Goal: Information Seeking & Learning: Learn about a topic

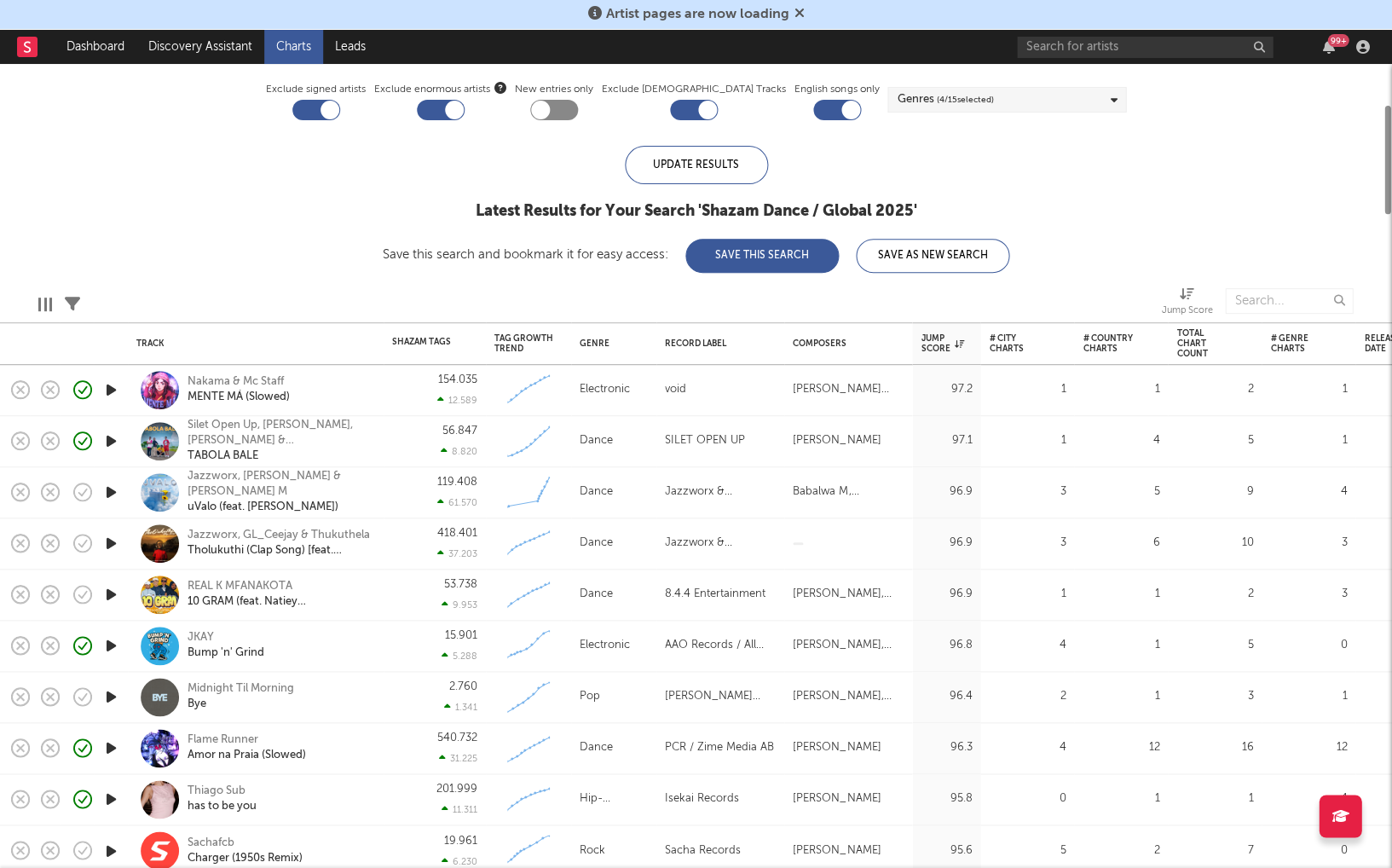
click at [108, 594] on icon "button" at bounding box center [111, 594] width 18 height 22
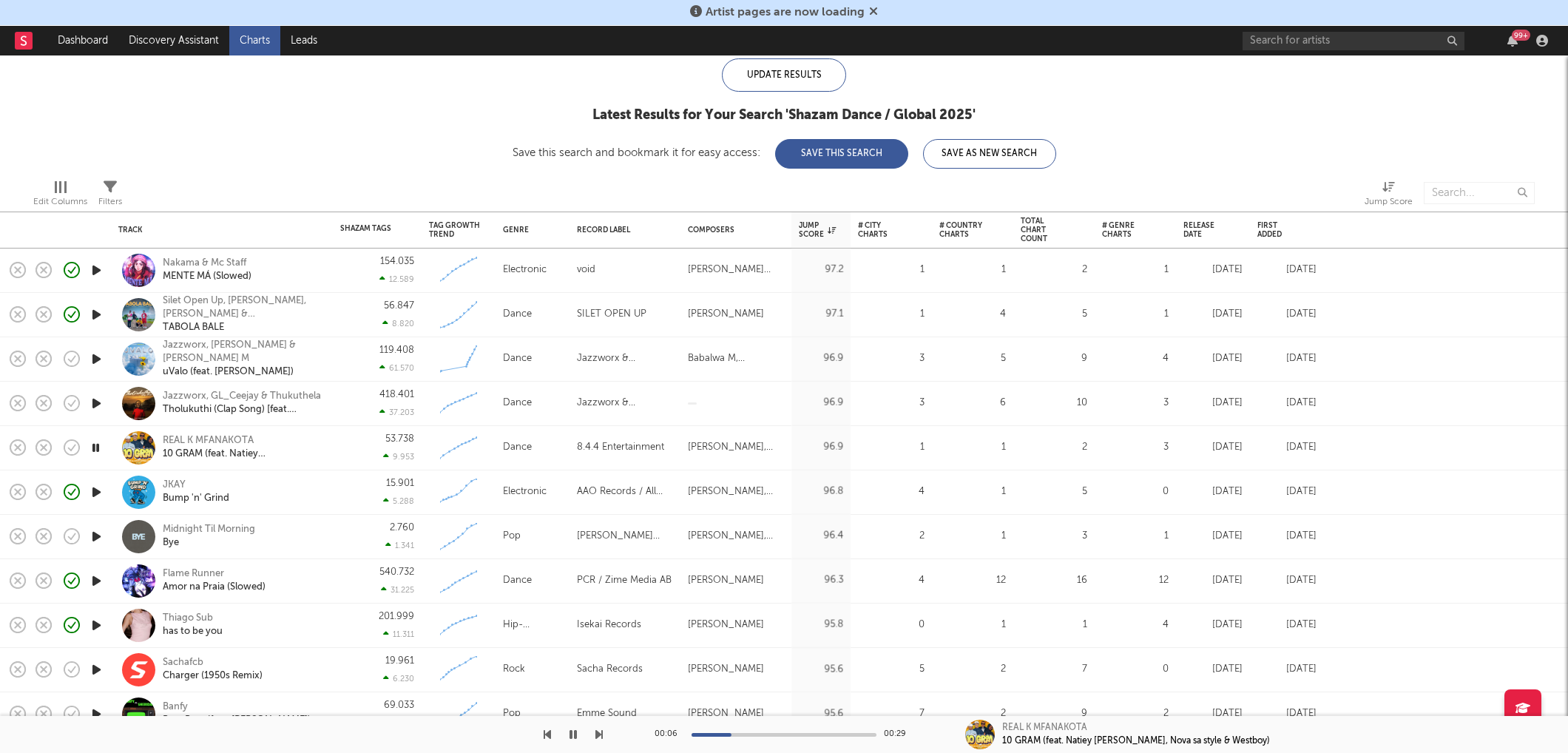
click at [98, 534] on icon "button" at bounding box center [96, 536] width 16 height 19
click at [92, 537] on icon "button" at bounding box center [95, 536] width 14 height 19
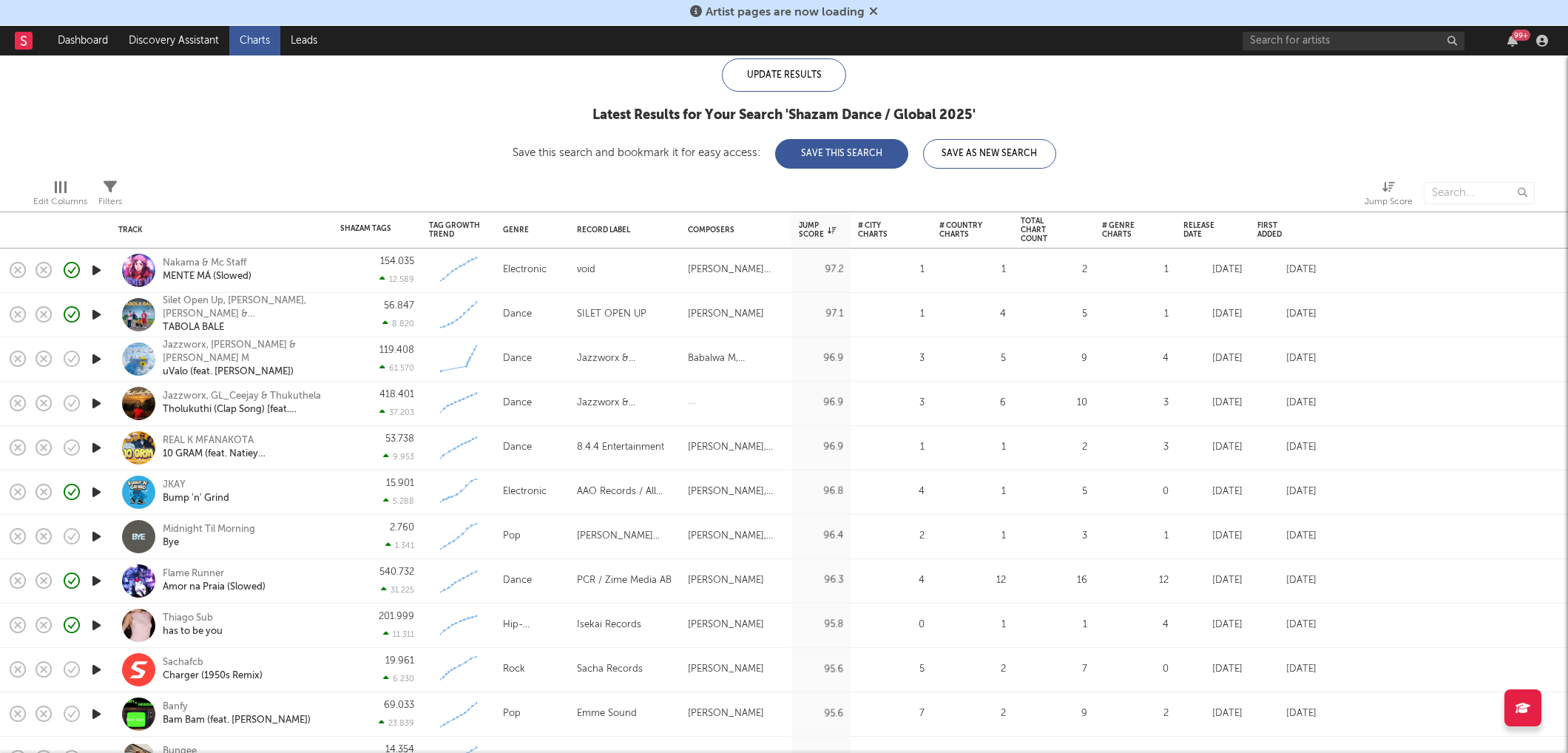
click at [263, 43] on link "Charts" at bounding box center [255, 41] width 51 height 29
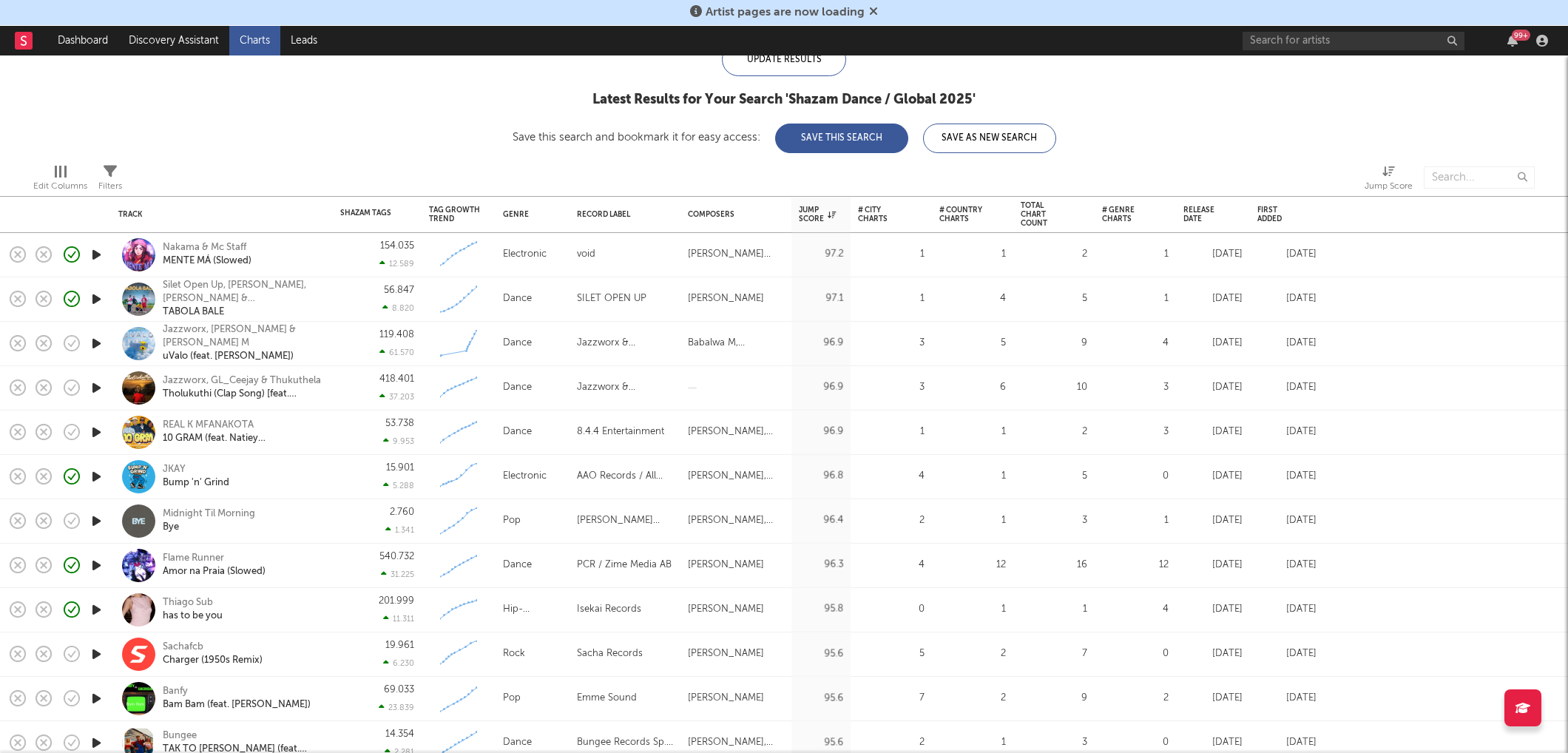
click at [91, 692] on icon "button" at bounding box center [96, 698] width 16 height 19
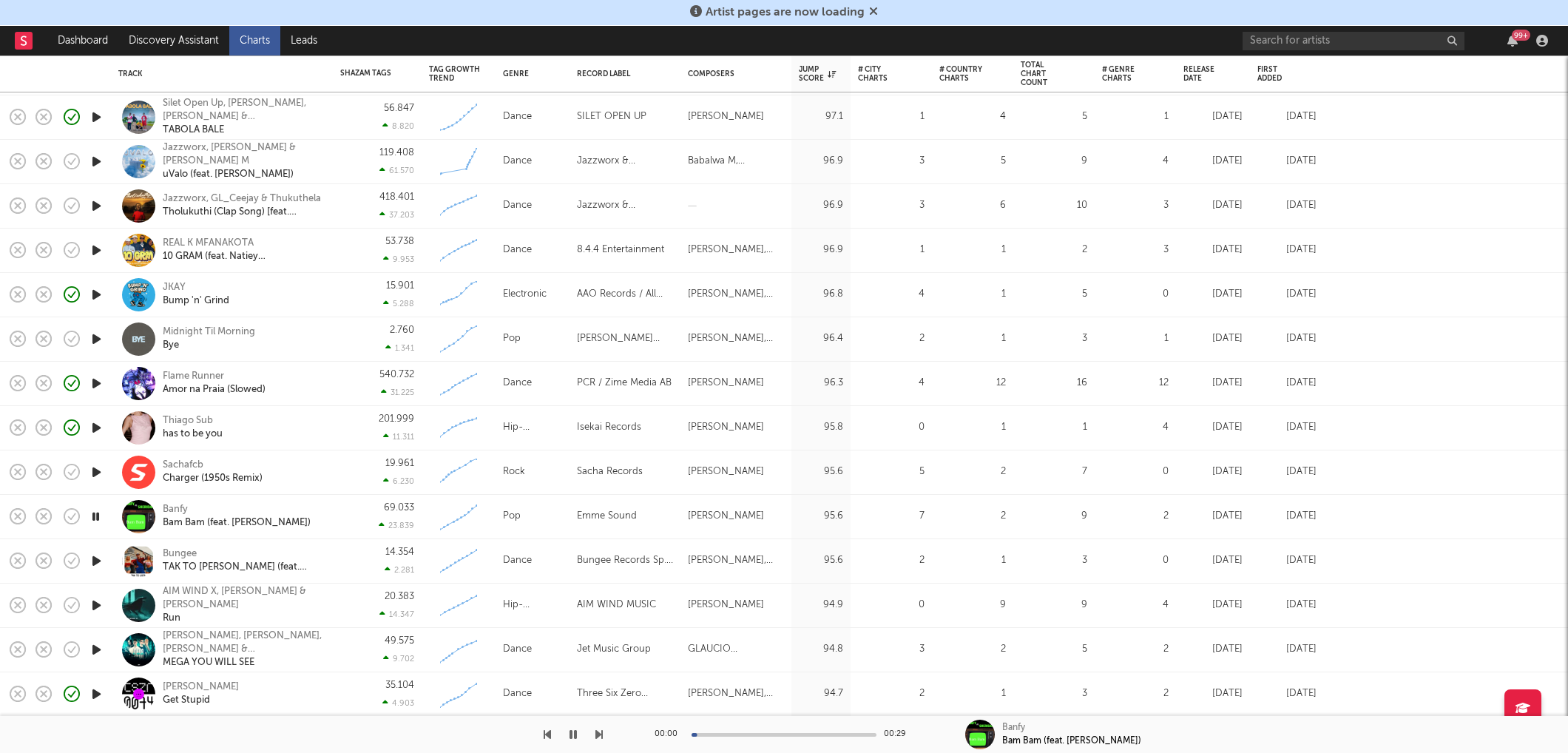
click at [99, 558] on icon "button" at bounding box center [96, 560] width 16 height 19
click at [100, 601] on icon "button" at bounding box center [96, 605] width 16 height 19
drag, startPoint x: 755, startPoint y: 734, endPoint x: 772, endPoint y: 734, distance: 17.0
click at [757, 734] on div at bounding box center [784, 734] width 185 height 4
click at [800, 735] on div at bounding box center [784, 734] width 185 height 4
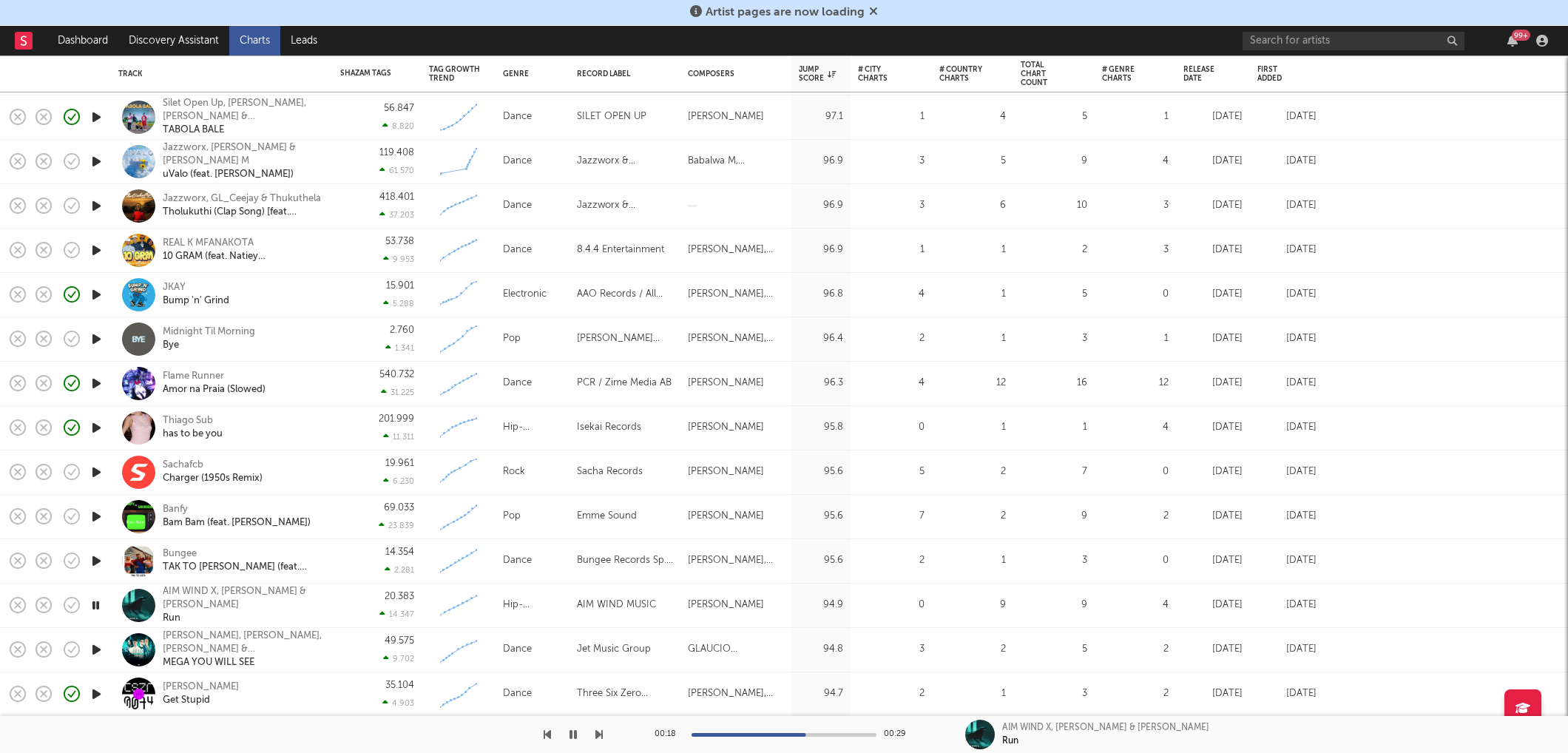
click at [94, 645] on icon "button" at bounding box center [96, 649] width 16 height 19
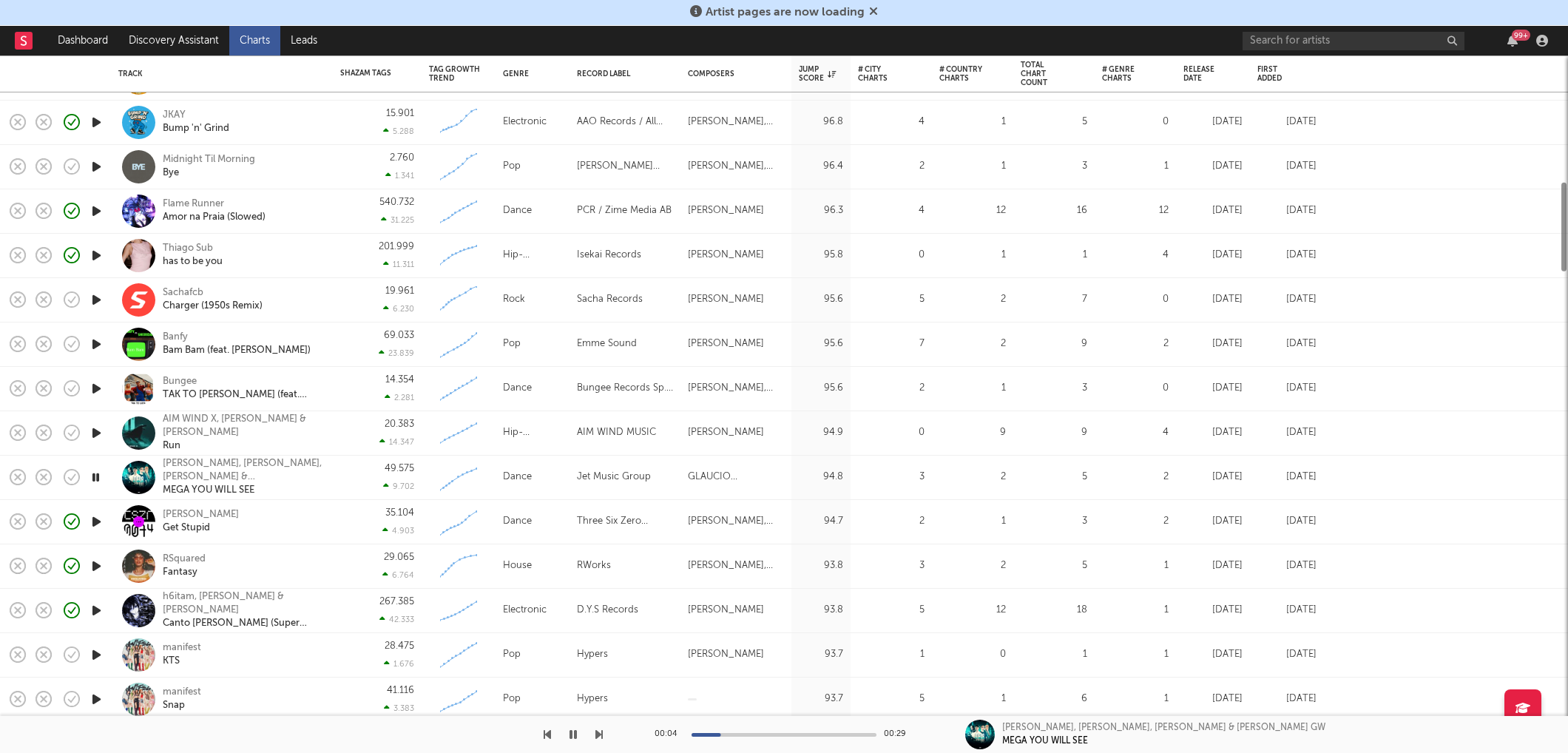
click at [187, 457] on div "Dj Muca, LUIZERA DJ, Mc Morena & MC GW MEGA YOU WILL SEE" at bounding box center [222, 476] width 207 height 43
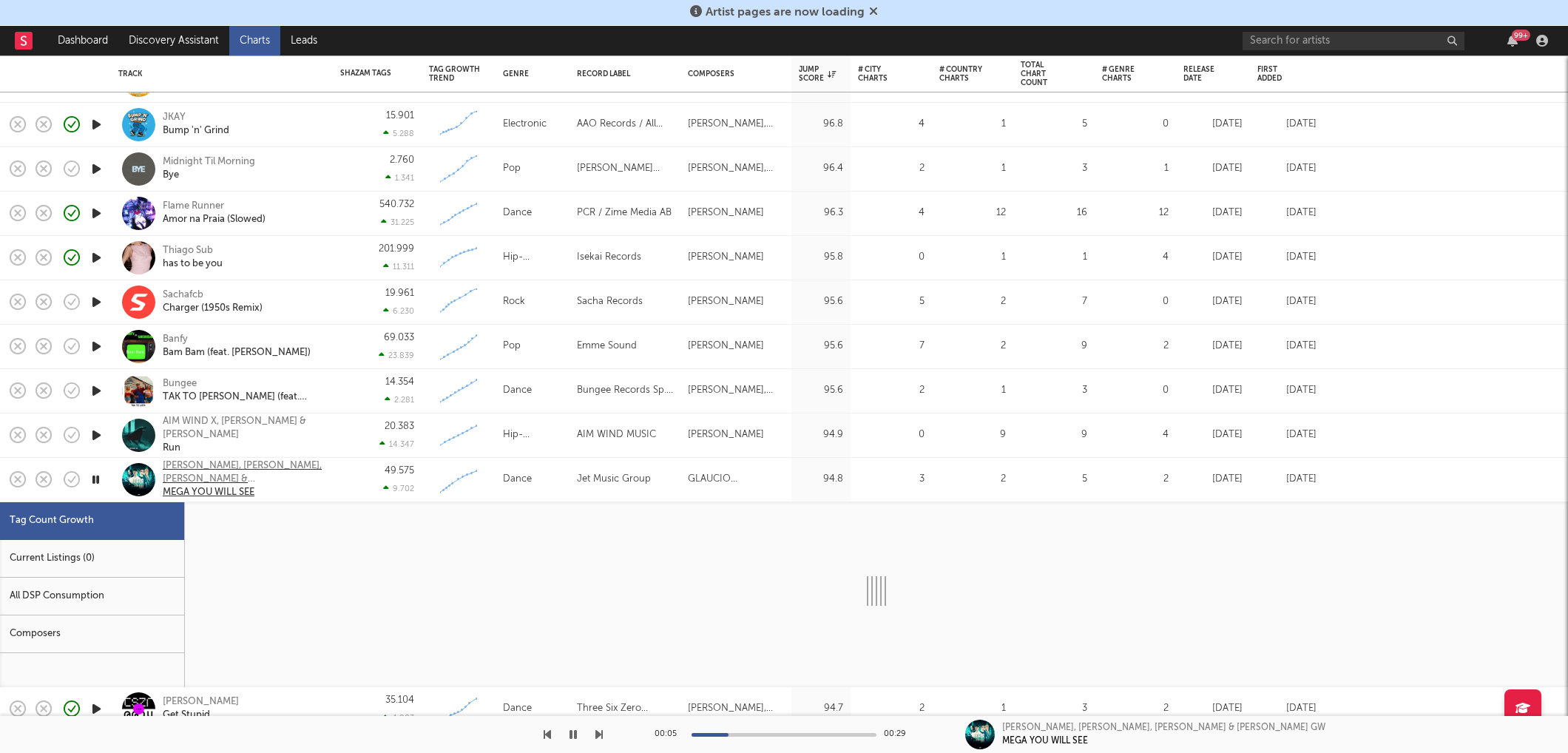
select select "1w"
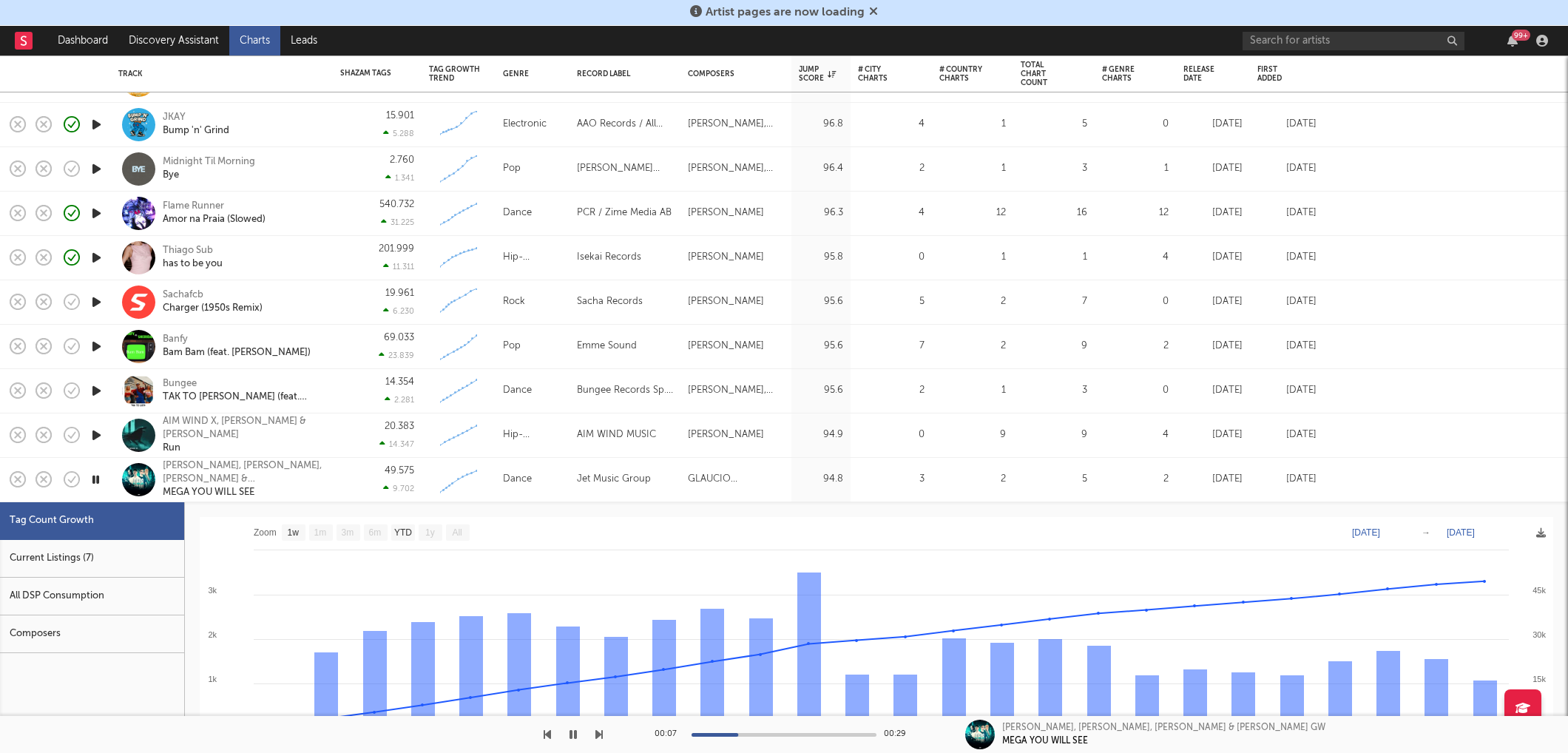
click at [367, 482] on div "49.575 9.702" at bounding box center [377, 479] width 74 height 43
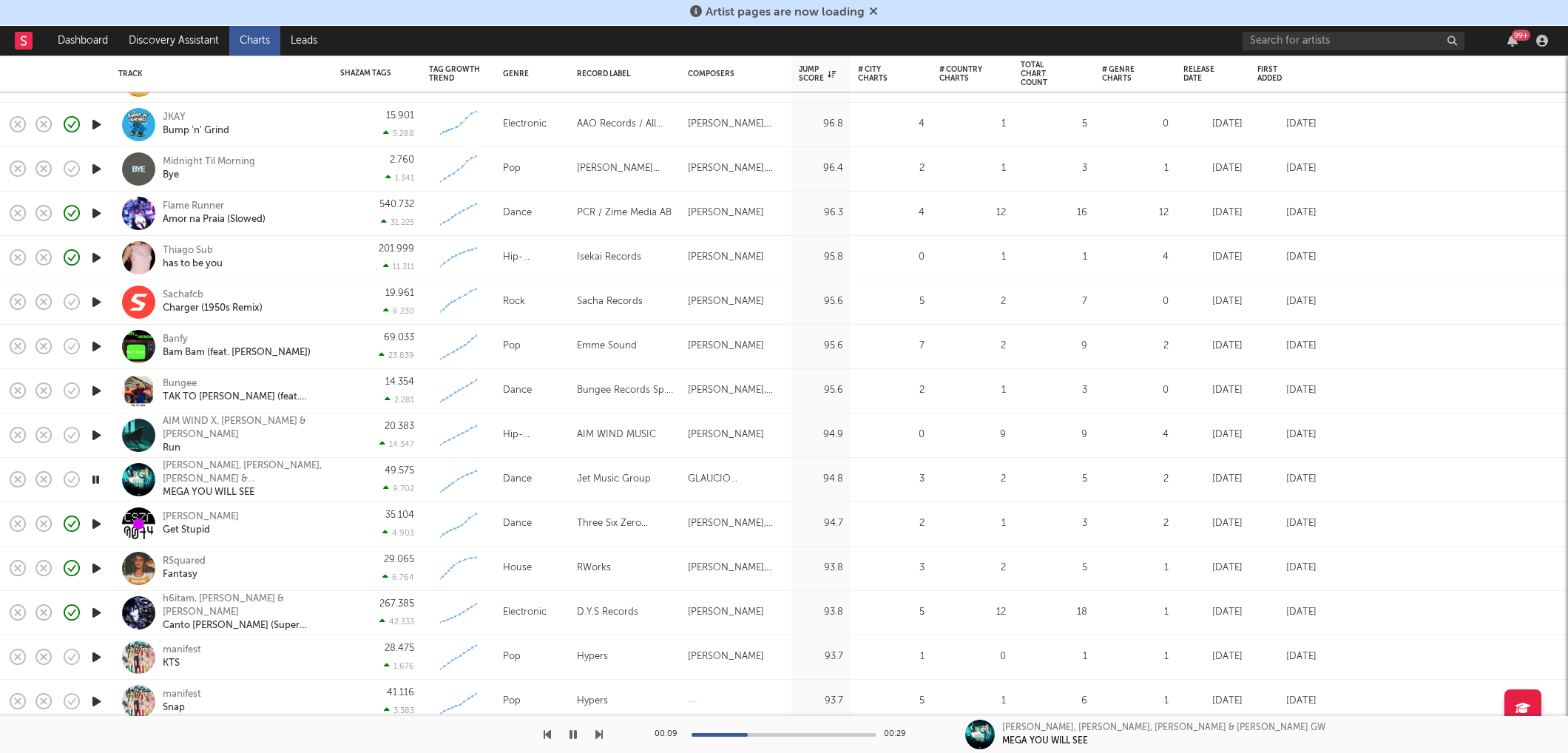
click at [100, 519] on icon "button" at bounding box center [96, 524] width 16 height 19
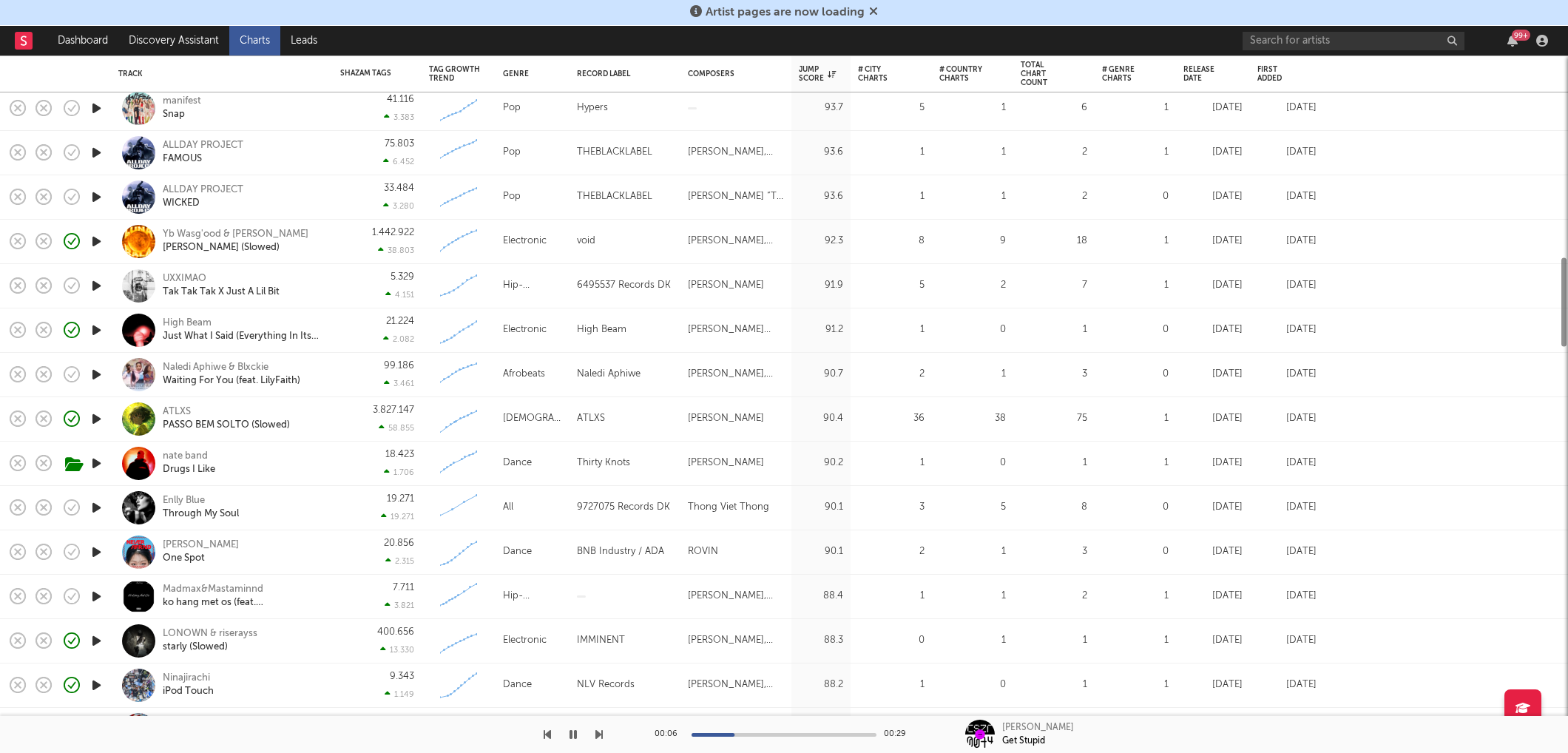
click at [93, 560] on icon "button" at bounding box center [96, 551] width 16 height 19
click at [97, 591] on icon "button" at bounding box center [96, 596] width 16 height 19
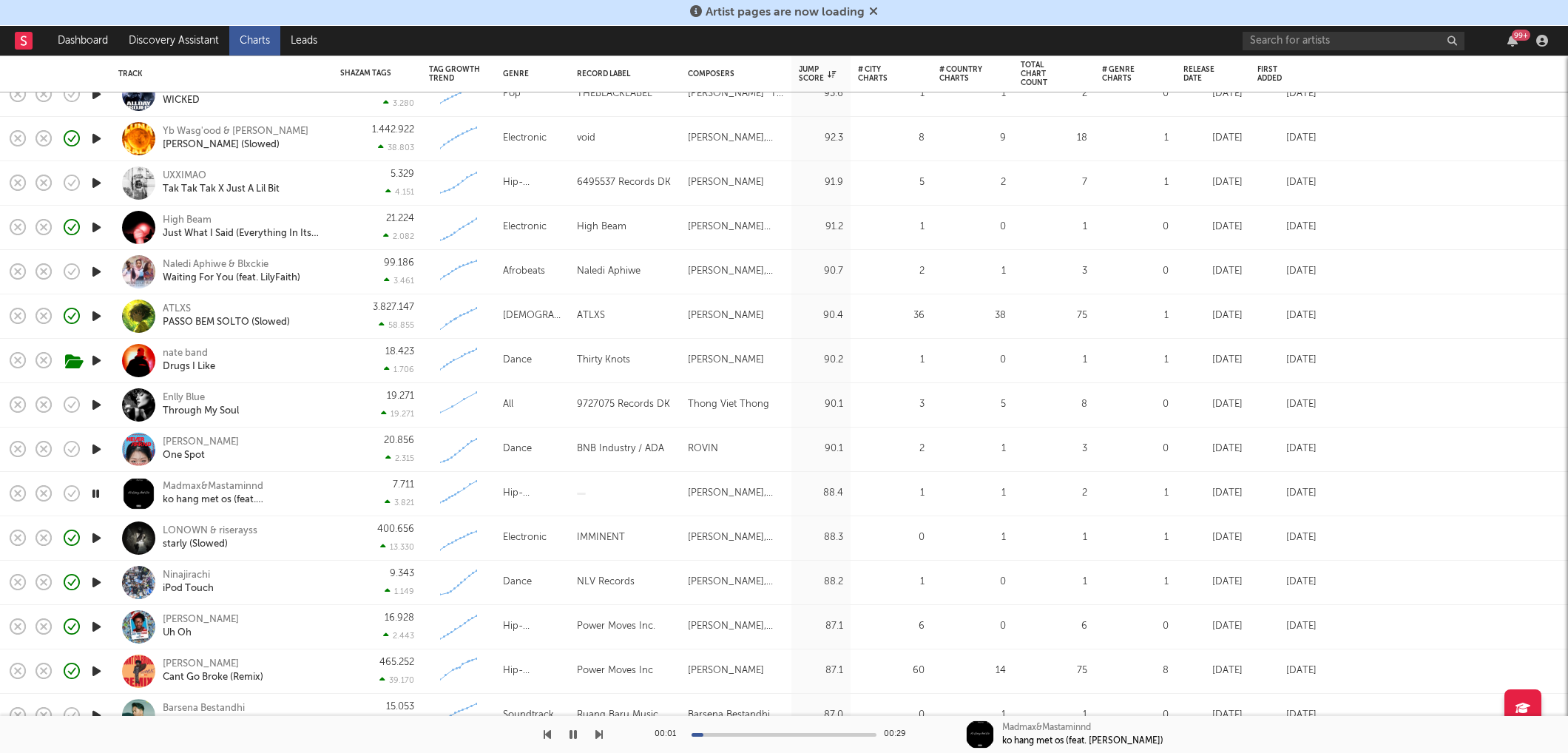
click at [98, 589] on icon "button" at bounding box center [96, 582] width 16 height 19
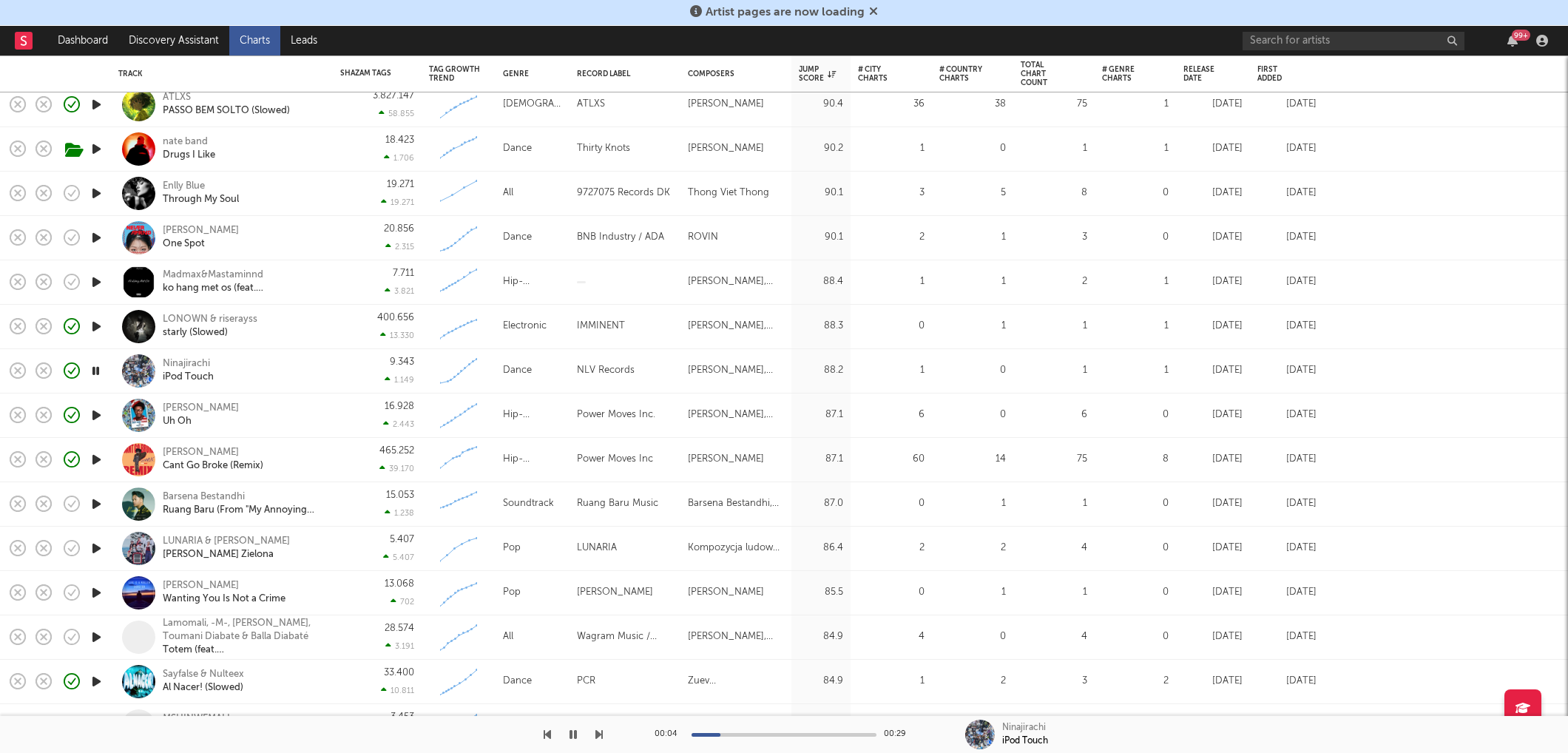
click at [108, 582] on div at bounding box center [96, 593] width 29 height 44
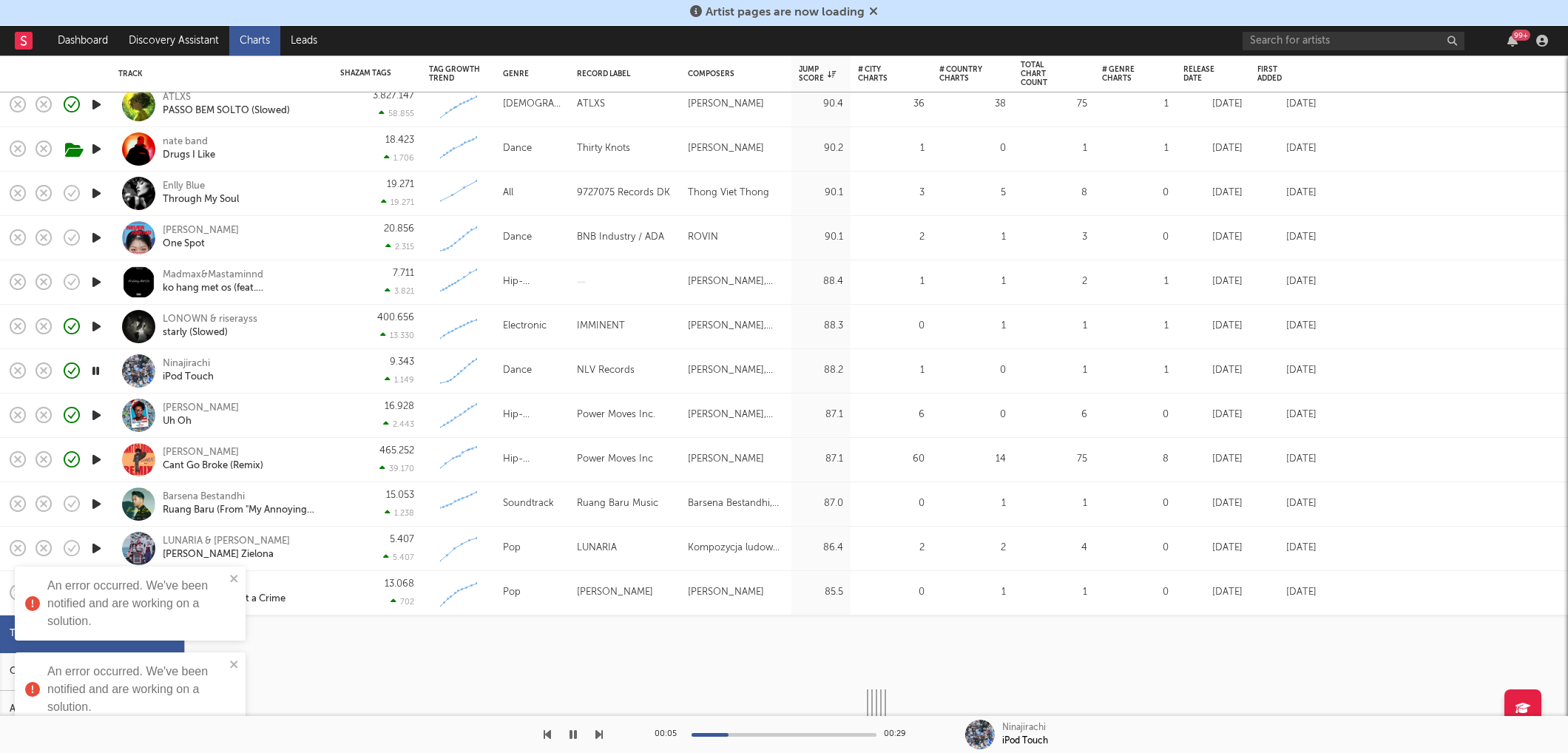
click at [364, 590] on div "13.068 702" at bounding box center [377, 592] width 74 height 43
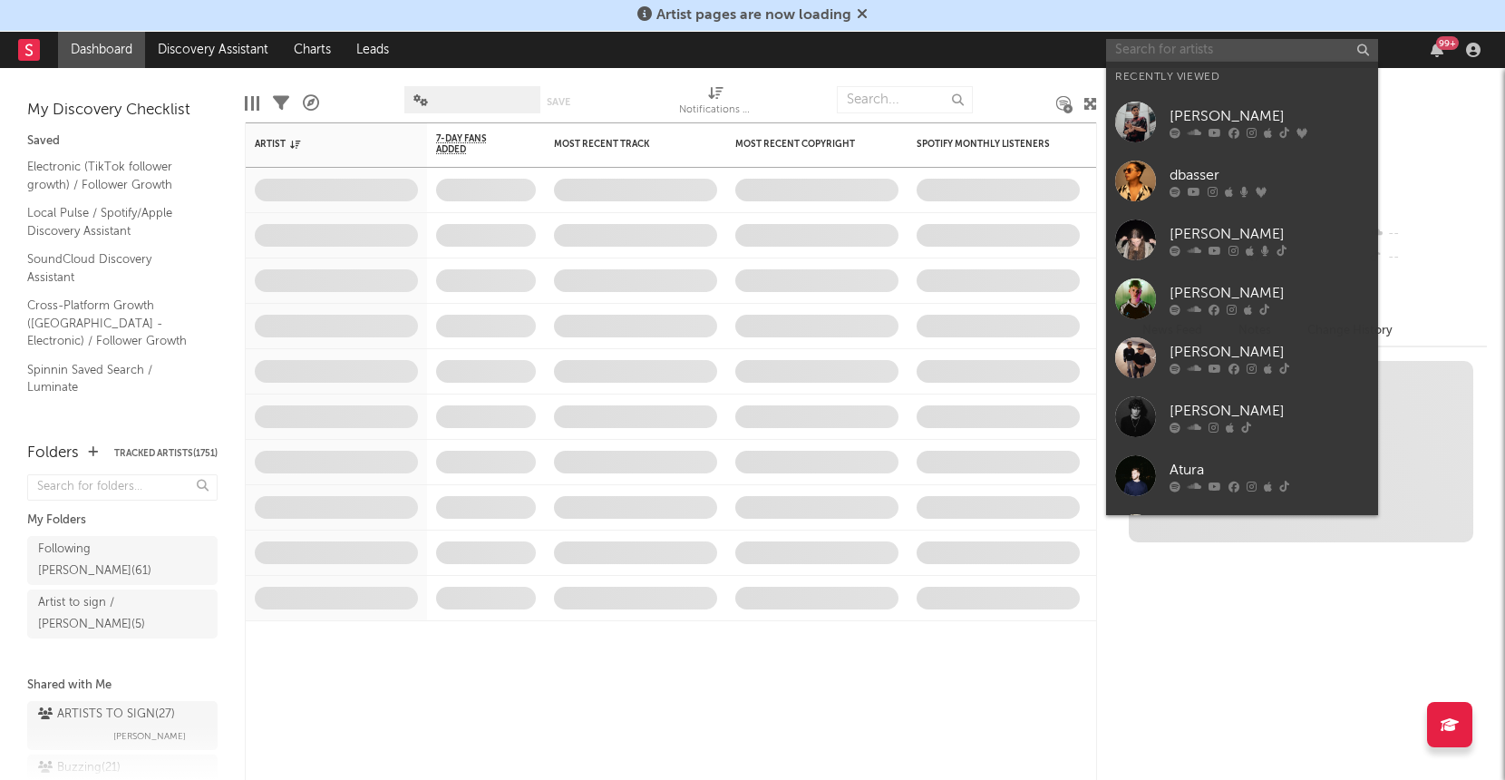
click at [1148, 58] on input "text" at bounding box center [1242, 50] width 272 height 23
paste input "OKAYVAL"
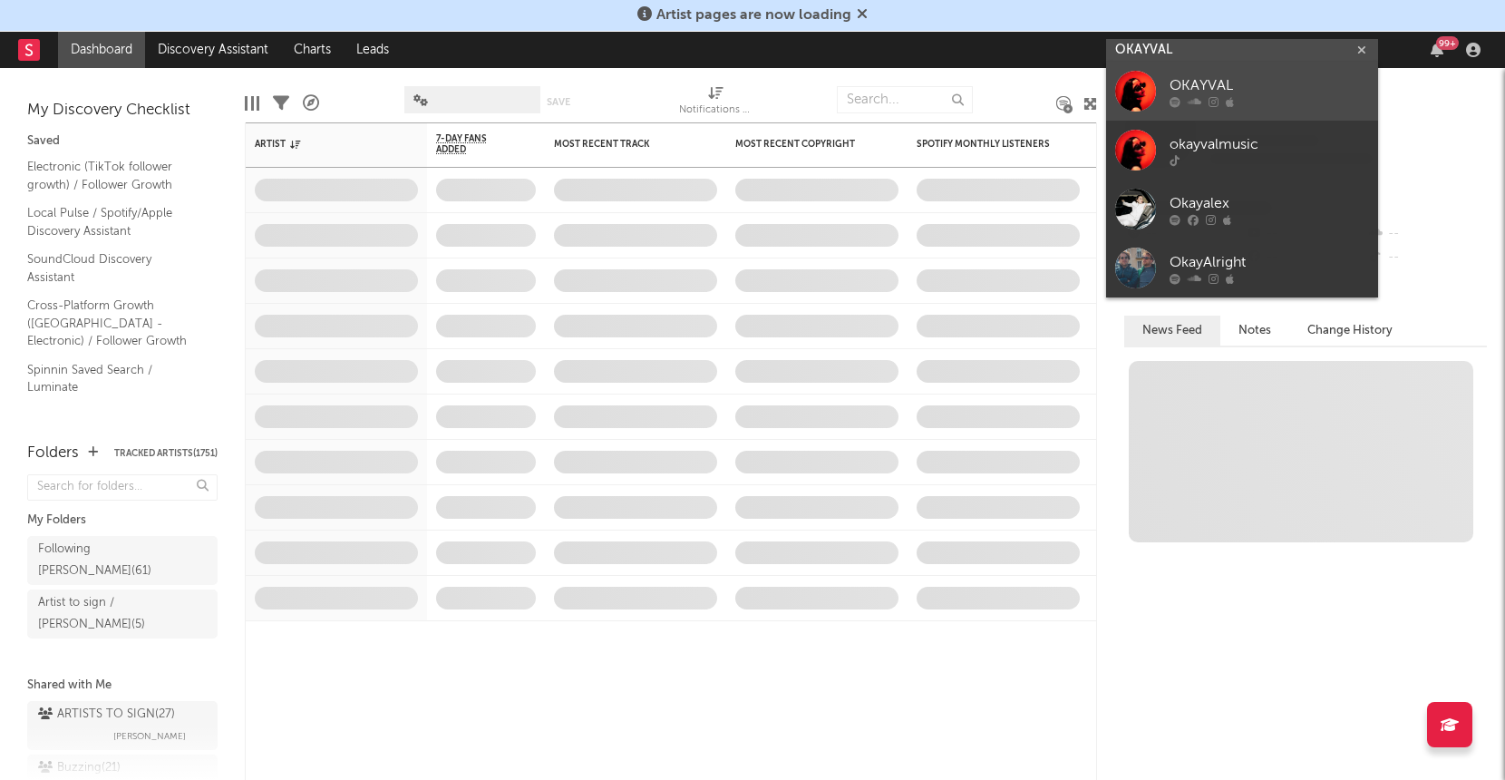
type input "OKAYVAL"
click at [1172, 97] on icon at bounding box center [1174, 102] width 11 height 11
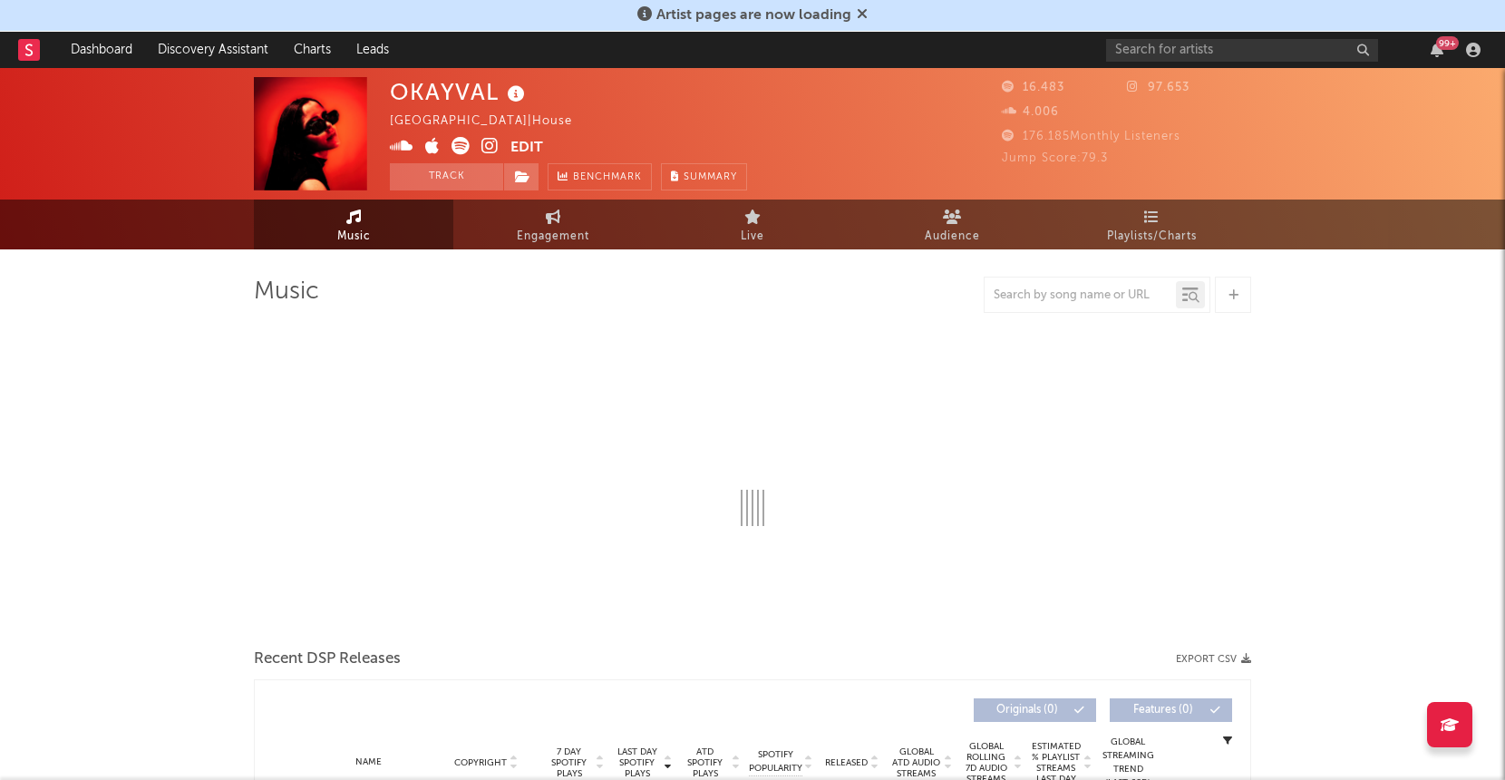
select select "6m"
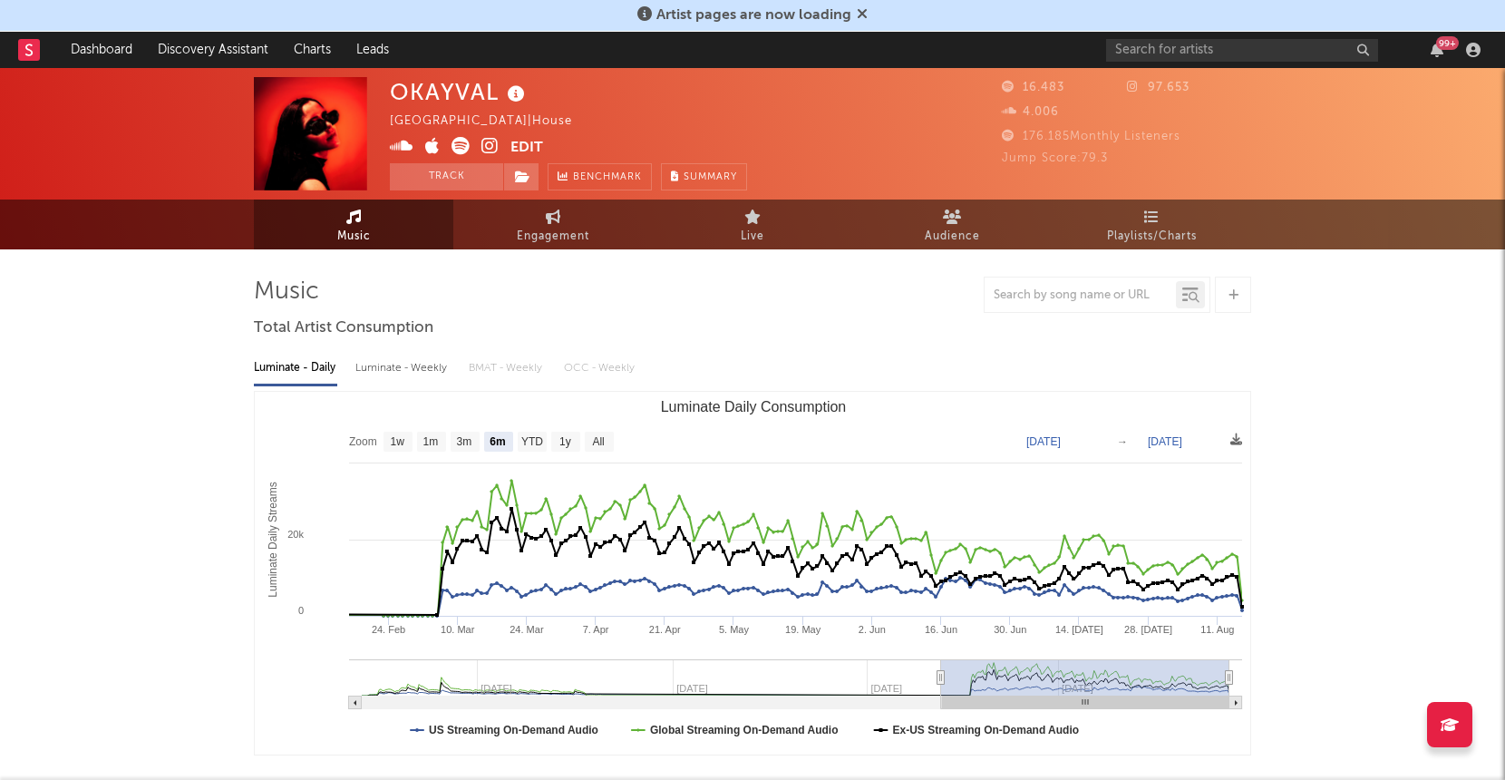
click at [512, 97] on icon at bounding box center [516, 94] width 26 height 25
drag, startPoint x: 526, startPoint y: 95, endPoint x: 640, endPoint y: 106, distance: 114.7
click at [526, 95] on icon at bounding box center [516, 94] width 26 height 25
click at [491, 145] on icon at bounding box center [489, 146] width 17 height 18
click at [519, 151] on button "Edit" at bounding box center [526, 148] width 33 height 23
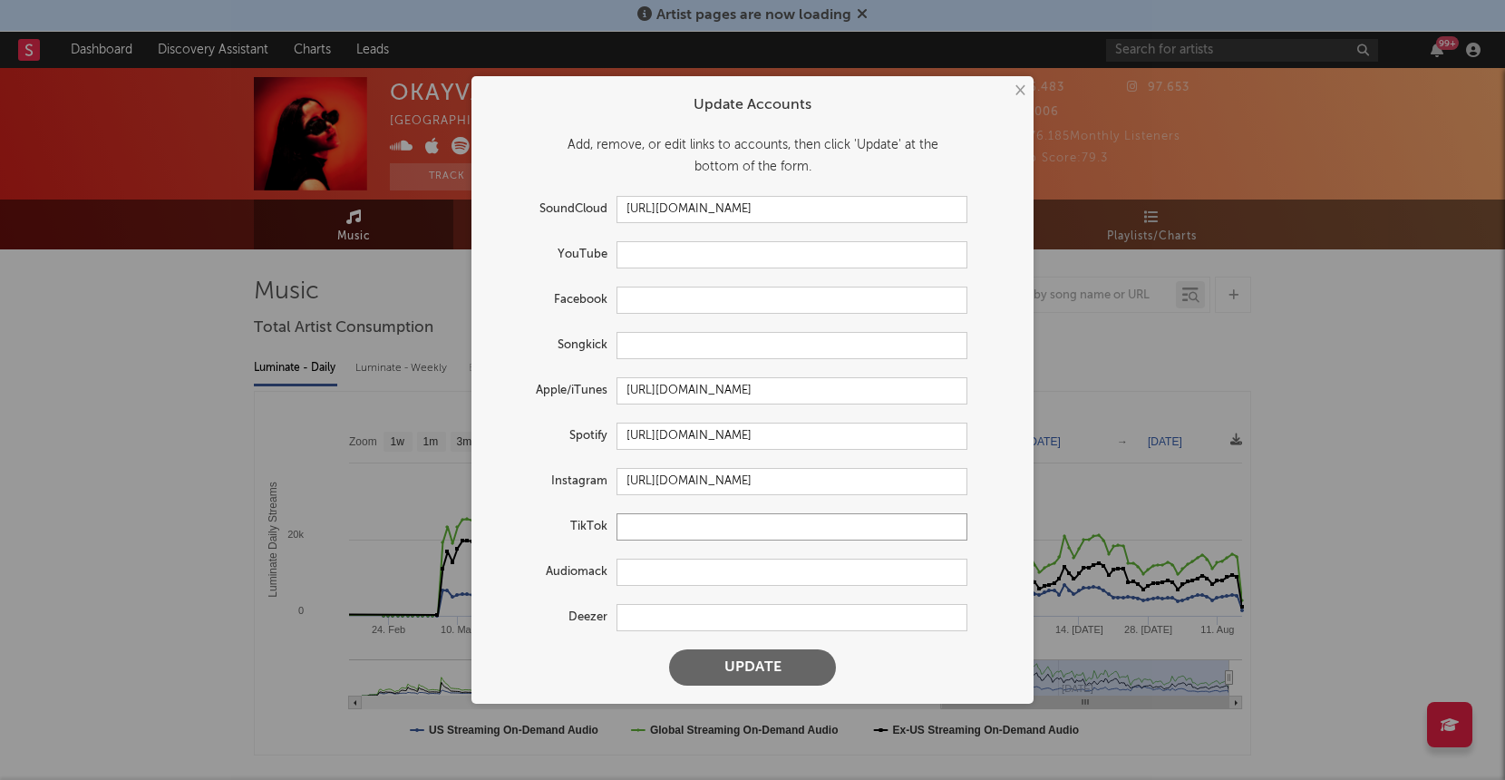
click at [640, 517] on input "text" at bounding box center [791, 526] width 351 height 27
paste input "https://www.tiktok.com/@okayvalmusic"
type input "https://www.tiktok.com/@okayvalmusic"
click at [733, 668] on button "Update" at bounding box center [752, 667] width 167 height 36
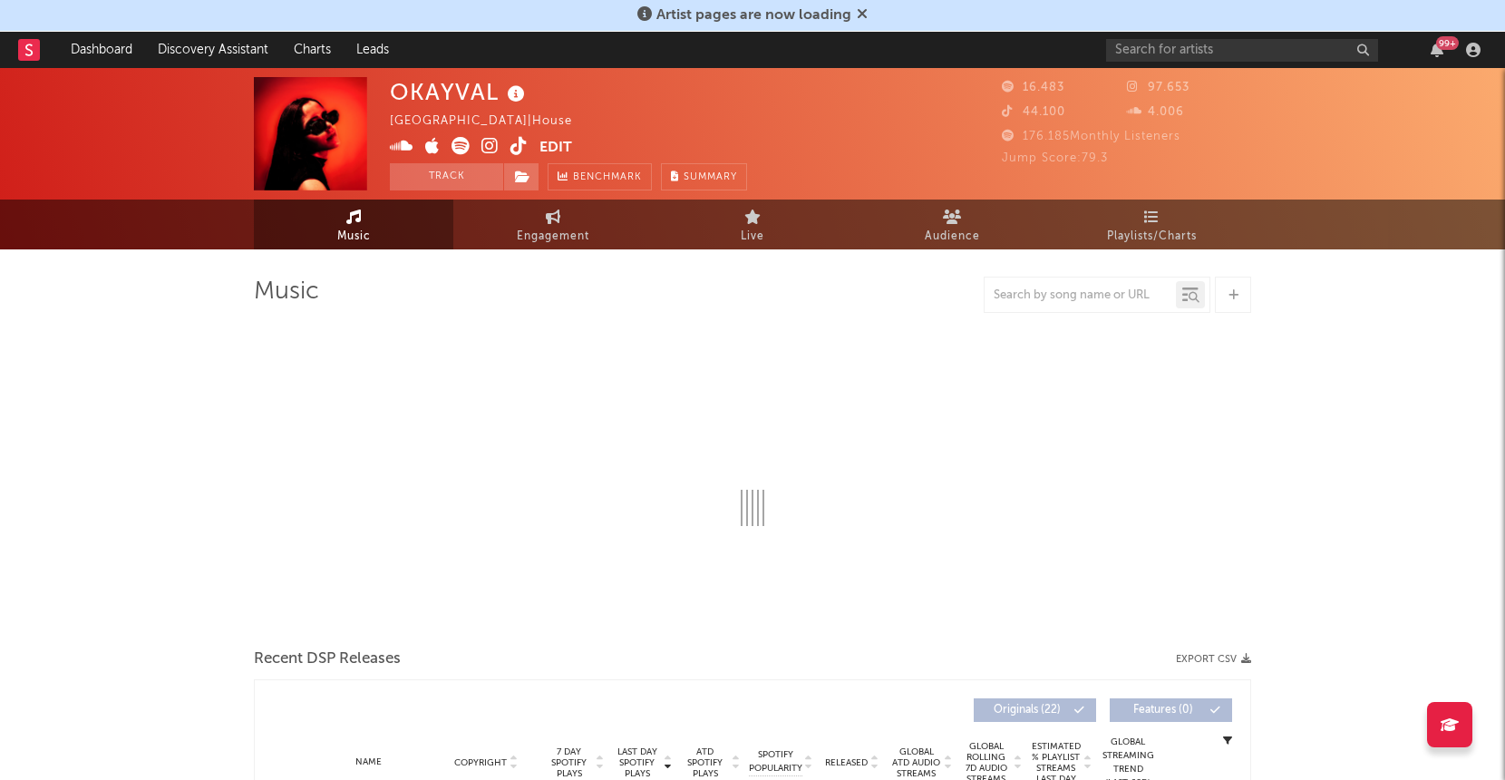
select select "6m"
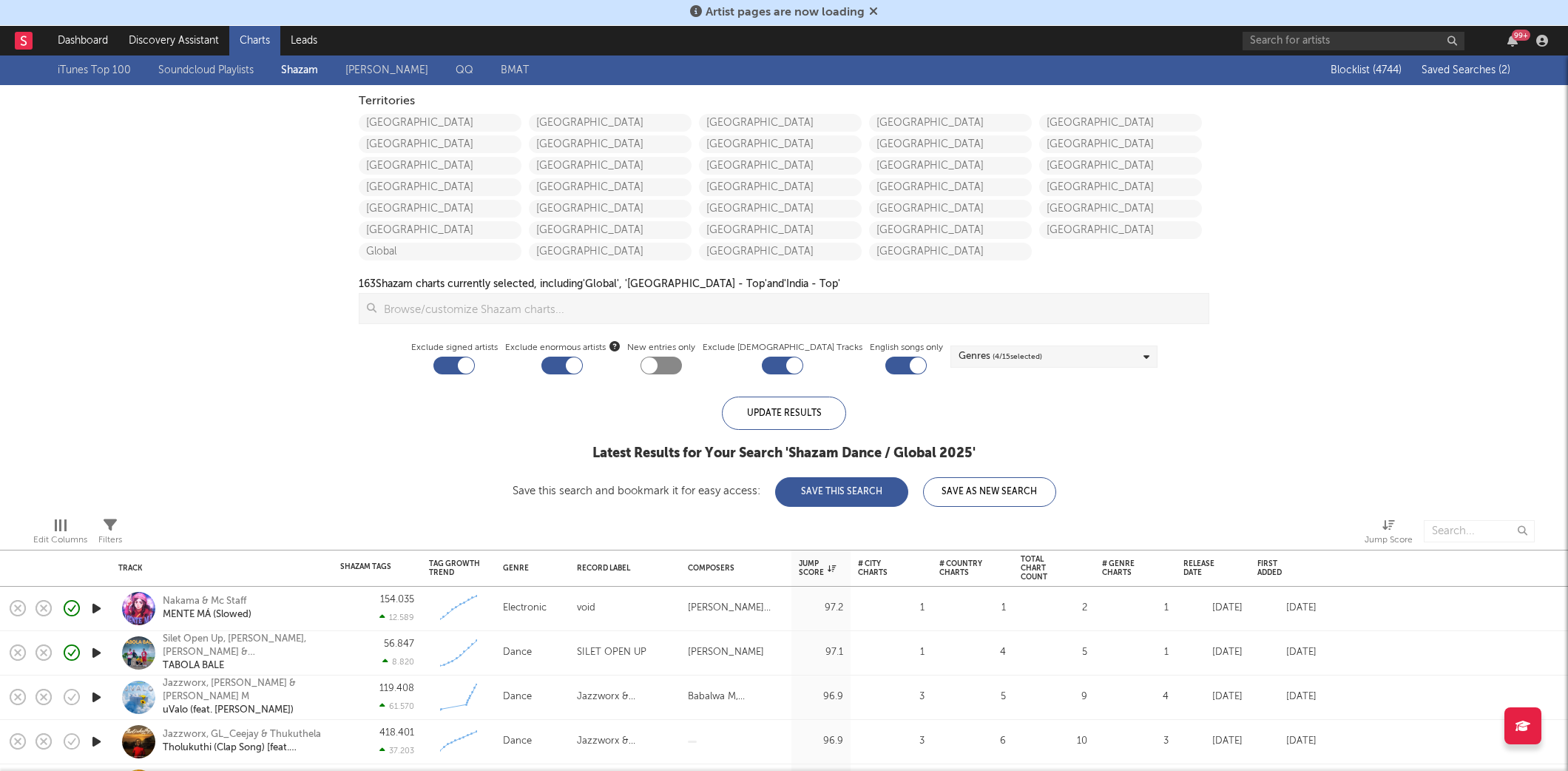
click at [193, 67] on link "Soundcloud Playlists" at bounding box center [206, 70] width 95 height 18
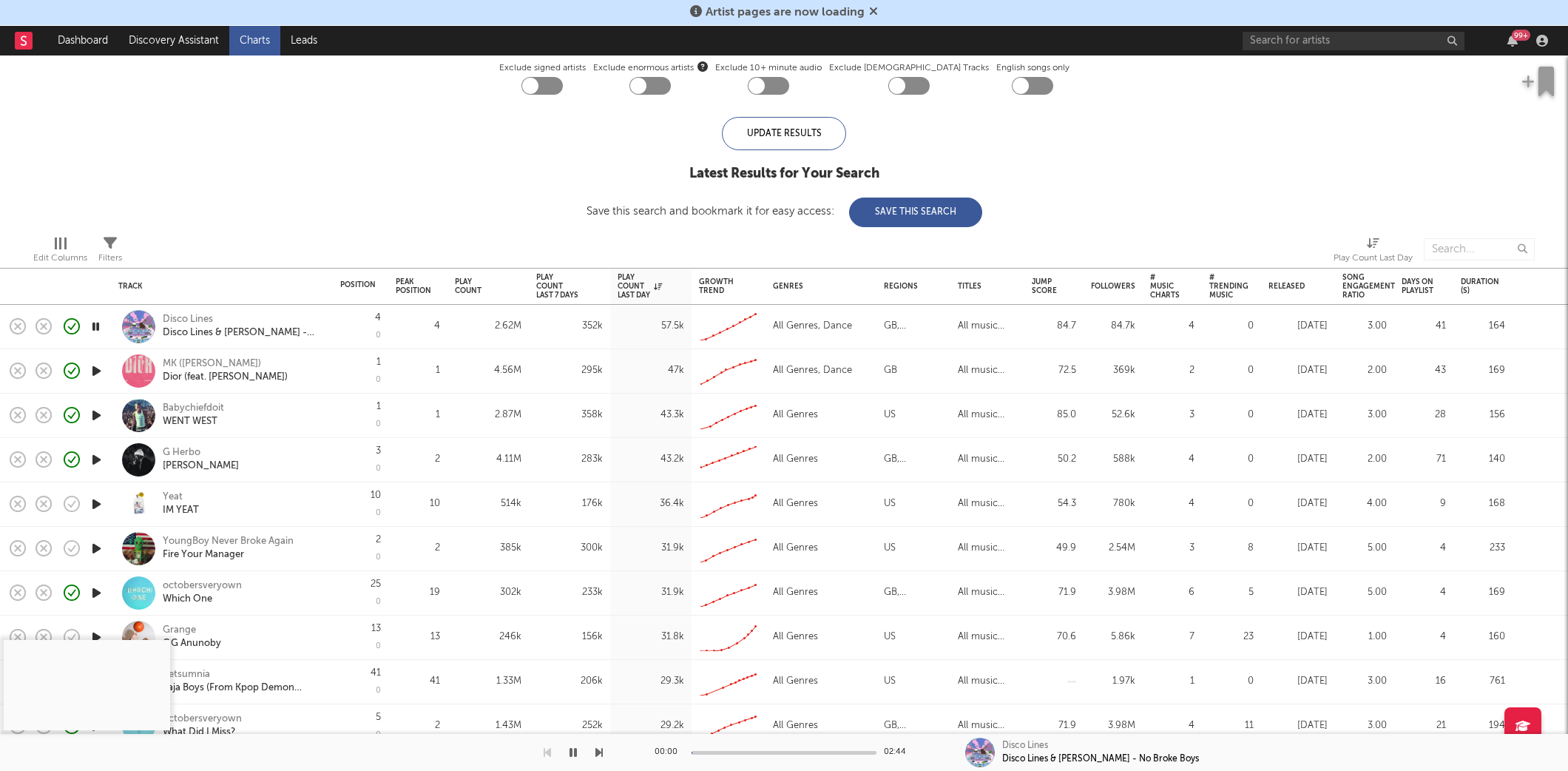
click at [93, 498] on icon "button" at bounding box center [96, 503] width 16 height 19
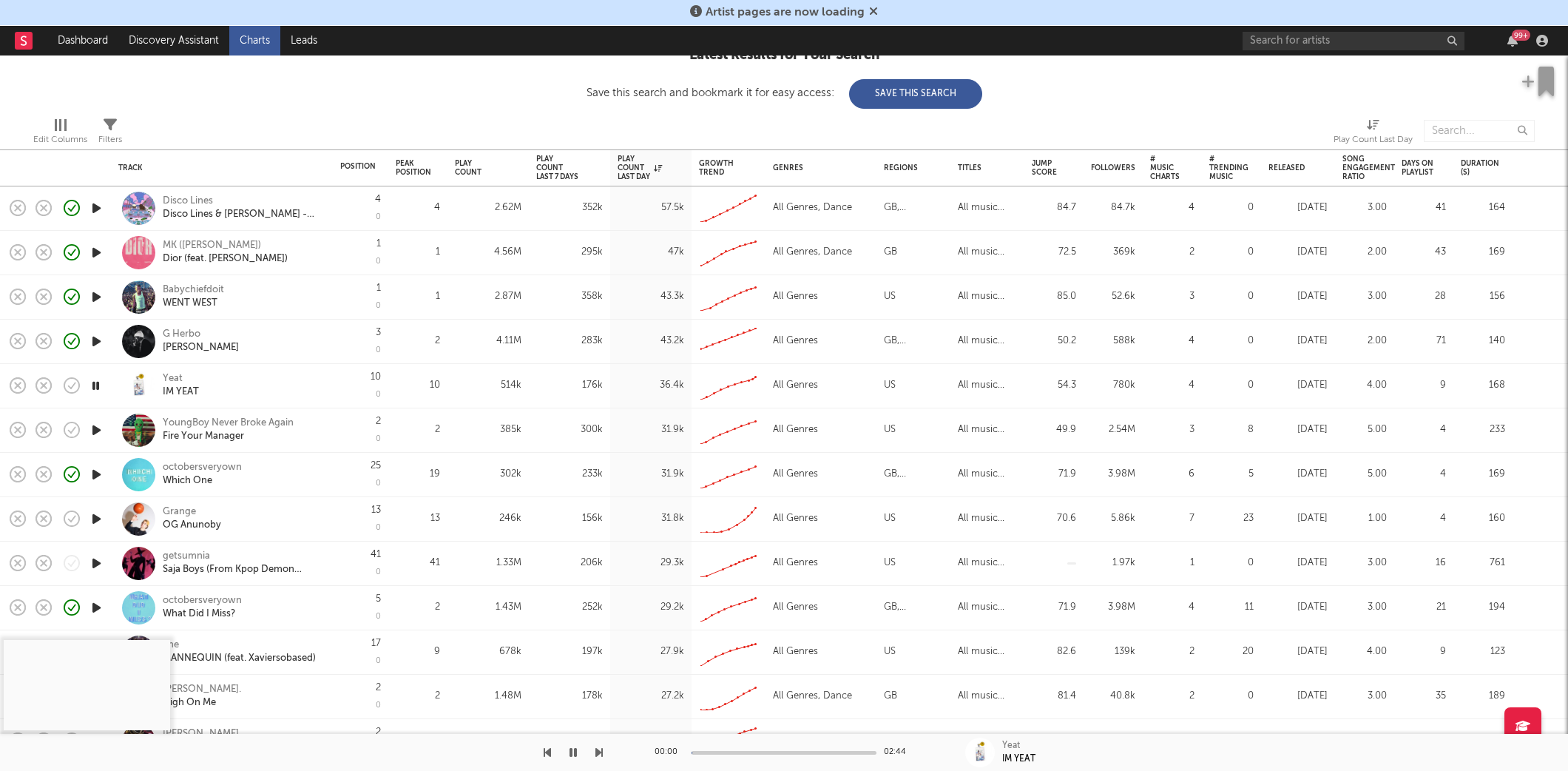
click at [97, 429] on icon "button" at bounding box center [96, 430] width 16 height 19
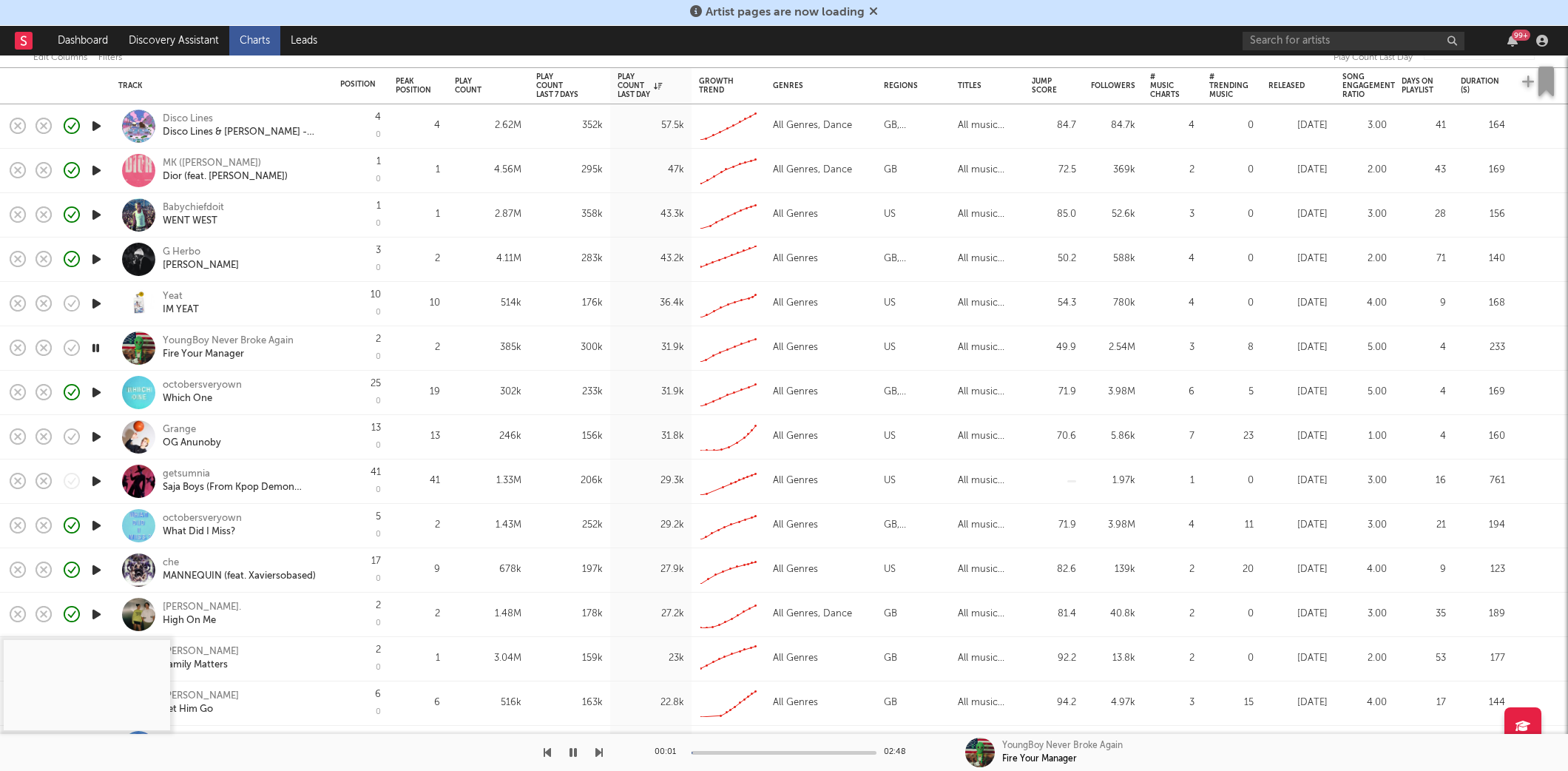
click at [93, 435] on icon "button" at bounding box center [96, 436] width 16 height 19
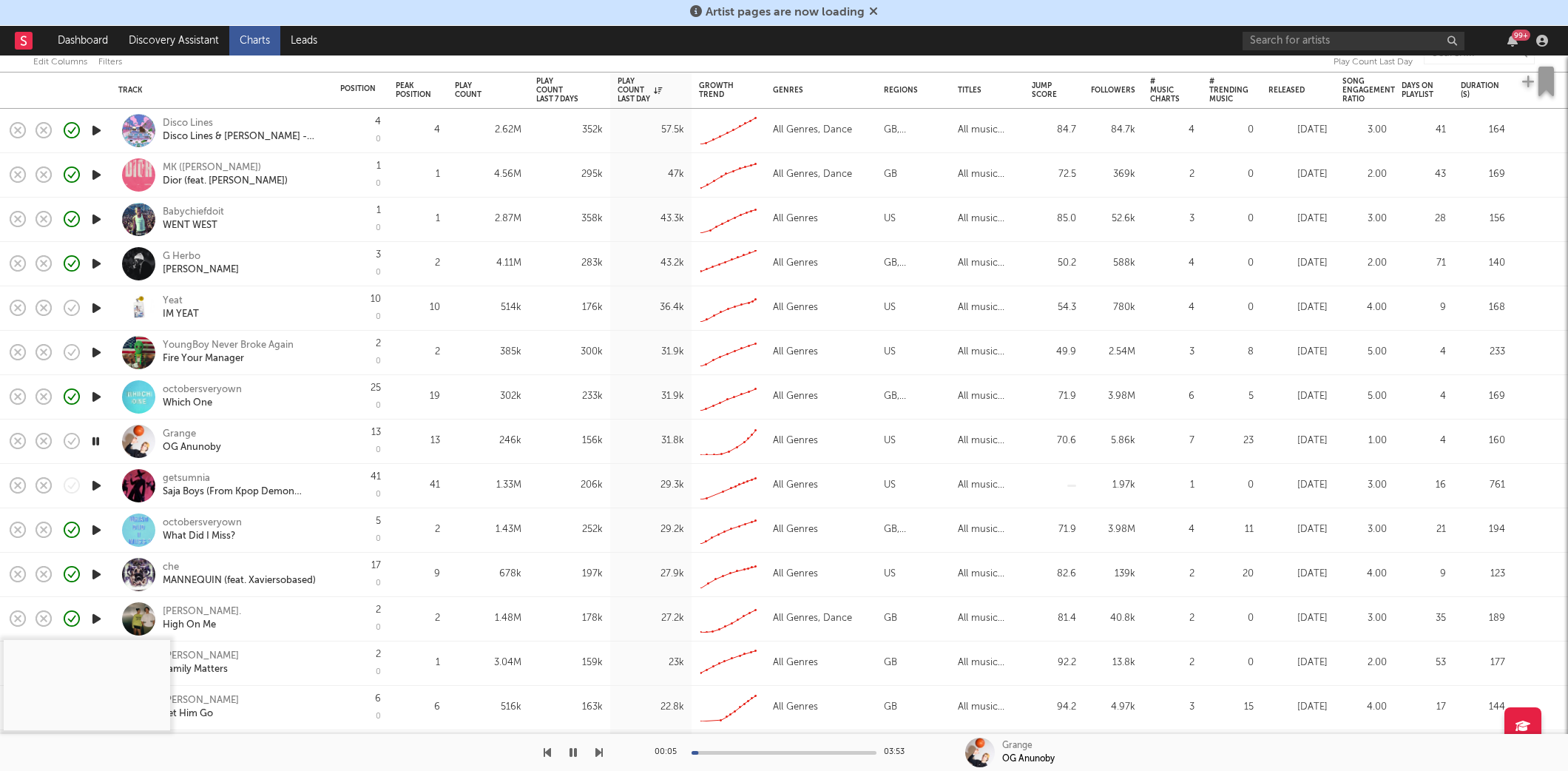
click at [95, 488] on icon "button" at bounding box center [96, 485] width 16 height 19
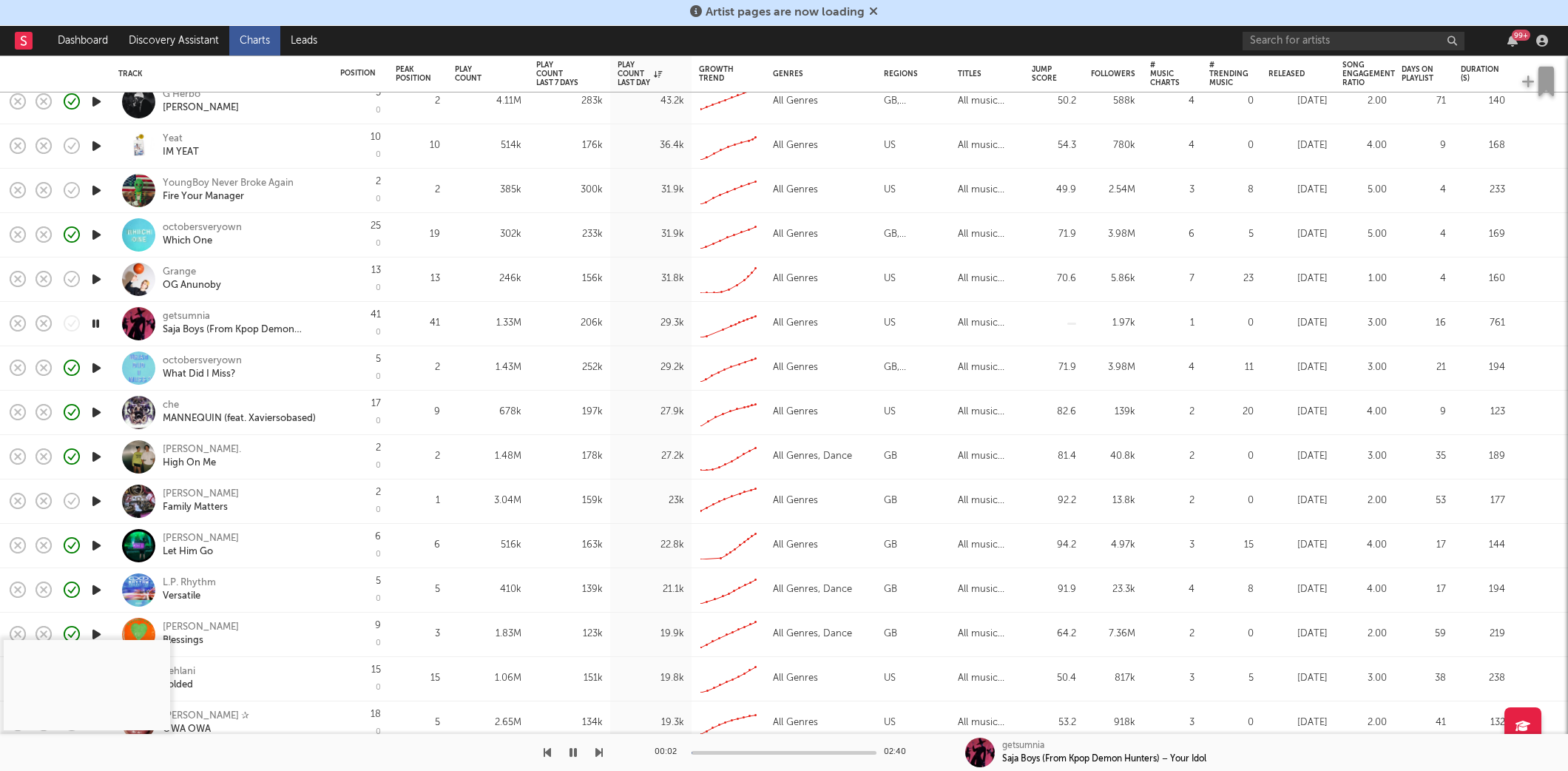
click at [99, 504] on icon "button" at bounding box center [96, 501] width 16 height 19
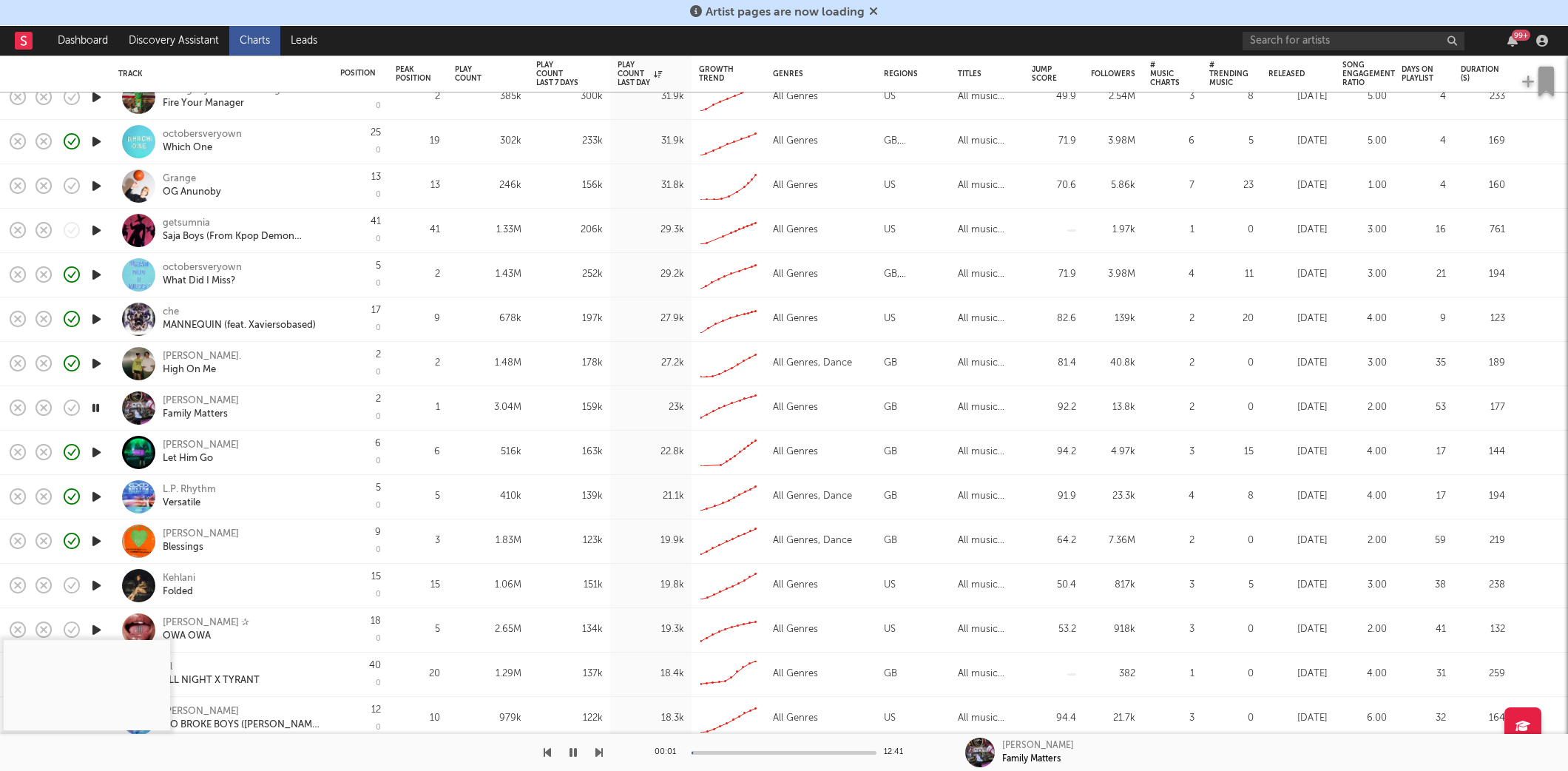
click at [100, 494] on icon "button" at bounding box center [96, 496] width 16 height 19
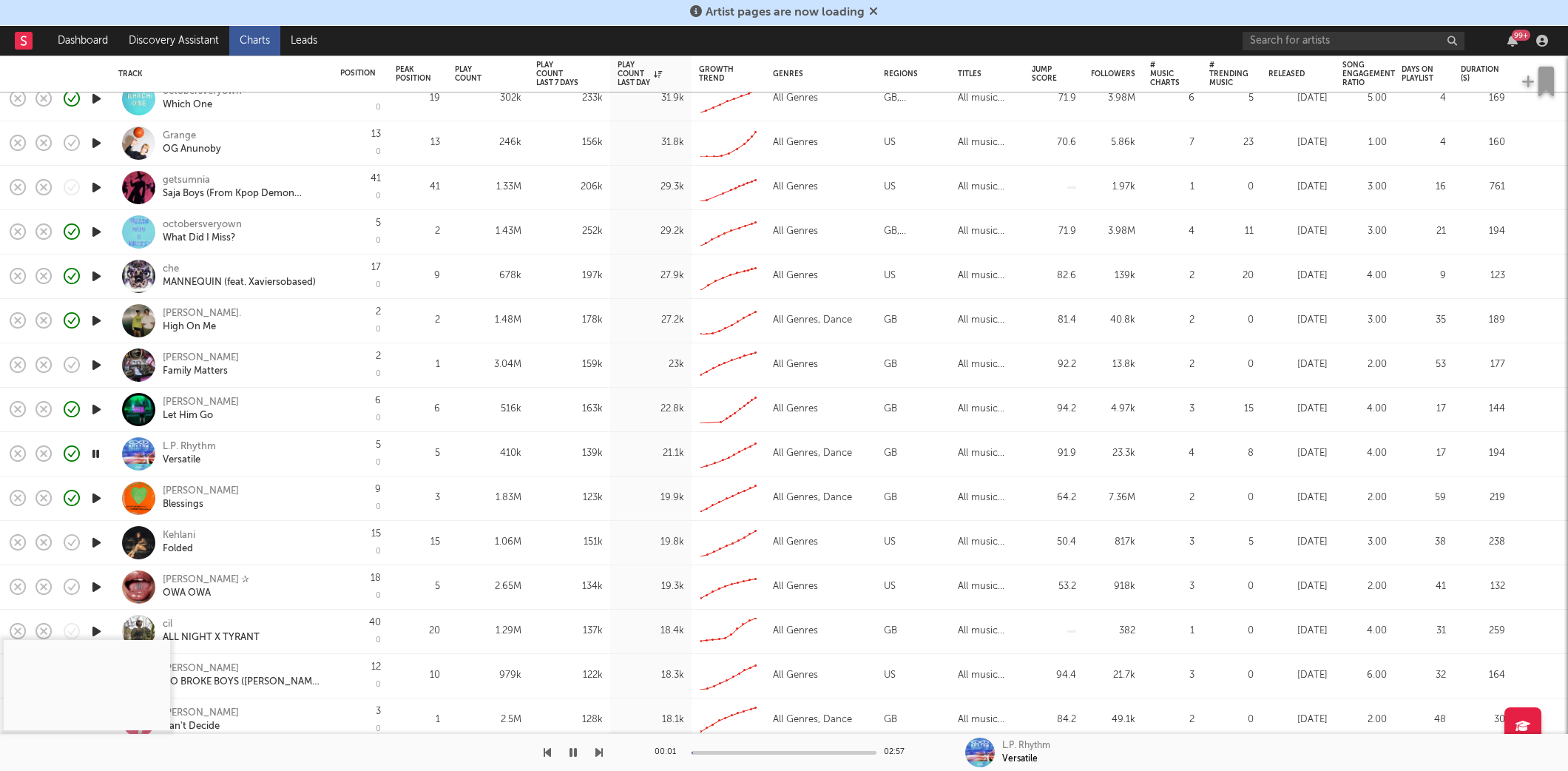
click at [96, 543] on icon "button" at bounding box center [96, 543] width 16 height 19
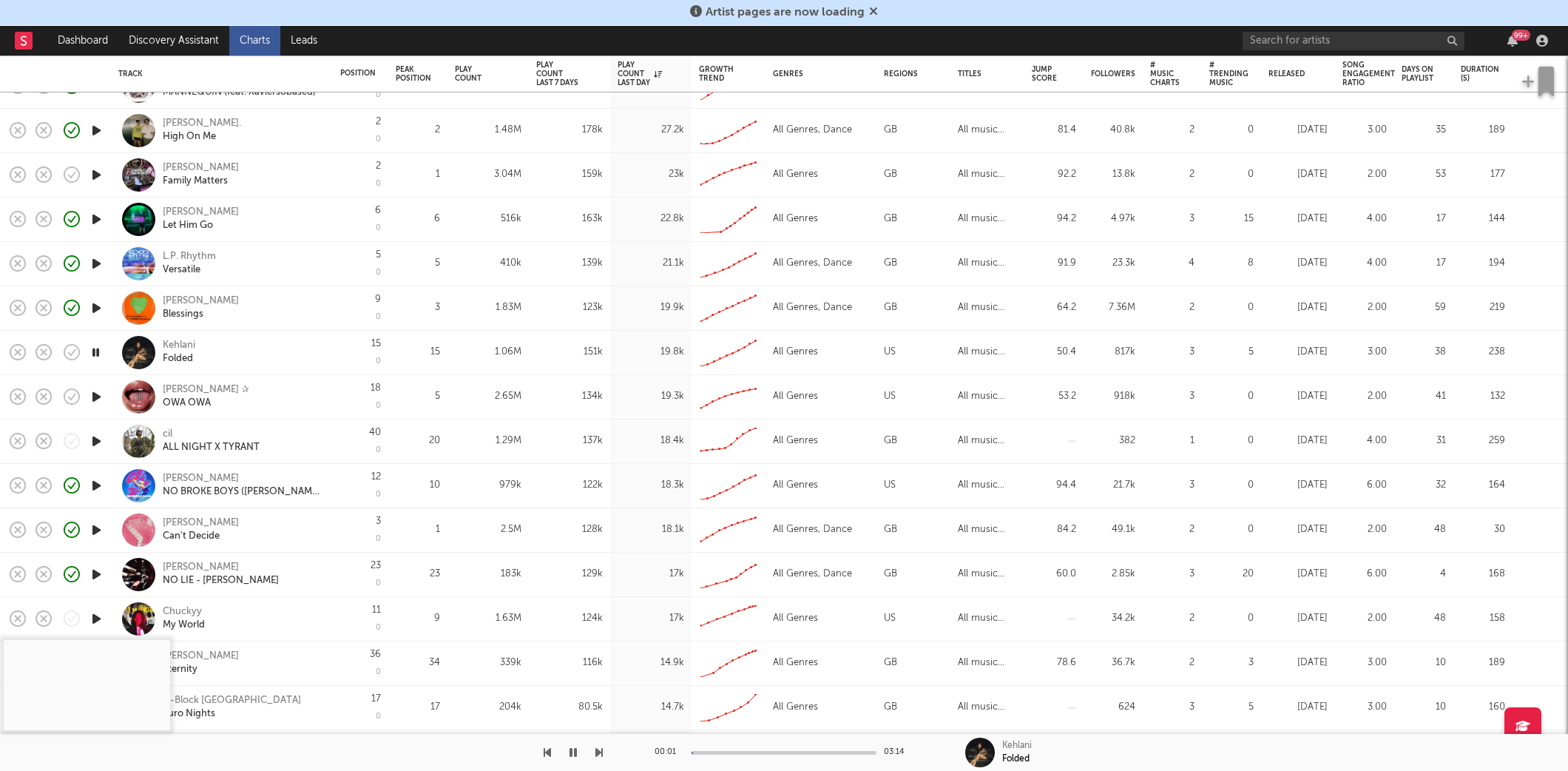
click at [97, 569] on icon "button" at bounding box center [96, 574] width 16 height 19
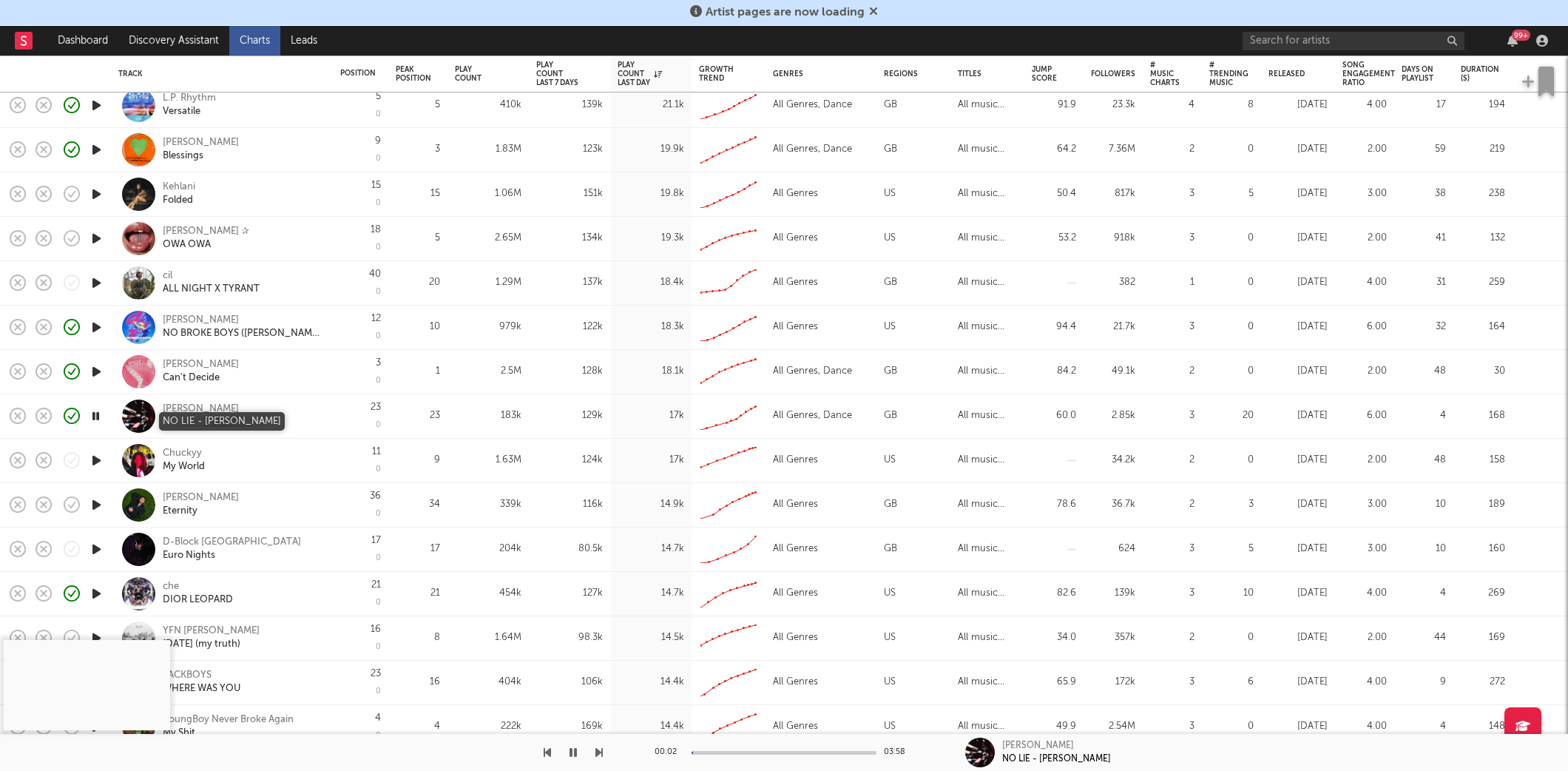
click at [184, 423] on div "NO LIE - Harry T" at bounding box center [220, 422] width 116 height 13
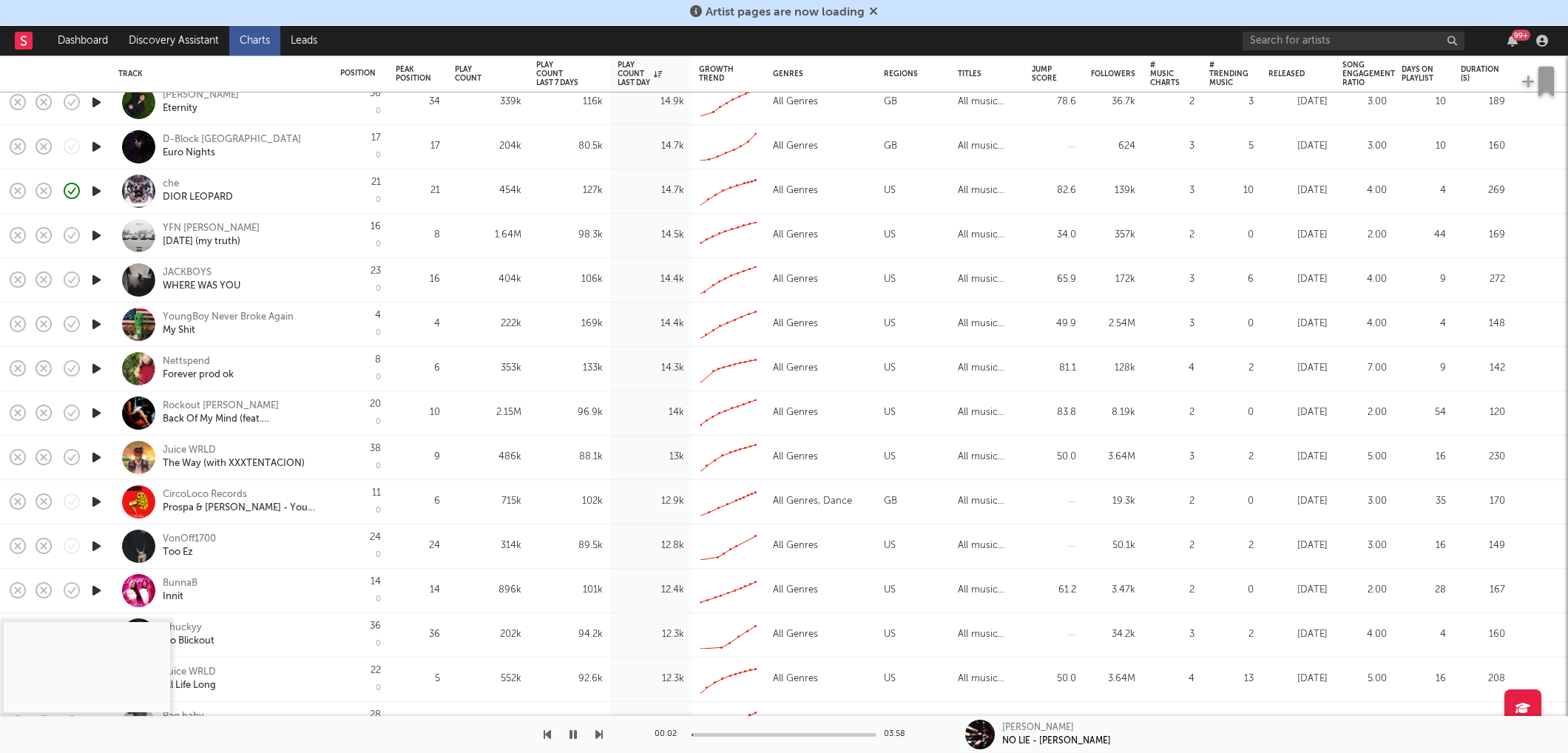
click at [97, 499] on icon "button" at bounding box center [96, 502] width 16 height 19
click at [93, 550] on icon "button" at bounding box center [96, 546] width 16 height 19
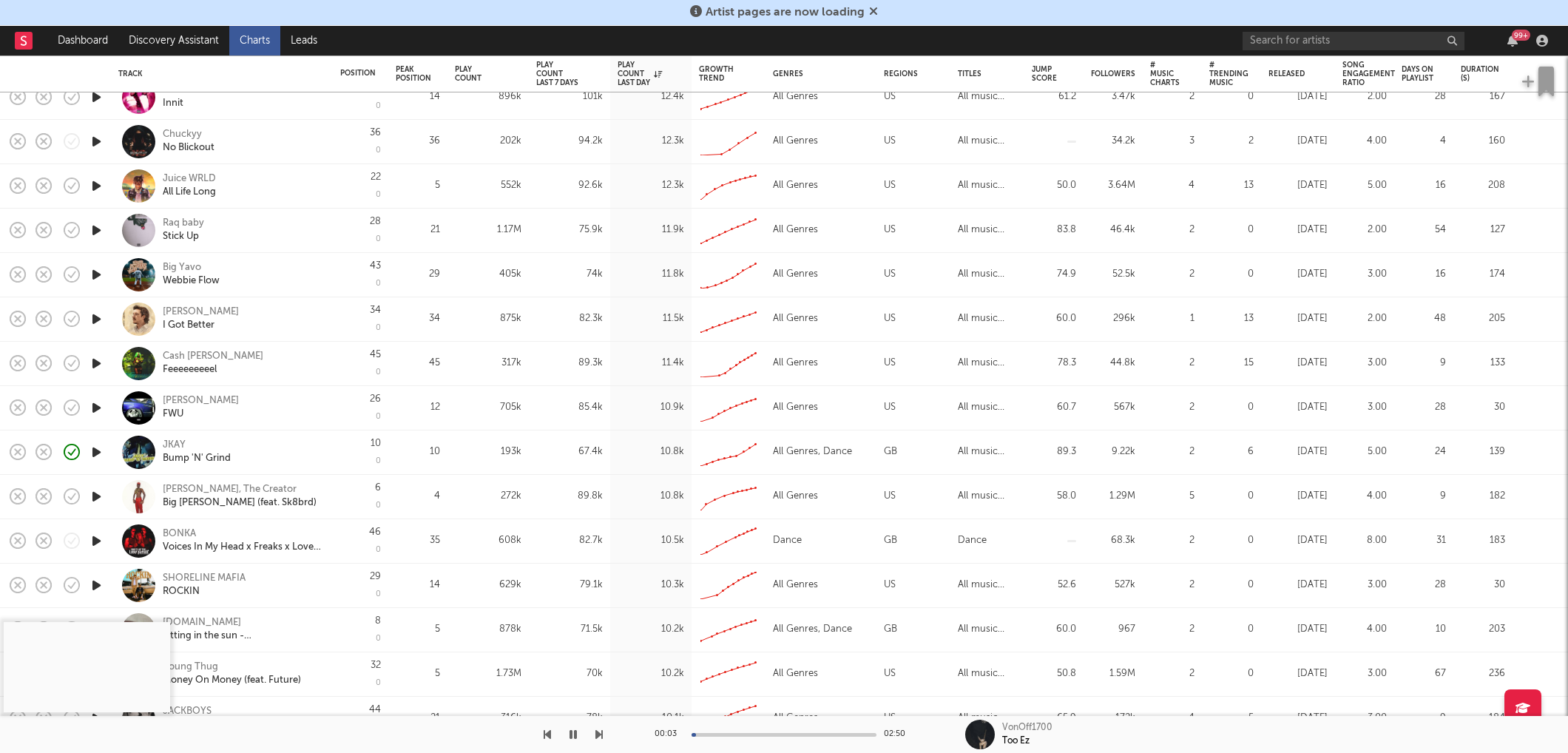
click at [97, 447] on icon "button" at bounding box center [96, 452] width 16 height 19
click at [181, 444] on div "JKAY" at bounding box center [196, 445] width 68 height 13
click at [575, 735] on icon "button" at bounding box center [573, 734] width 7 height 12
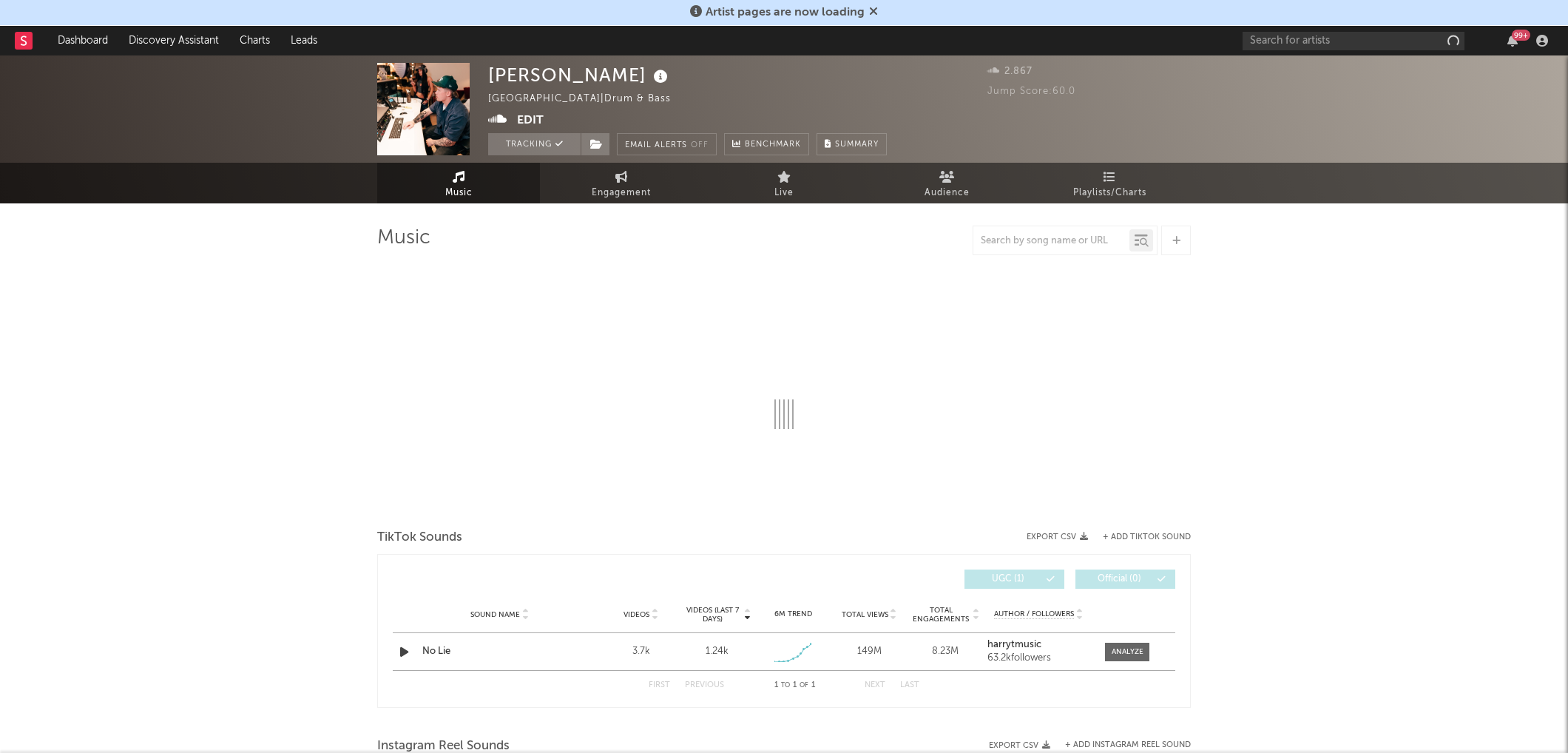
select select "1w"
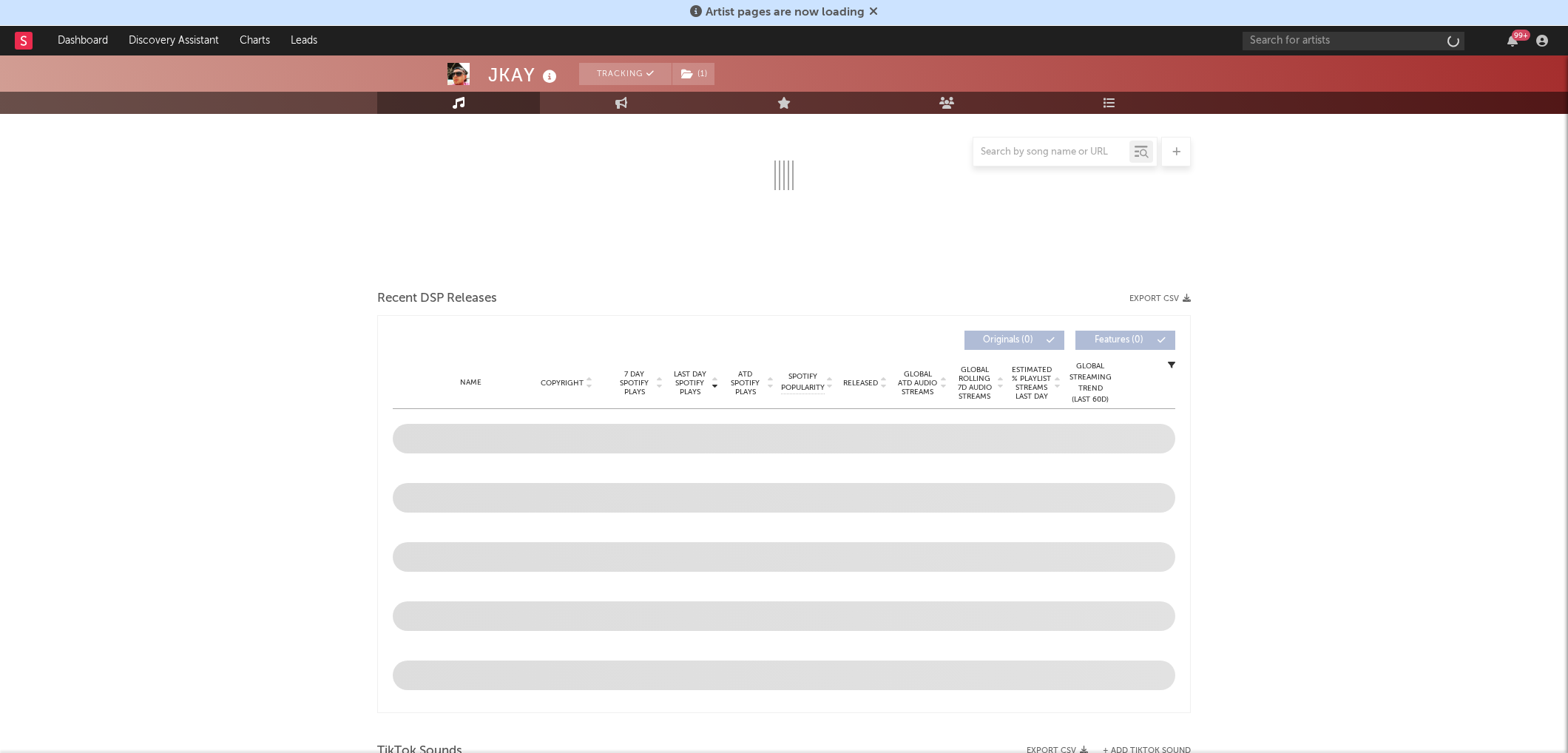
select select "6m"
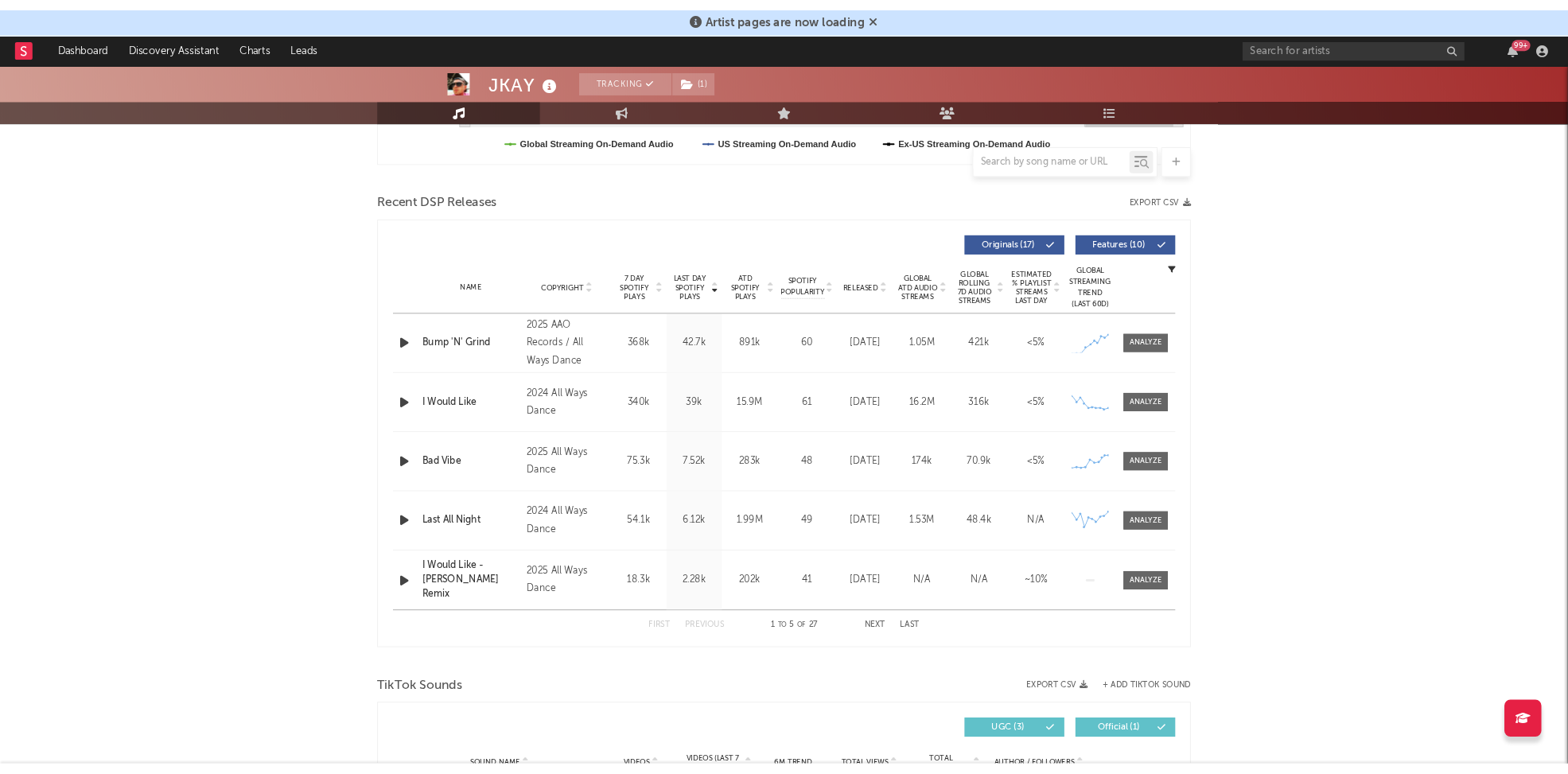
scroll to position [514, 0]
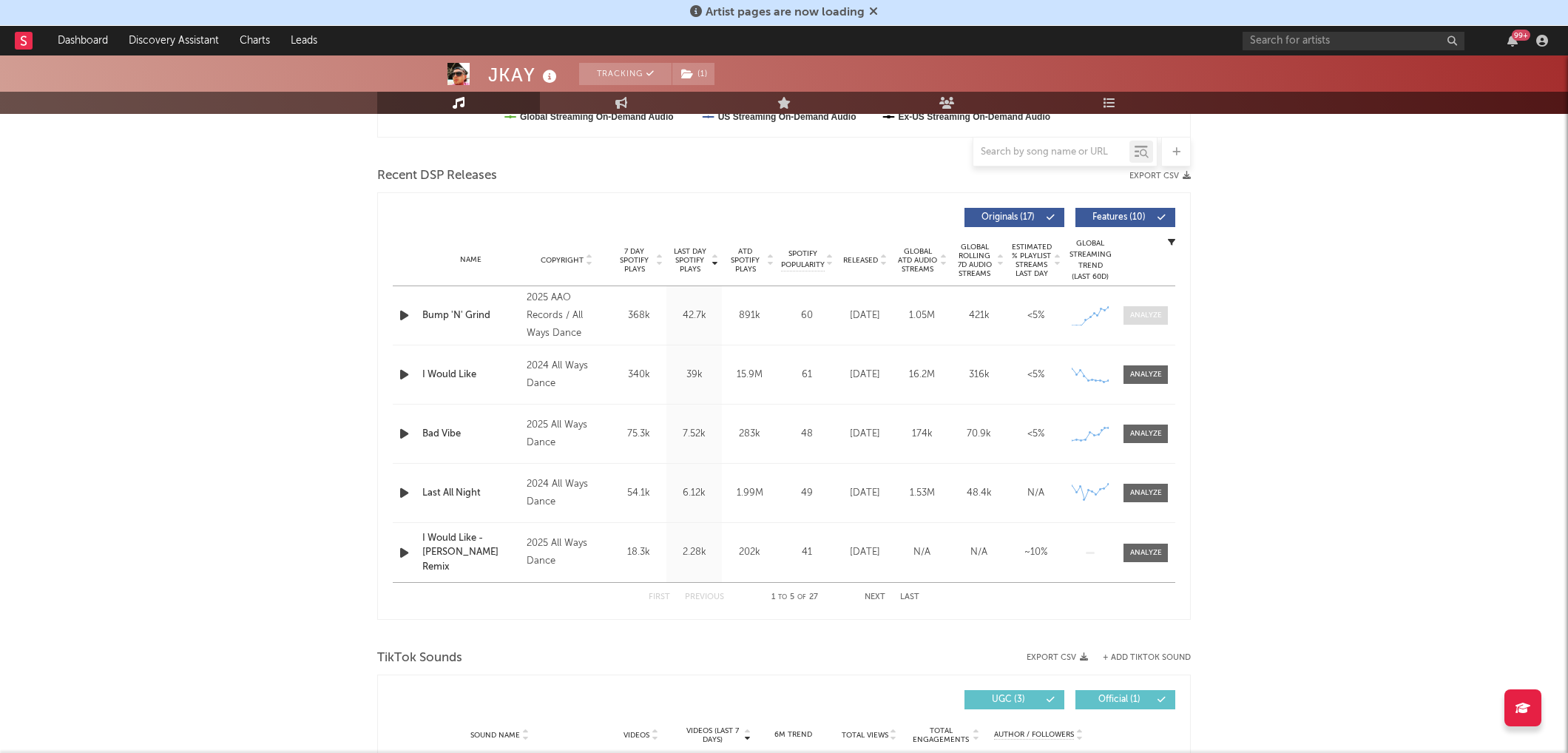
click at [1146, 315] on div at bounding box center [1145, 316] width 32 height 11
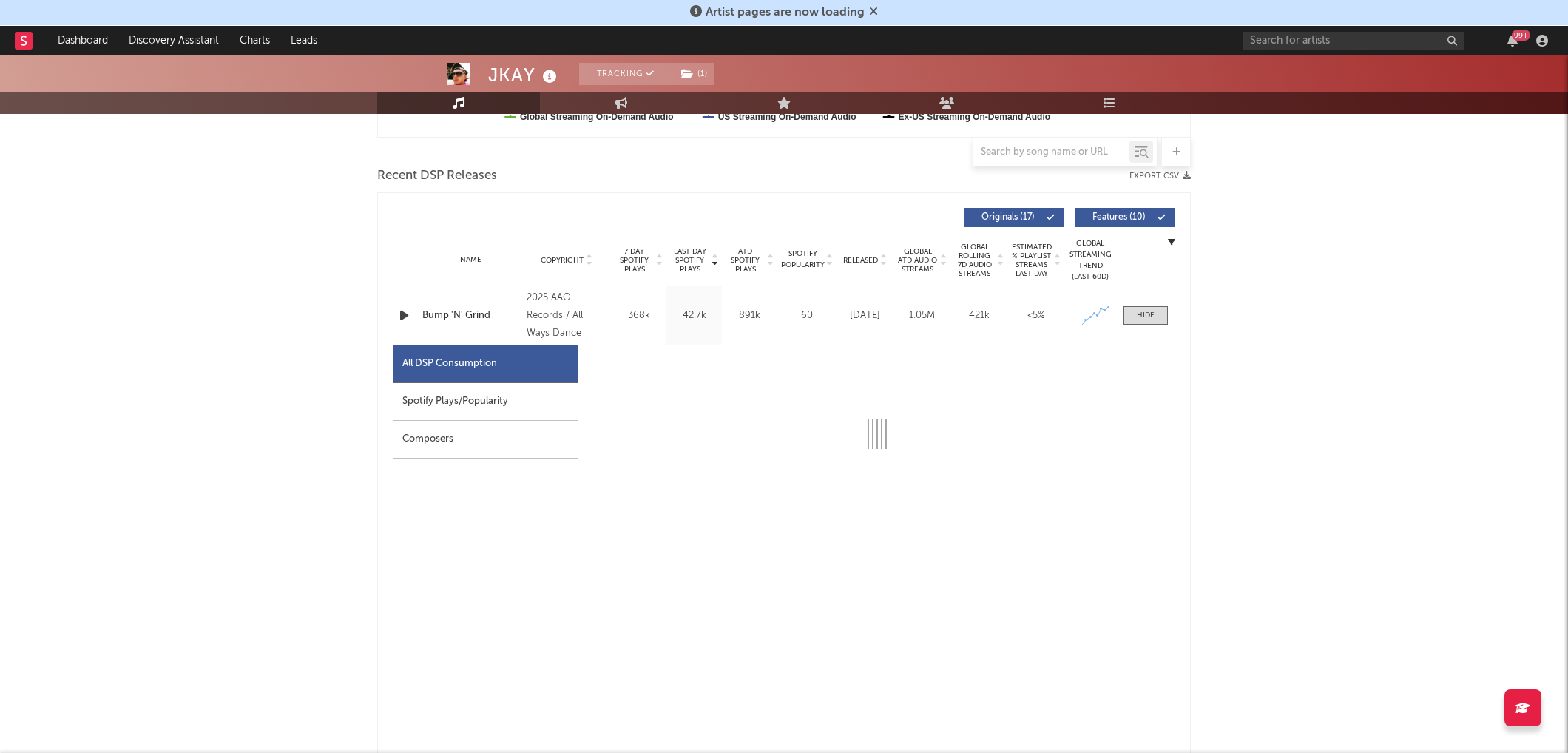
select select "1w"
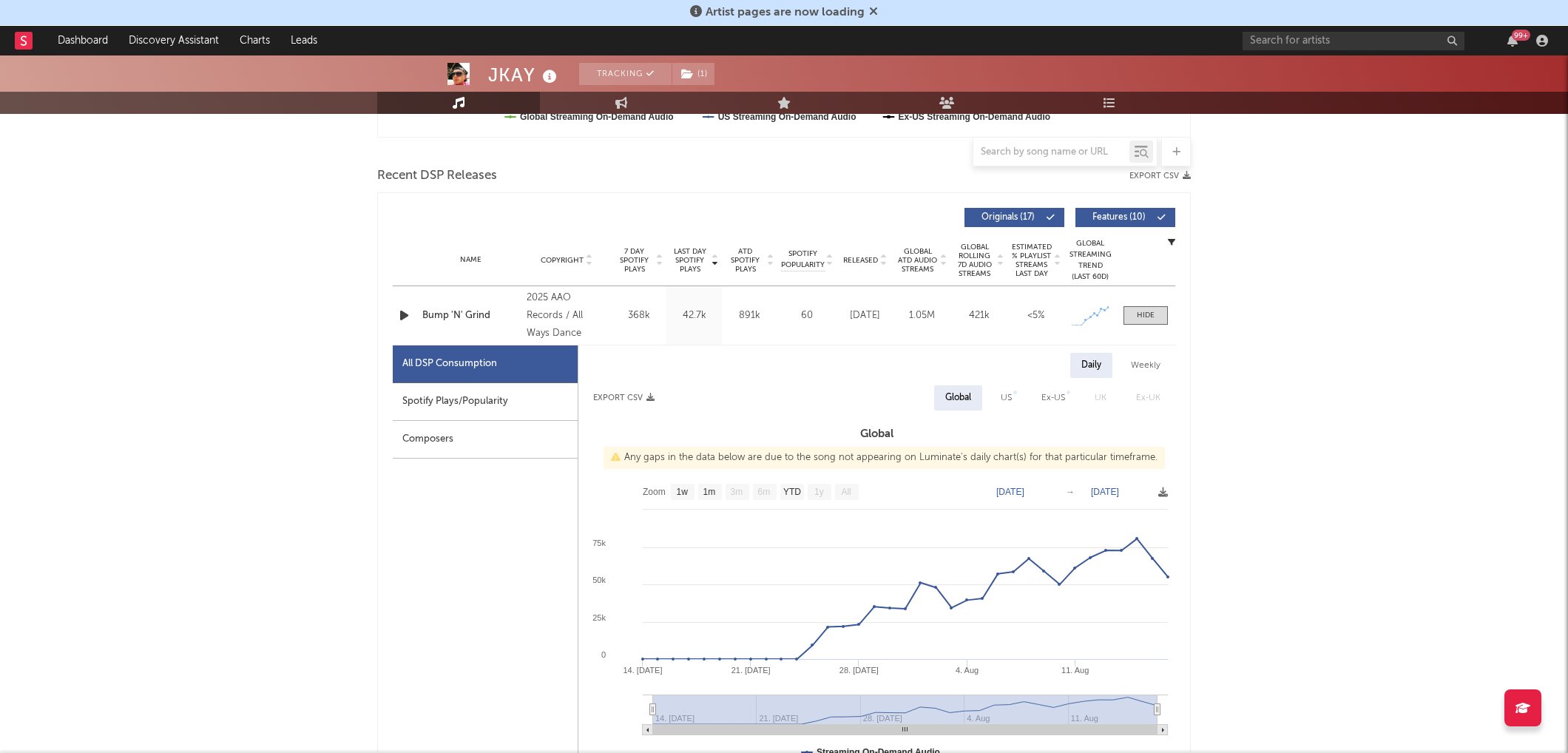
click at [514, 395] on div "Spotify Plays/Popularity" at bounding box center [485, 402] width 185 height 38
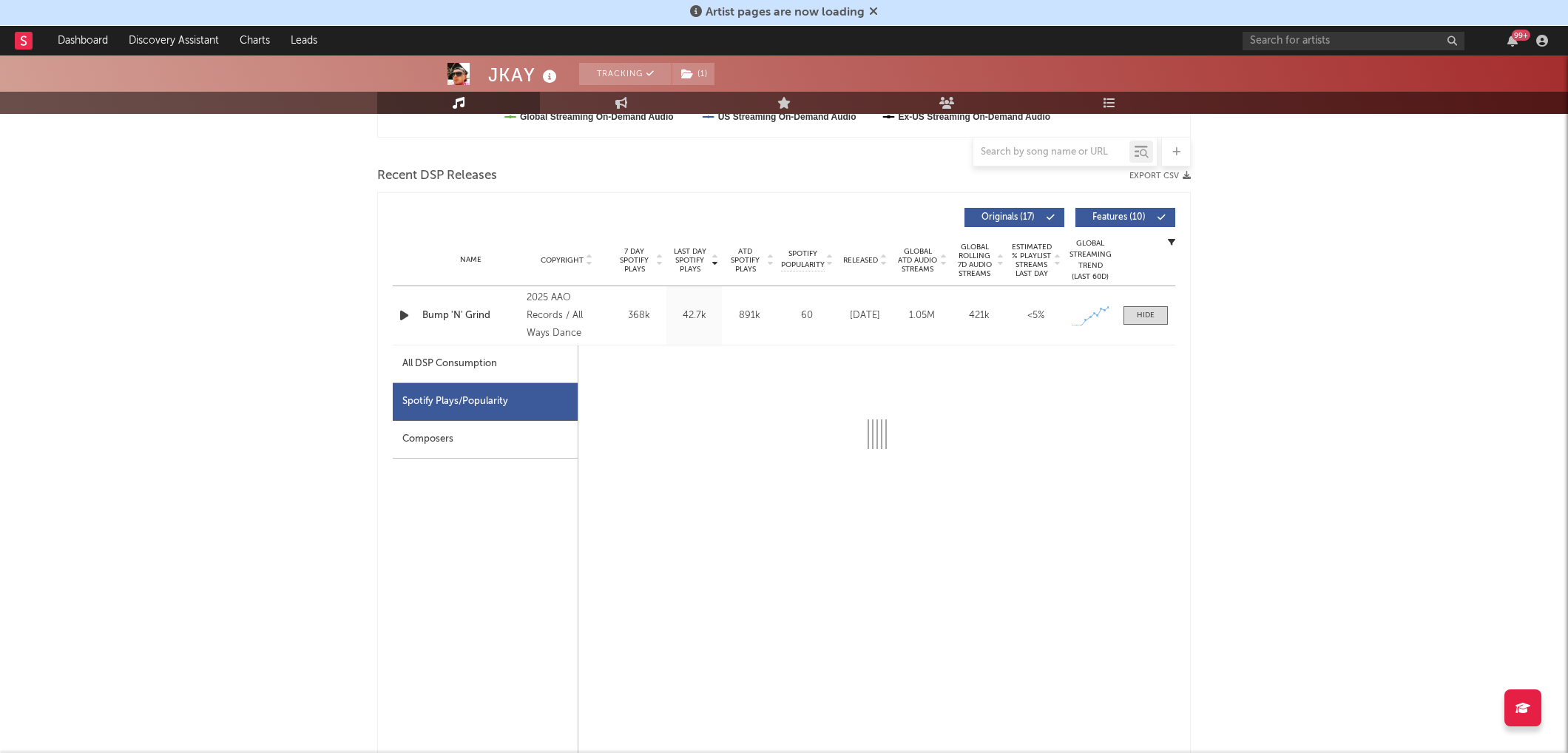
select select "1w"
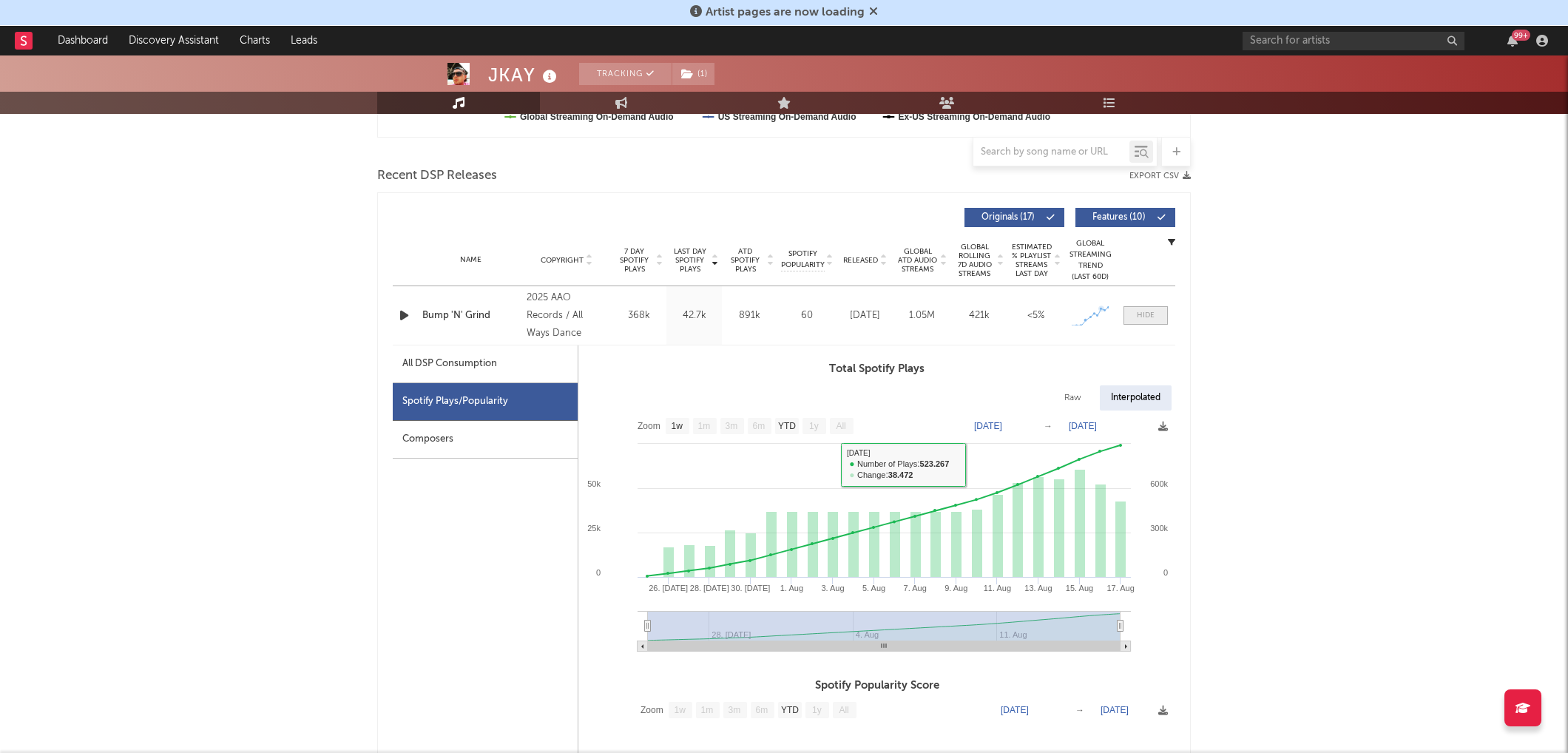
click at [1136, 310] on div at bounding box center [1145, 316] width 18 height 11
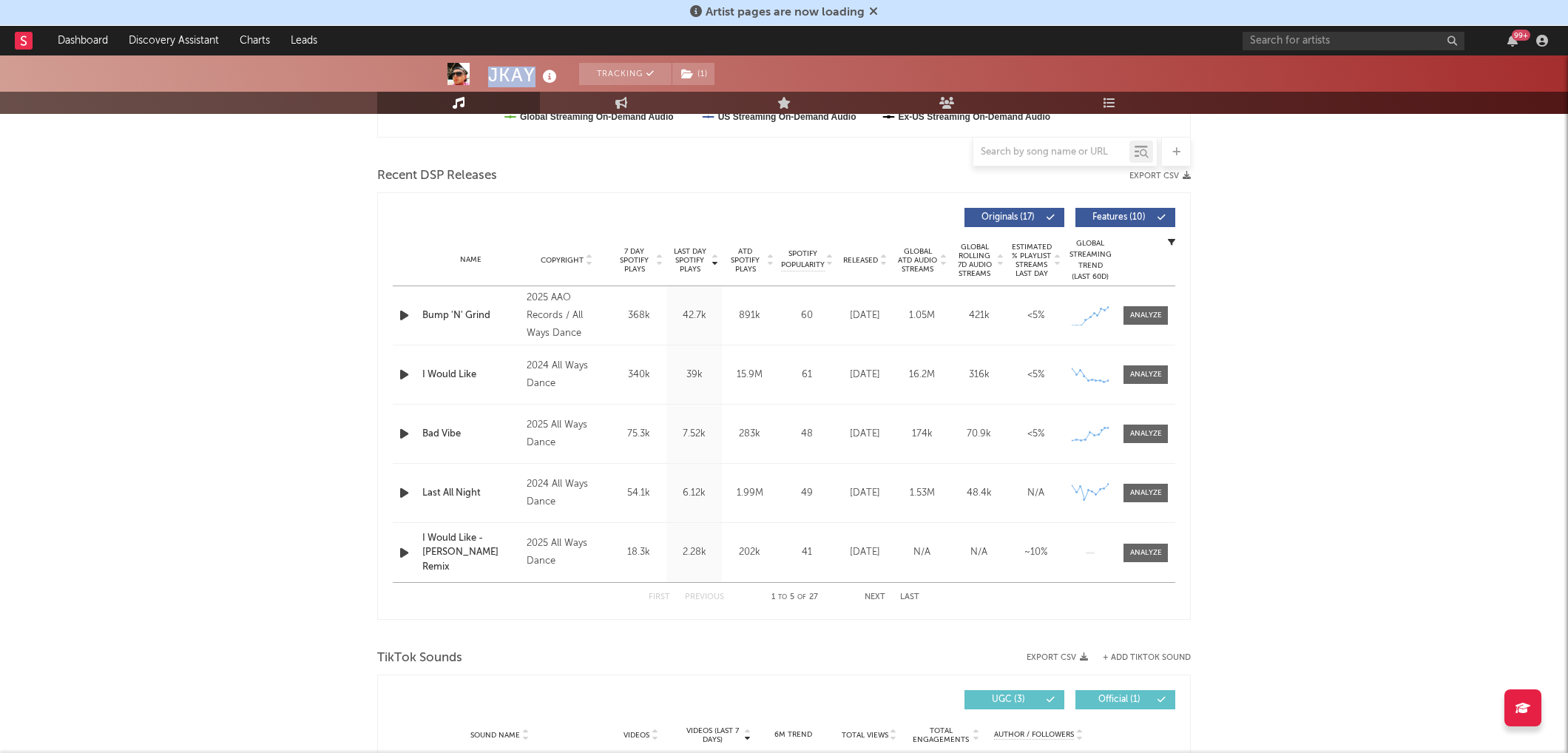
drag, startPoint x: 483, startPoint y: 75, endPoint x: 531, endPoint y: 75, distance: 48.0
click at [531, 75] on div "JKAY Tracking ( 1 ) United Kingdom | Dance Edit Tracking ( 1 ) Email Alerts Off…" at bounding box center [784, 39] width 1568 height 148
click at [531, 73] on div "JKAY" at bounding box center [524, 75] width 73 height 24
drag, startPoint x: 521, startPoint y: 73, endPoint x: 500, endPoint y: 72, distance: 21.0
click at [500, 72] on div "JKAY" at bounding box center [524, 75] width 73 height 24
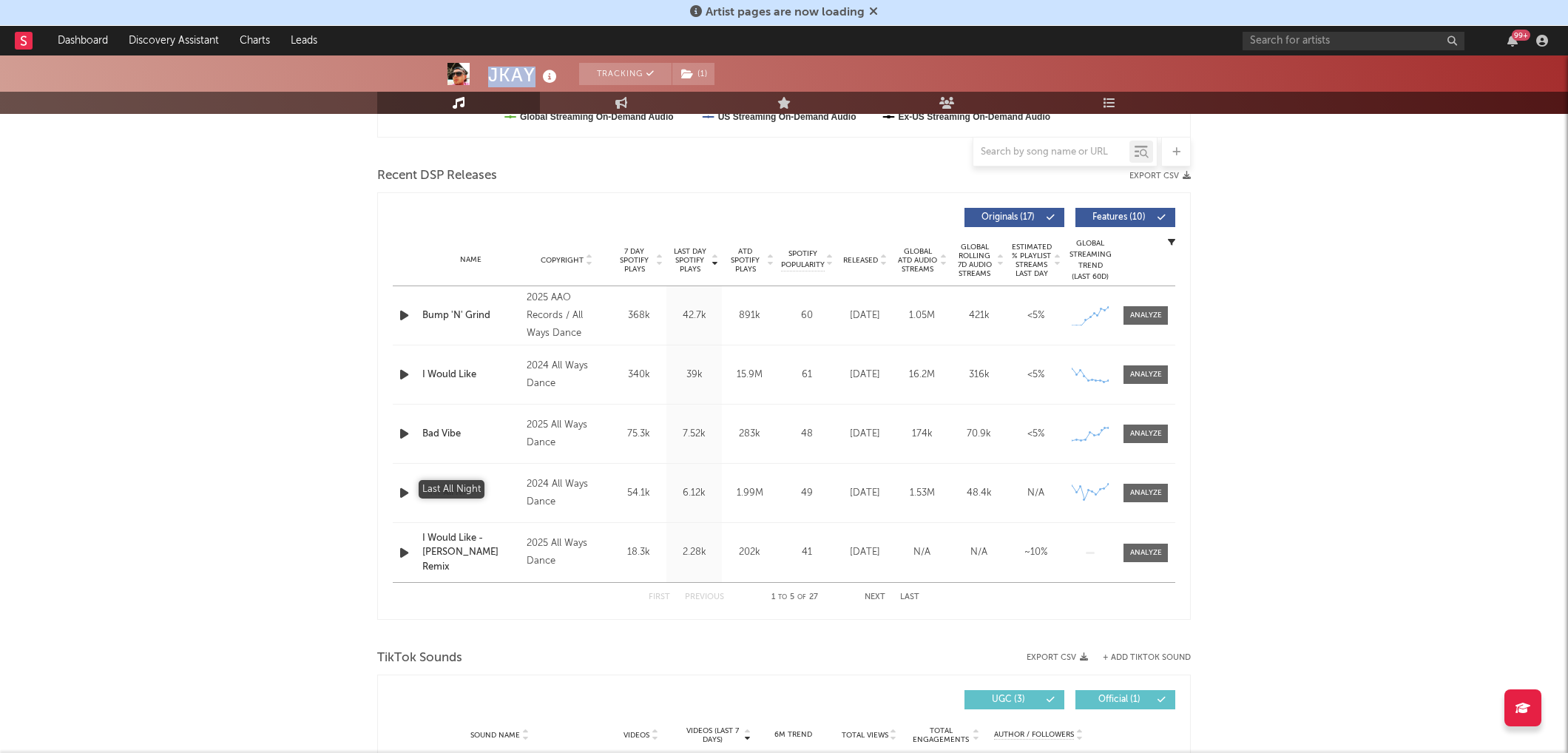
click at [447, 487] on div "Last All Night" at bounding box center [471, 494] width 97 height 15
click at [1140, 318] on div at bounding box center [1145, 316] width 32 height 11
select select "1w"
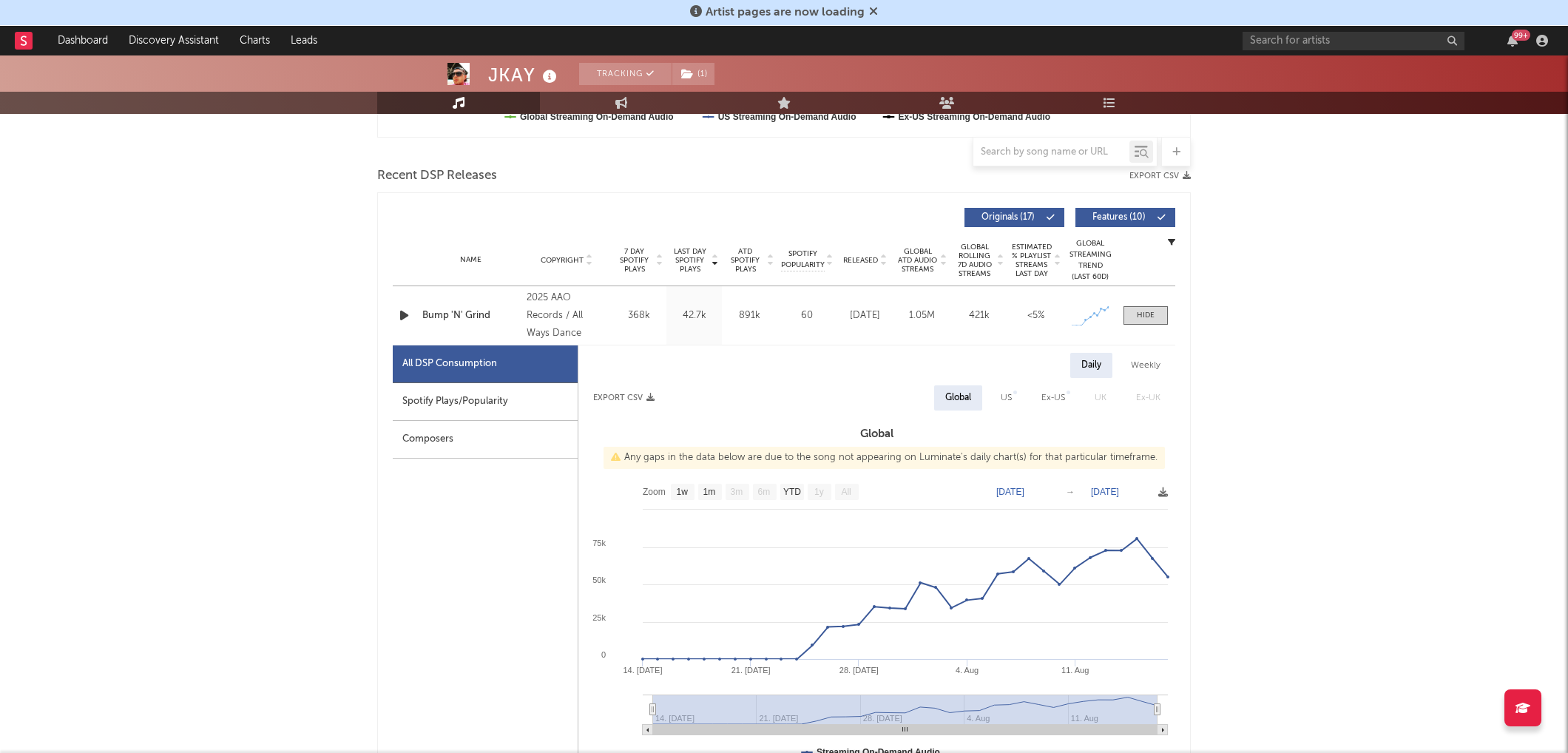
click at [503, 392] on div "Spotify Plays/Popularity" at bounding box center [485, 402] width 185 height 38
select select "1w"
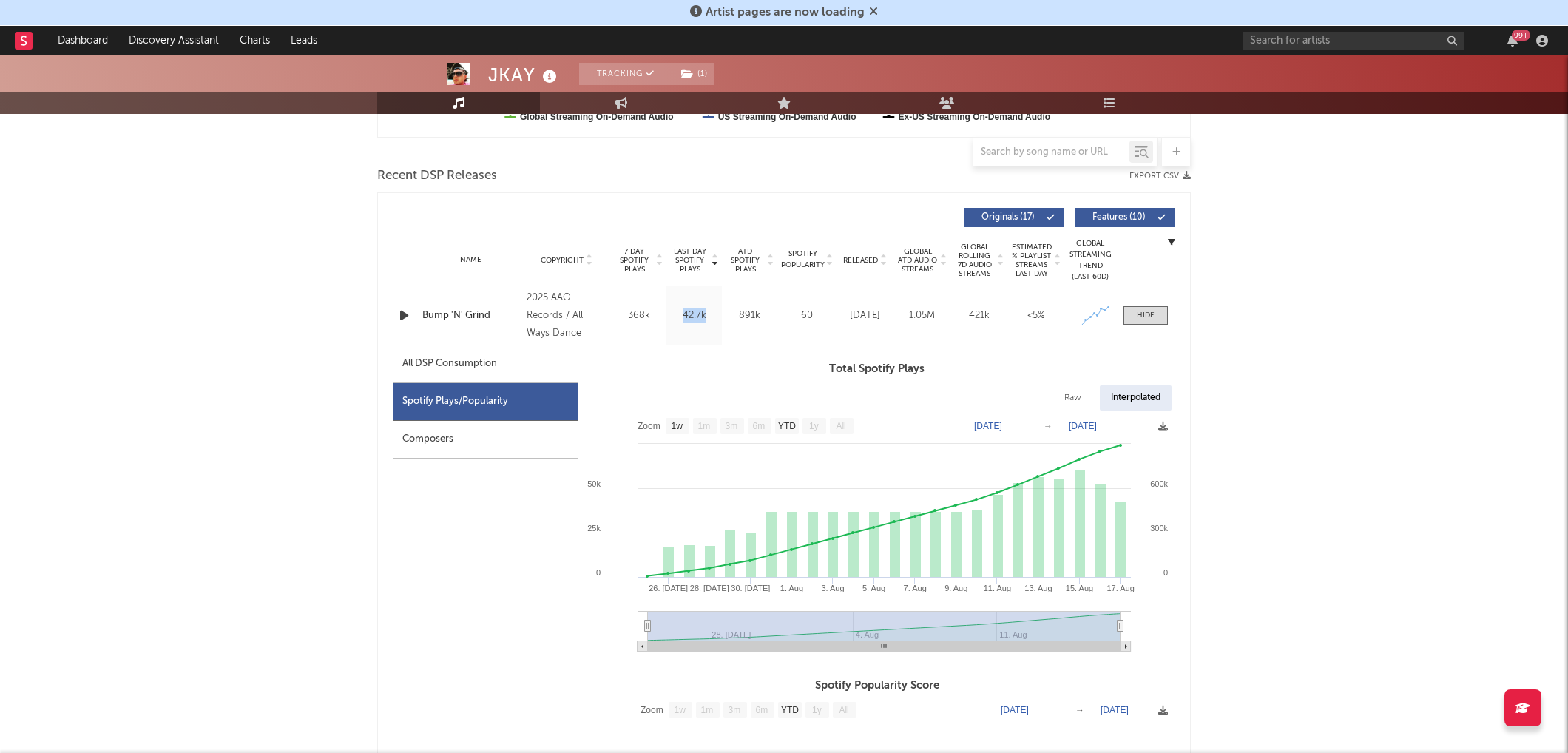
drag, startPoint x: 675, startPoint y: 310, endPoint x: 704, endPoint y: 312, distance: 29.1
click at [704, 312] on div "42.7k" at bounding box center [693, 316] width 48 height 15
click at [1146, 310] on div at bounding box center [1145, 316] width 18 height 11
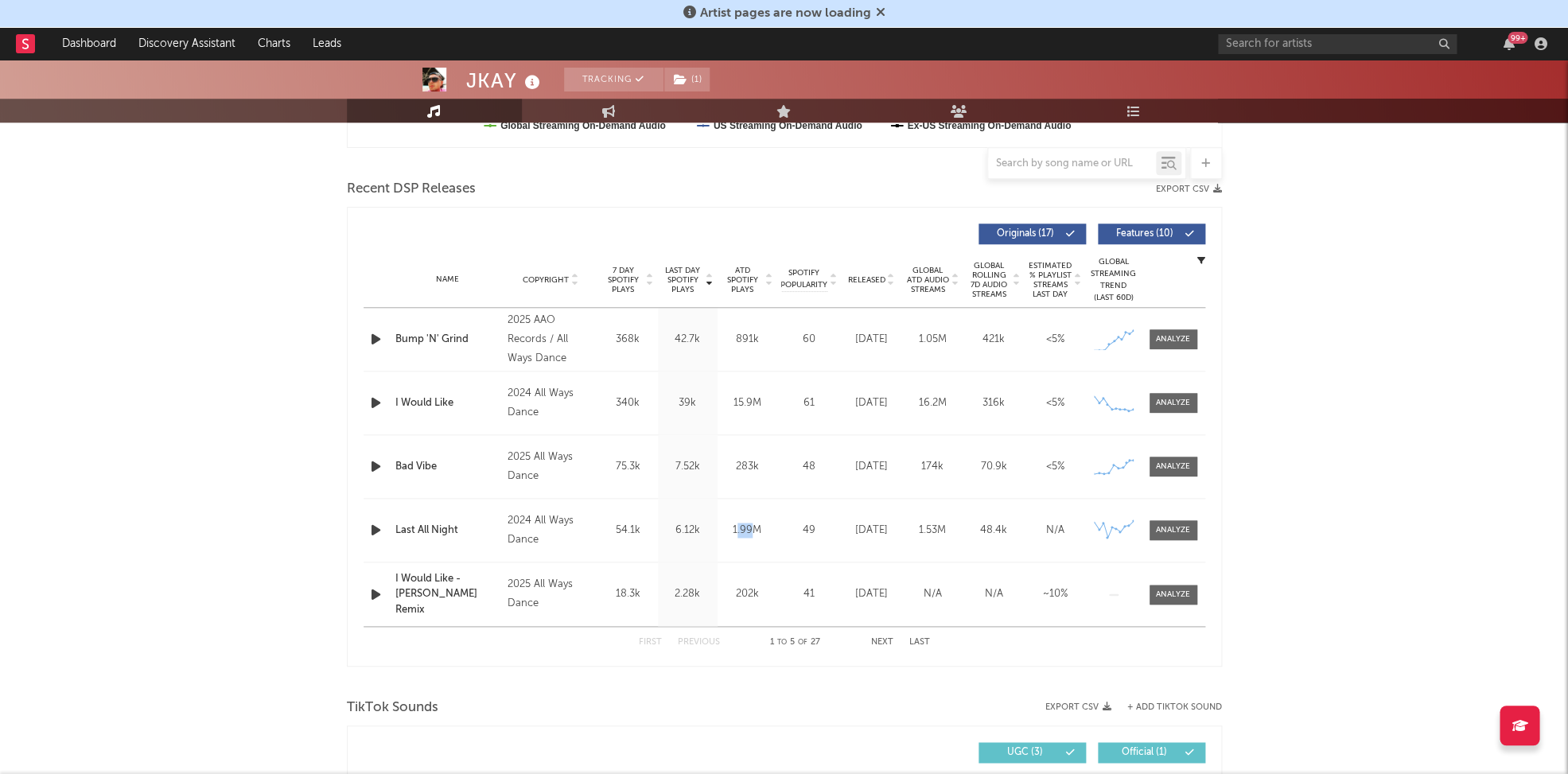
drag, startPoint x: 739, startPoint y: 527, endPoint x: 753, endPoint y: 526, distance: 14.0
click at [753, 526] on div "1.99M" at bounding box center [747, 531] width 52 height 16
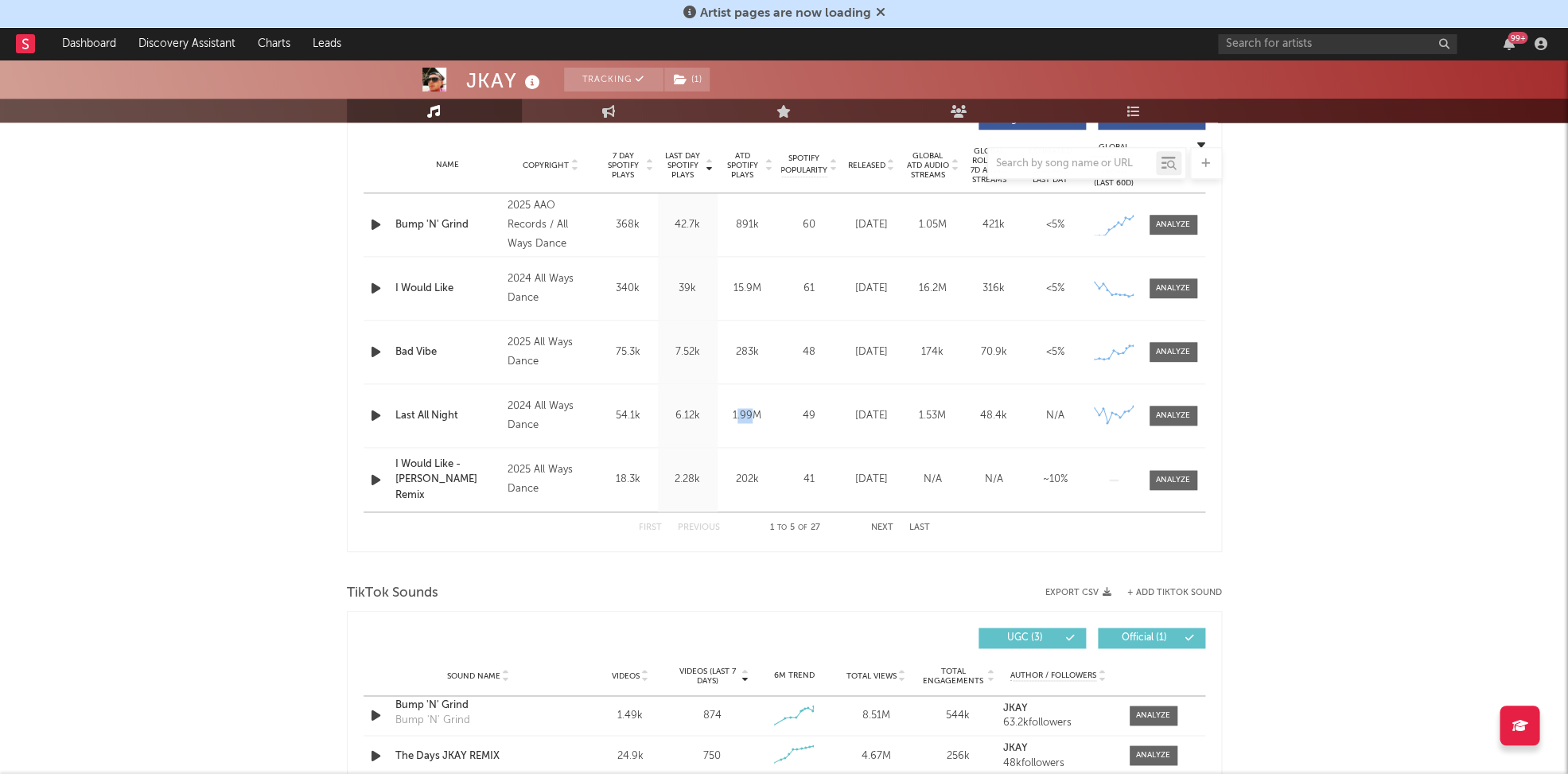
scroll to position [627, 0]
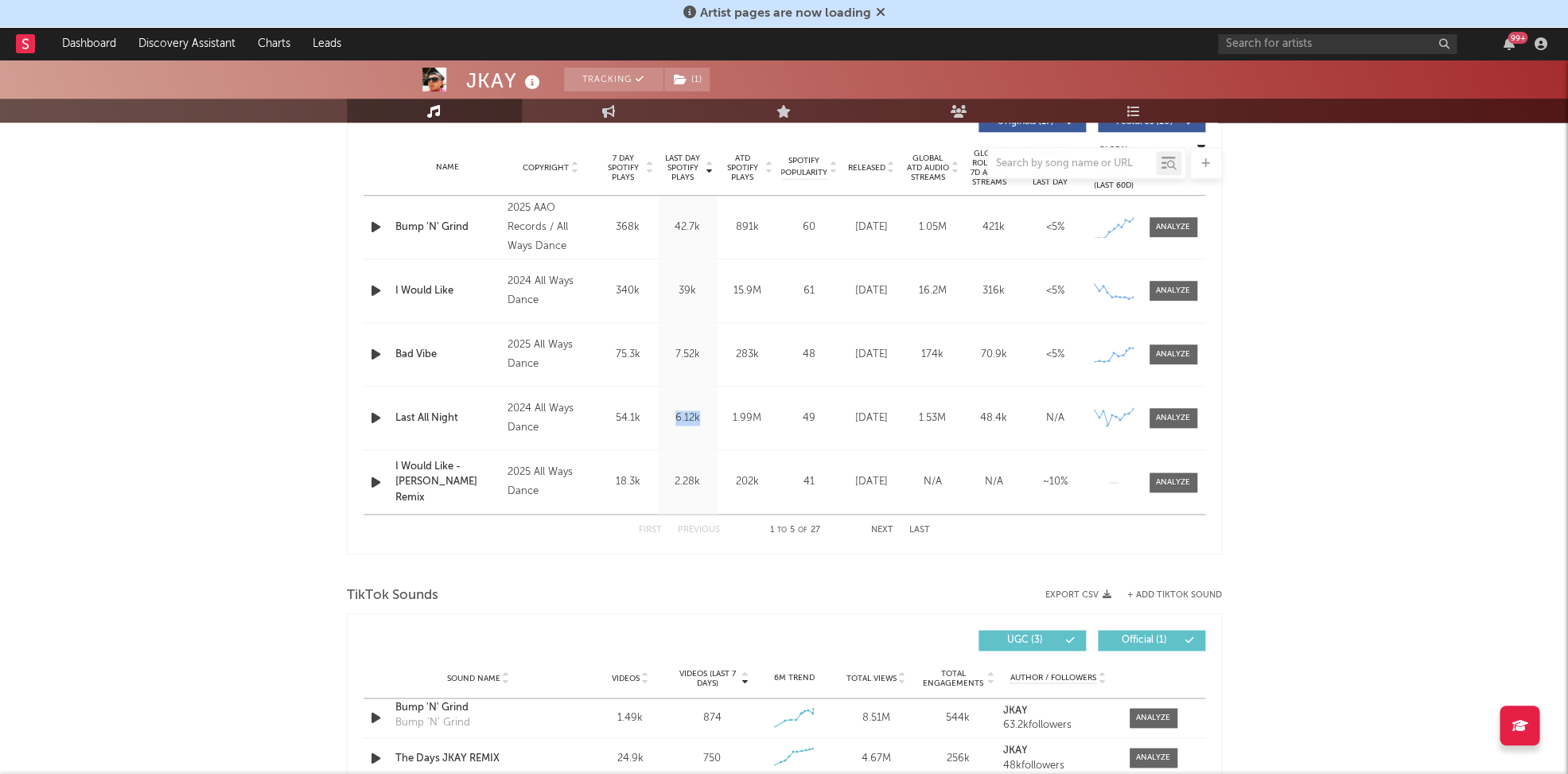
drag, startPoint x: 668, startPoint y: 411, endPoint x: 710, endPoint y: 422, distance: 43.4
click at [700, 413] on div "6.12k" at bounding box center [687, 419] width 52 height 16
click at [378, 233] on icon "button" at bounding box center [376, 226] width 17 height 20
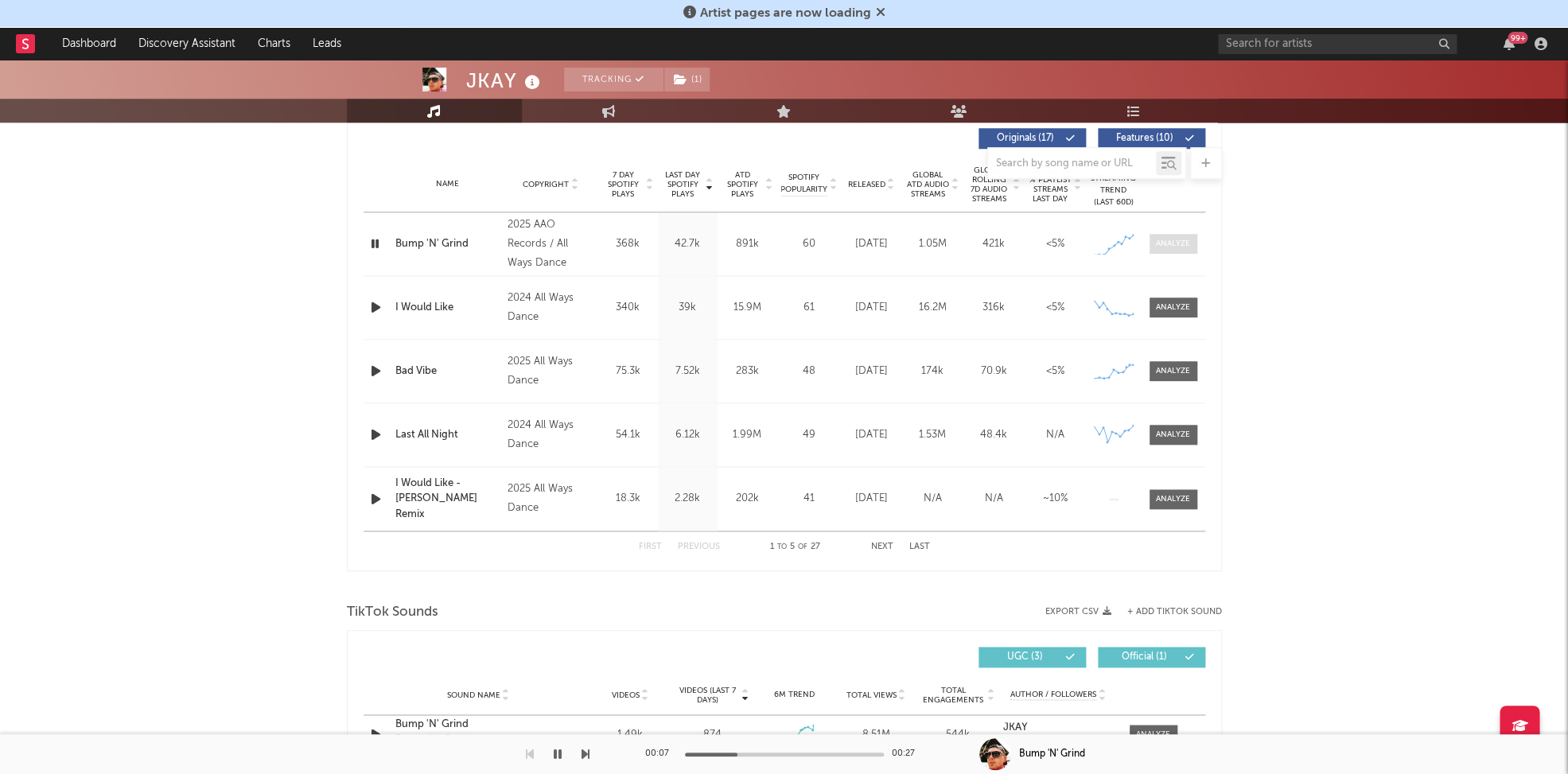
click at [1172, 238] on div at bounding box center [1172, 244] width 34 height 12
select select "1w"
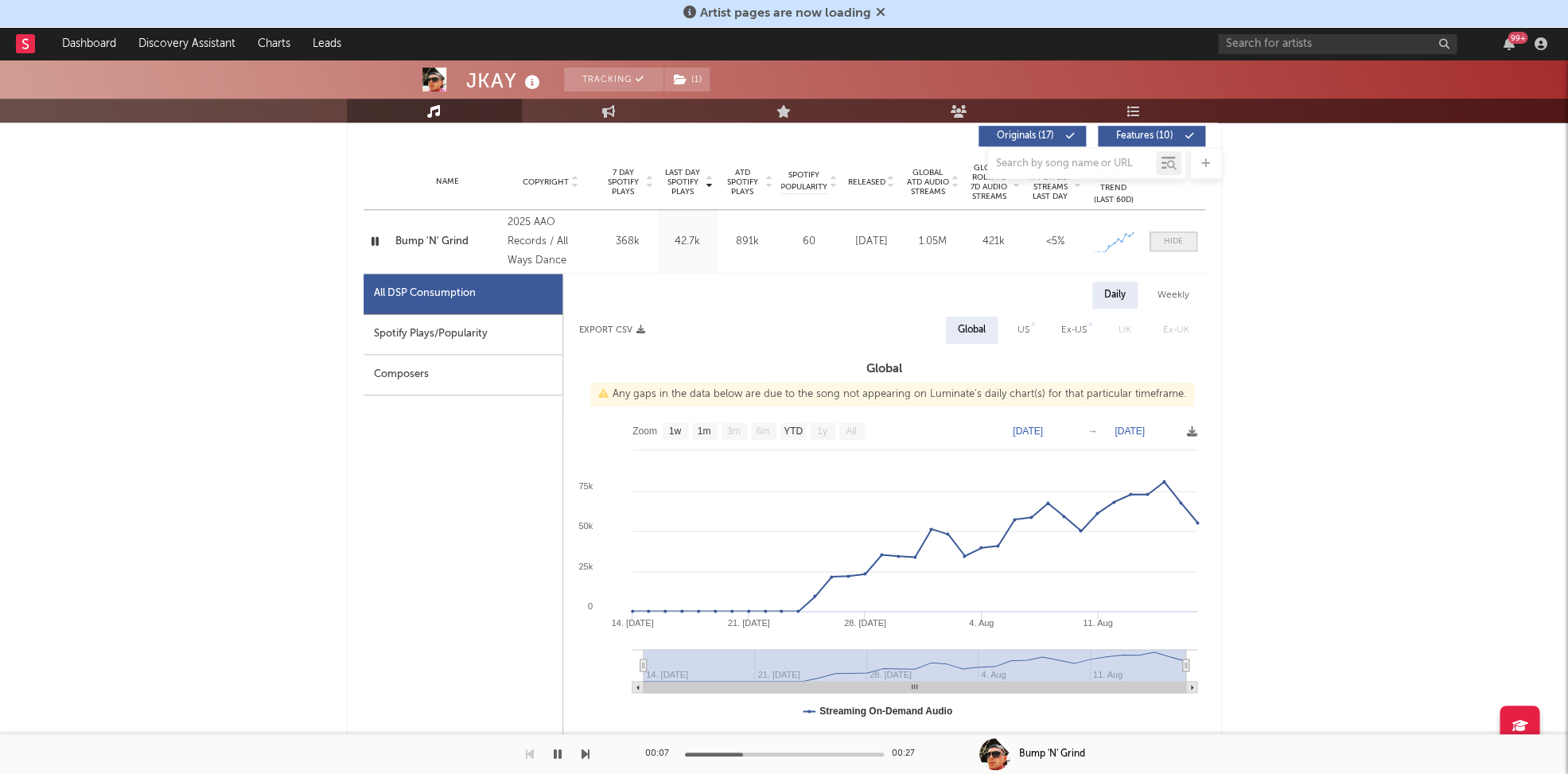
click at [1172, 237] on div at bounding box center [1173, 241] width 19 height 12
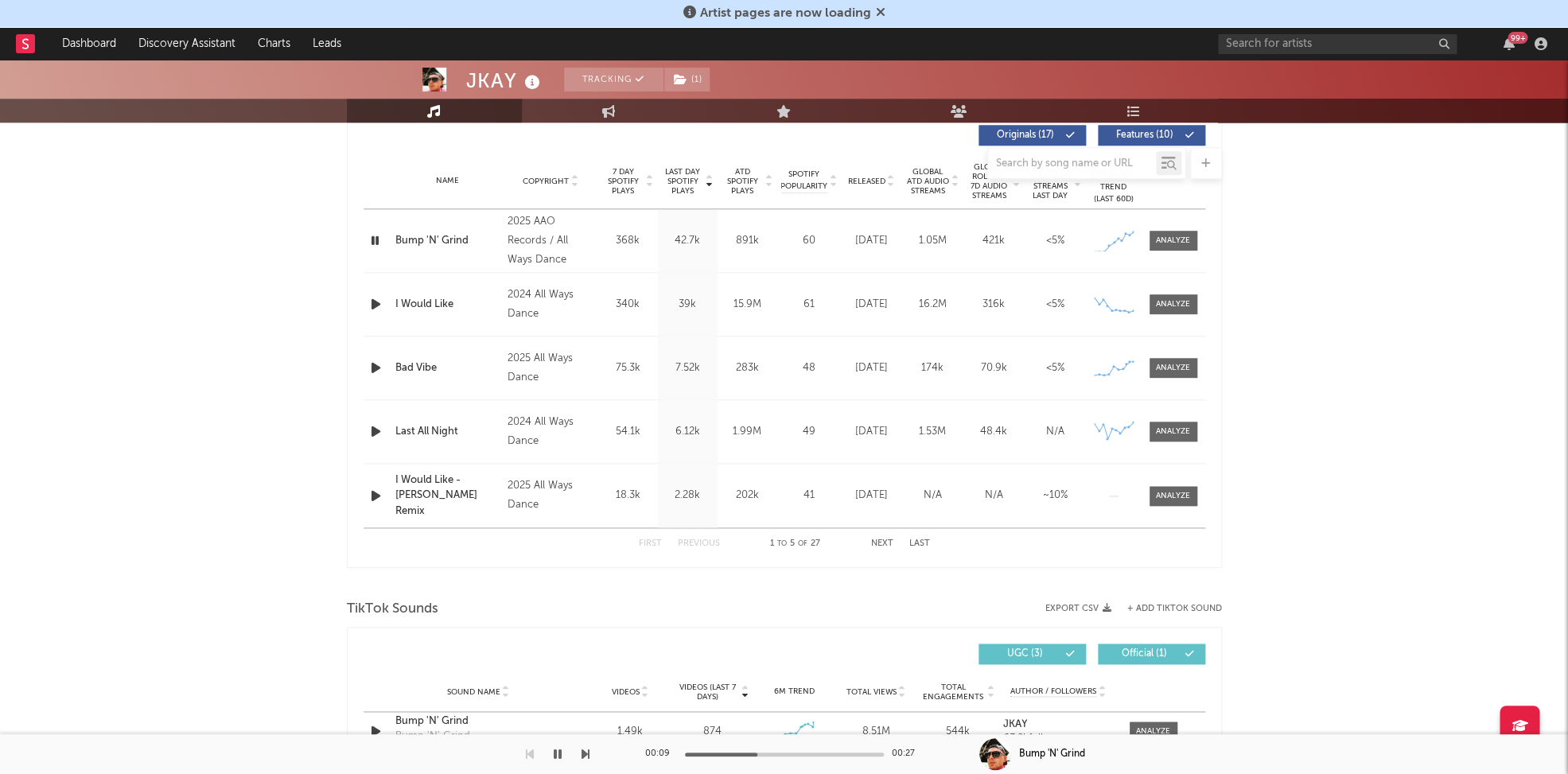
click at [363, 299] on div at bounding box center [377, 304] width 28 height 20
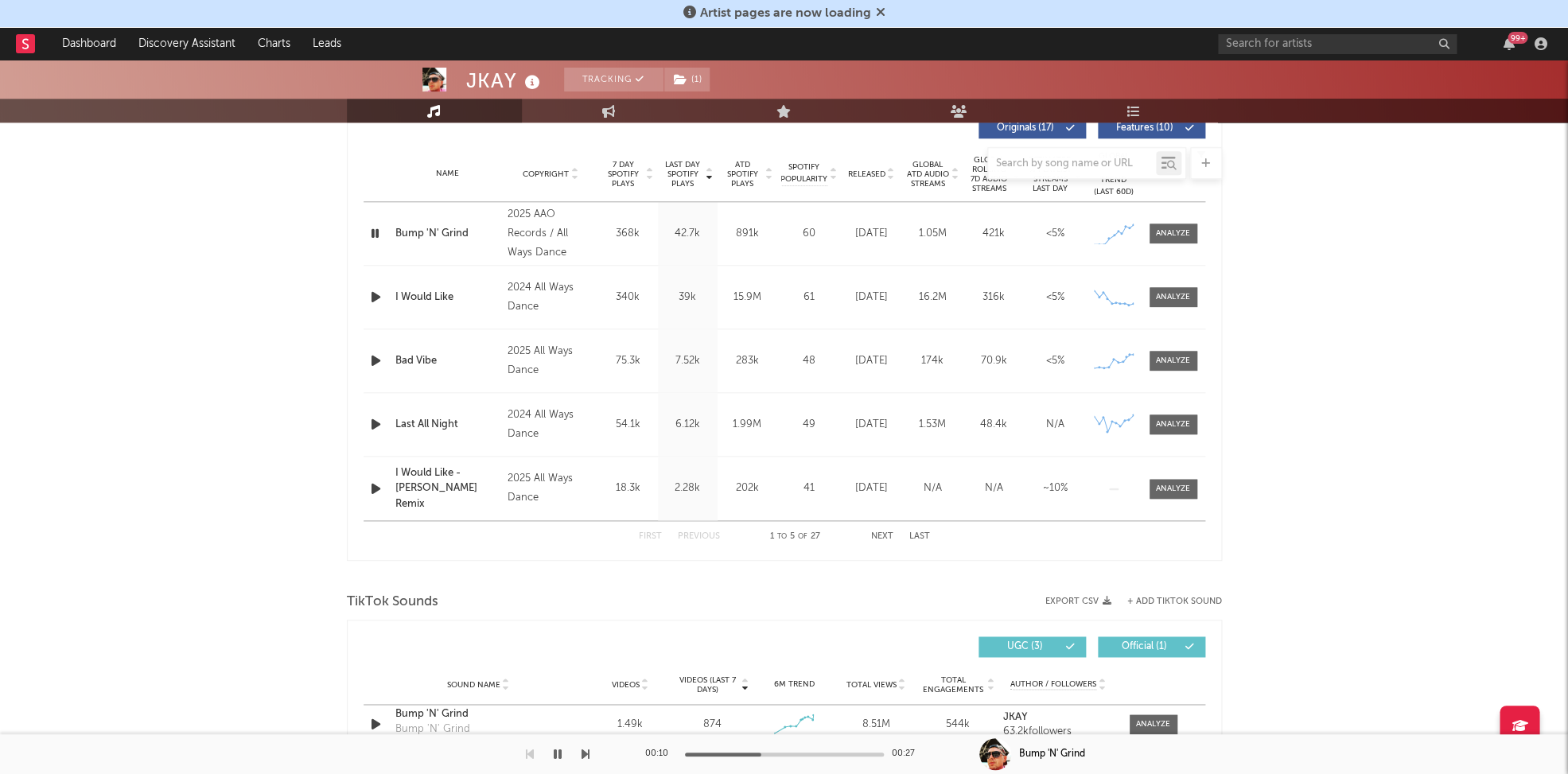
click at [368, 299] on icon "button" at bounding box center [376, 297] width 17 height 20
click at [728, 753] on div at bounding box center [784, 755] width 199 height 4
click at [750, 754] on div at bounding box center [784, 755] width 199 height 4
drag, startPoint x: 557, startPoint y: 756, endPoint x: 591, endPoint y: 725, distance: 46.0
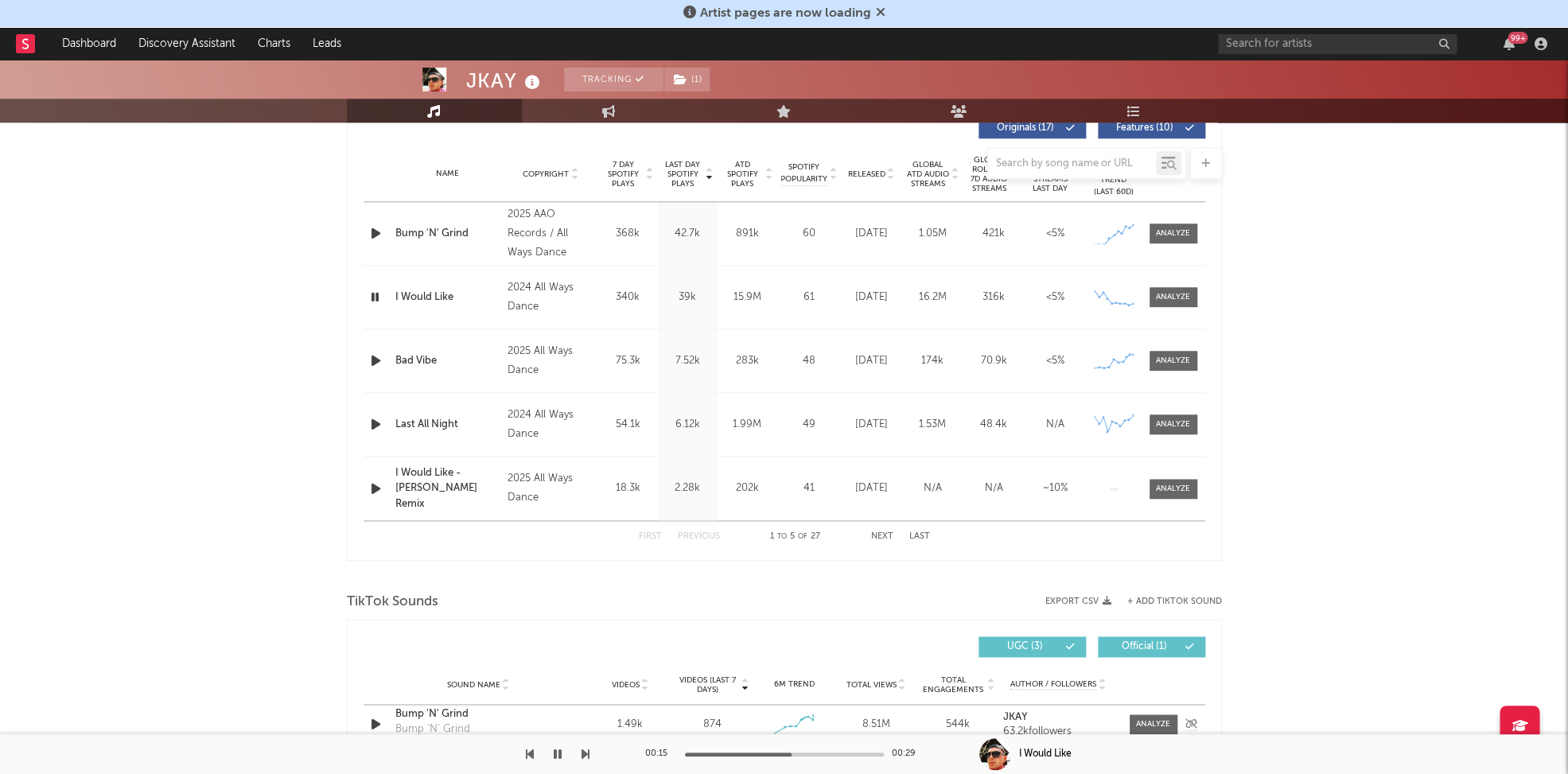
click at [556, 756] on icon "button" at bounding box center [557, 754] width 8 height 13
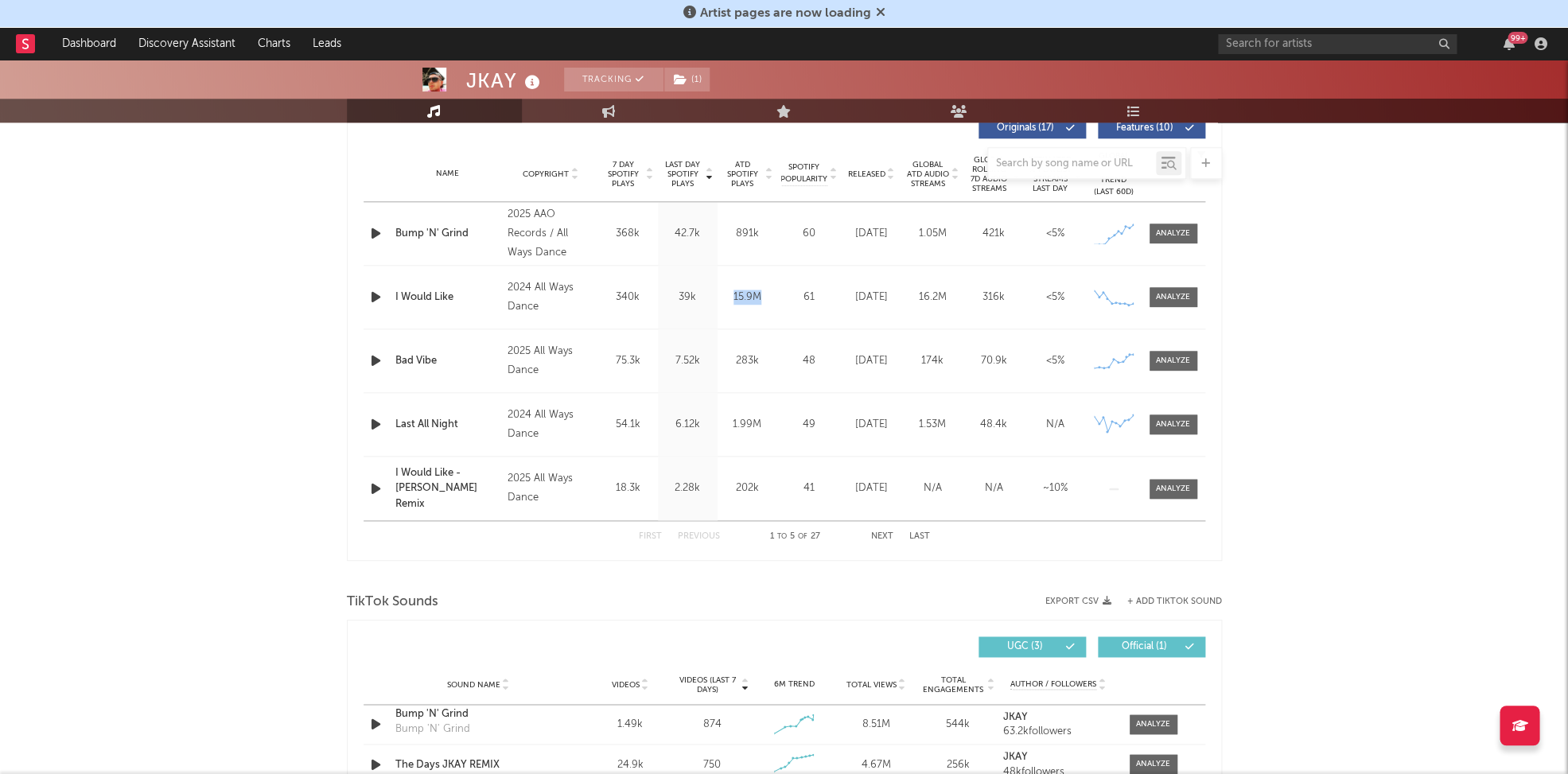
drag, startPoint x: 729, startPoint y: 295, endPoint x: 758, endPoint y: 291, distance: 29.3
click at [758, 291] on div "15.9M" at bounding box center [747, 297] width 52 height 16
click at [376, 402] on div "Name Last All Night Copyright 2024 All Ways Dance Label All Ways Dance Album Na…" at bounding box center [784, 425] width 841 height 63
click at [376, 414] on icon "button" at bounding box center [376, 424] width 17 height 20
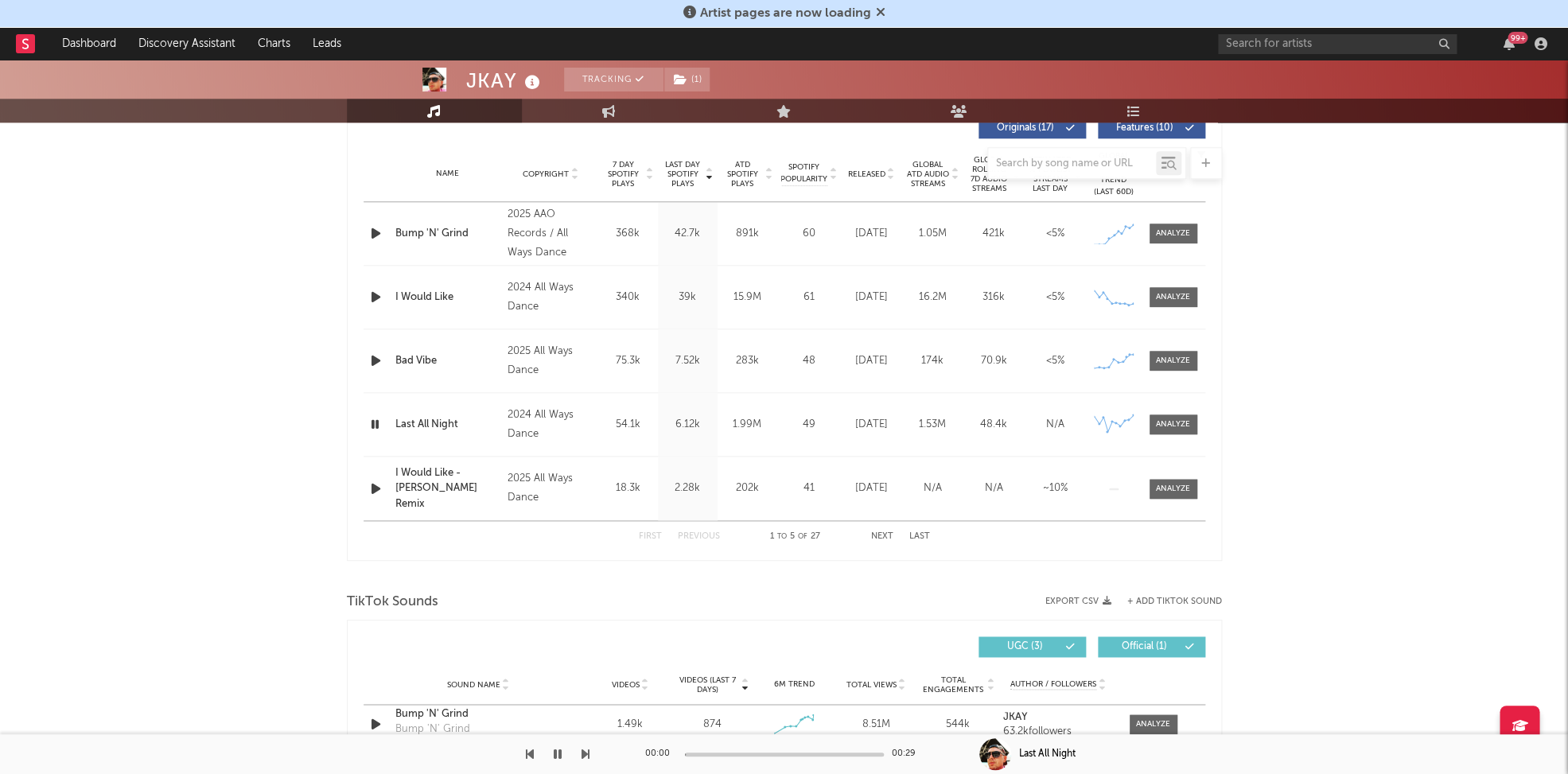
drag, startPoint x: 376, startPoint y: 412, endPoint x: 362, endPoint y: 403, distance: 16.6
click at [376, 414] on icon "button" at bounding box center [375, 424] width 15 height 20
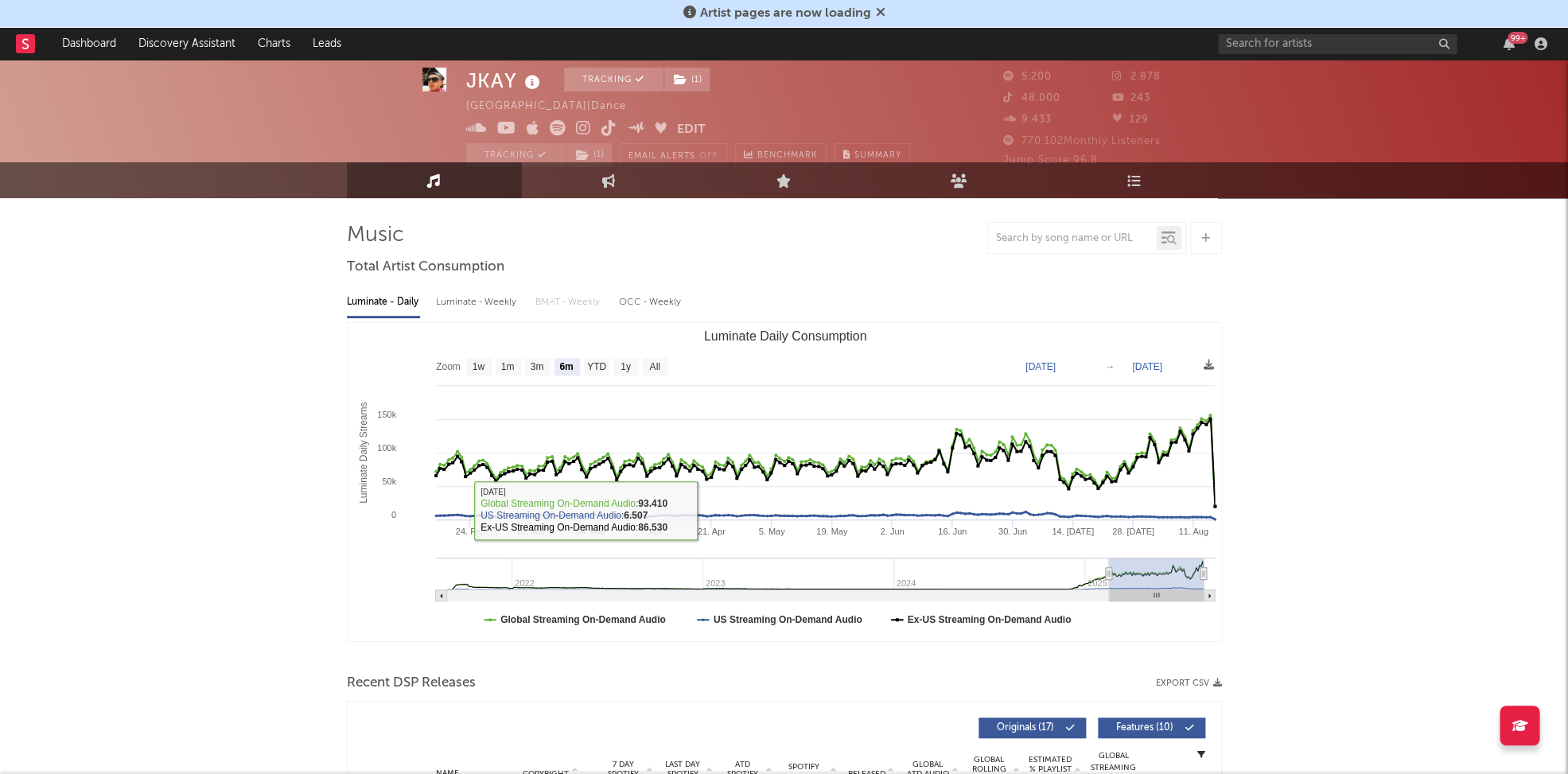
scroll to position [23, 0]
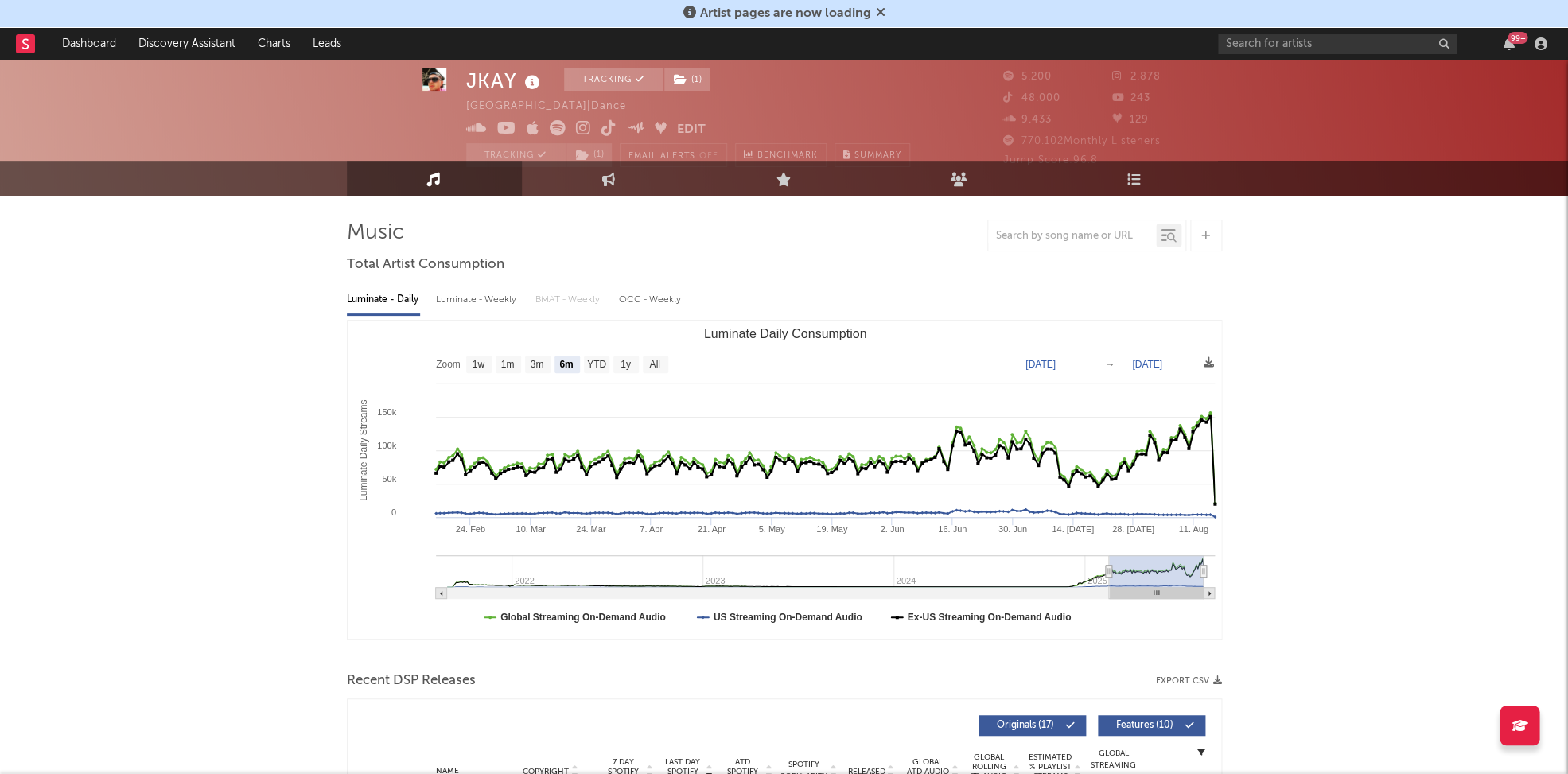
click at [1318, 30] on div "99 +" at bounding box center [1385, 44] width 334 height 32
click at [1321, 42] on input "text" at bounding box center [1337, 44] width 239 height 20
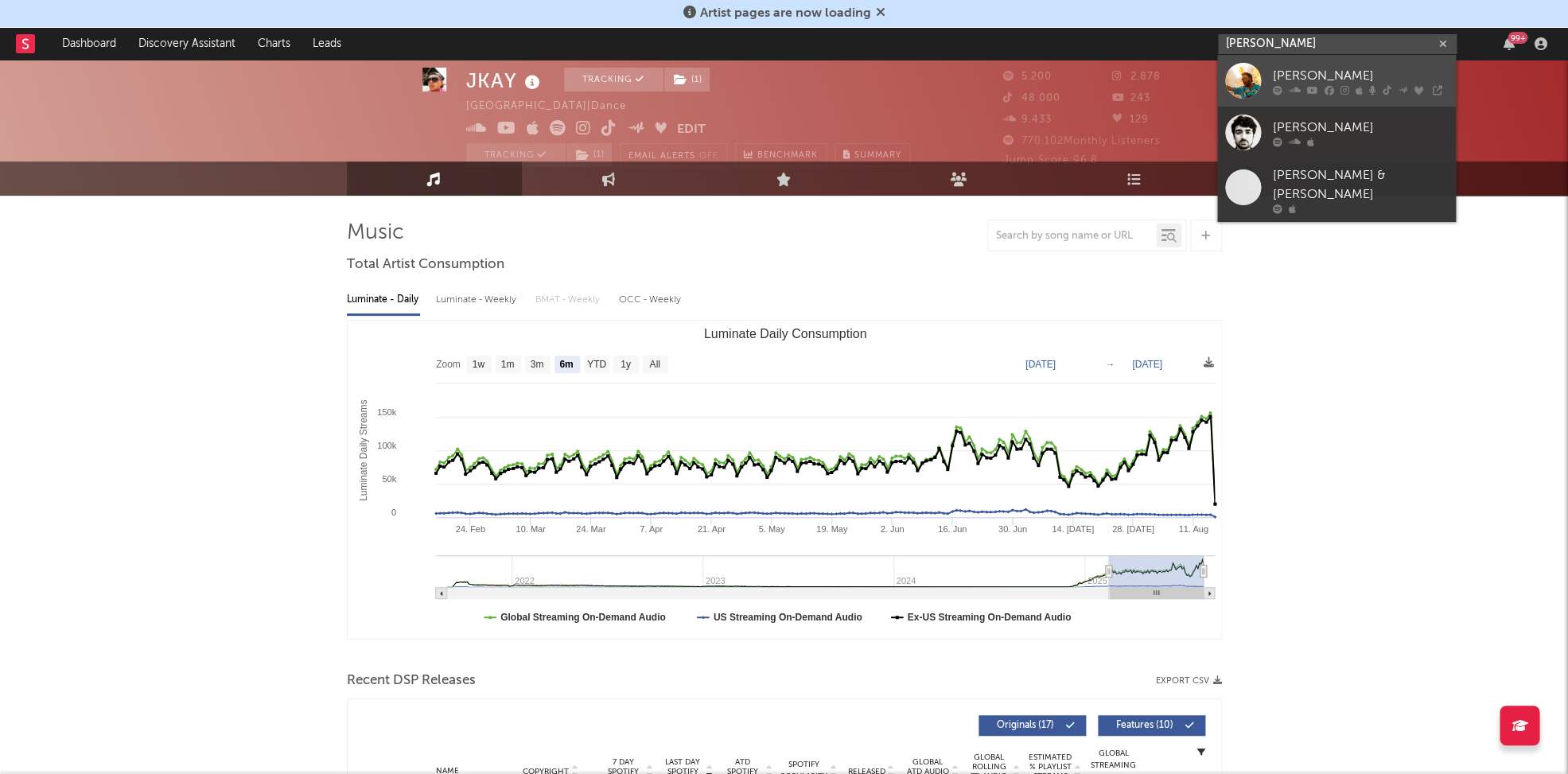
type input "oliver heldens"
click at [1314, 64] on link "Oliver Heldens" at bounding box center [1336, 81] width 239 height 52
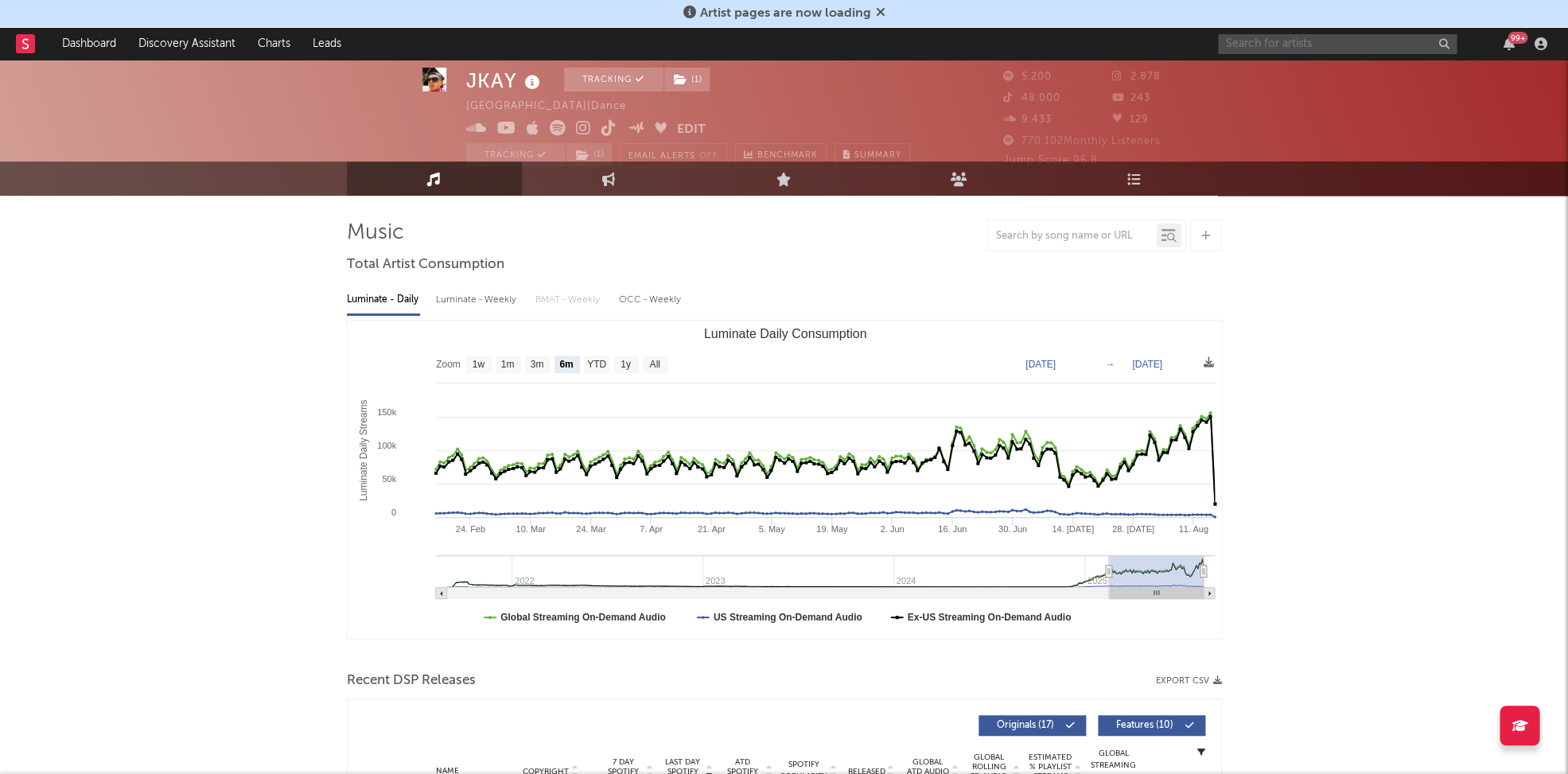
click at [1285, 47] on input "text" at bounding box center [1337, 44] width 239 height 20
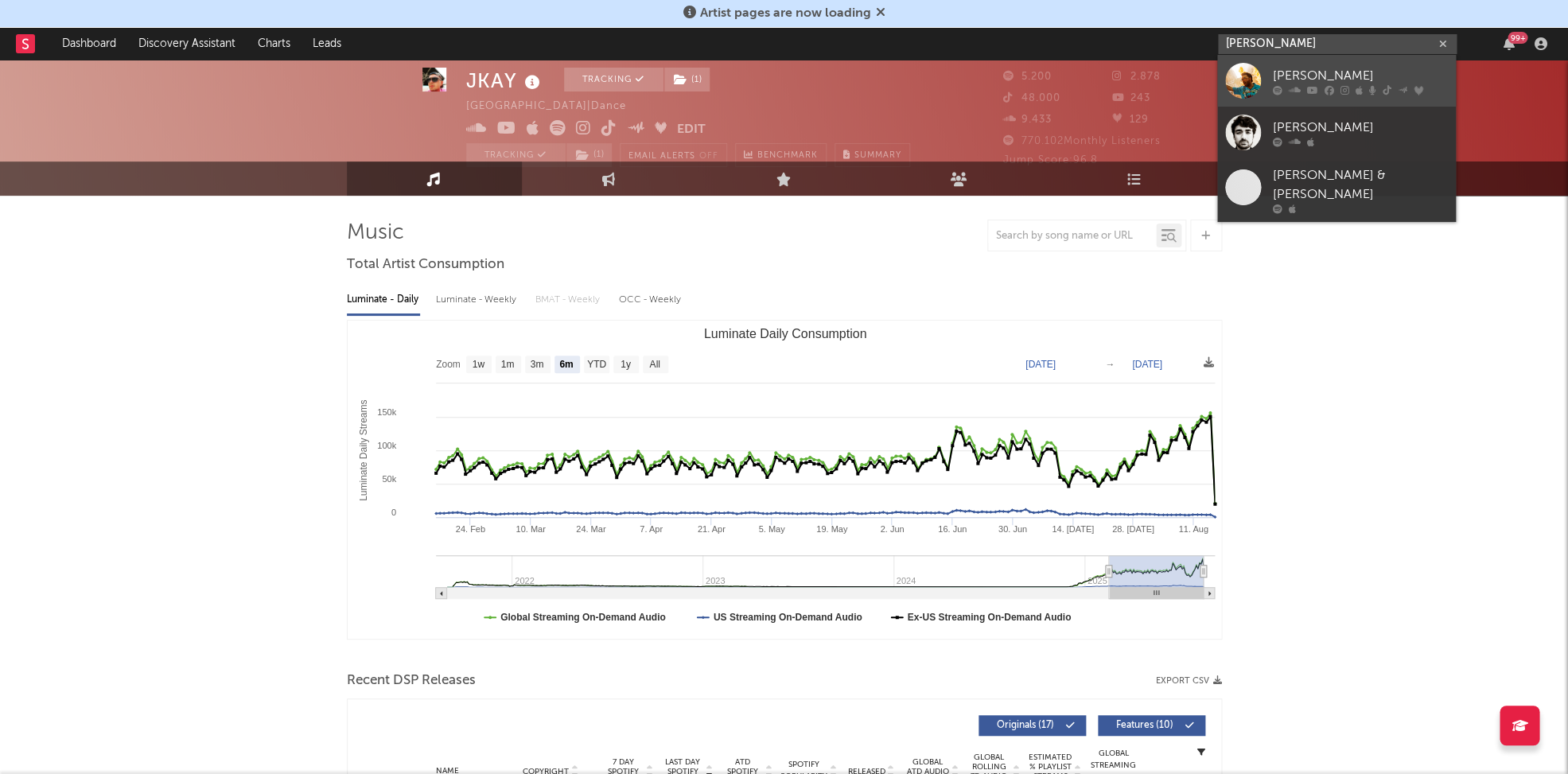
type input "oliver heldens"
click at [1287, 81] on div "Oliver Heldens" at bounding box center [1359, 75] width 175 height 19
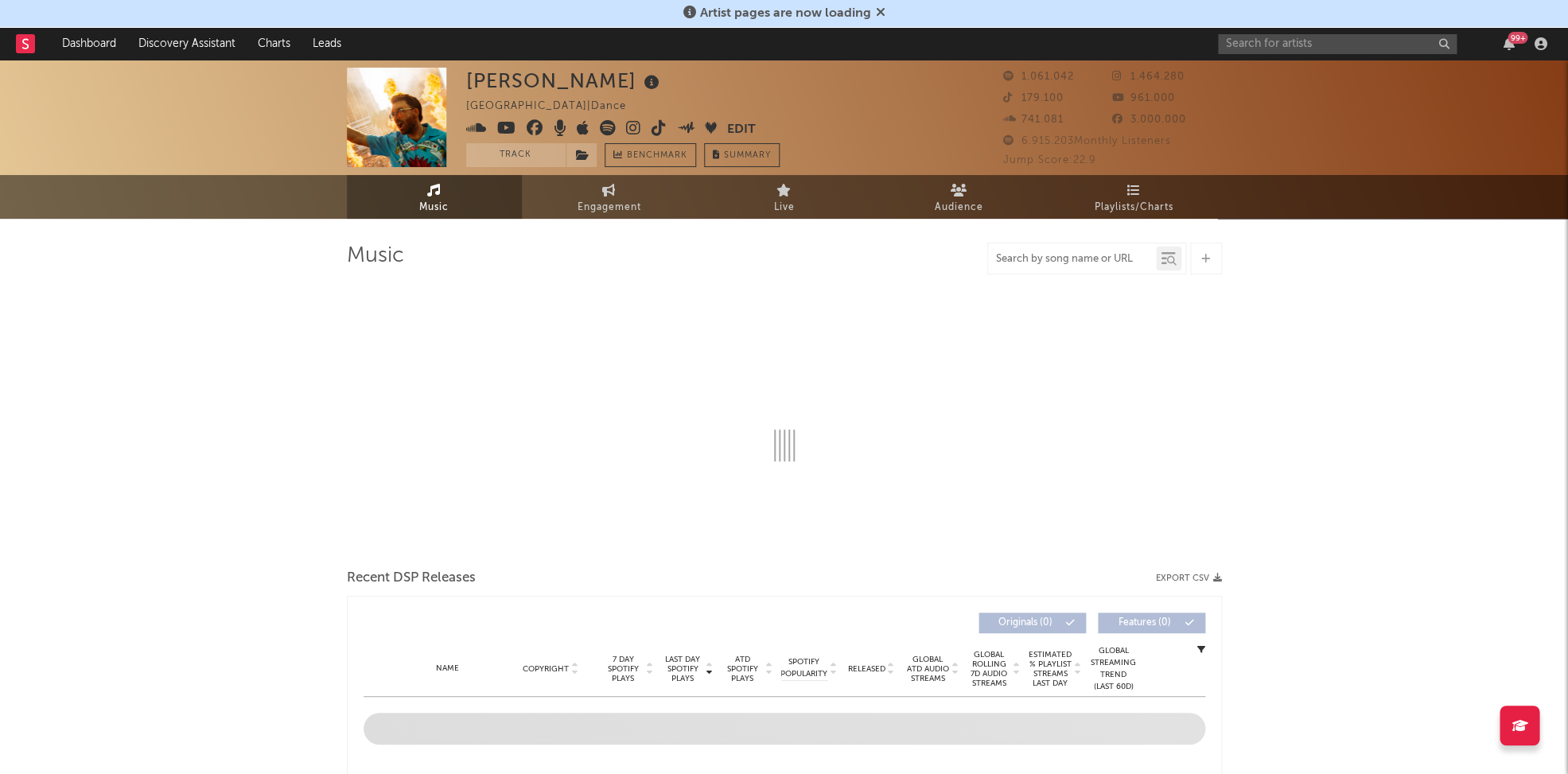
click at [1108, 254] on input "text" at bounding box center [1071, 259] width 168 height 13
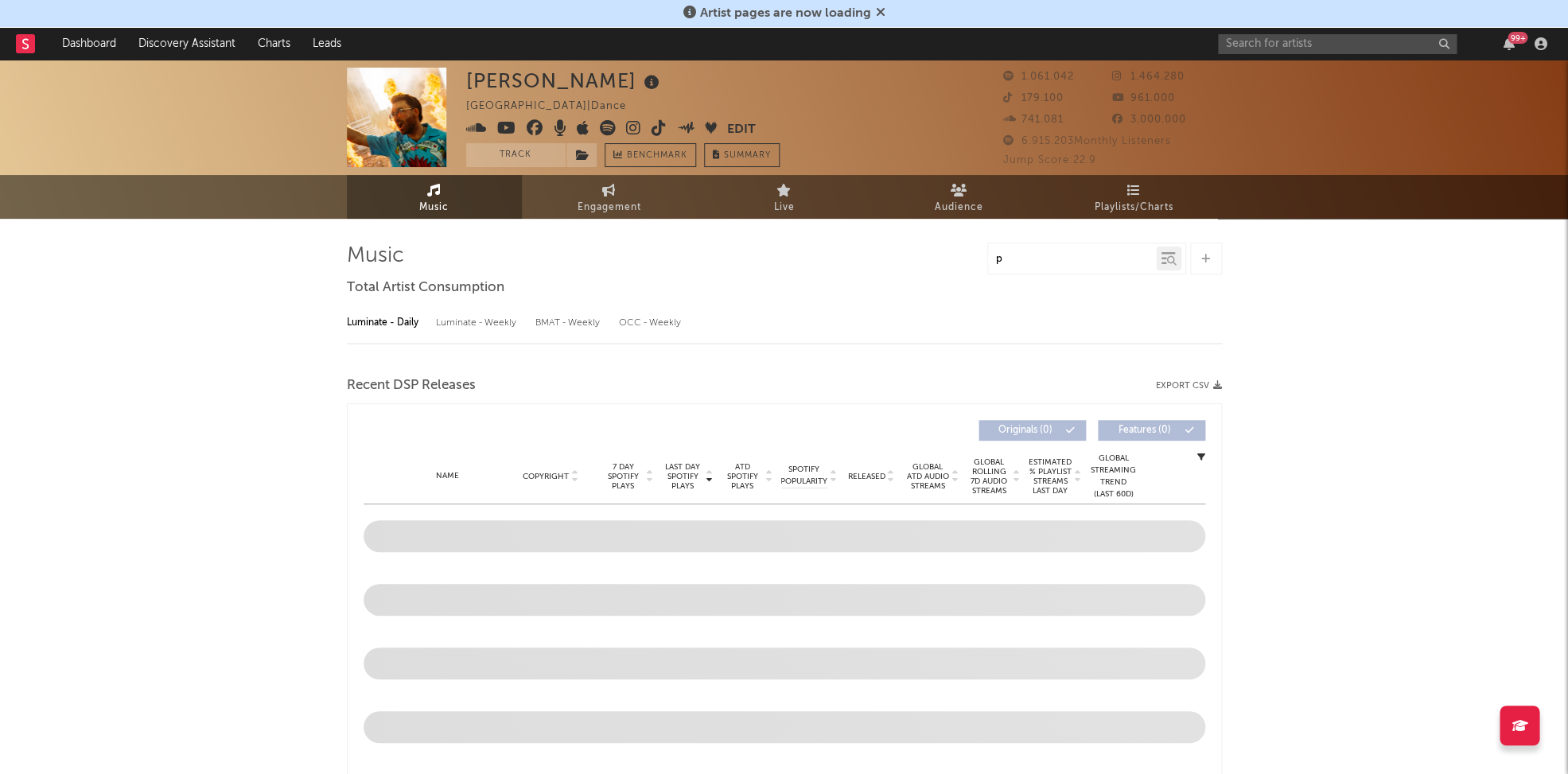
type input "ph"
select select "6m"
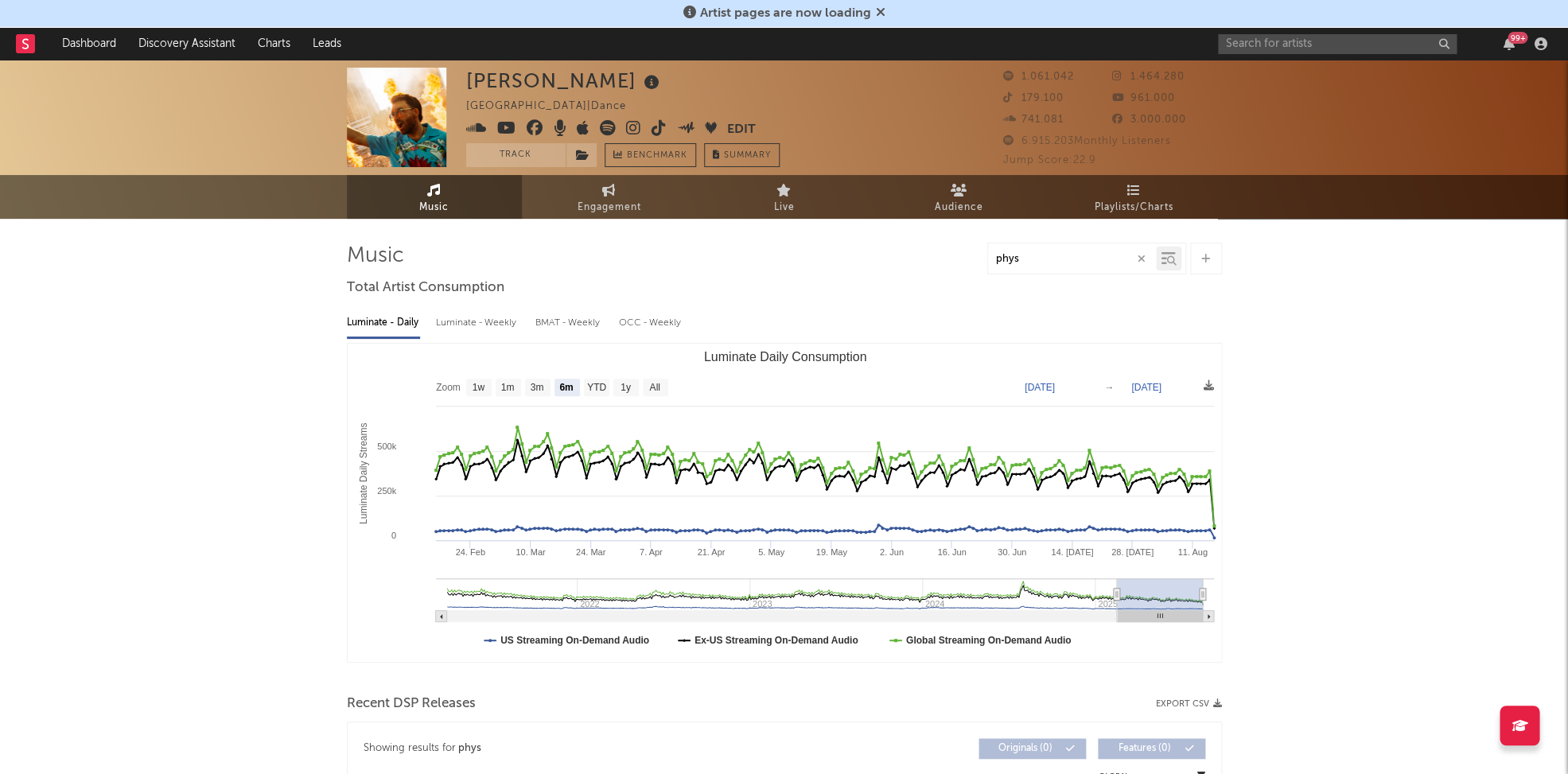
click at [1050, 256] on input "phys" at bounding box center [1071, 259] width 168 height 13
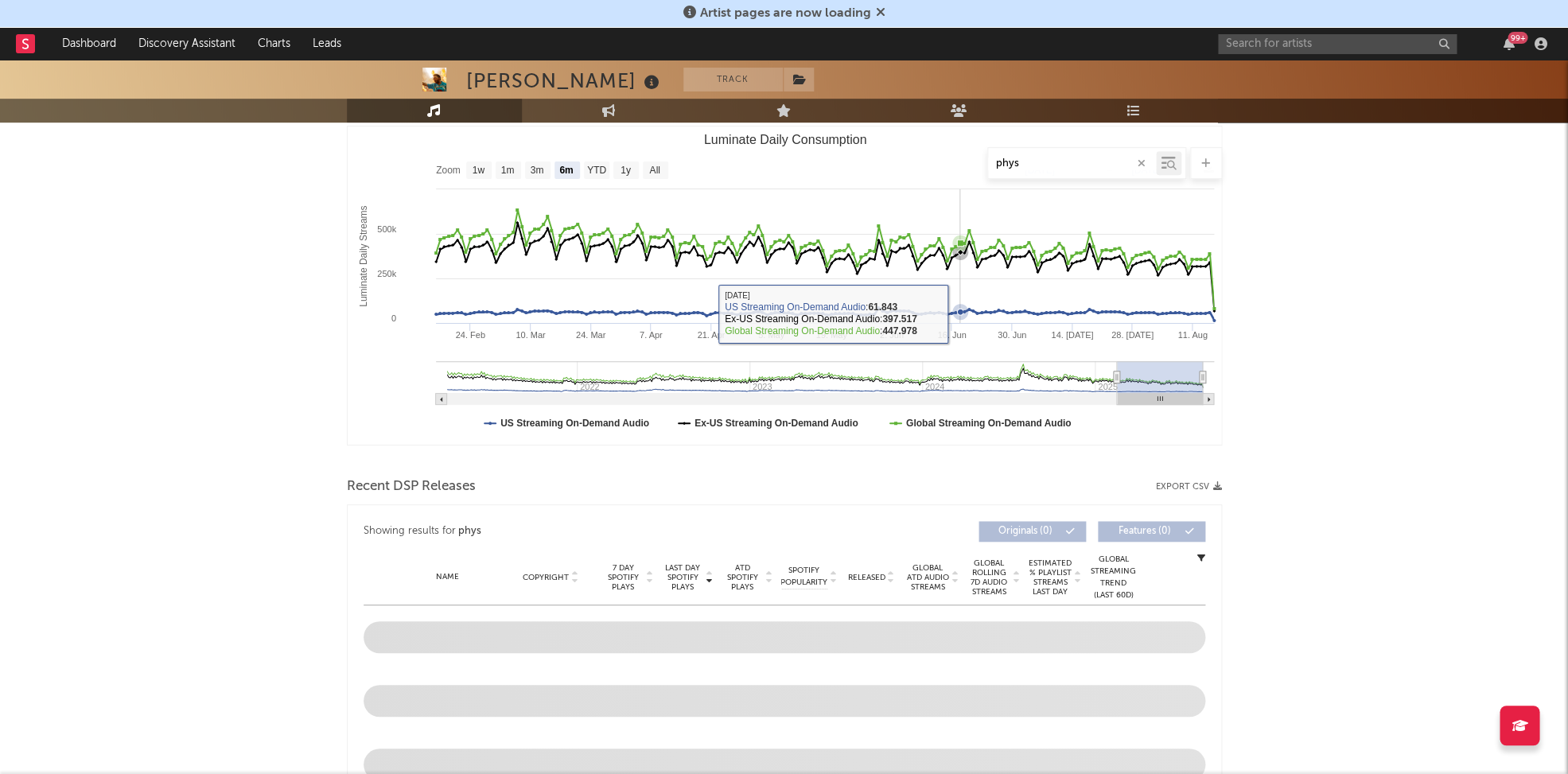
scroll to position [307, 0]
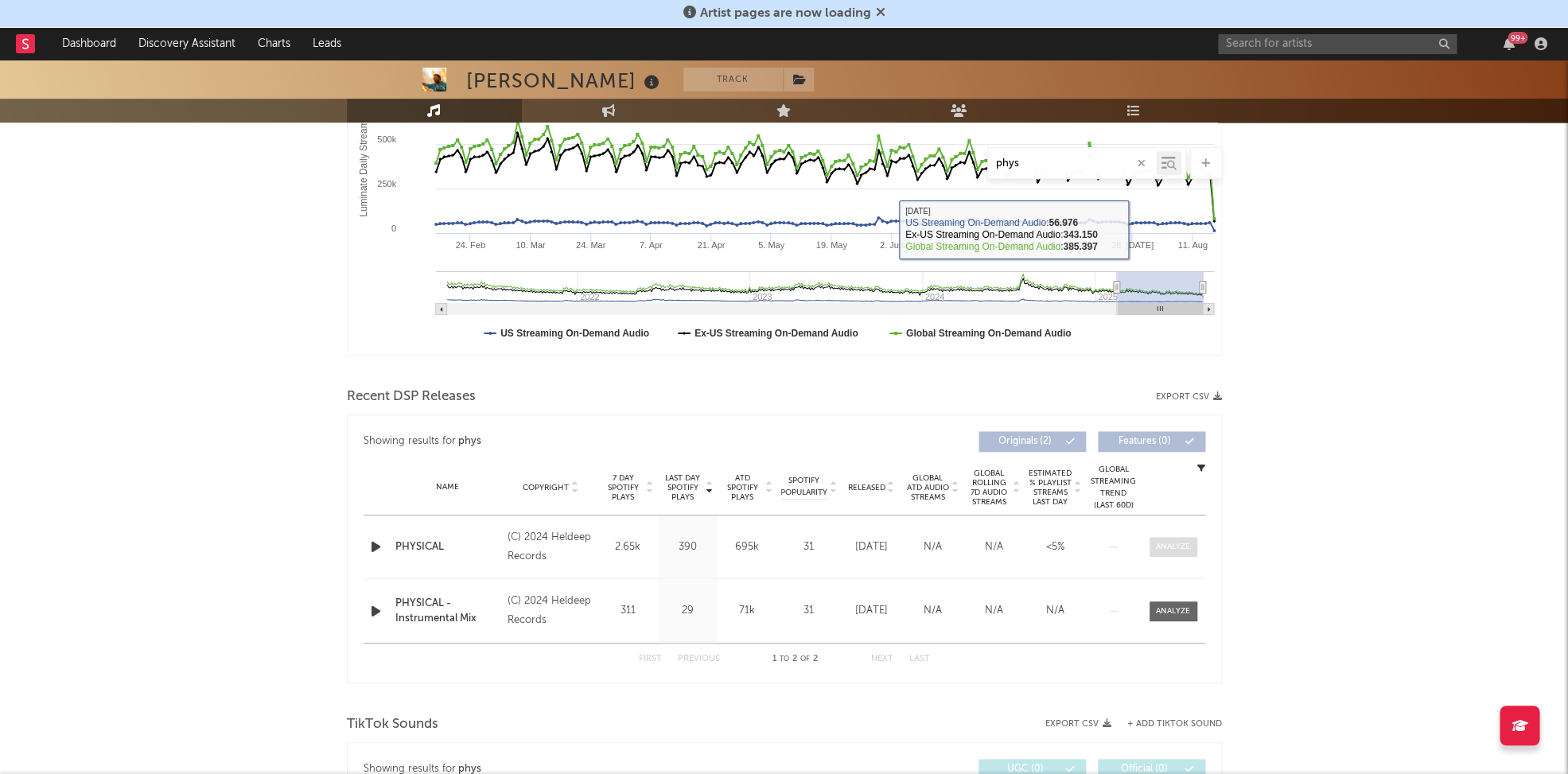
type input "phys"
click at [1182, 551] on span at bounding box center [1173, 547] width 47 height 20
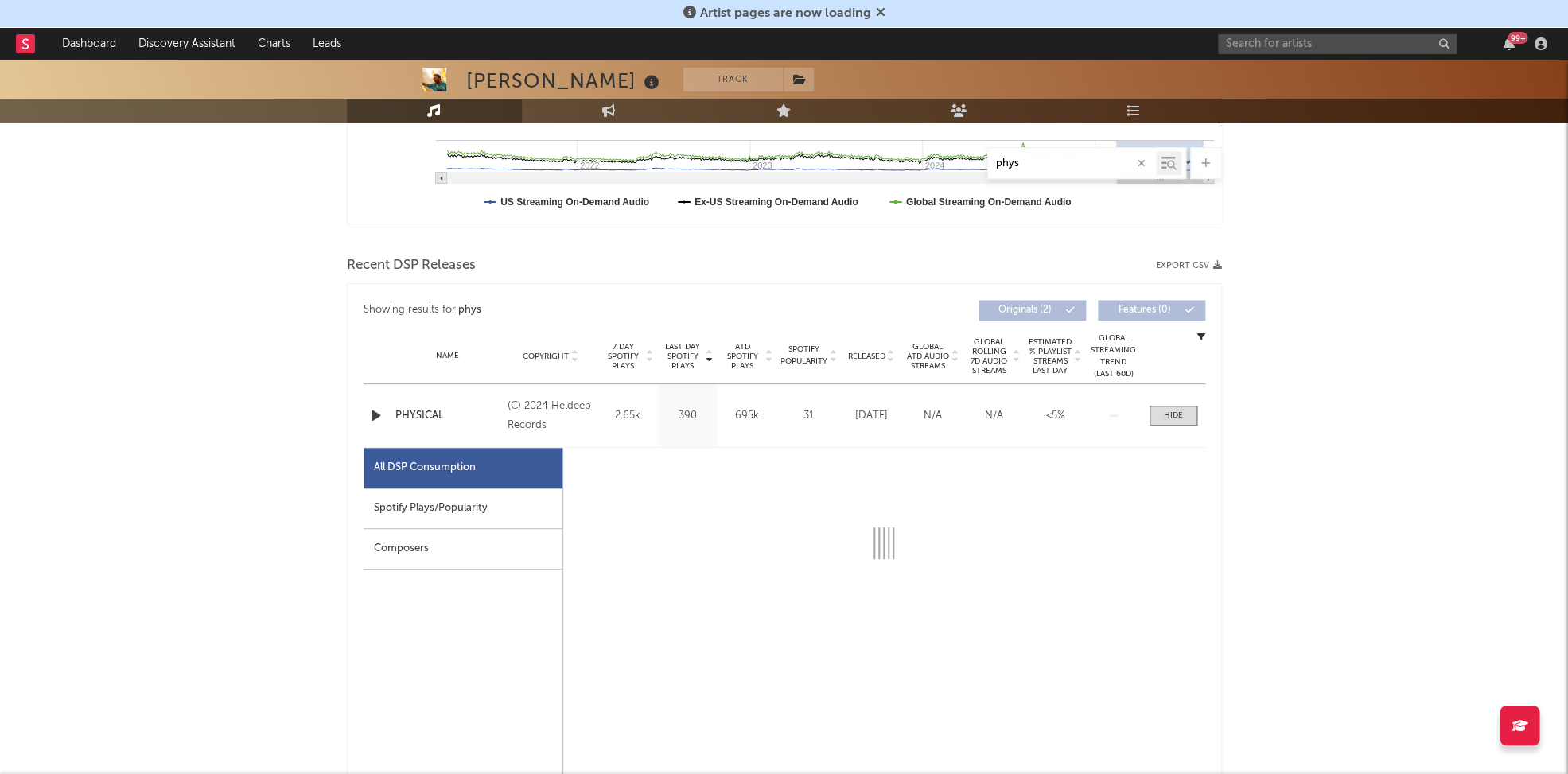
select select "6m"
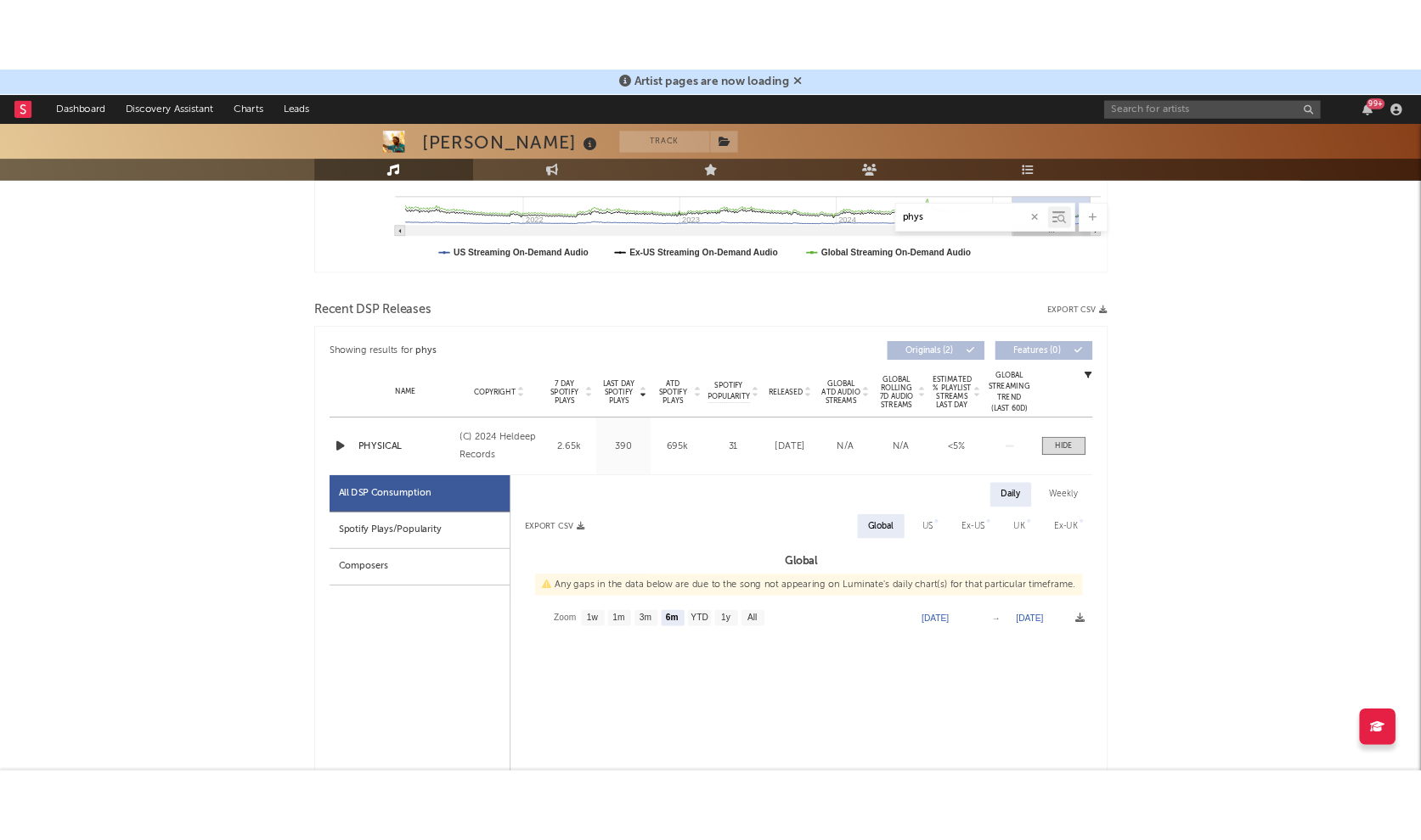
scroll to position [603, 0]
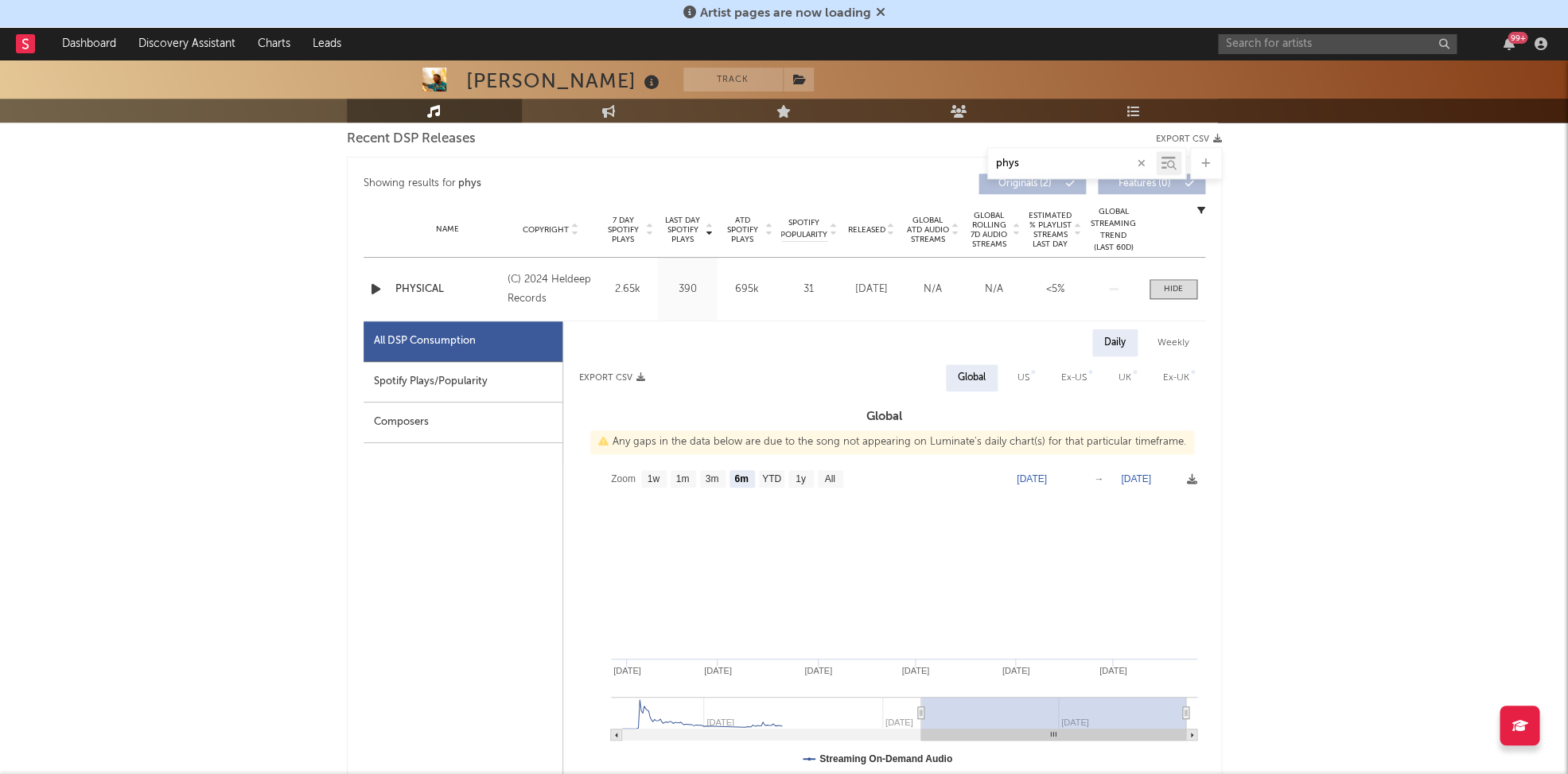
click at [488, 380] on div "Spotify Plays/Popularity" at bounding box center [462, 382] width 199 height 40
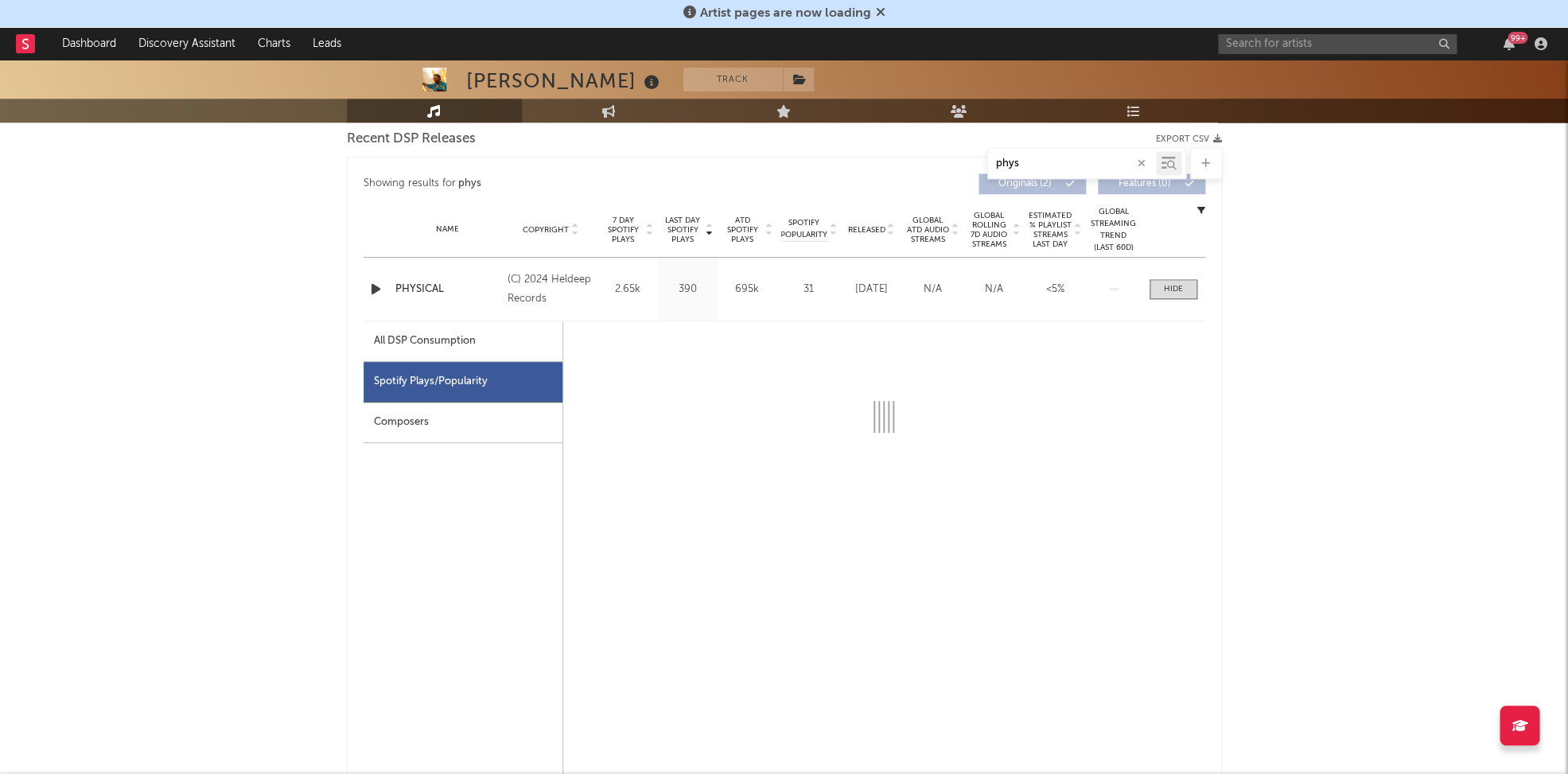
select select "6m"
select select "1w"
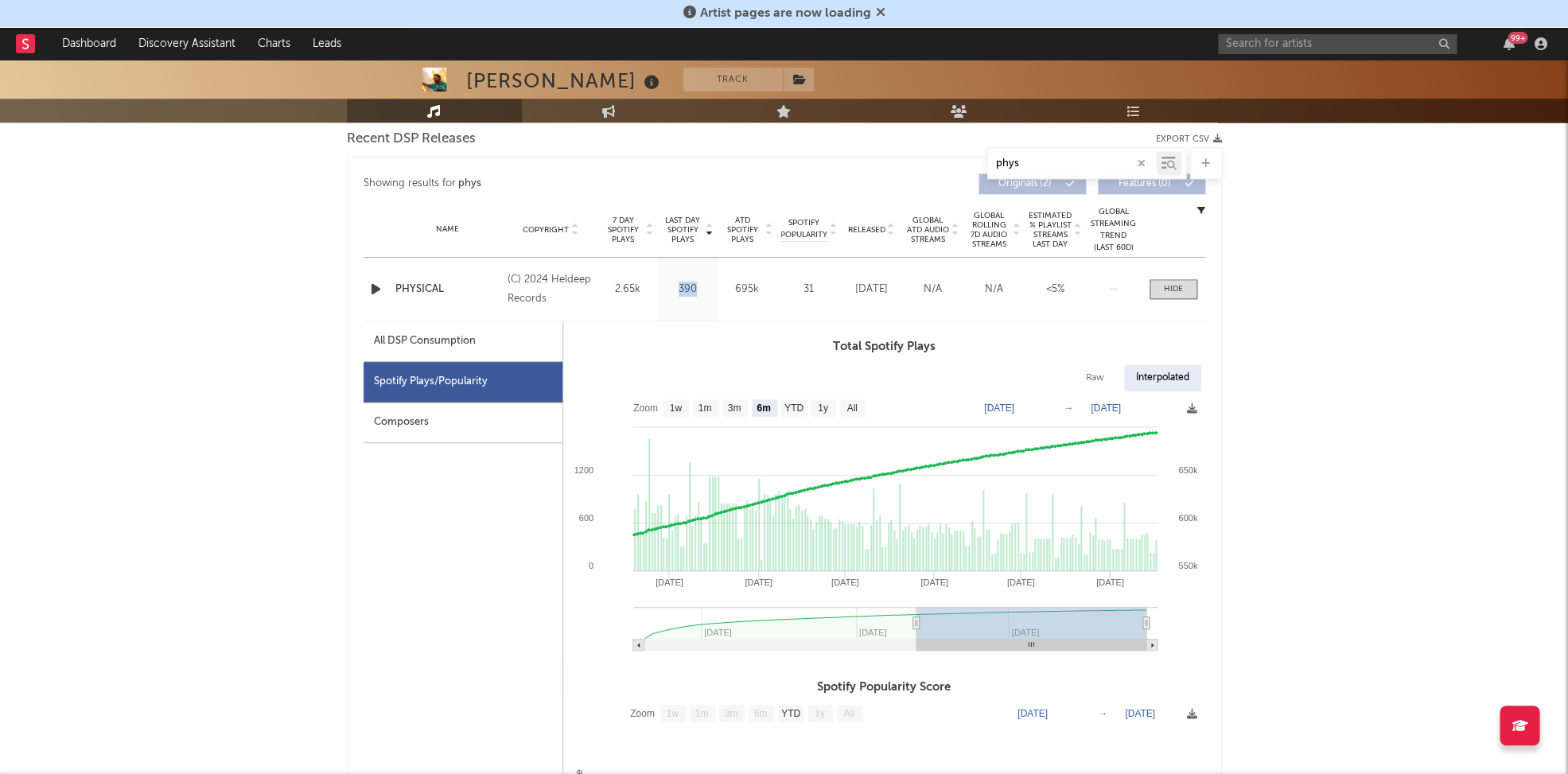
click at [694, 285] on div "390" at bounding box center [687, 290] width 52 height 16
type input "2024-07-24"
select select "All"
type input "2024-07-15"
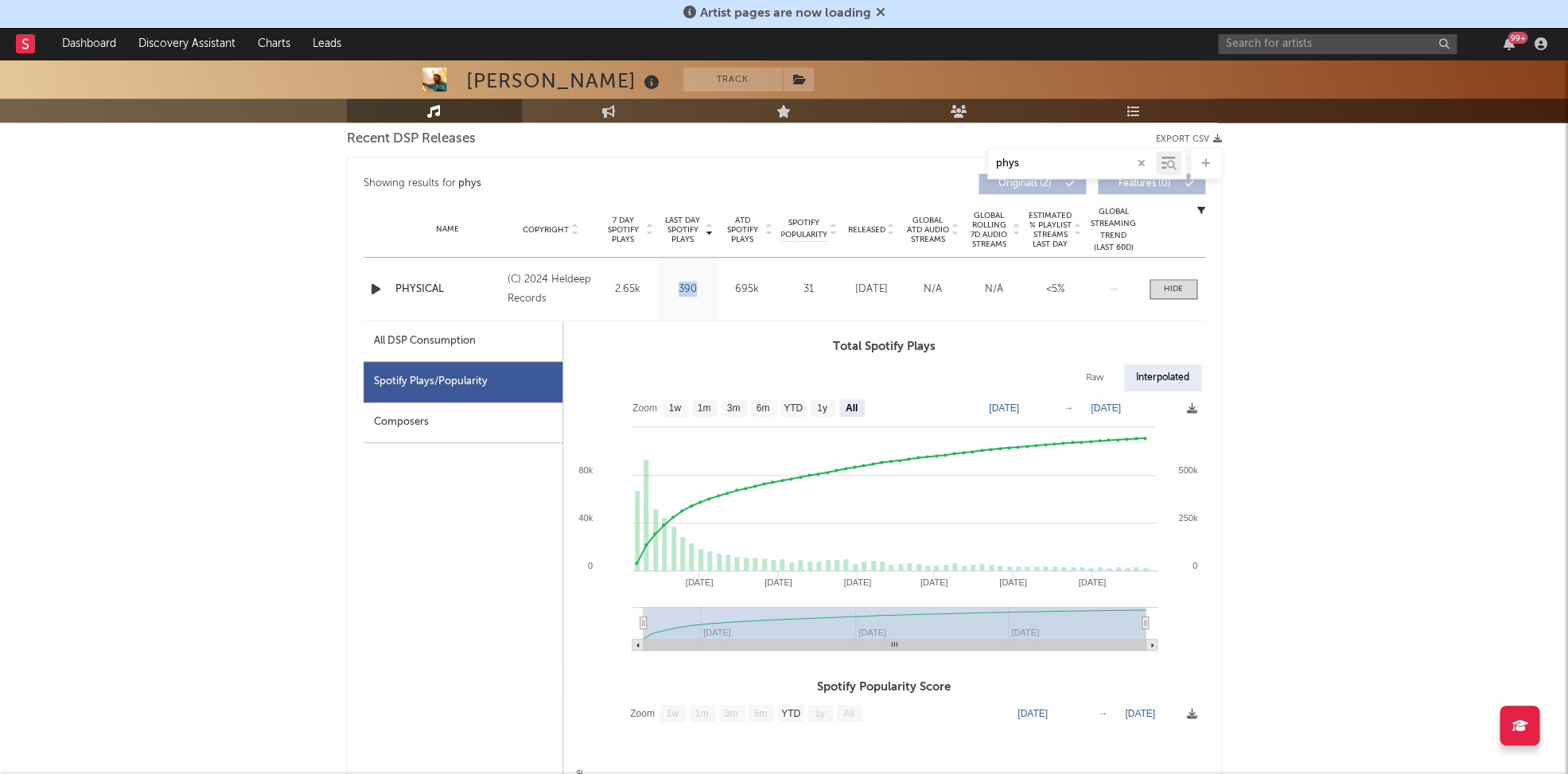
drag, startPoint x: 914, startPoint y: 619, endPoint x: 548, endPoint y: 617, distance: 366.0
click at [548, 617] on div "All DSP Consumption Spotify Plays/Popularity Composers Total Spotify Plays Raw …" at bounding box center [784, 699] width 841 height 756
click at [1137, 161] on icon "button" at bounding box center [1141, 163] width 8 height 11
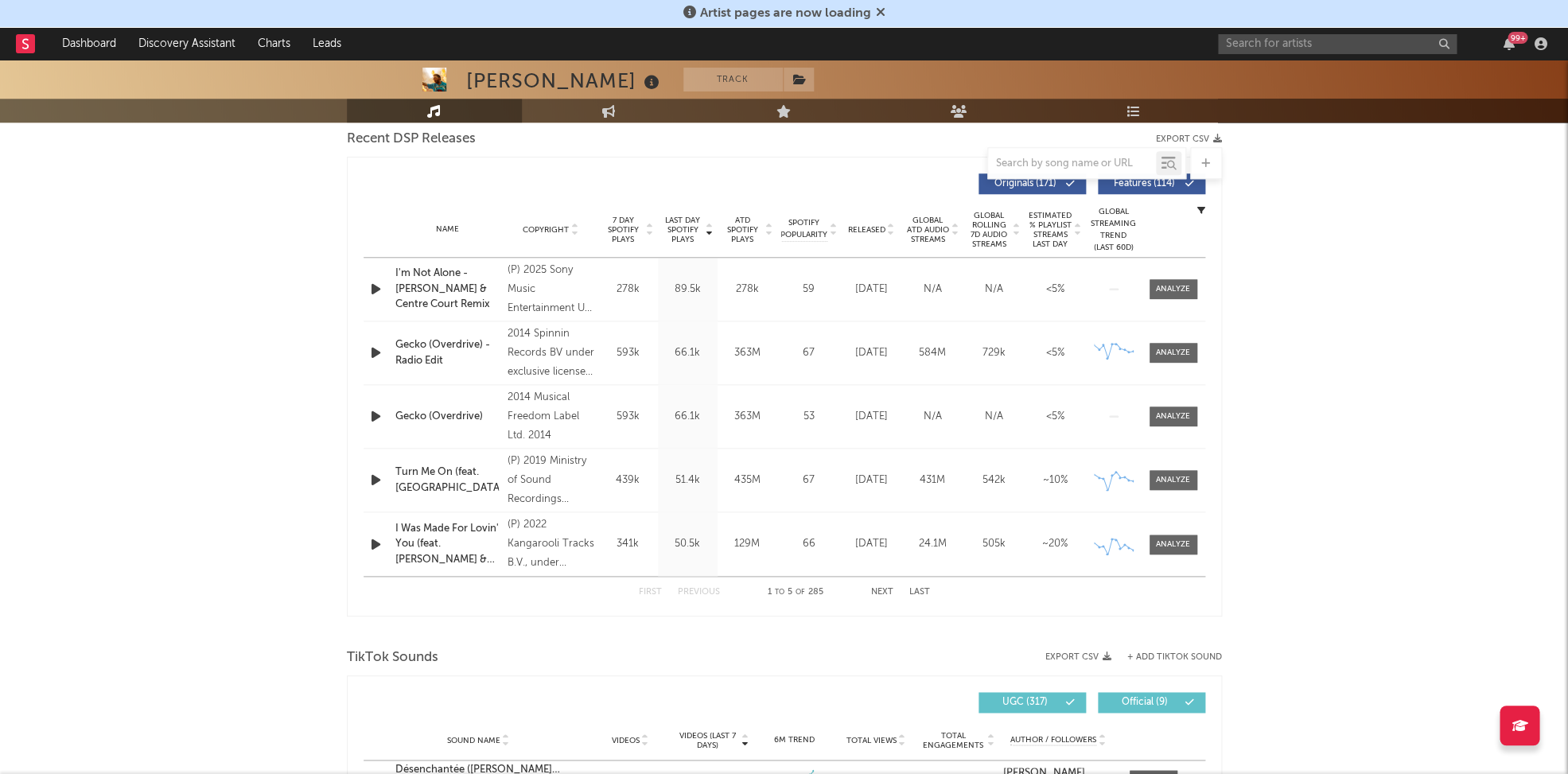
click at [856, 226] on span "Released" at bounding box center [866, 230] width 38 height 10
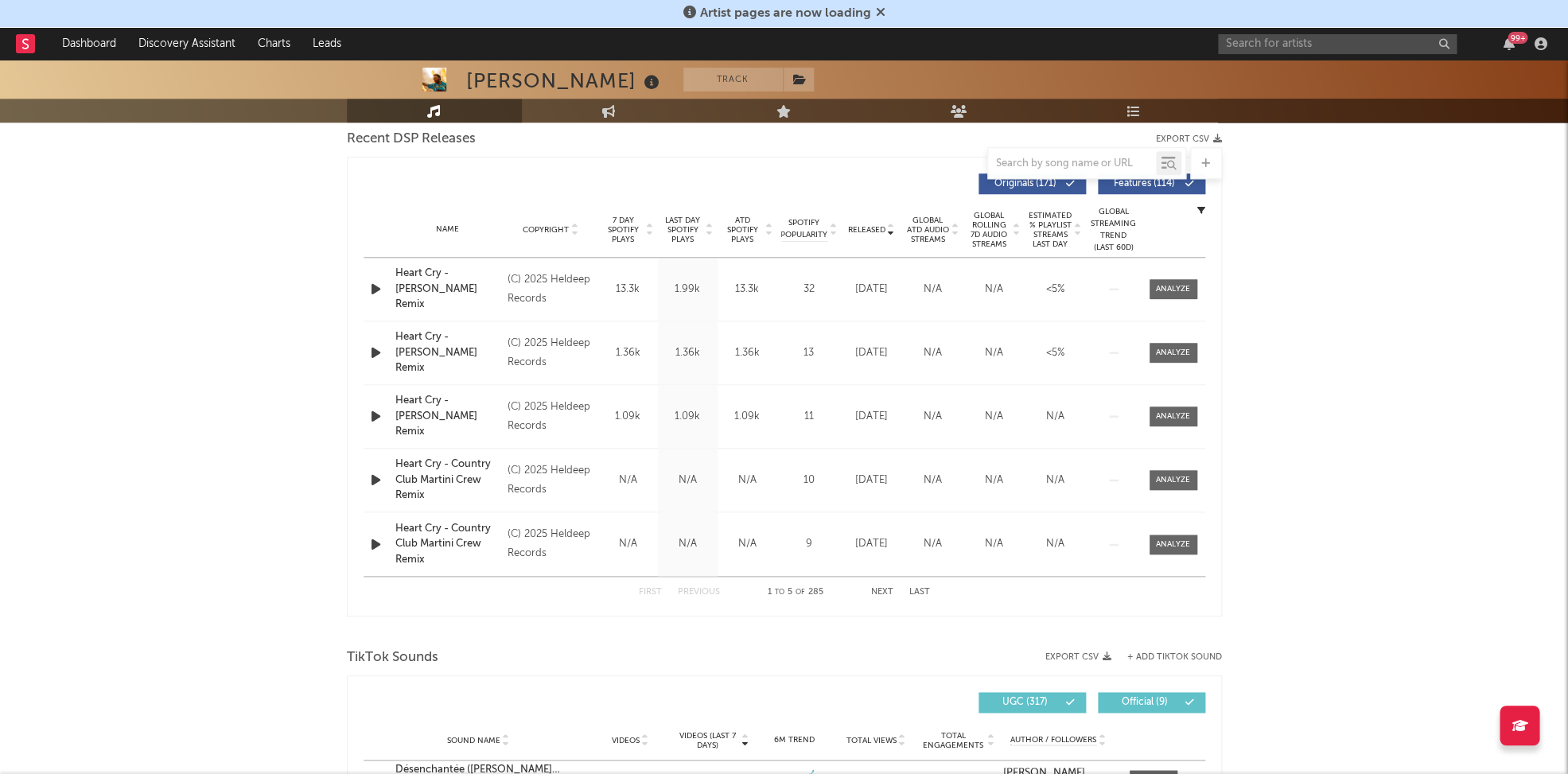
click at [881, 596] on div "First Previous 1 to 5 of 285 Next Last" at bounding box center [784, 591] width 291 height 31
click at [882, 591] on button "Next" at bounding box center [882, 592] width 22 height 9
click at [880, 591] on button "Next" at bounding box center [882, 592] width 22 height 9
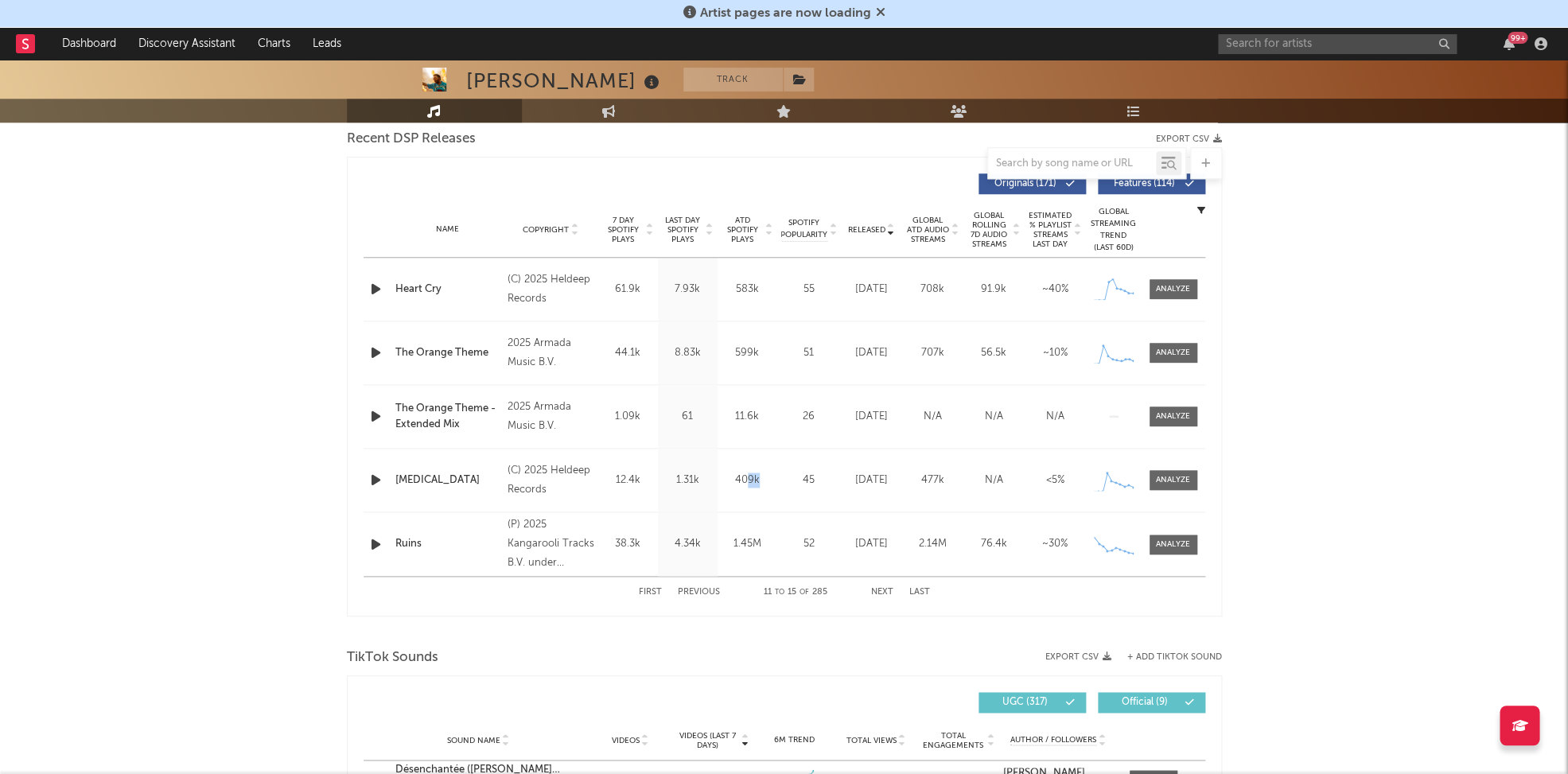
drag, startPoint x: 745, startPoint y: 477, endPoint x: 523, endPoint y: 491, distance: 222.4
click at [774, 477] on div "ATD Spotify Plays 409k" at bounding box center [748, 480] width 60 height 16
drag, startPoint x: 382, startPoint y: 477, endPoint x: 999, endPoint y: 501, distance: 617.5
click at [999, 499] on div "Name Amnesia Copyright (C) 2025 Heldeep Records Label Heldeep Records Album Nam…" at bounding box center [784, 480] width 841 height 63
drag, startPoint x: 683, startPoint y: 416, endPoint x: 702, endPoint y: 415, distance: 19.0
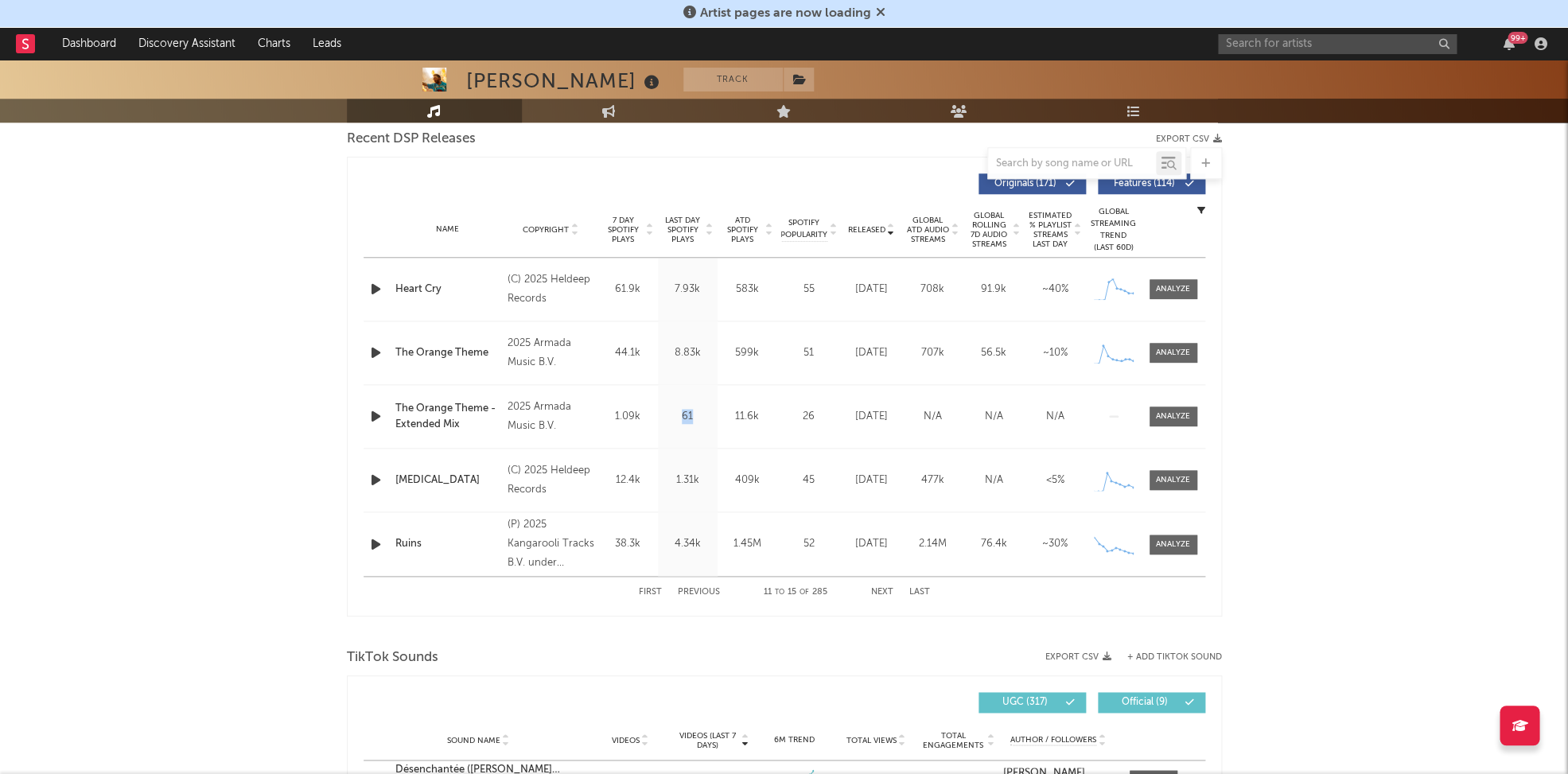
click at [702, 415] on div "61" at bounding box center [687, 417] width 52 height 16
drag, startPoint x: 669, startPoint y: 348, endPoint x: 716, endPoint y: 350, distance: 47.0
click at [716, 350] on div "Name The Orange Theme Copyright 2025 Armada Music B.V. Label Armada Music Album…" at bounding box center [784, 353] width 841 height 63
click at [880, 591] on button "Next" at bounding box center [882, 592] width 22 height 9
click at [880, 591] on button "Next" at bounding box center [882, 592] width 22 height 9
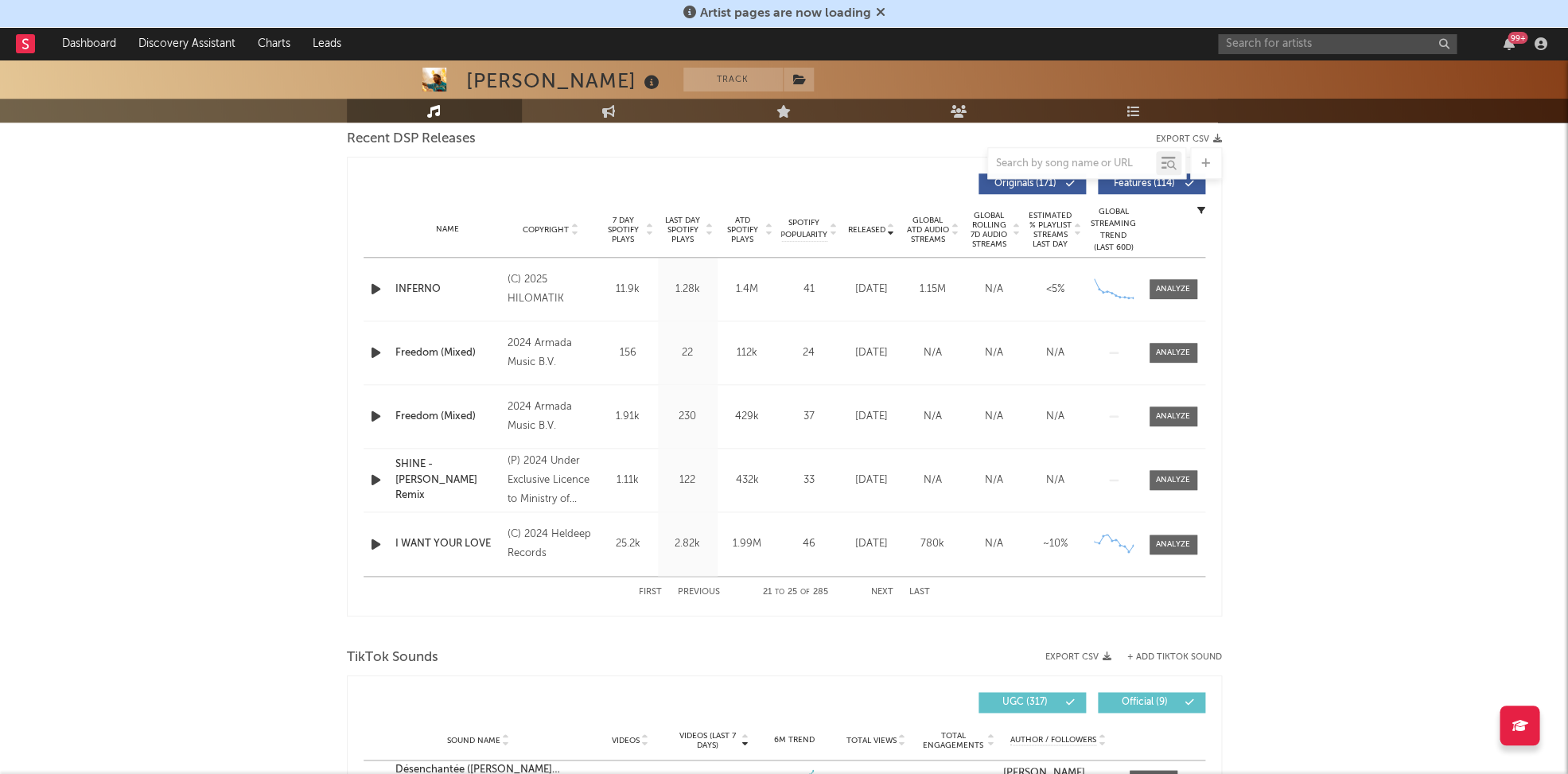
click at [880, 591] on button "Next" at bounding box center [882, 592] width 22 height 9
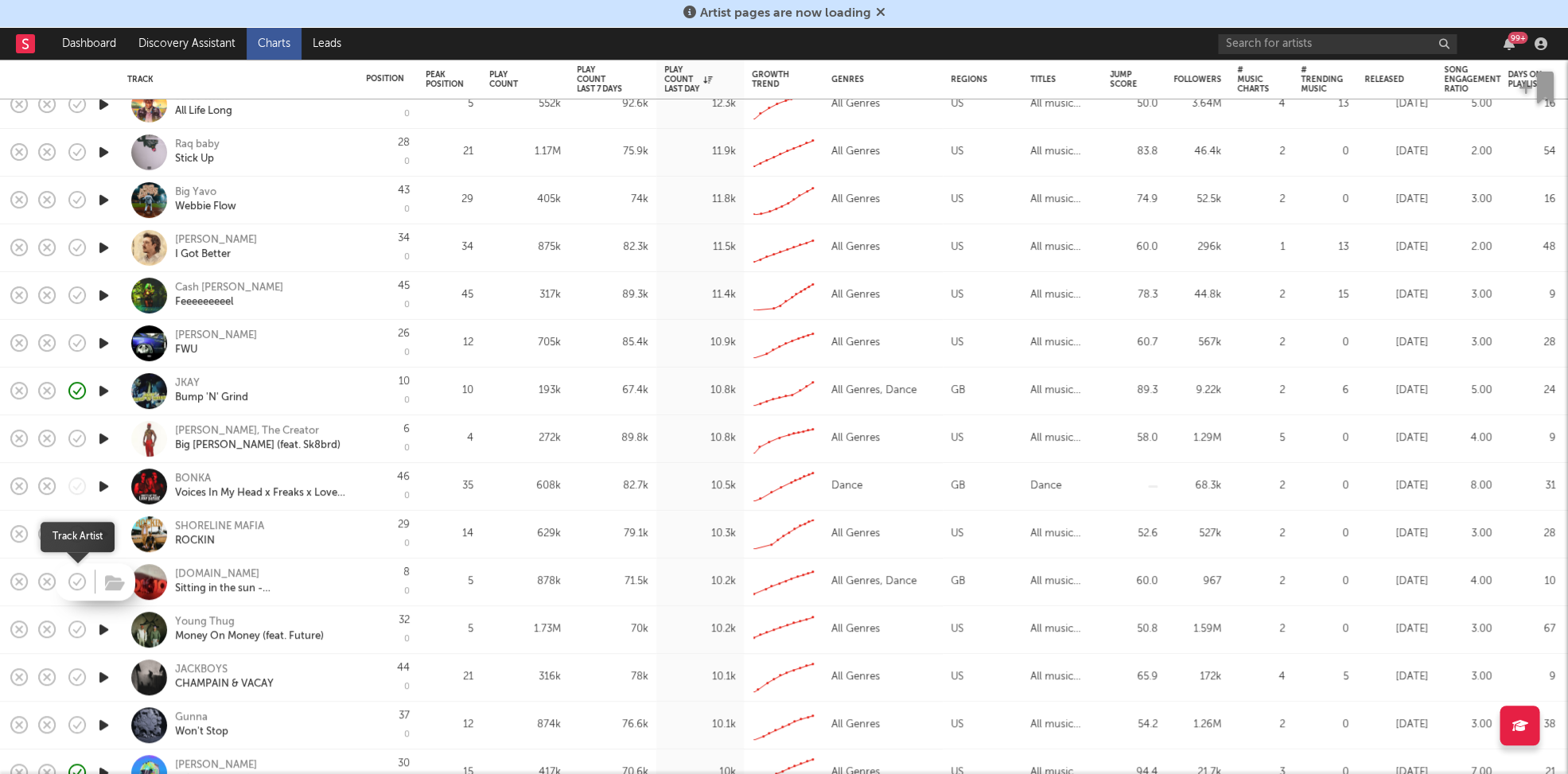
click at [75, 587] on icon "button" at bounding box center [76, 581] width 22 height 22
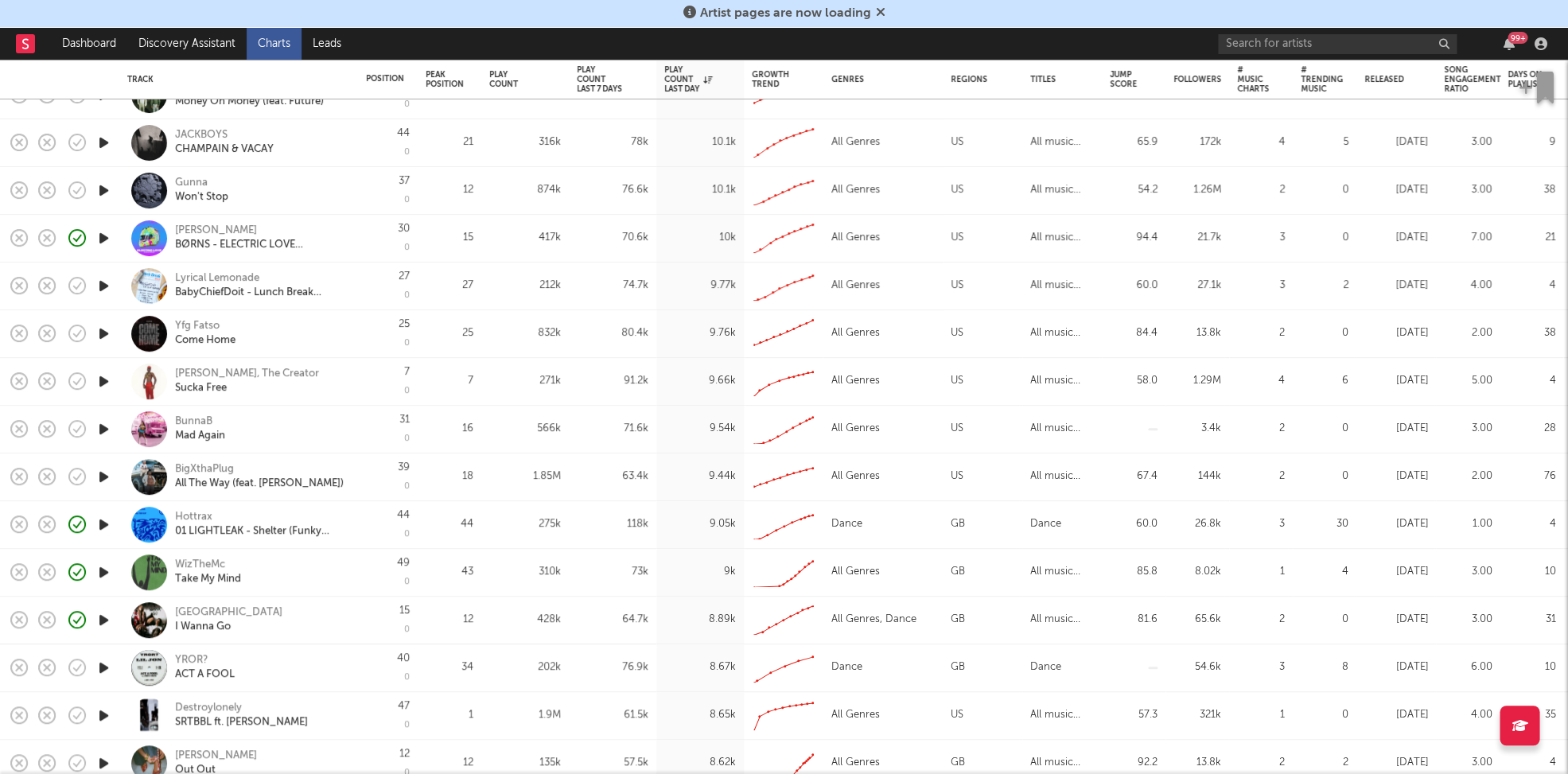
click at [106, 518] on icon "button" at bounding box center [104, 524] width 17 height 20
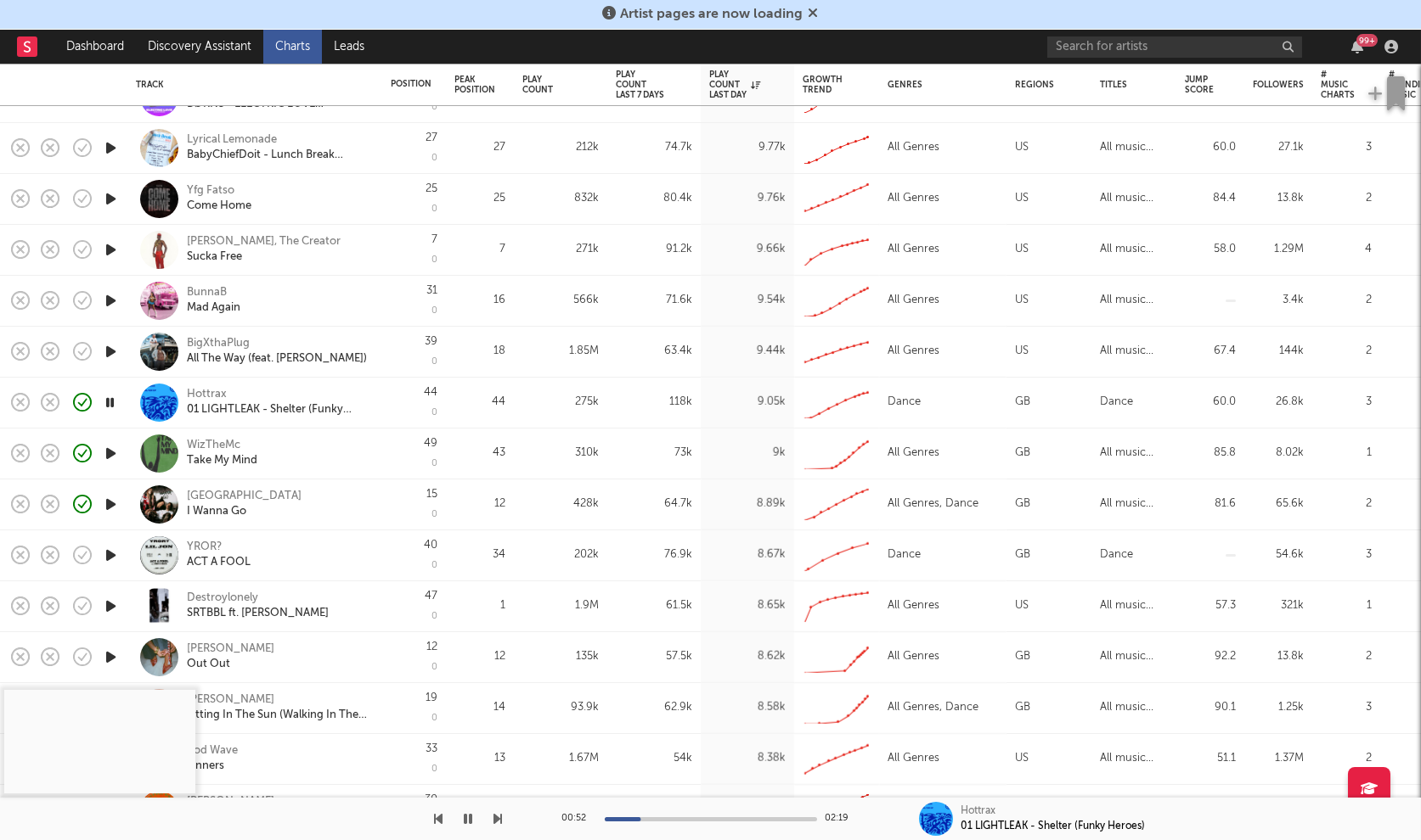
click at [300, 543] on div "YROR? ACT A FOOL" at bounding box center [277, 555] width 183 height 31
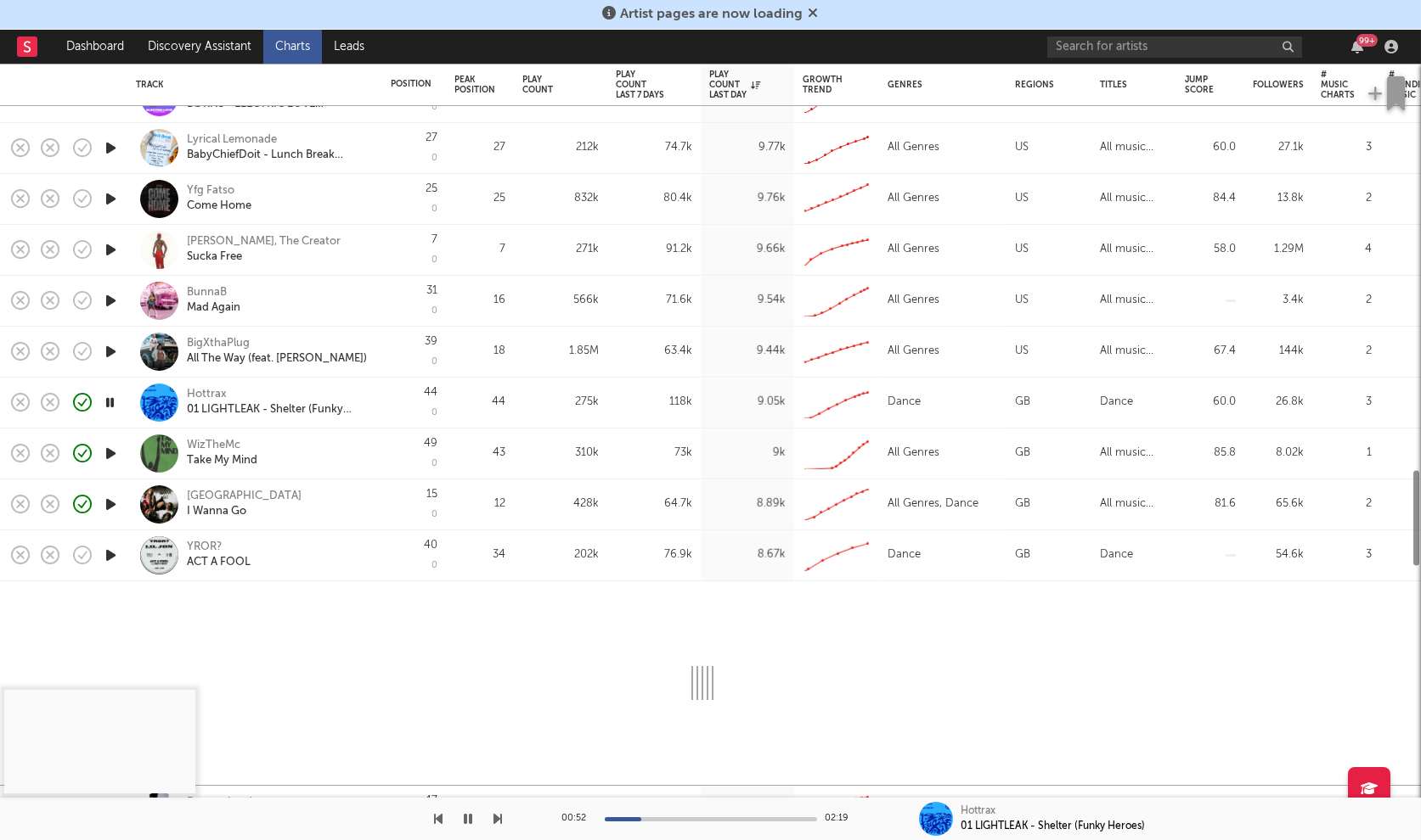
select select "1w"
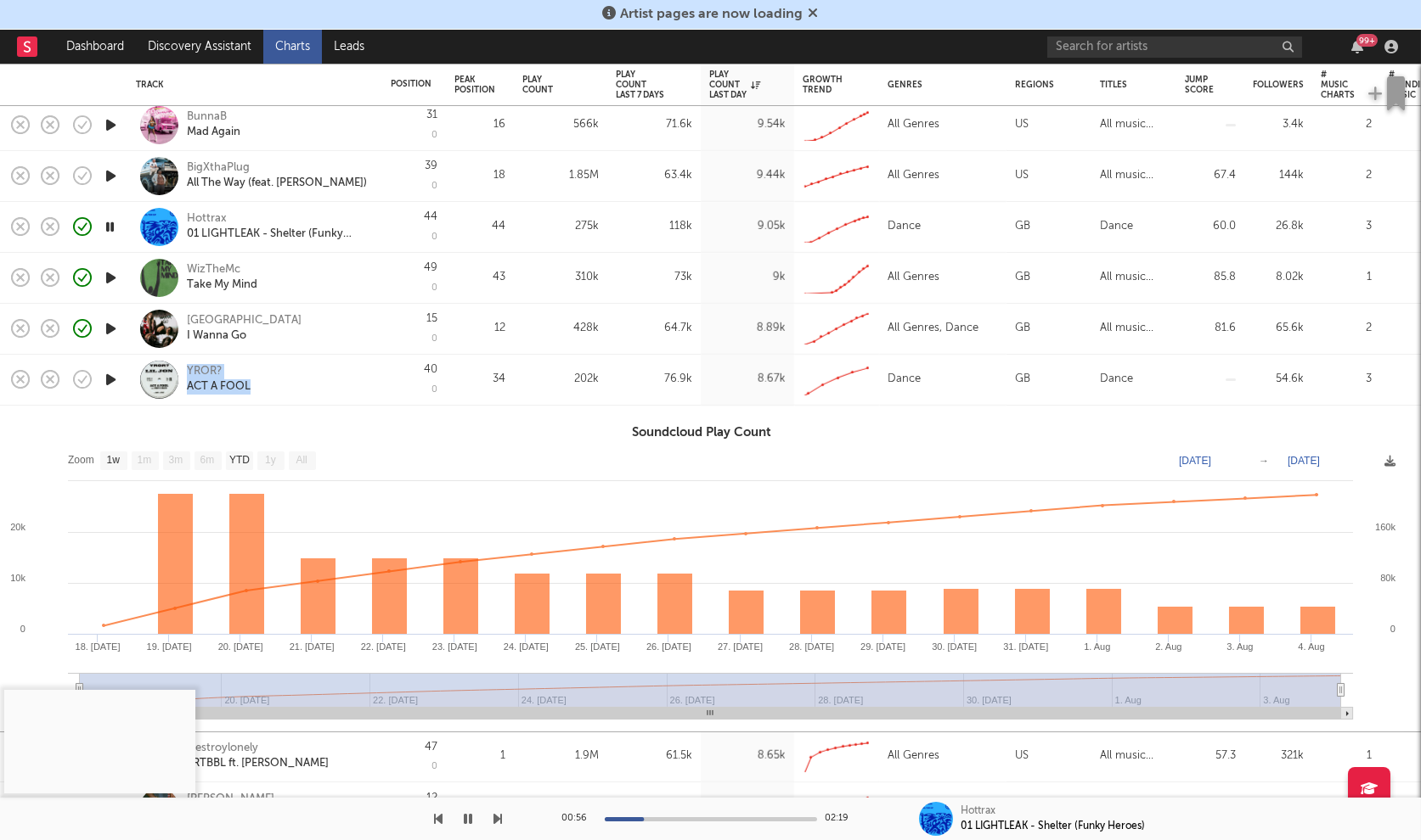
click at [363, 374] on div "YROR? ACT A FOOL" at bounding box center [277, 379] width 183 height 31
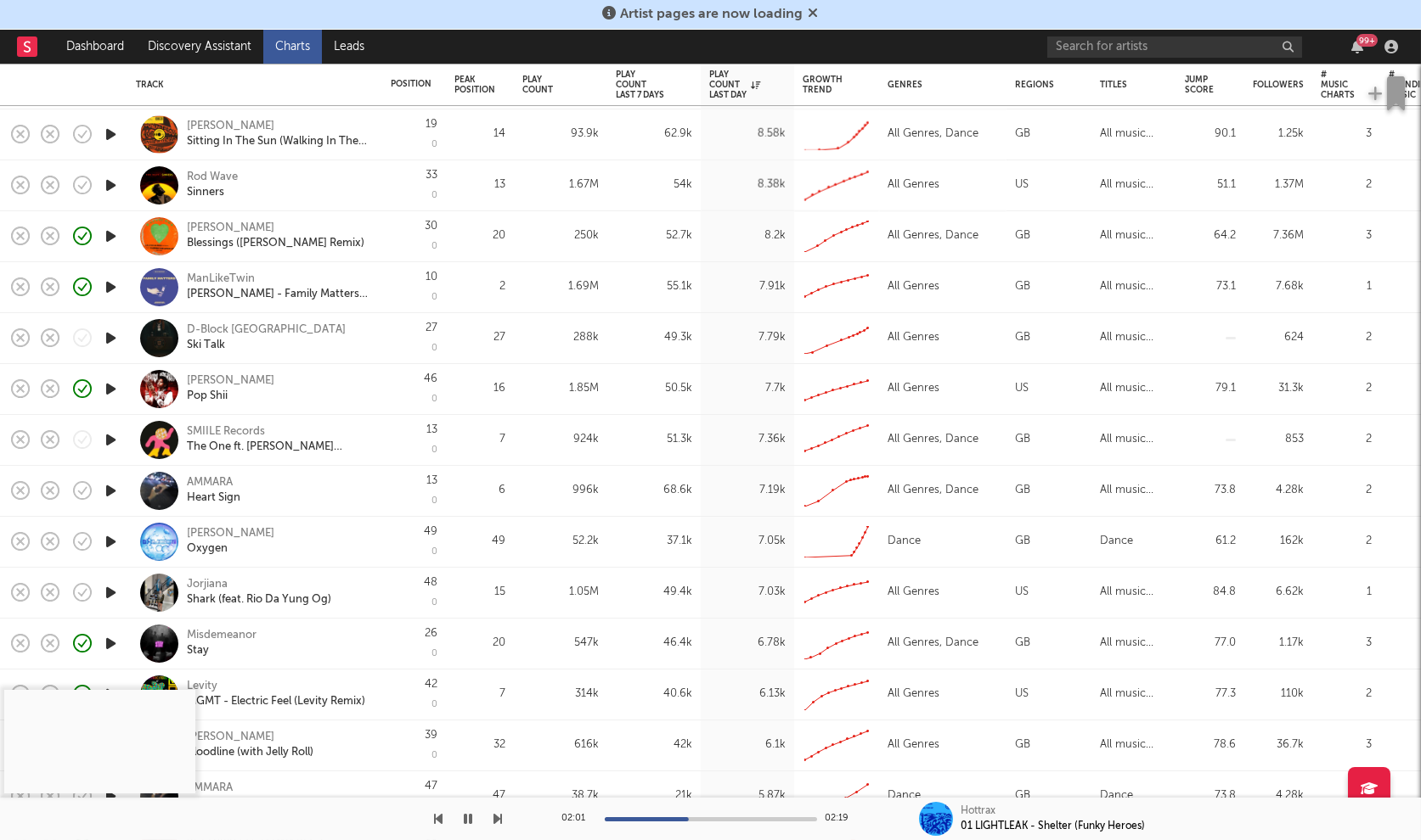
click at [109, 443] on icon "button" at bounding box center [111, 440] width 18 height 22
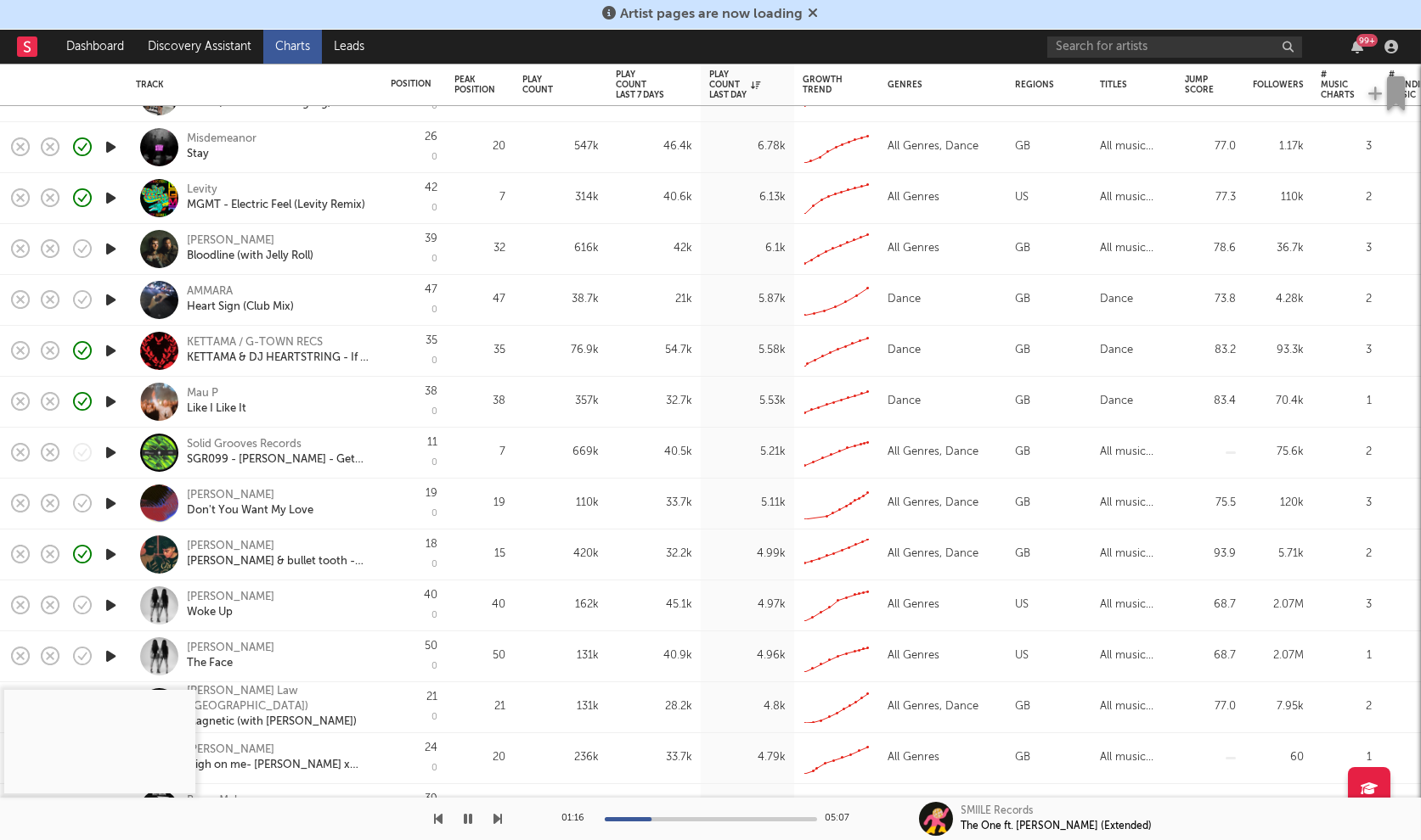
click at [101, 450] on div at bounding box center [111, 453] width 34 height 51
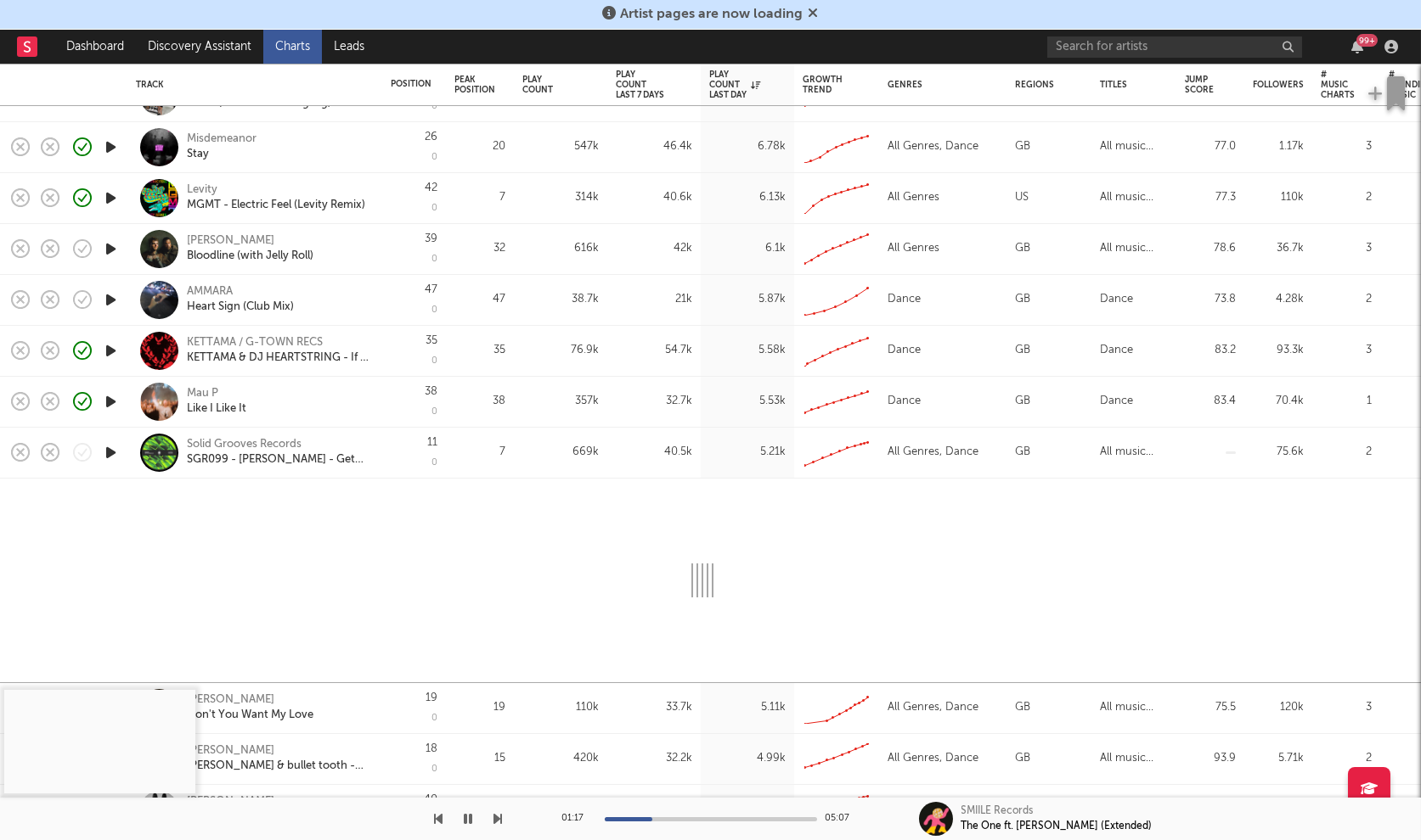
select select "1w"
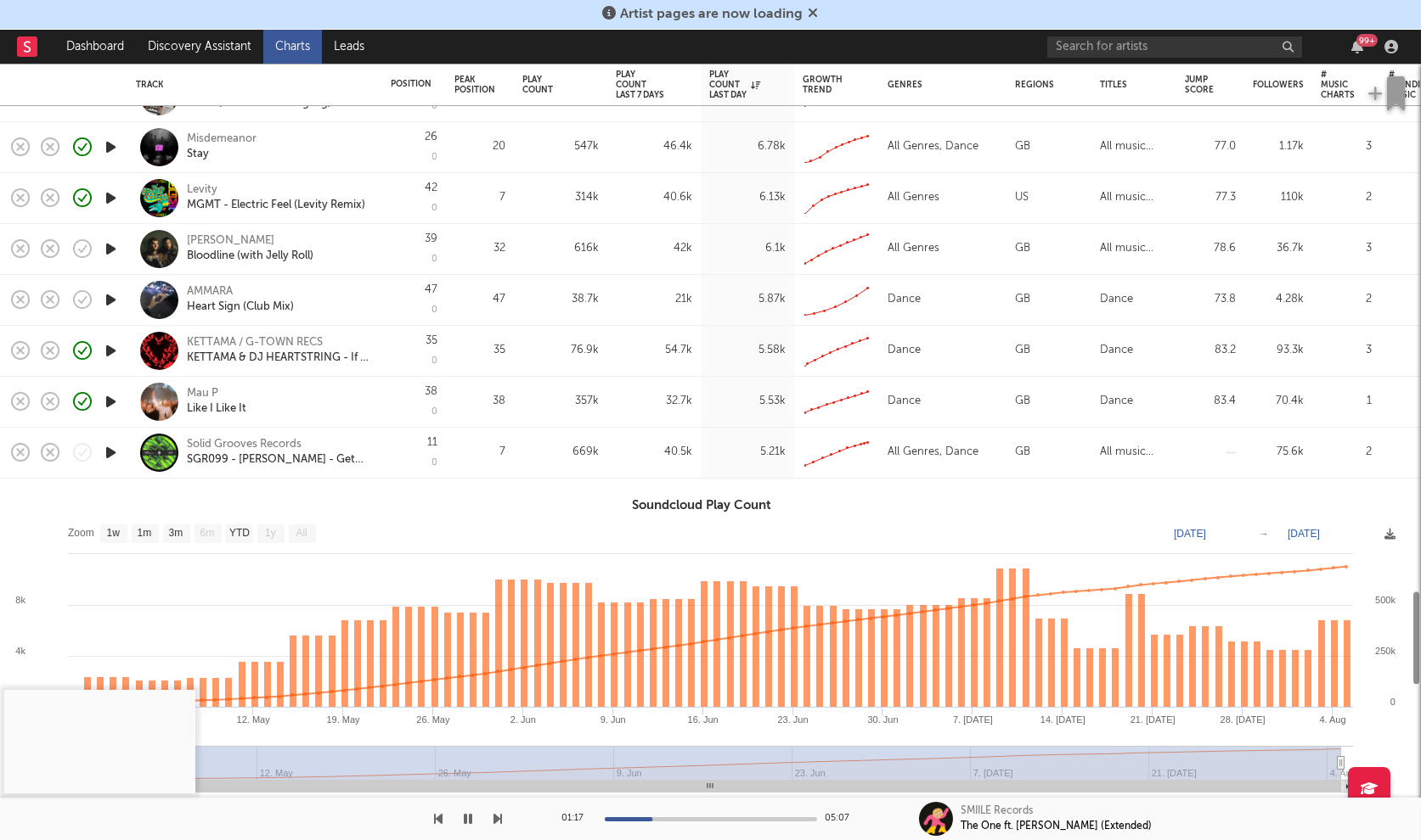
click at [141, 460] on div at bounding box center [159, 452] width 38 height 38
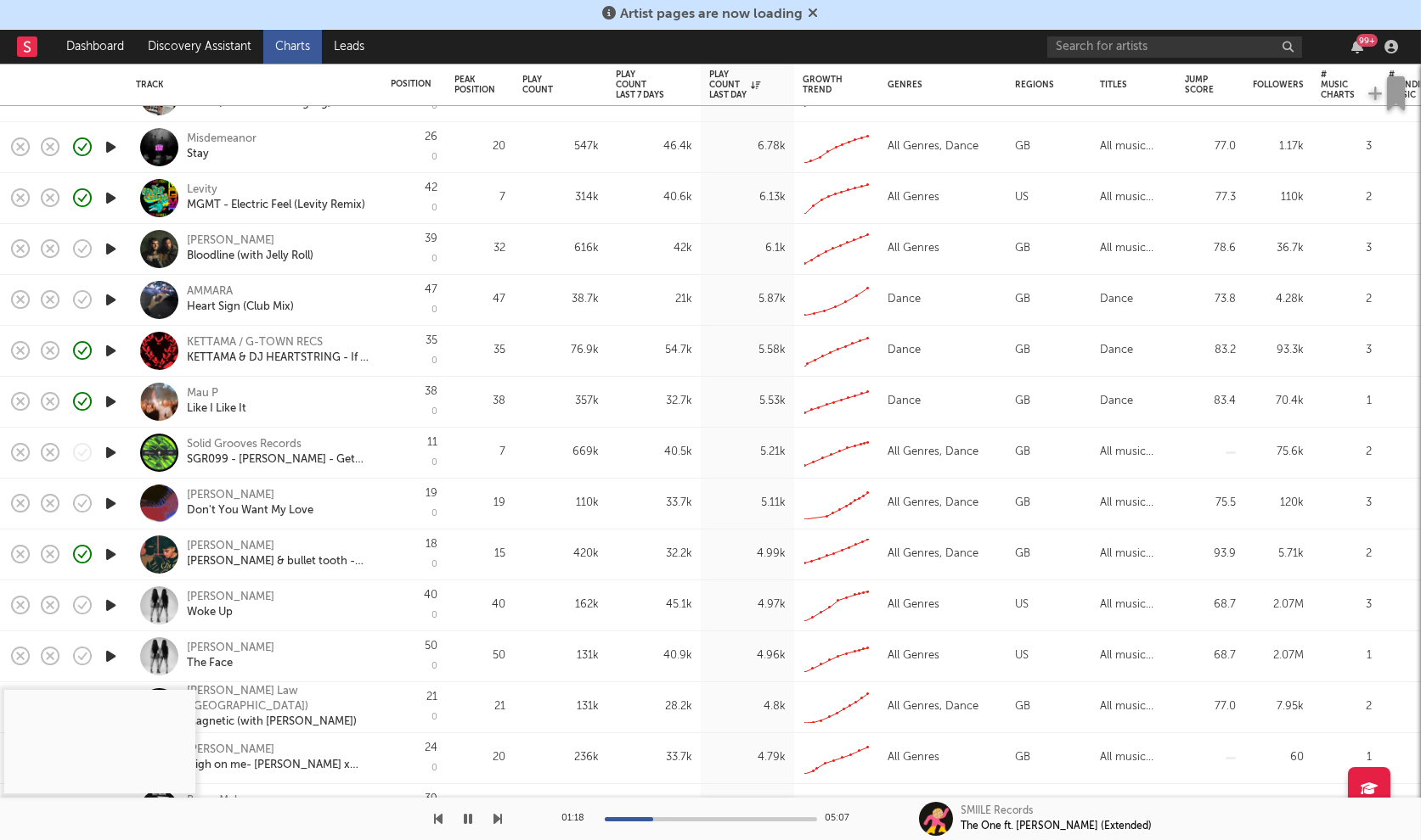
drag, startPoint x: 117, startPoint y: 508, endPoint x: 104, endPoint y: 498, distance: 16.4
click at [116, 508] on icon "button" at bounding box center [111, 504] width 18 height 22
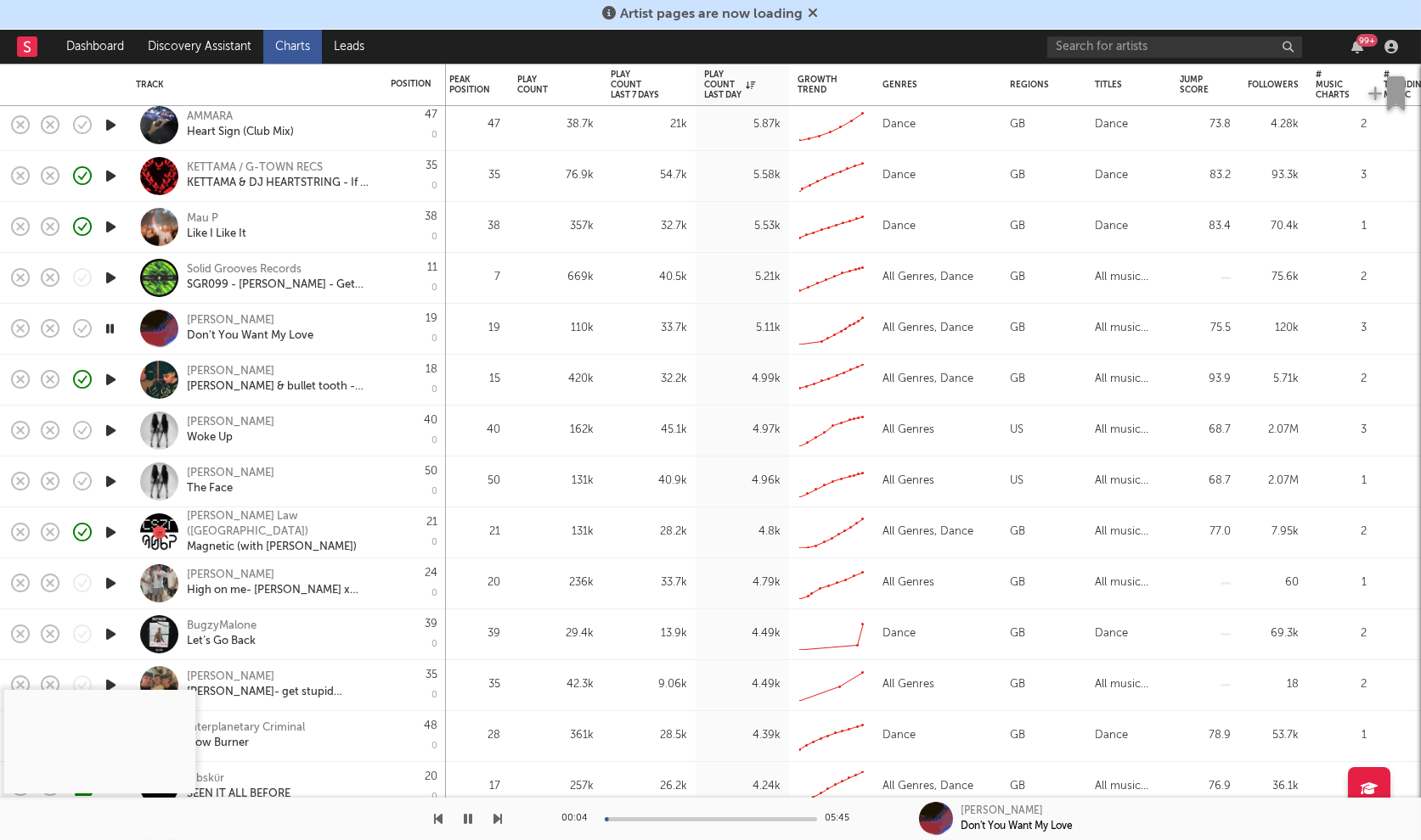
click at [113, 640] on icon "button" at bounding box center [111, 634] width 18 height 22
click at [648, 815] on div "00:01 04:18" at bounding box center [710, 818] width 297 height 42
click at [652, 818] on div at bounding box center [710, 819] width 213 height 5
click at [225, 640] on div "Let’s Go Back" at bounding box center [220, 641] width 68 height 15
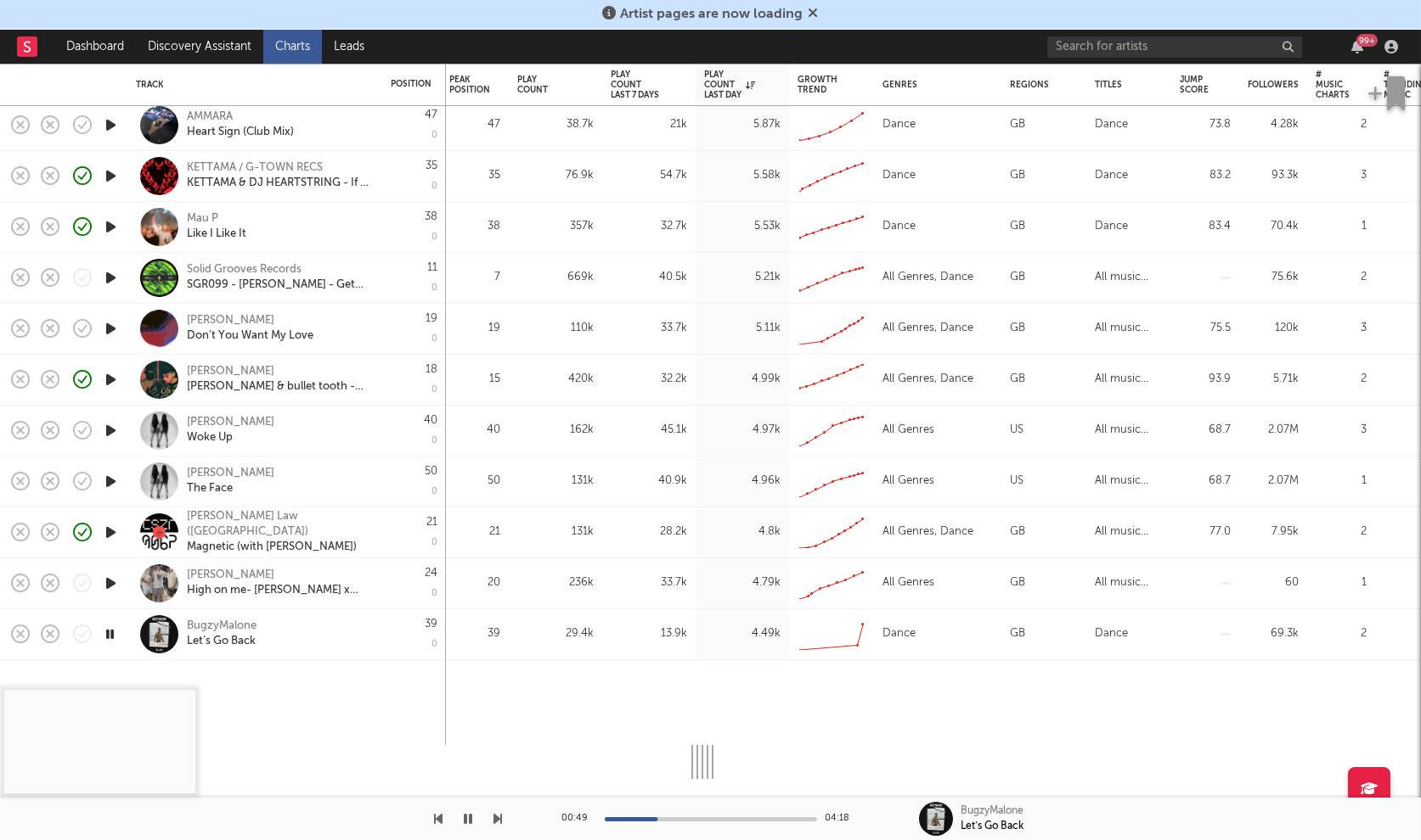
select select "1w"
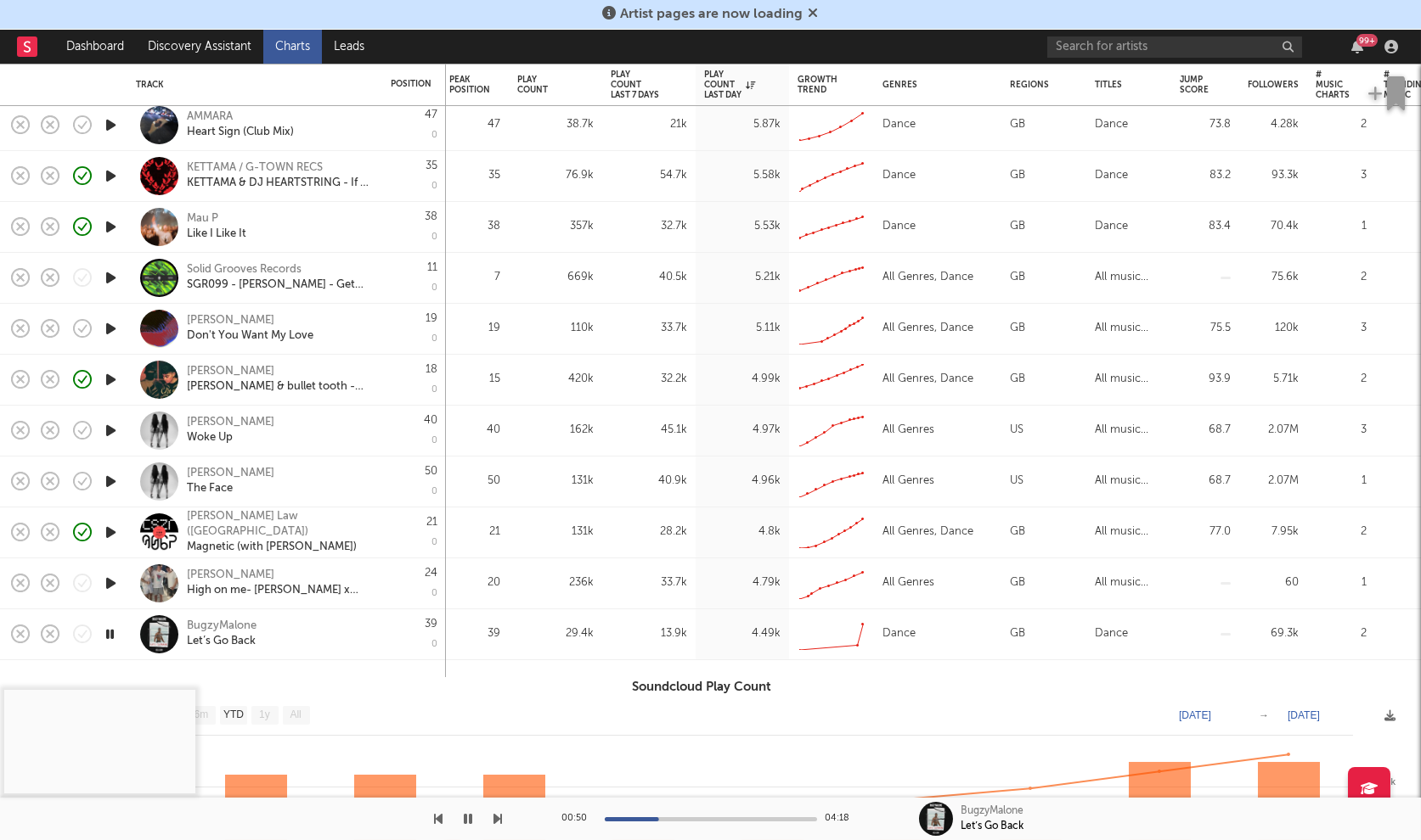
click at [235, 618] on div "BugzyMalone Let’s Go Back" at bounding box center [255, 634] width 238 height 50
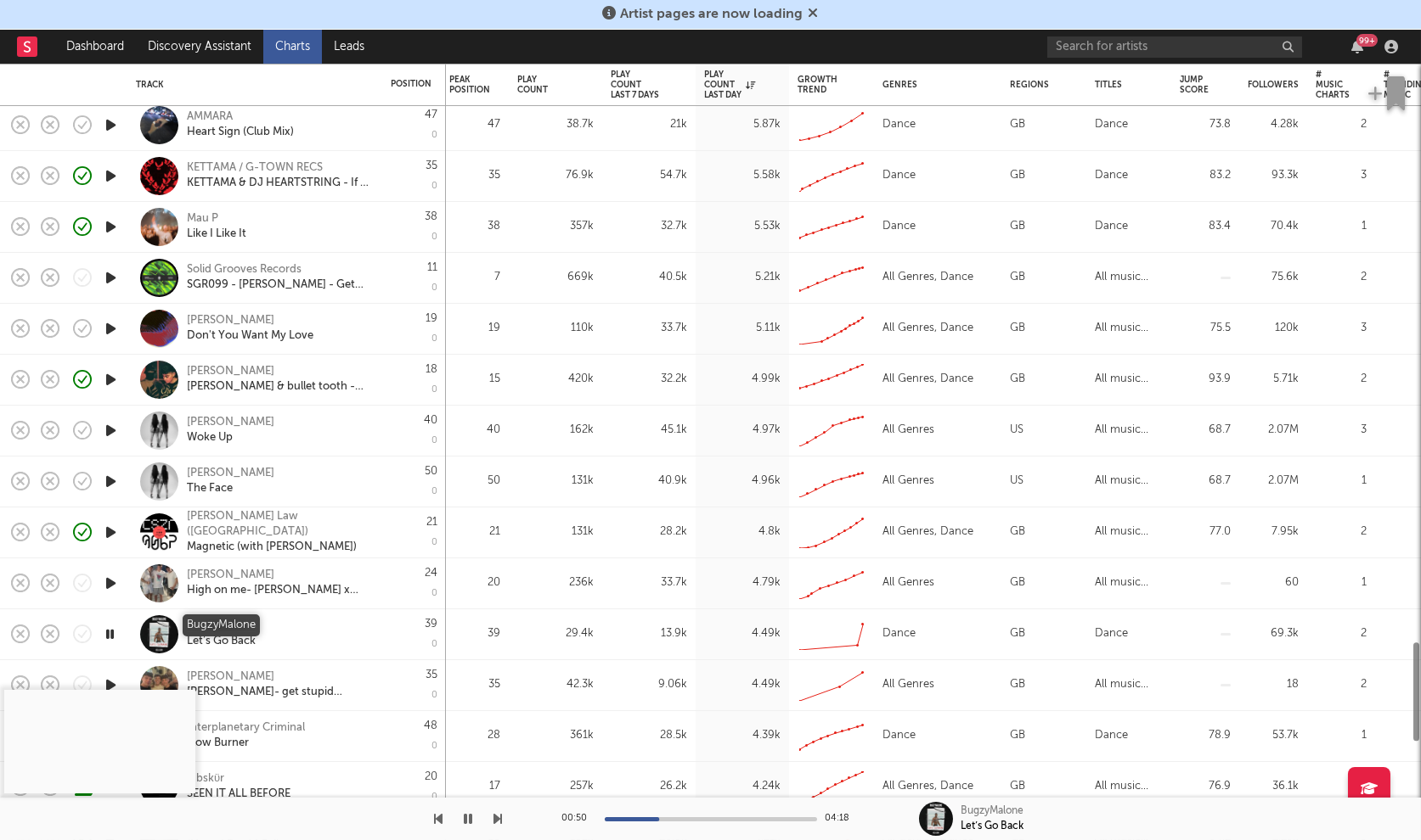
click at [238, 623] on div "BugzyMalone" at bounding box center [221, 626] width 69 height 15
select select "1w"
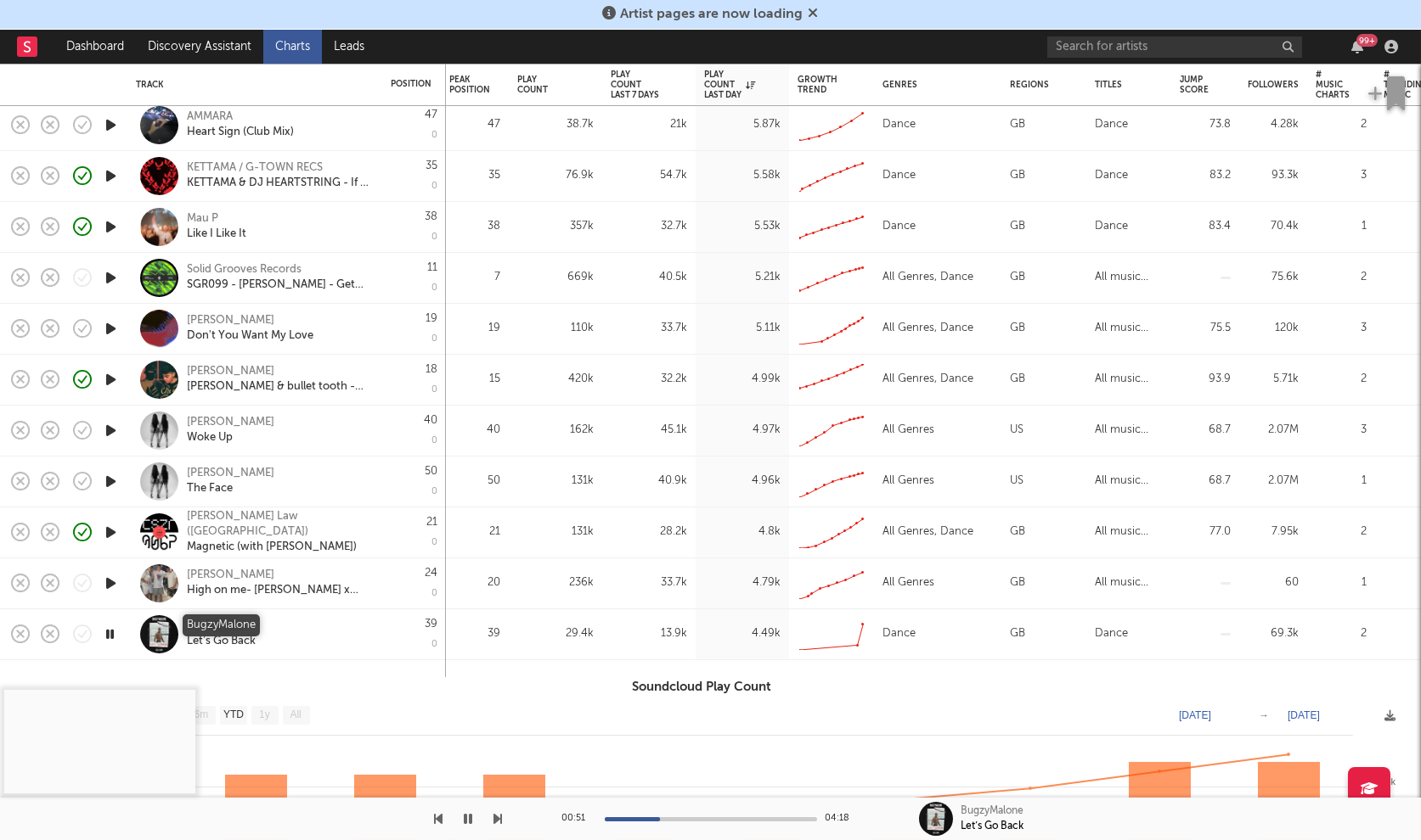
click at [241, 628] on div "BugzyMalone" at bounding box center [221, 626] width 69 height 15
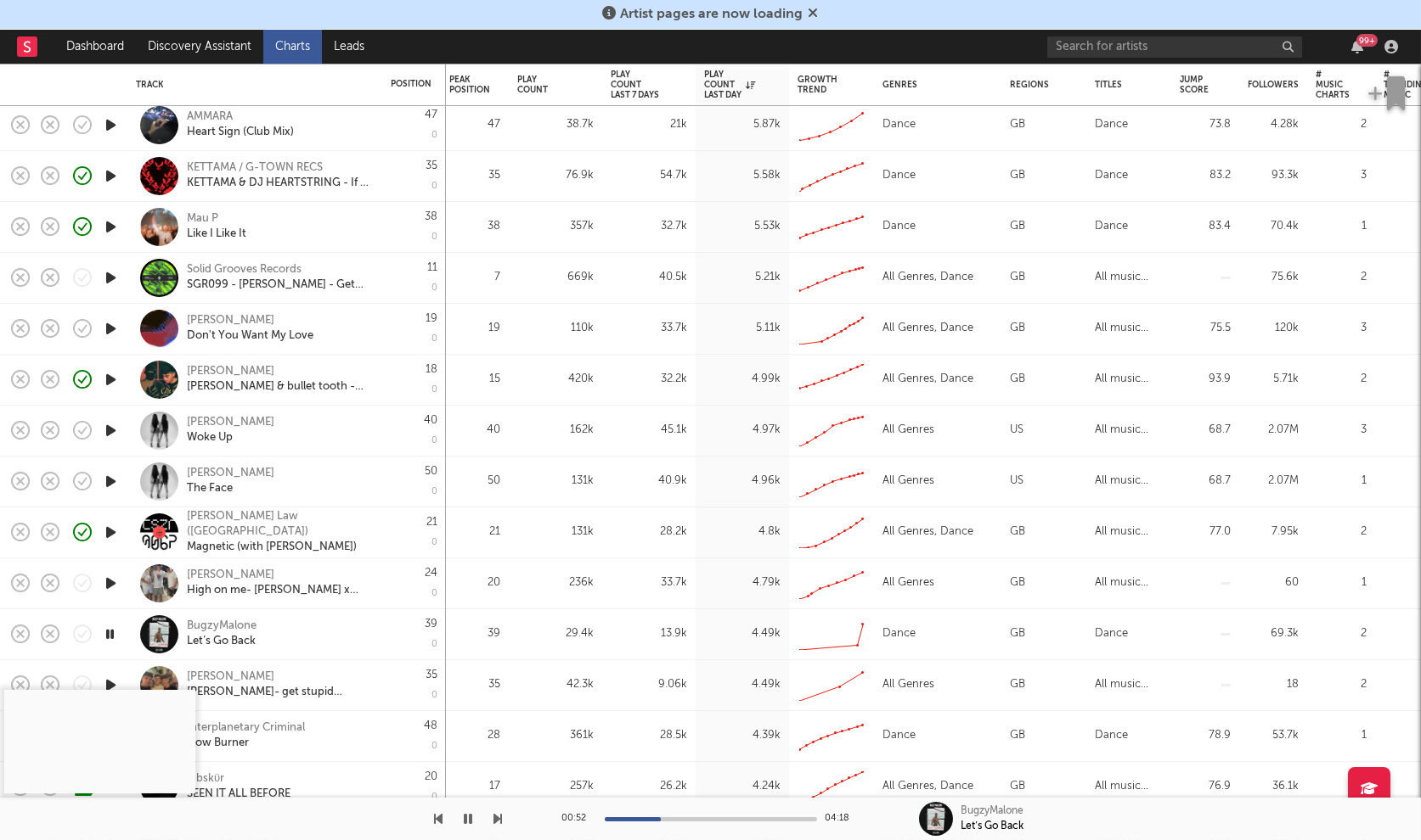
click at [141, 629] on div at bounding box center [159, 634] width 38 height 38
select select "1w"
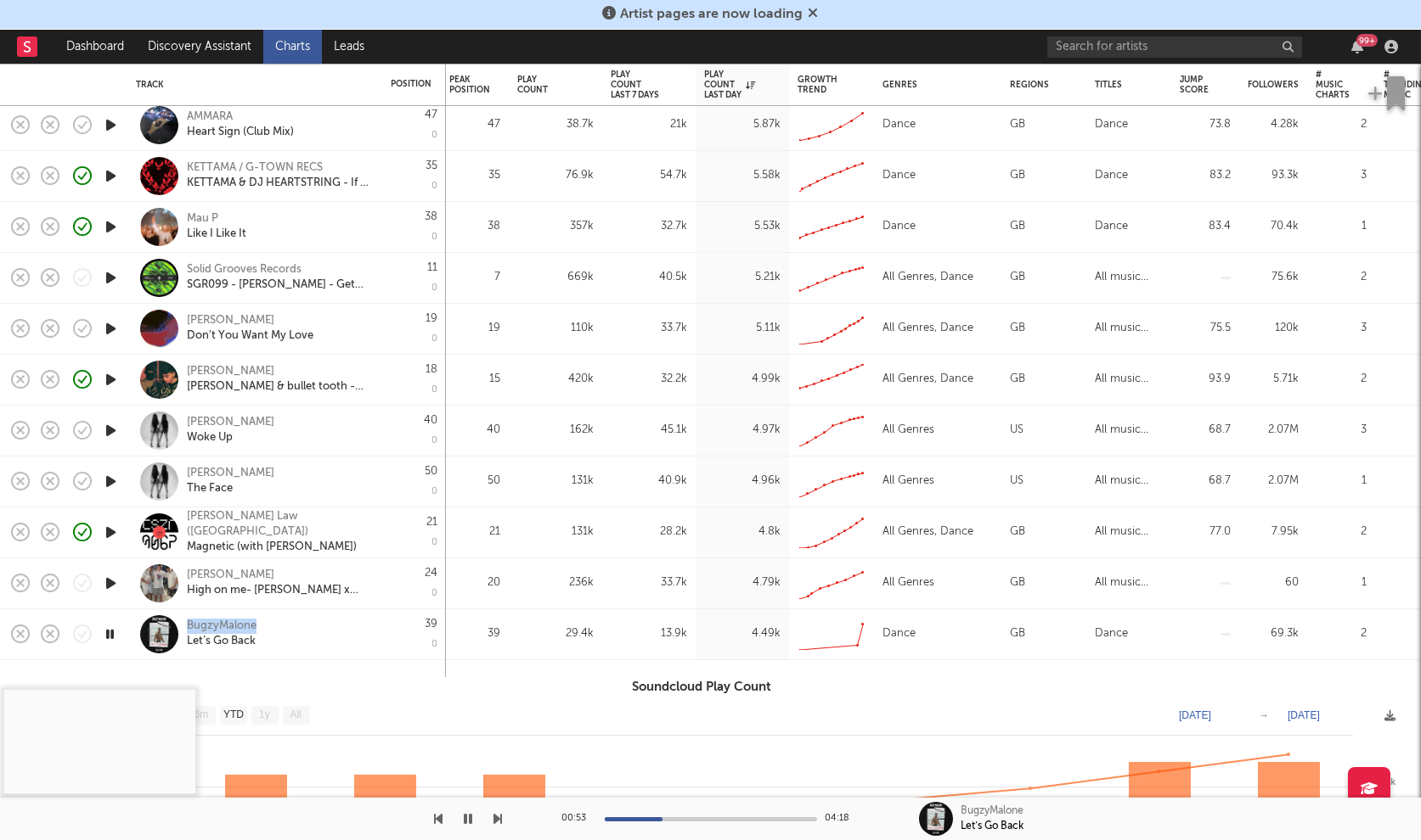
drag, startPoint x: 303, startPoint y: 633, endPoint x: 186, endPoint y: 626, distance: 117.2
click at [186, 626] on div "BugzyMalone Let’s Go Back" at bounding box center [255, 634] width 238 height 50
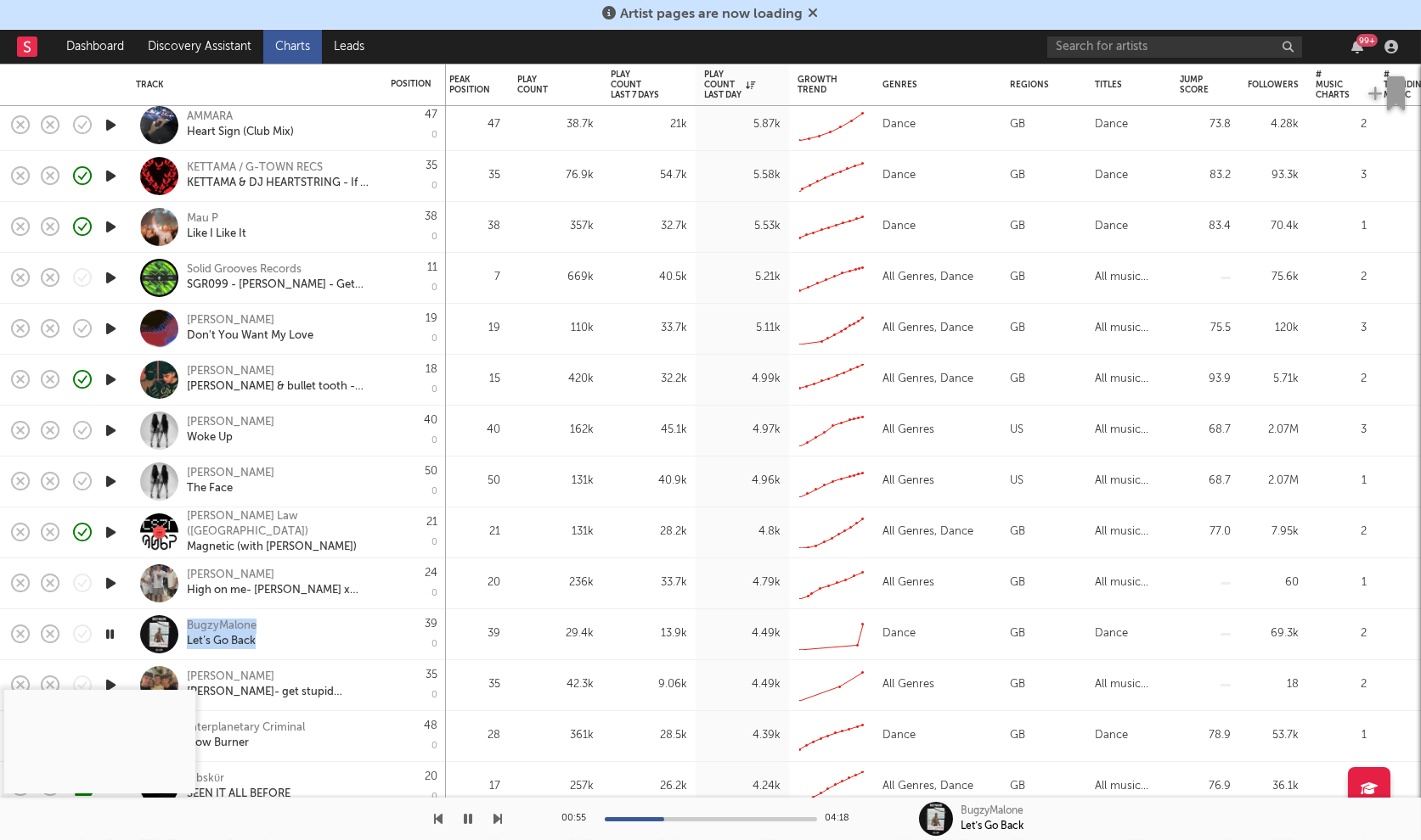
drag, startPoint x: 277, startPoint y: 643, endPoint x: 181, endPoint y: 626, distance: 97.5
click at [181, 626] on div "BugzyMalone Let’s Go Back" at bounding box center [255, 634] width 238 height 50
select select "1w"
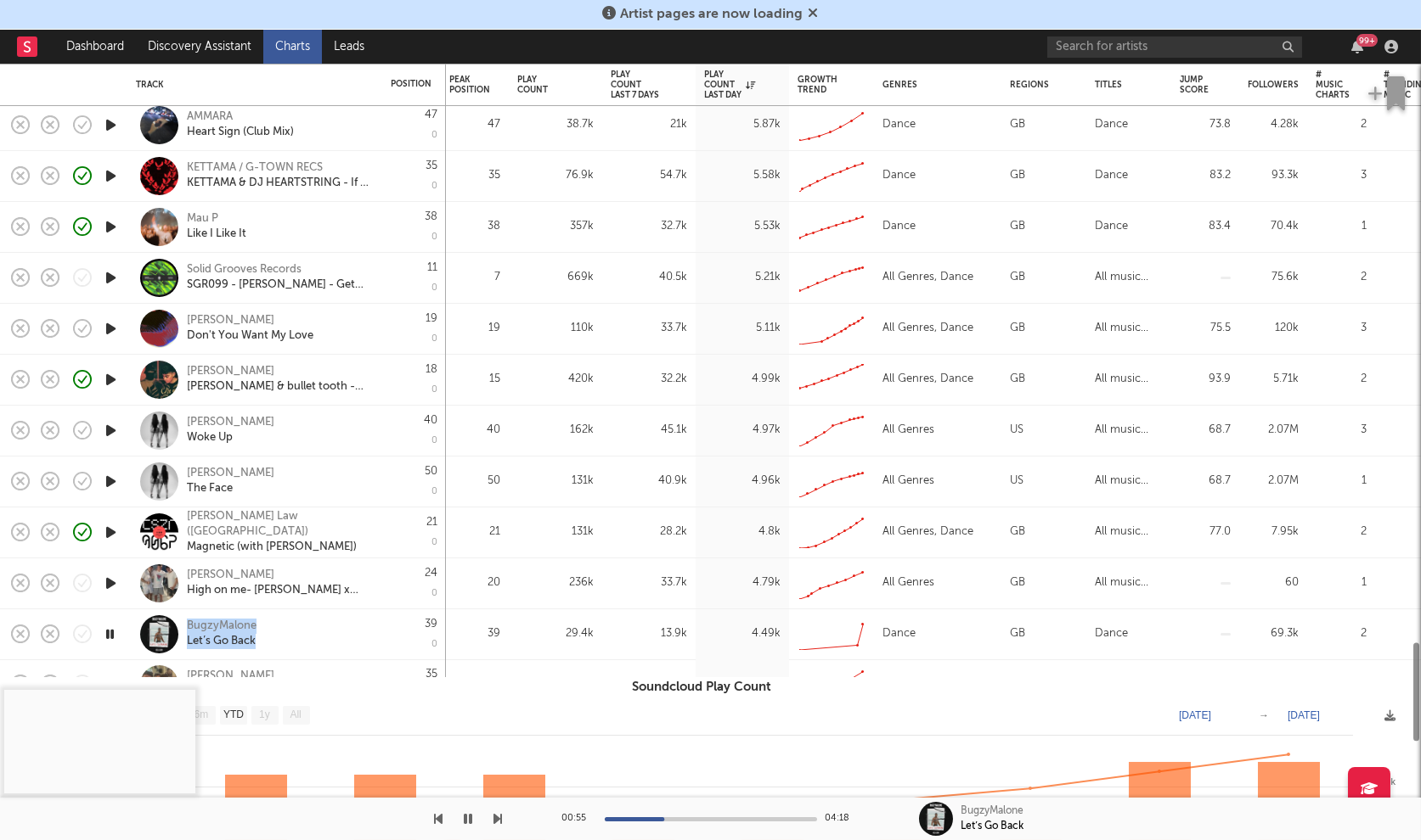
copy div "BugzyMalone Let’s Go Back"
click at [368, 651] on div "BugzyMalone Let’s Go Back" at bounding box center [255, 634] width 238 height 50
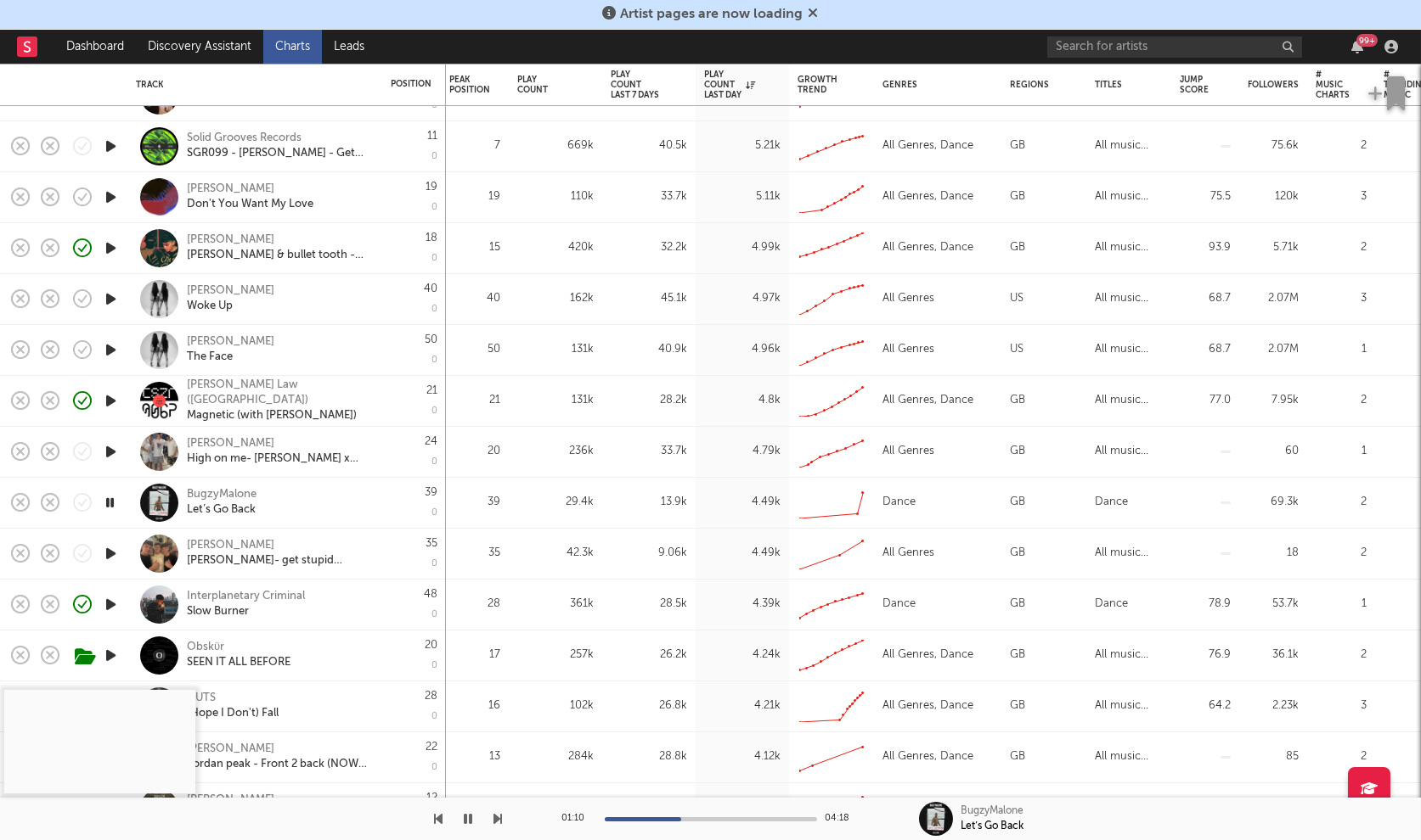
click at [110, 553] on icon "button" at bounding box center [111, 553] width 18 height 22
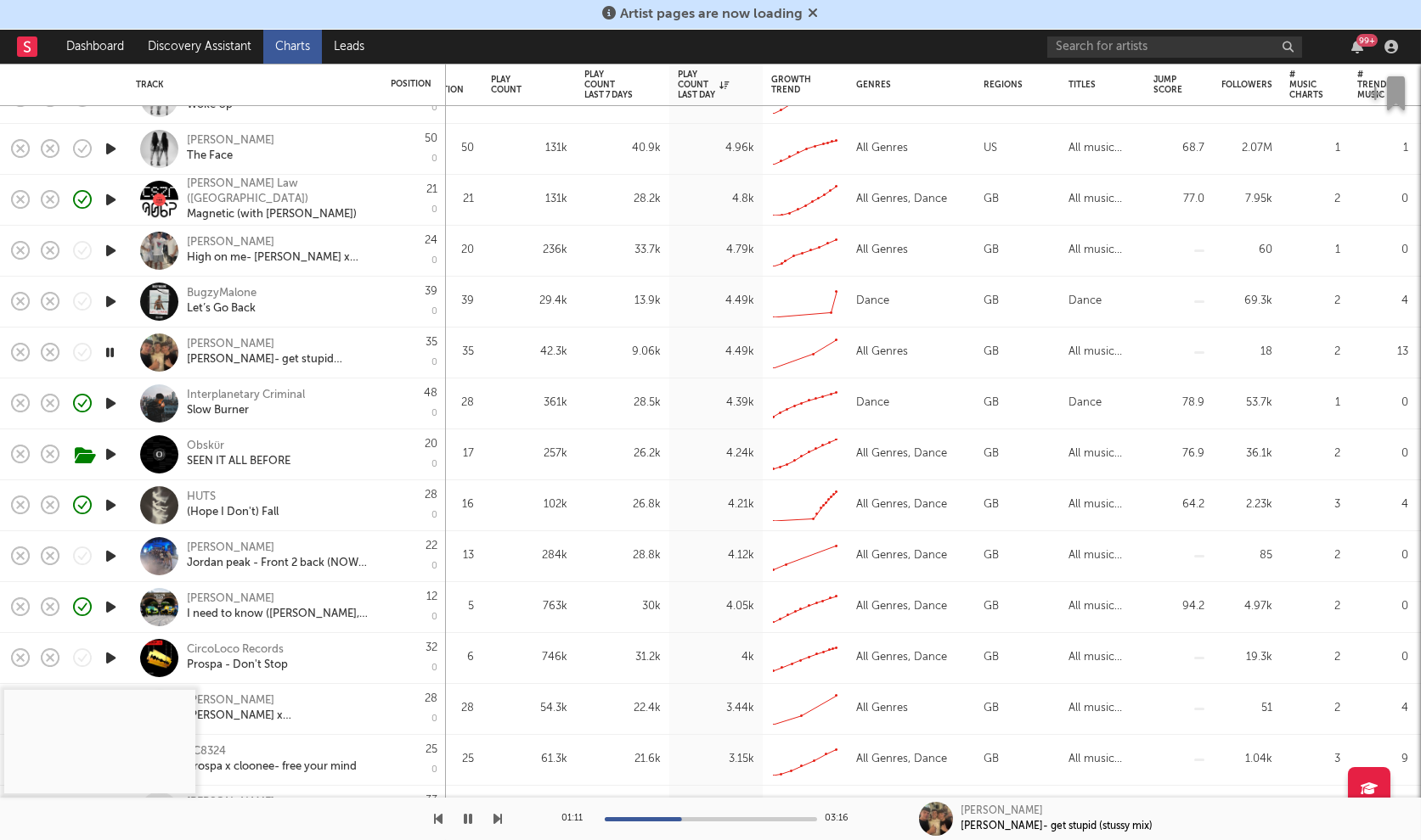
click at [107, 562] on icon "button" at bounding box center [111, 556] width 18 height 22
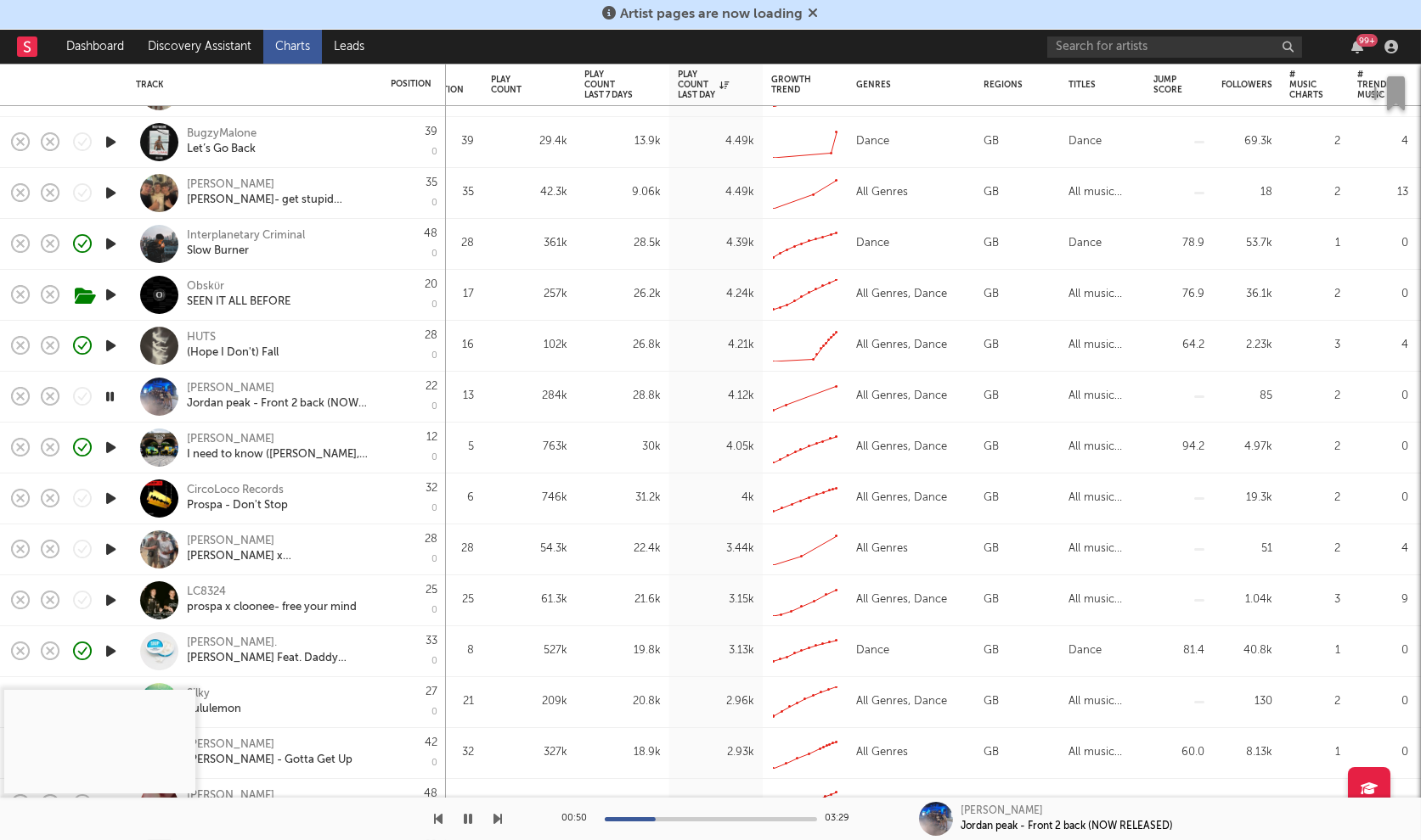
click at [110, 545] on icon "button" at bounding box center [111, 550] width 18 height 22
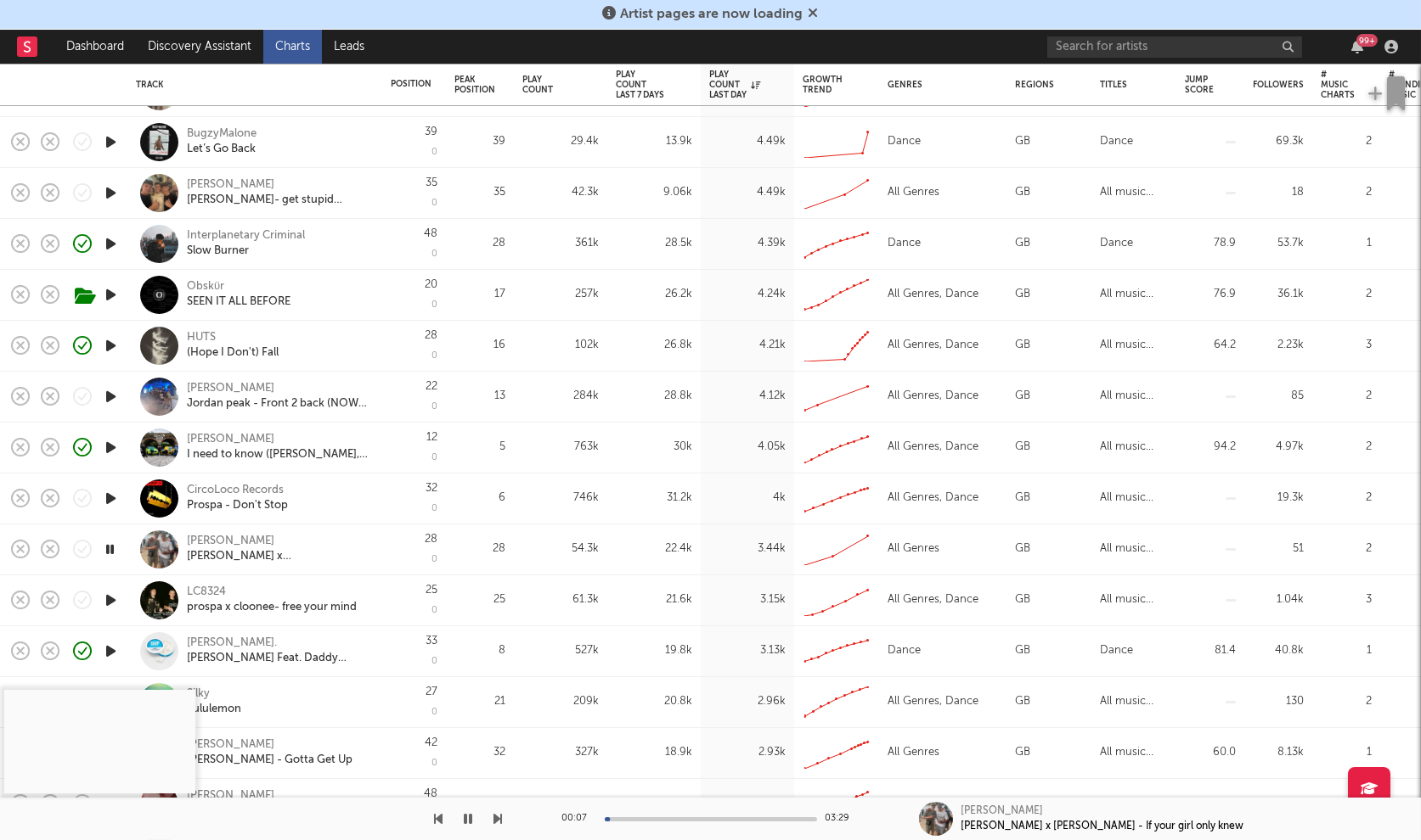
click at [644, 819] on div at bounding box center [710, 819] width 213 height 5
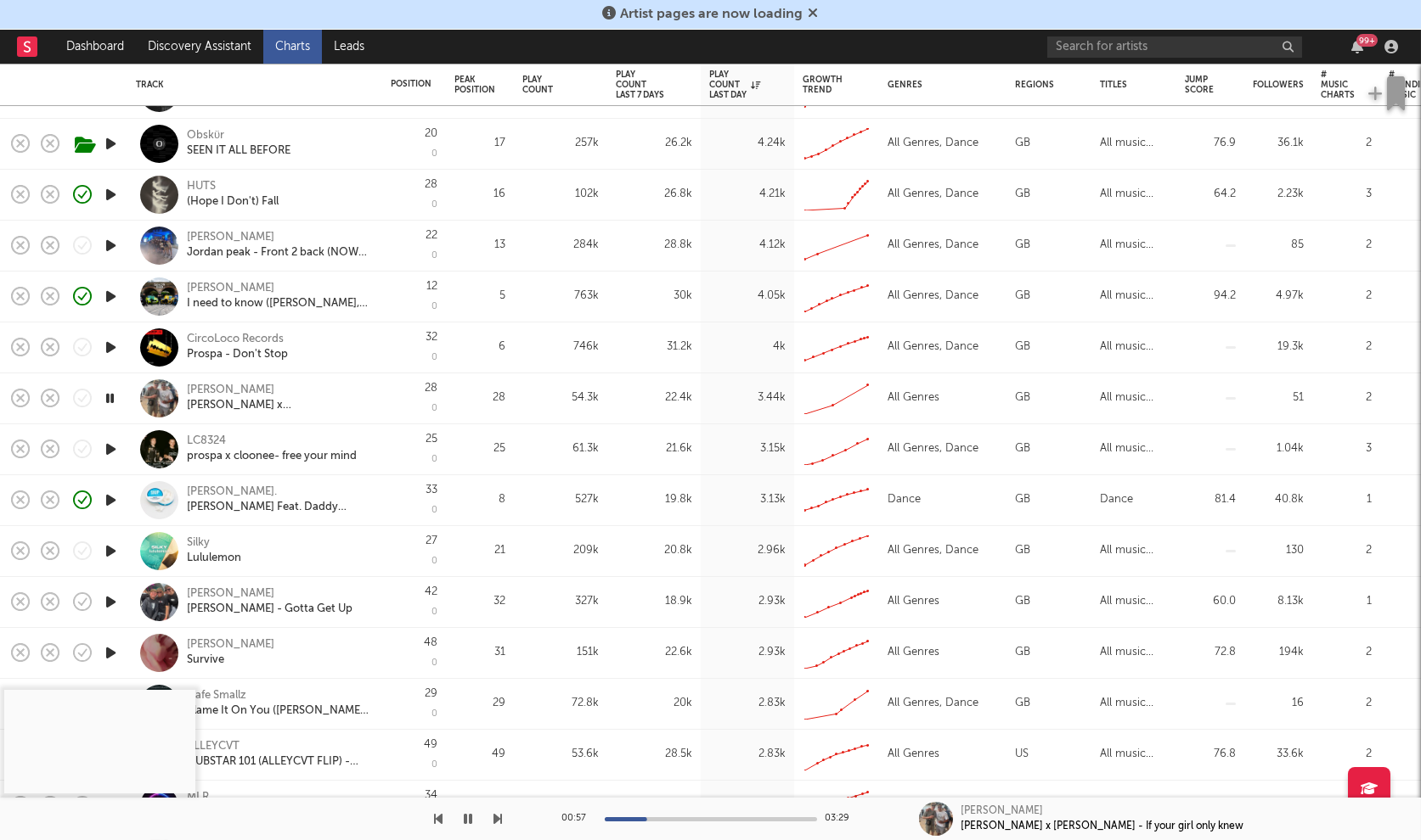
click at [113, 450] on icon "button" at bounding box center [111, 449] width 18 height 22
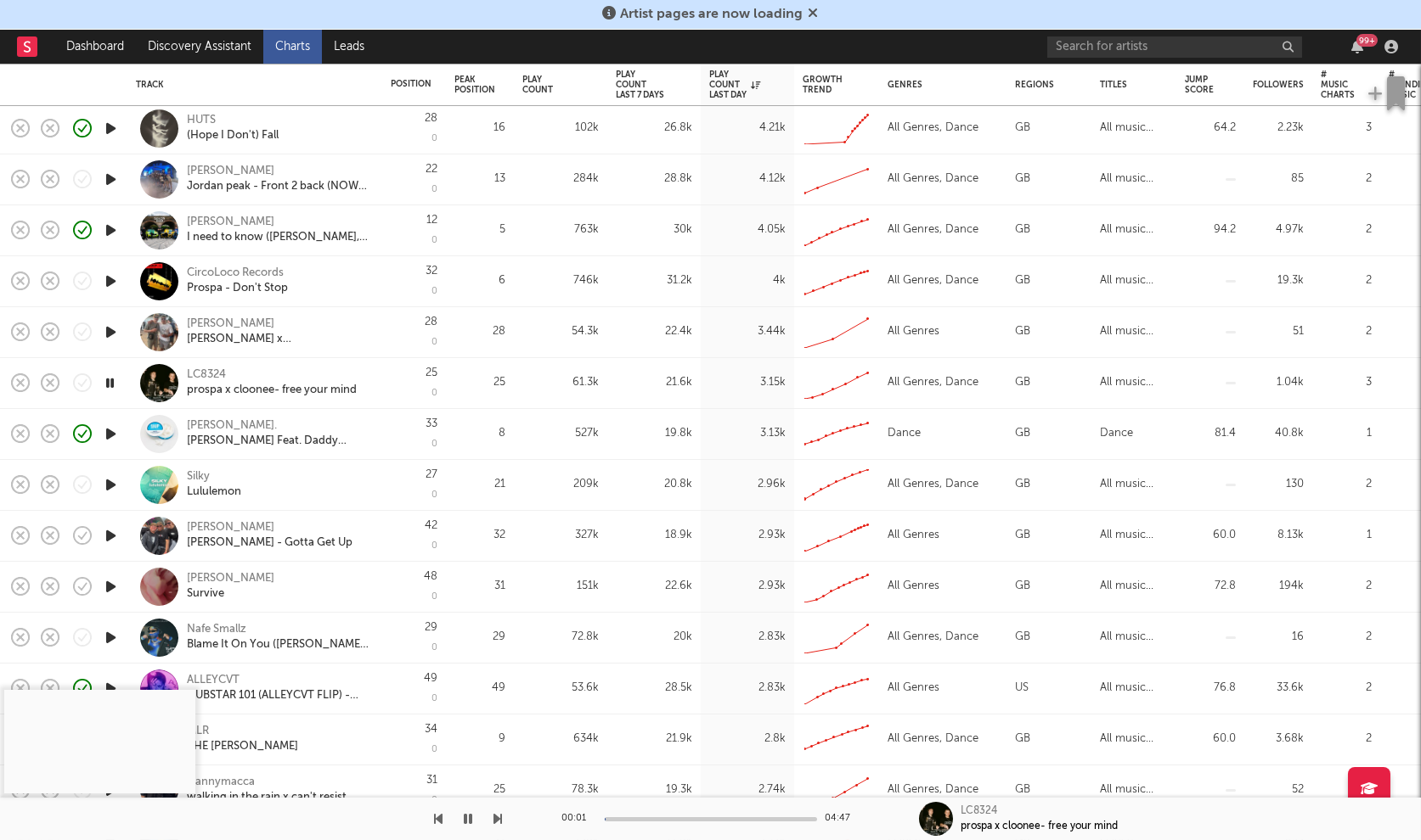
click at [111, 551] on div at bounding box center [111, 537] width 34 height 51
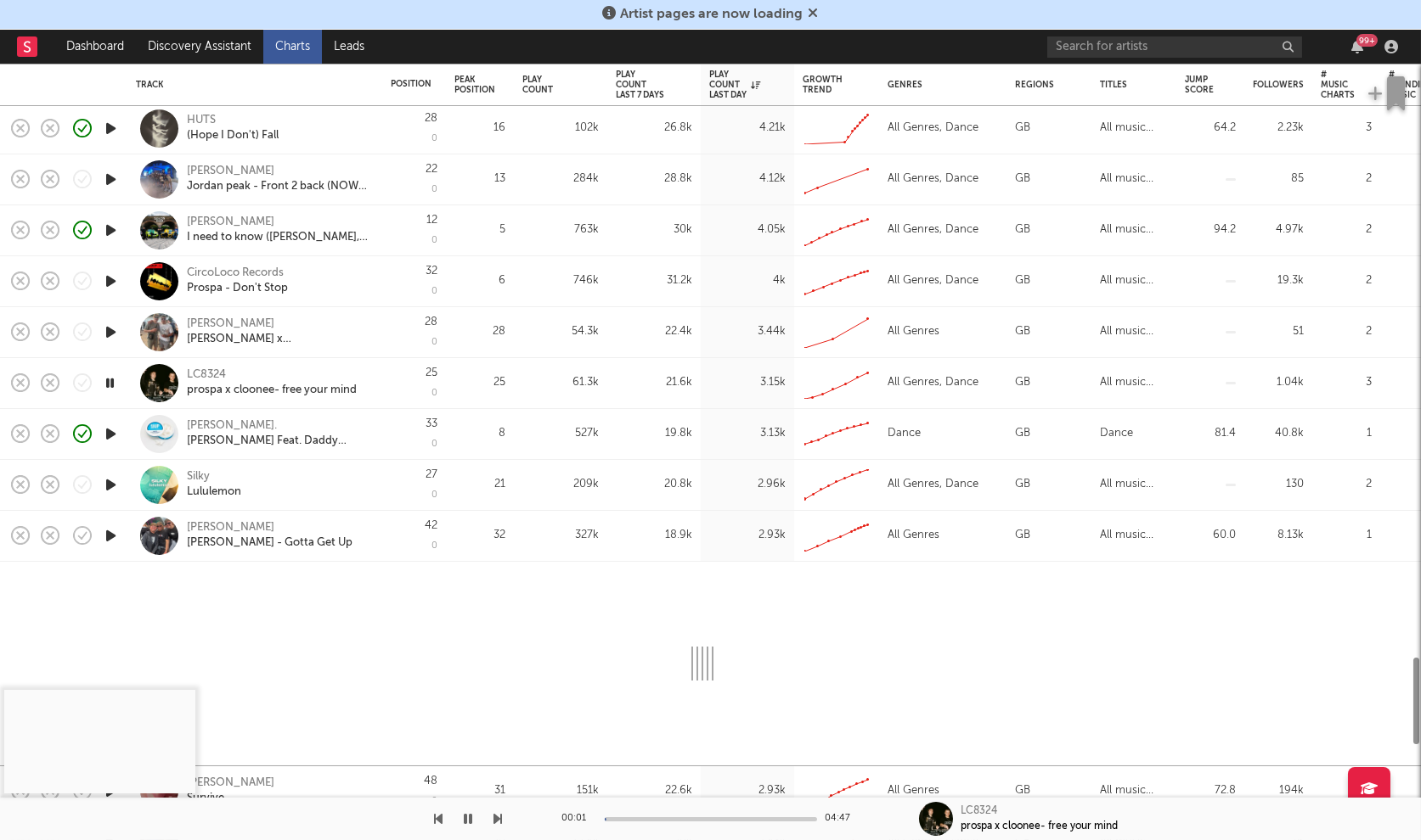
select select "1w"
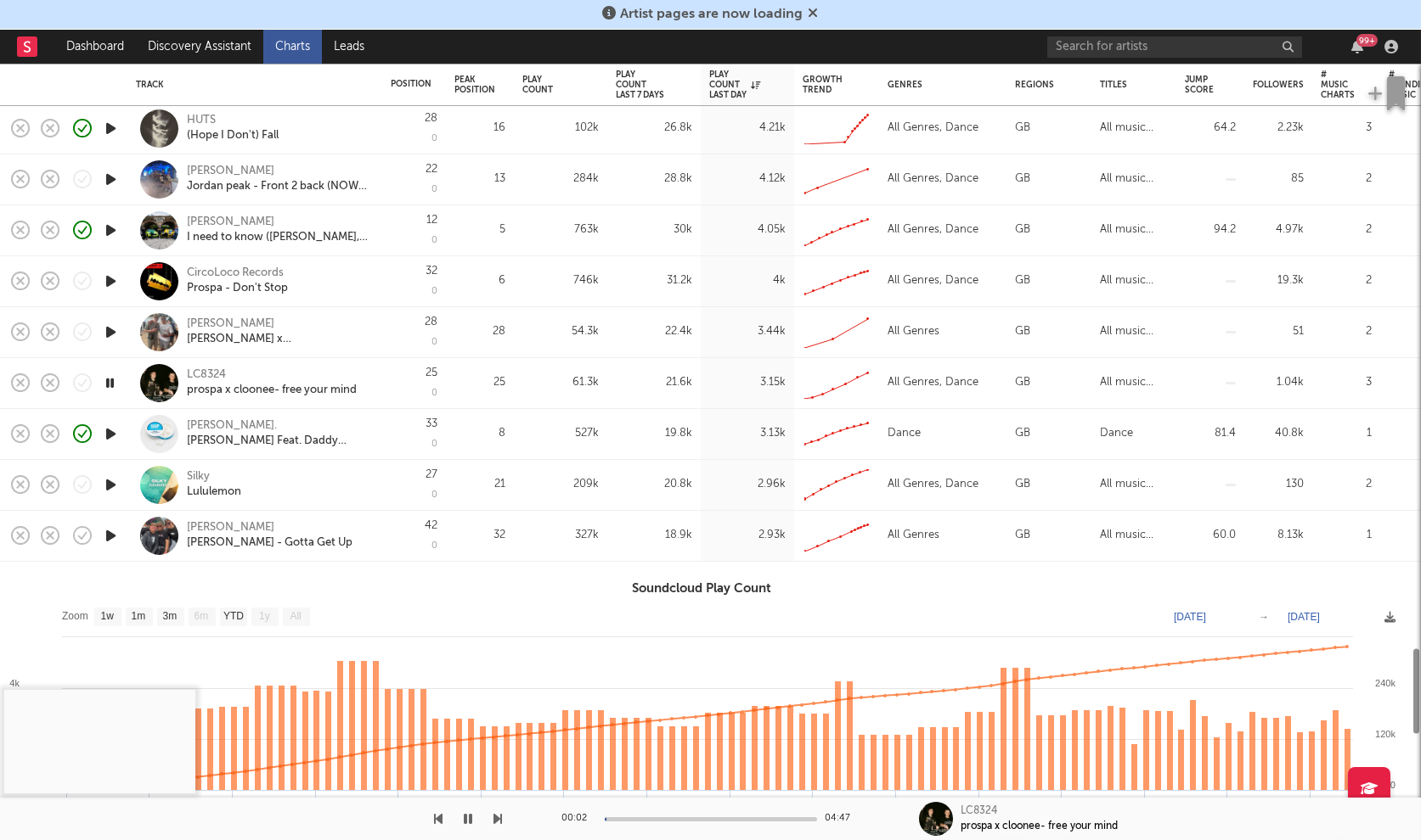
click at [109, 541] on icon "button" at bounding box center [111, 536] width 18 height 22
click at [369, 545] on div "Finley Davies Max dean - Gotta Get Up" at bounding box center [255, 536] width 238 height 50
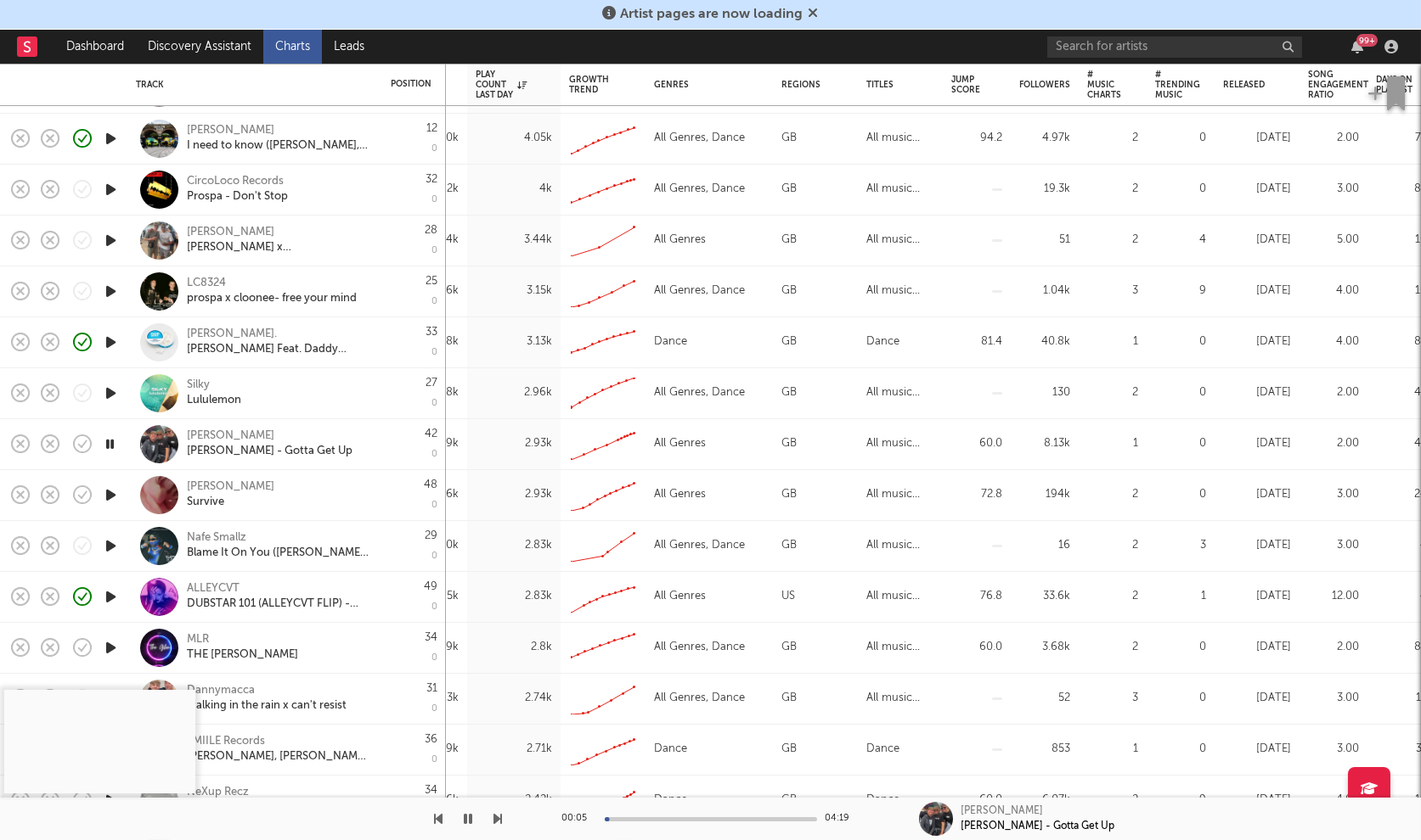
click at [120, 544] on div at bounding box center [111, 547] width 34 height 51
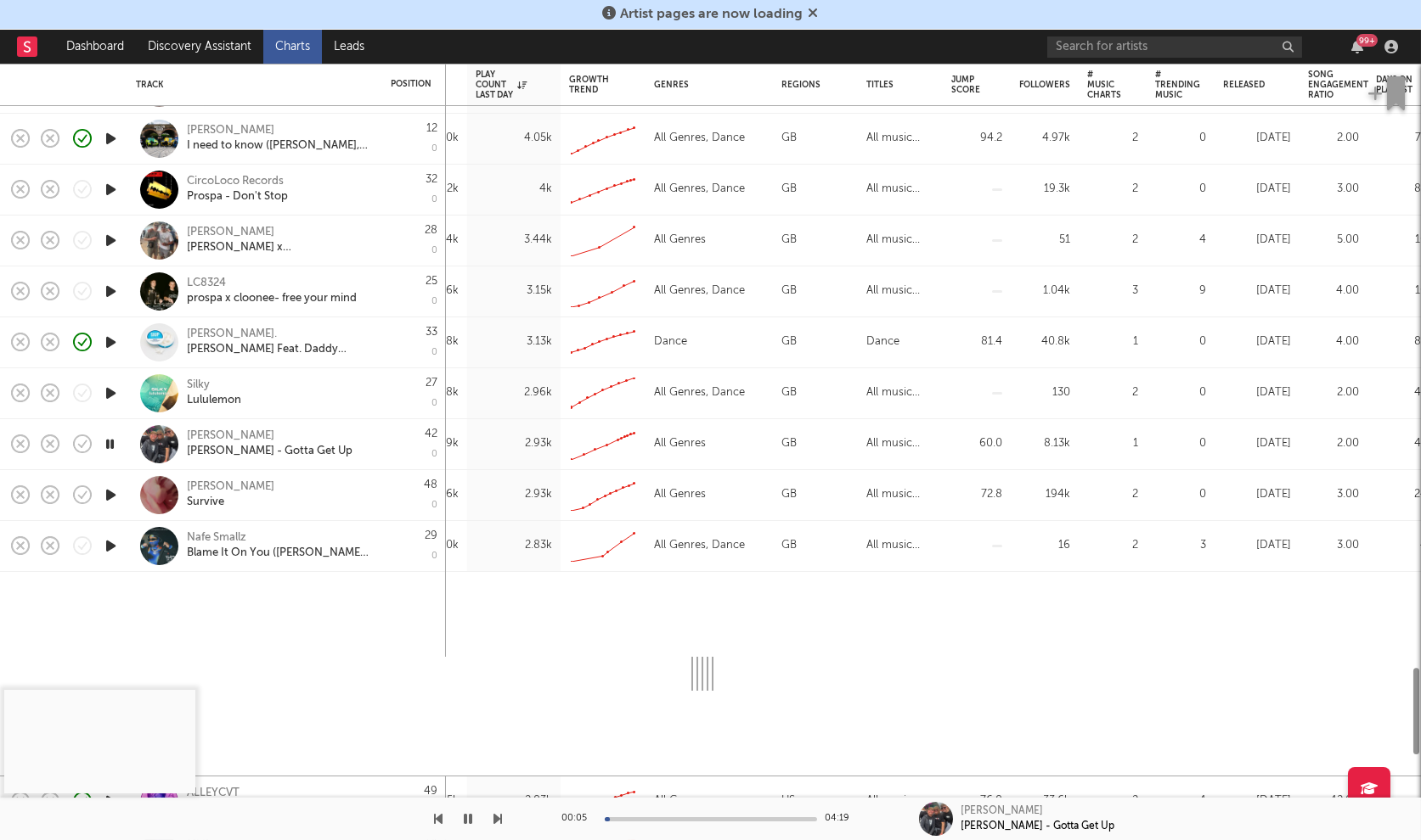
select select "1w"
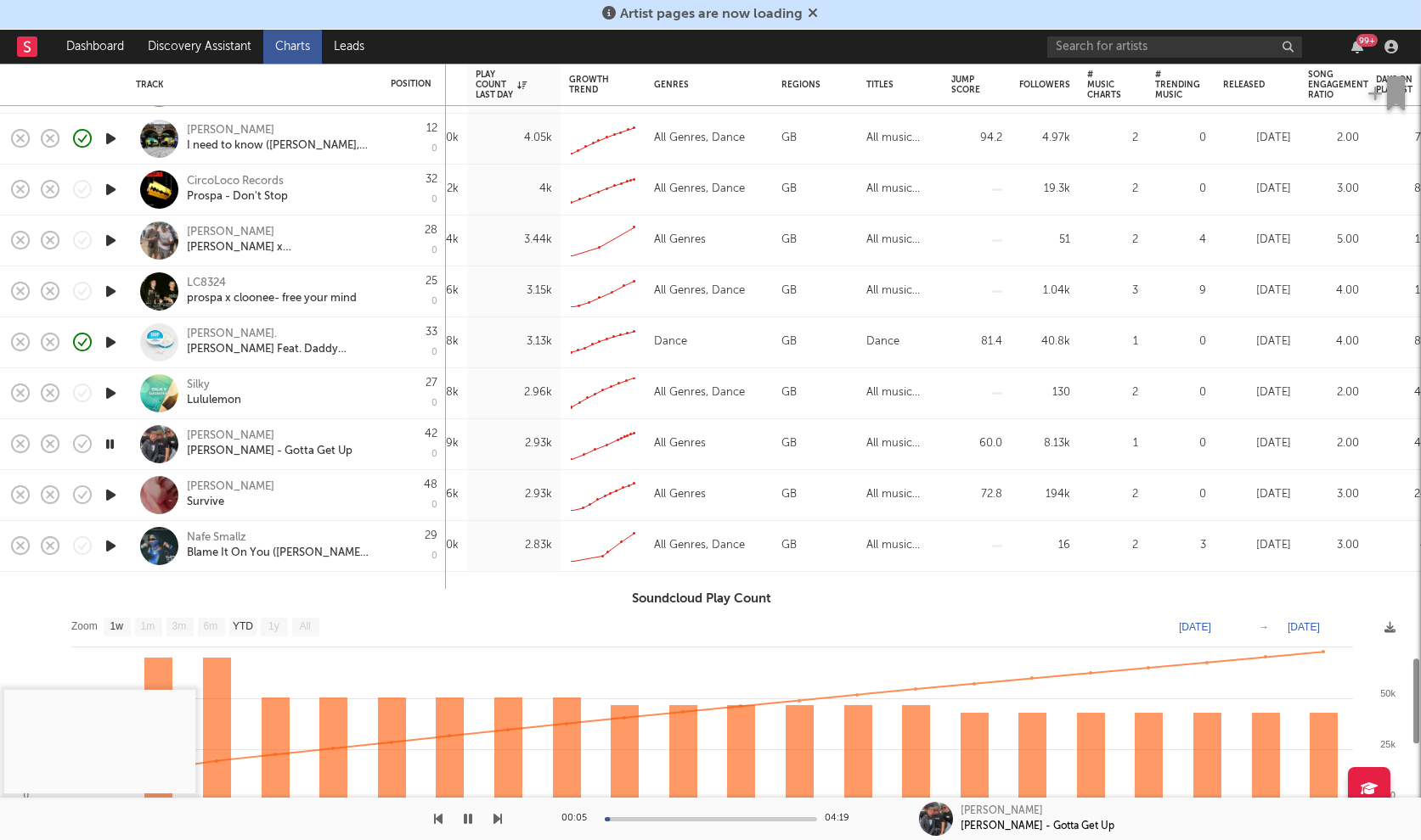
click at [112, 542] on icon "button" at bounding box center [111, 546] width 18 height 22
click at [645, 818] on div at bounding box center [710, 819] width 213 height 5
click at [659, 821] on div "00:38 03:46" at bounding box center [710, 818] width 297 height 42
click at [233, 555] on div "Blame It On You (Loucas Groove Remix)" at bounding box center [277, 553] width 183 height 15
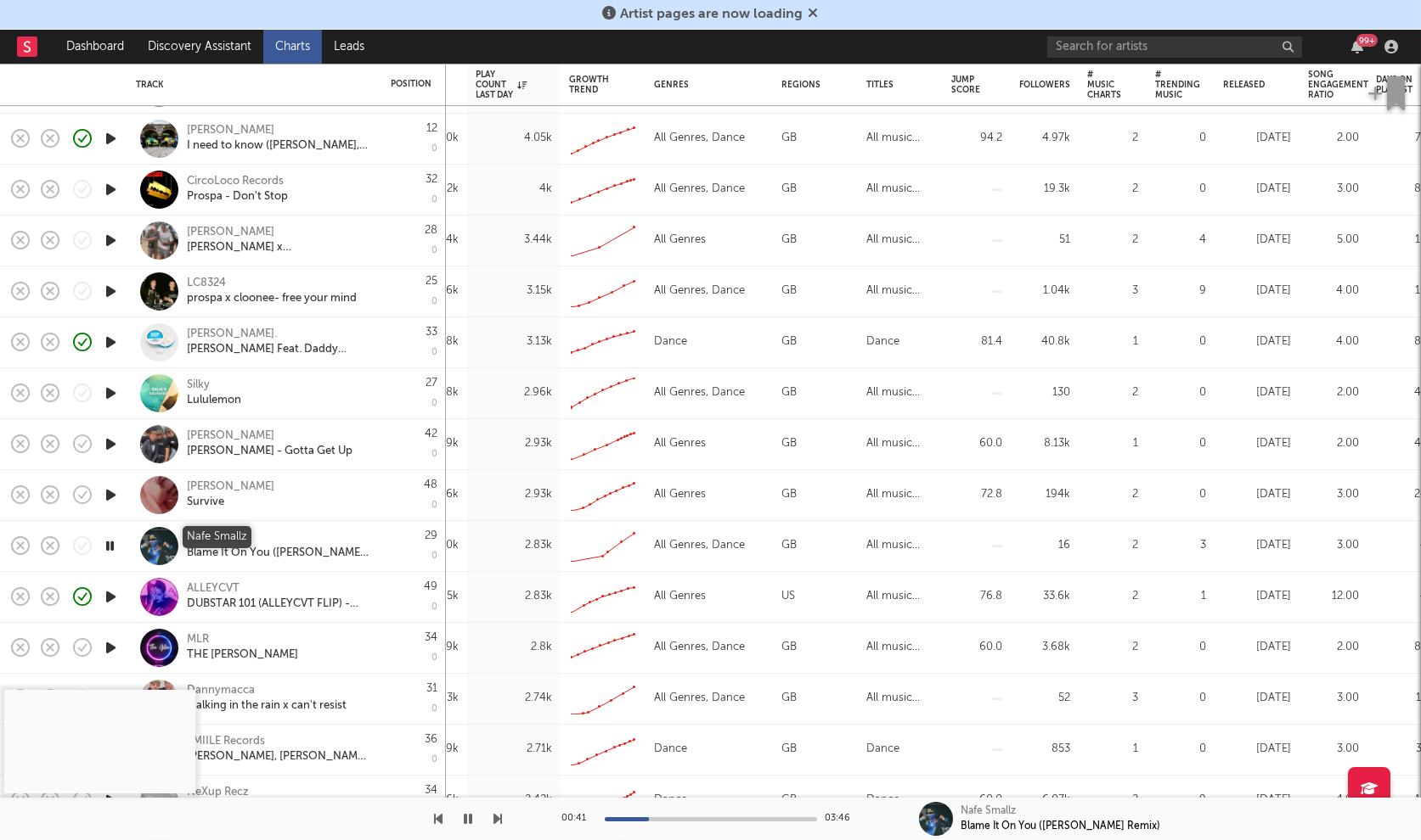
click at [231, 536] on div "Nafe Smallz" at bounding box center [215, 538] width 59 height 15
select select "1w"
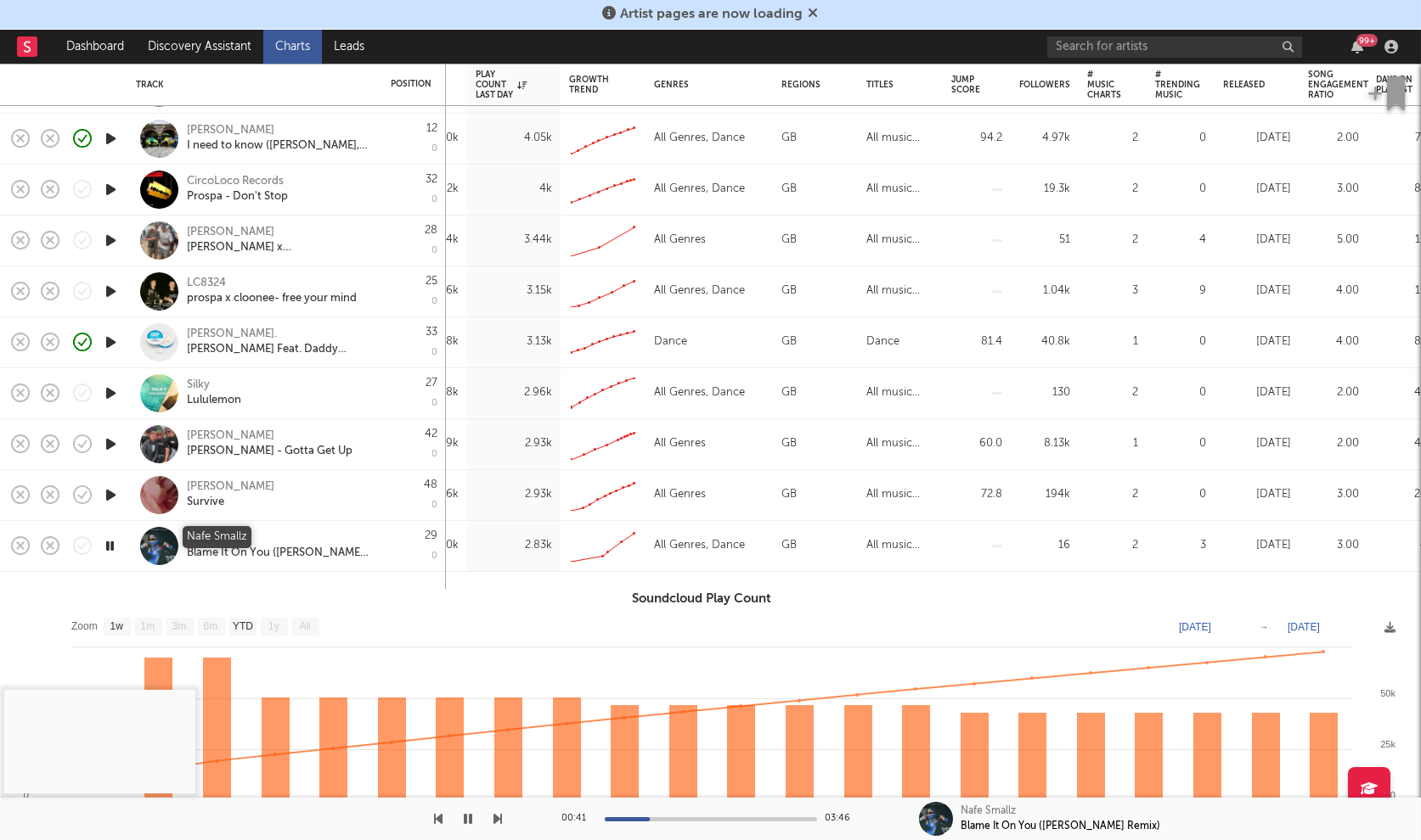
click at [239, 538] on div "Nafe Smallz" at bounding box center [215, 538] width 59 height 15
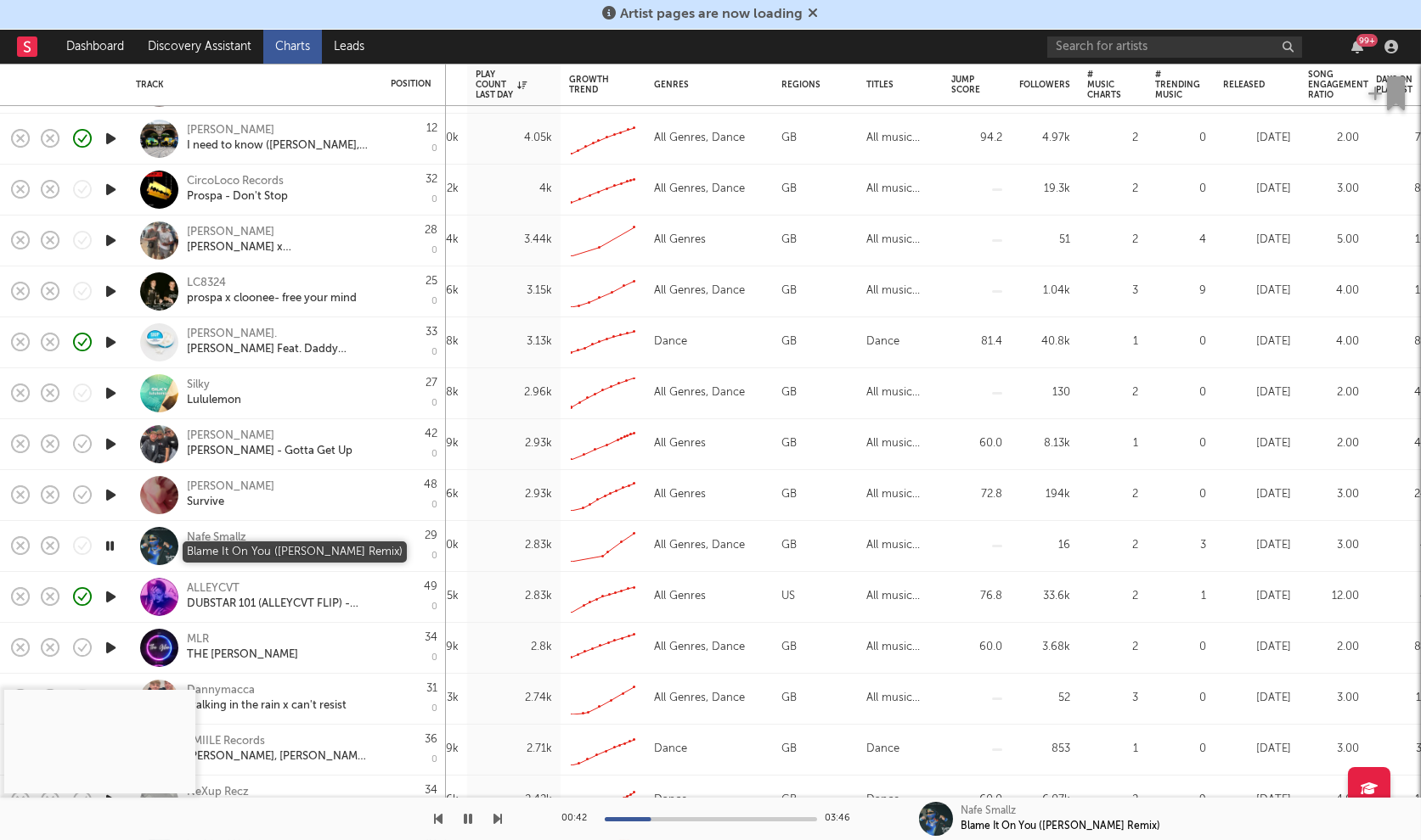
click at [348, 550] on div "Blame It On You (Loucas Groove Remix)" at bounding box center [277, 553] width 183 height 15
select select "1w"
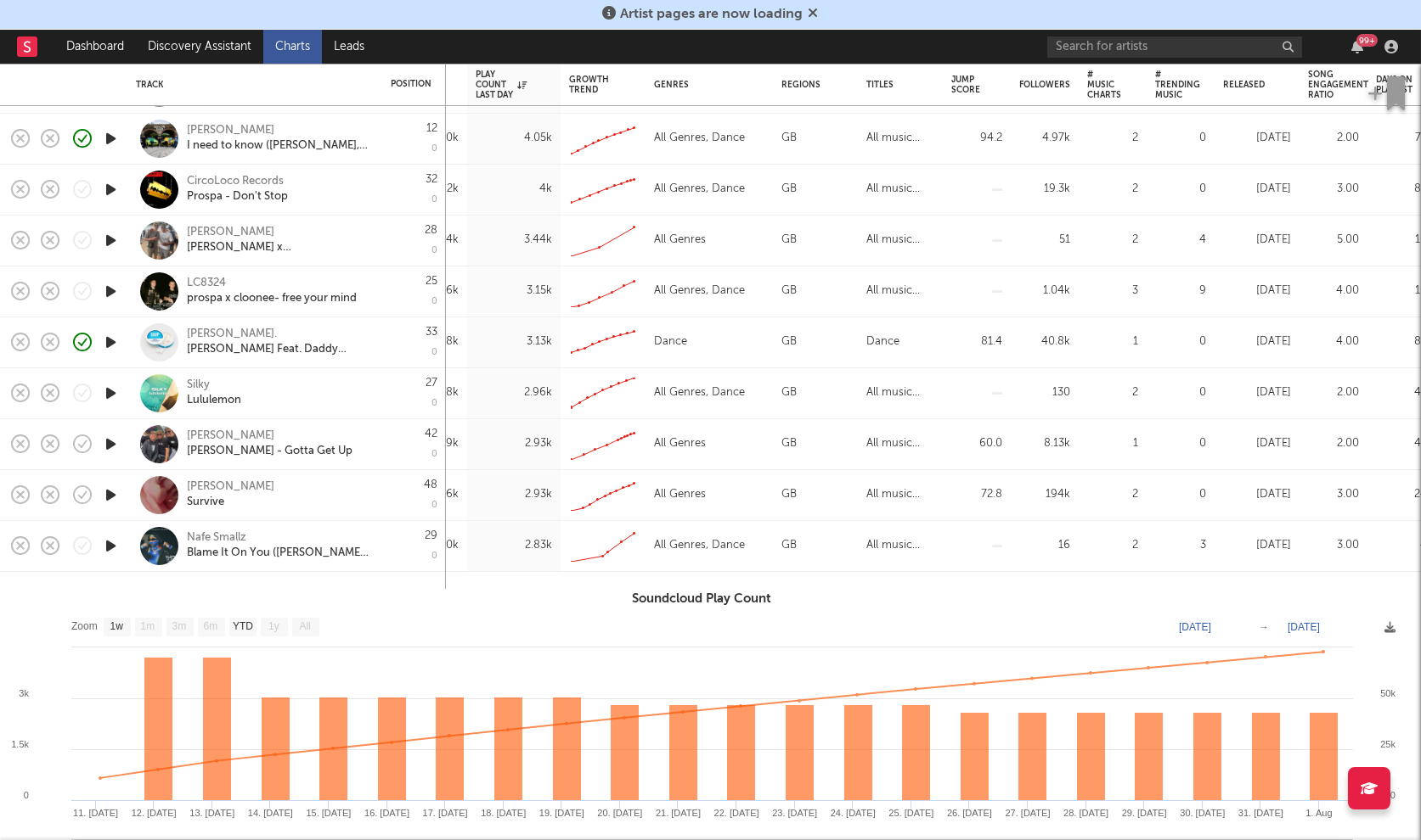
click at [402, 545] on div "29 0" at bounding box center [414, 546] width 47 height 50
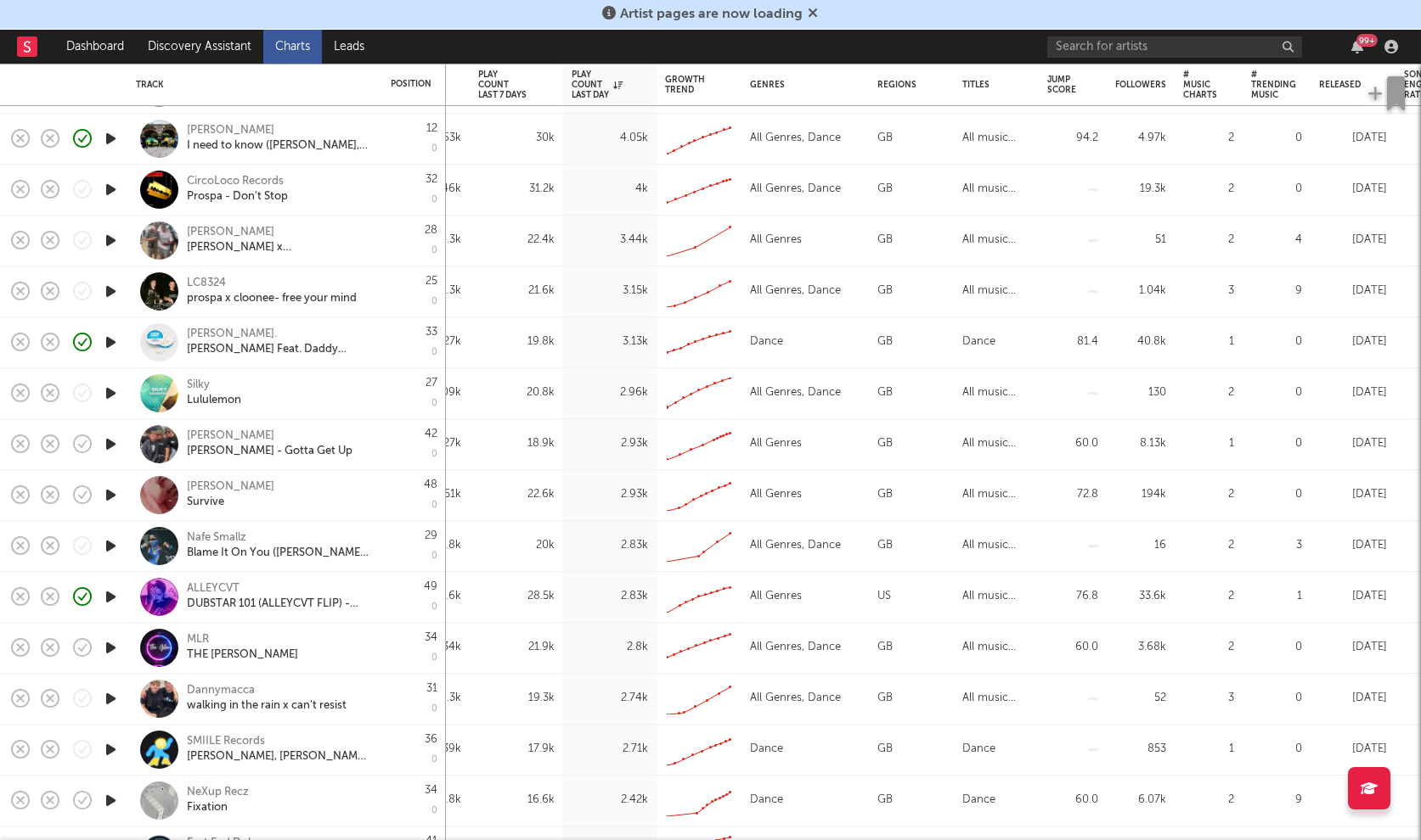
click at [111, 655] on icon "button" at bounding box center [111, 648] width 18 height 22
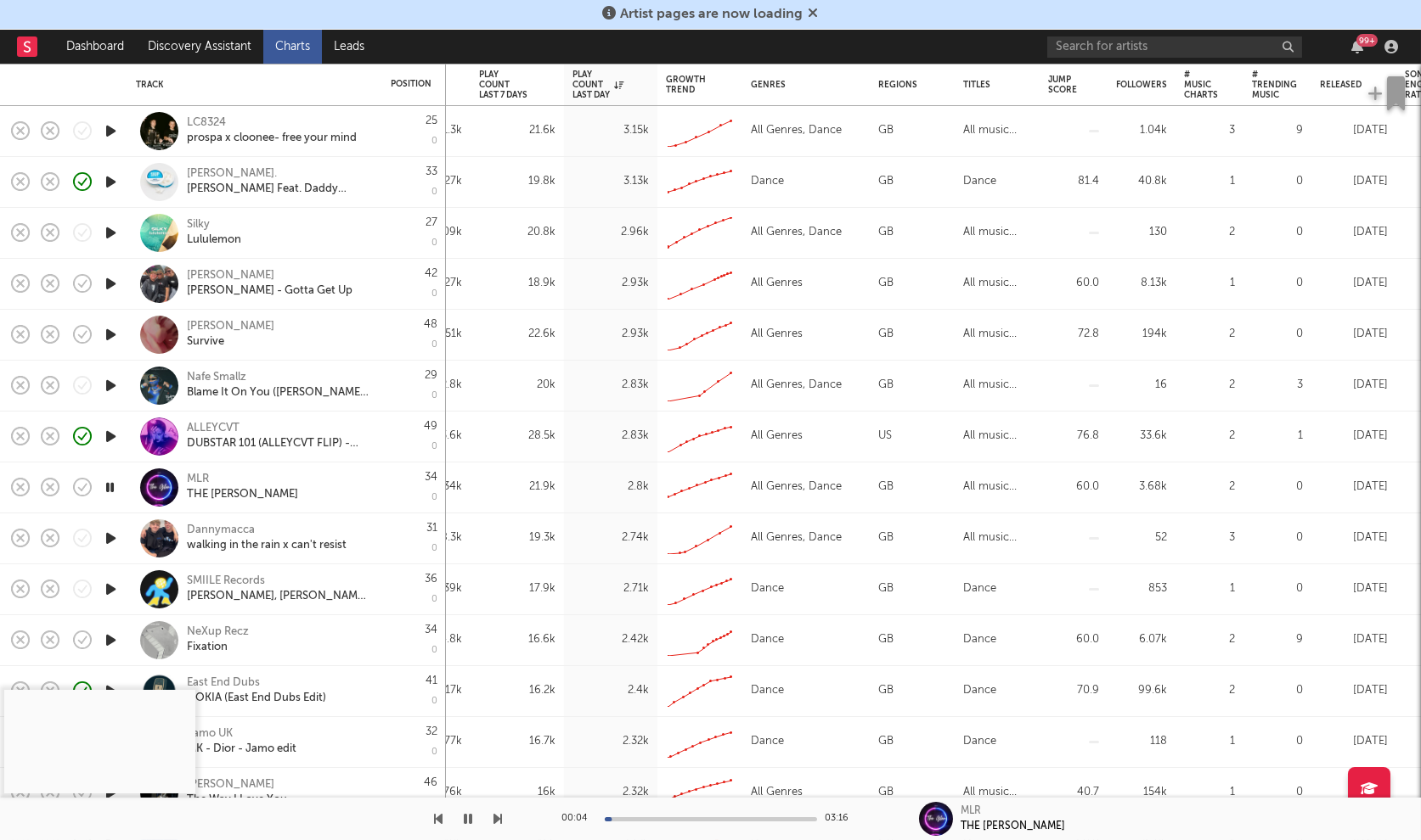
click at [112, 538] on icon "button" at bounding box center [111, 538] width 18 height 22
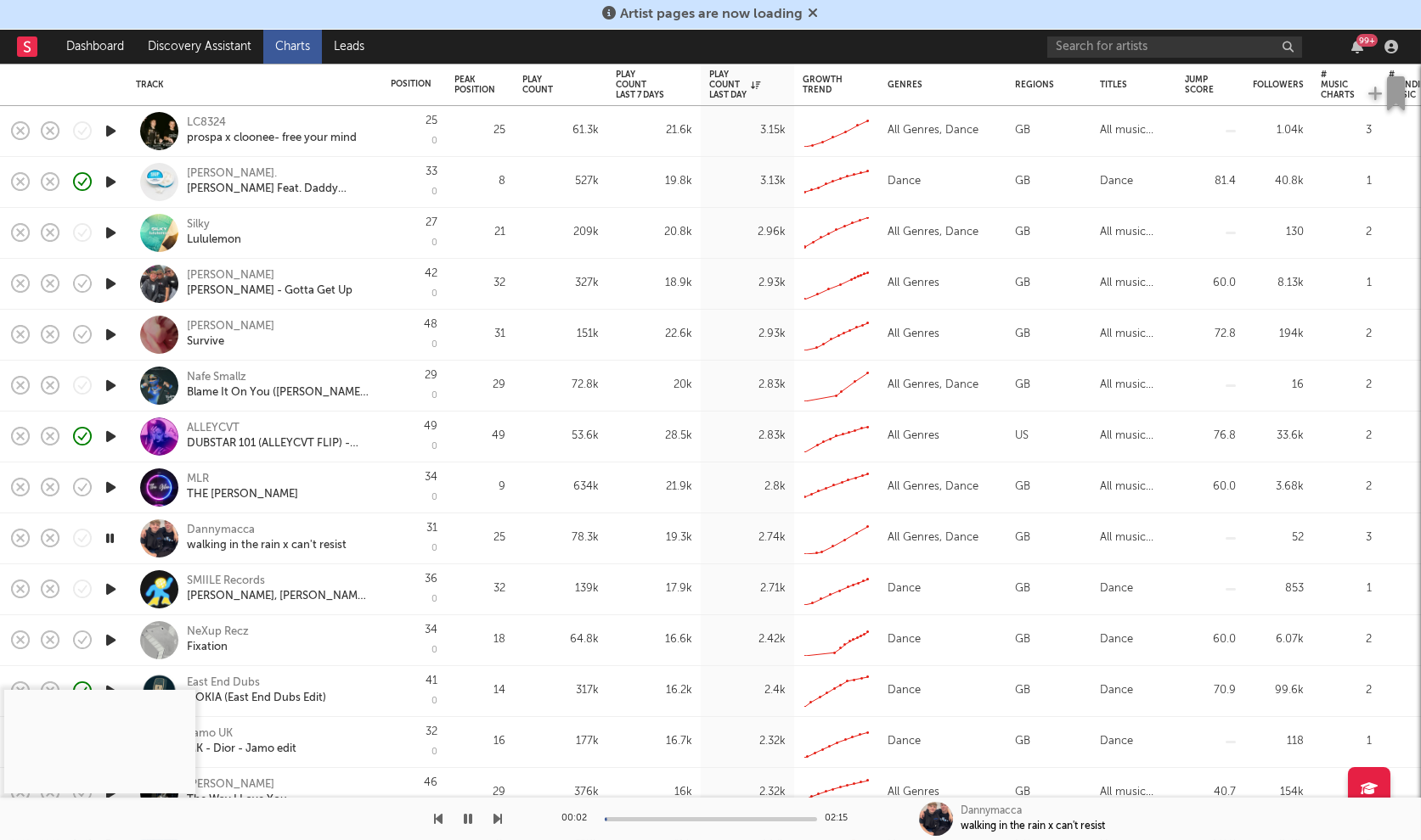
click at [111, 581] on icon "button" at bounding box center [111, 589] width 18 height 22
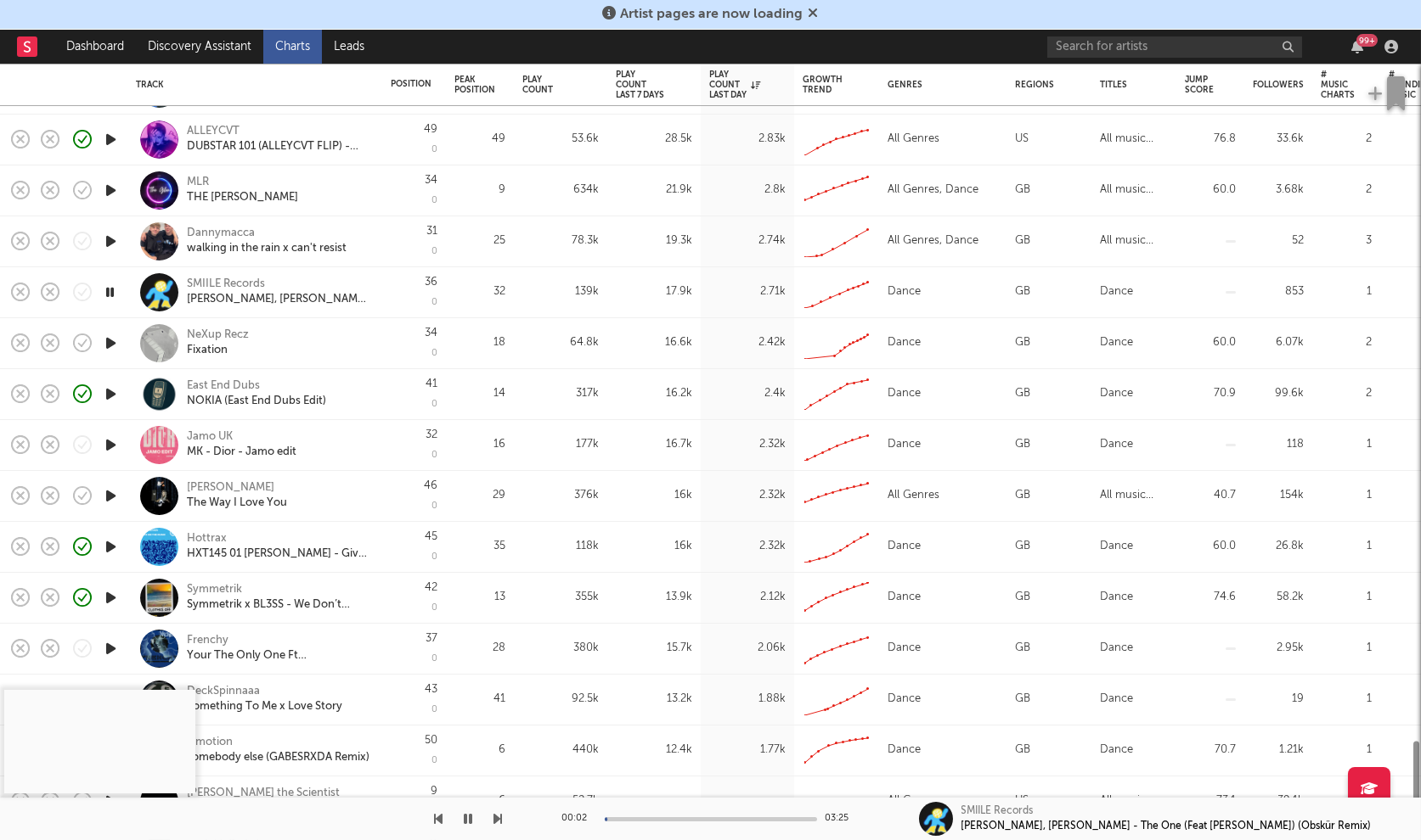
click at [104, 651] on icon "button" at bounding box center [111, 649] width 18 height 22
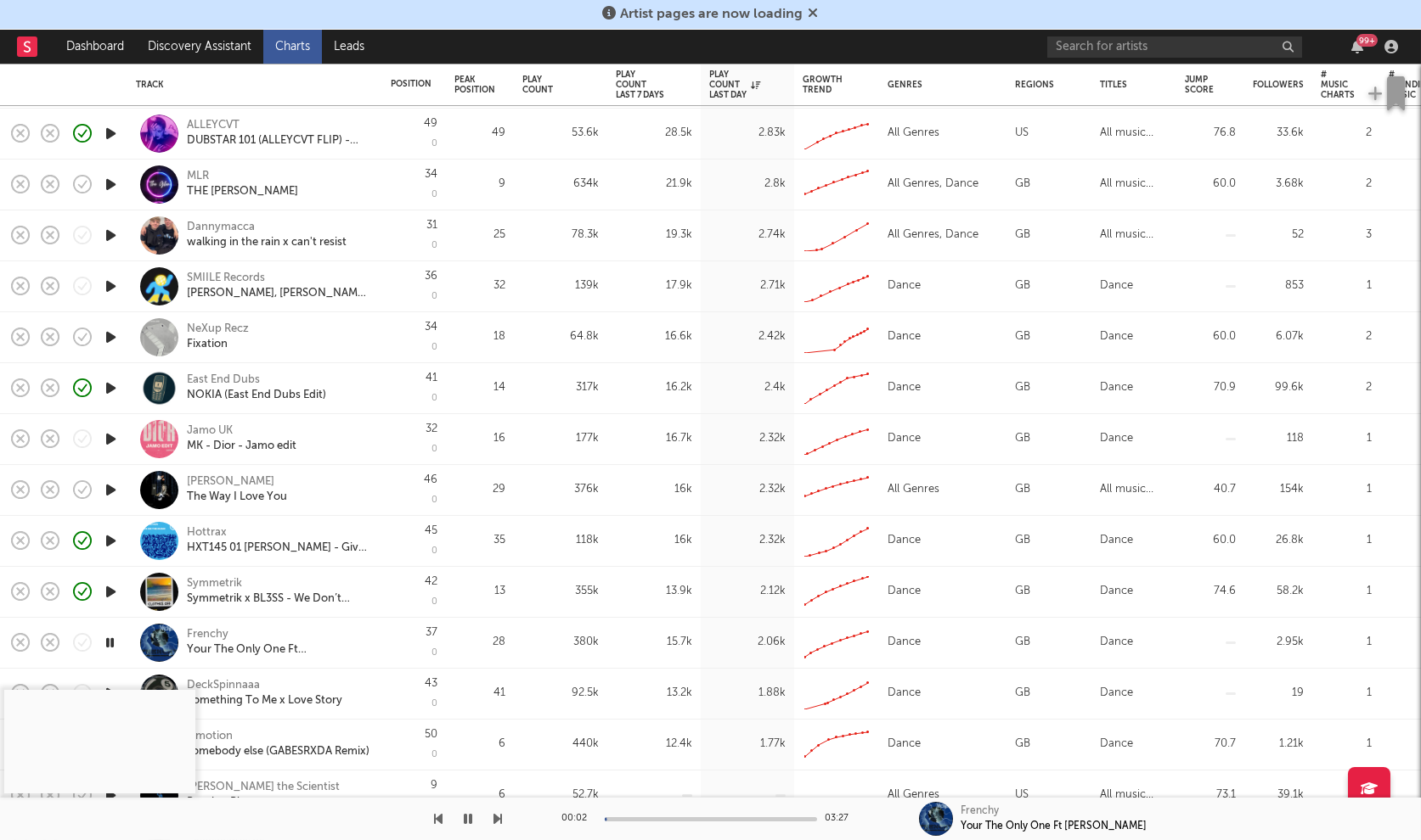
click at [652, 820] on div at bounding box center [710, 819] width 213 height 5
click at [673, 818] on div at bounding box center [710, 819] width 213 height 5
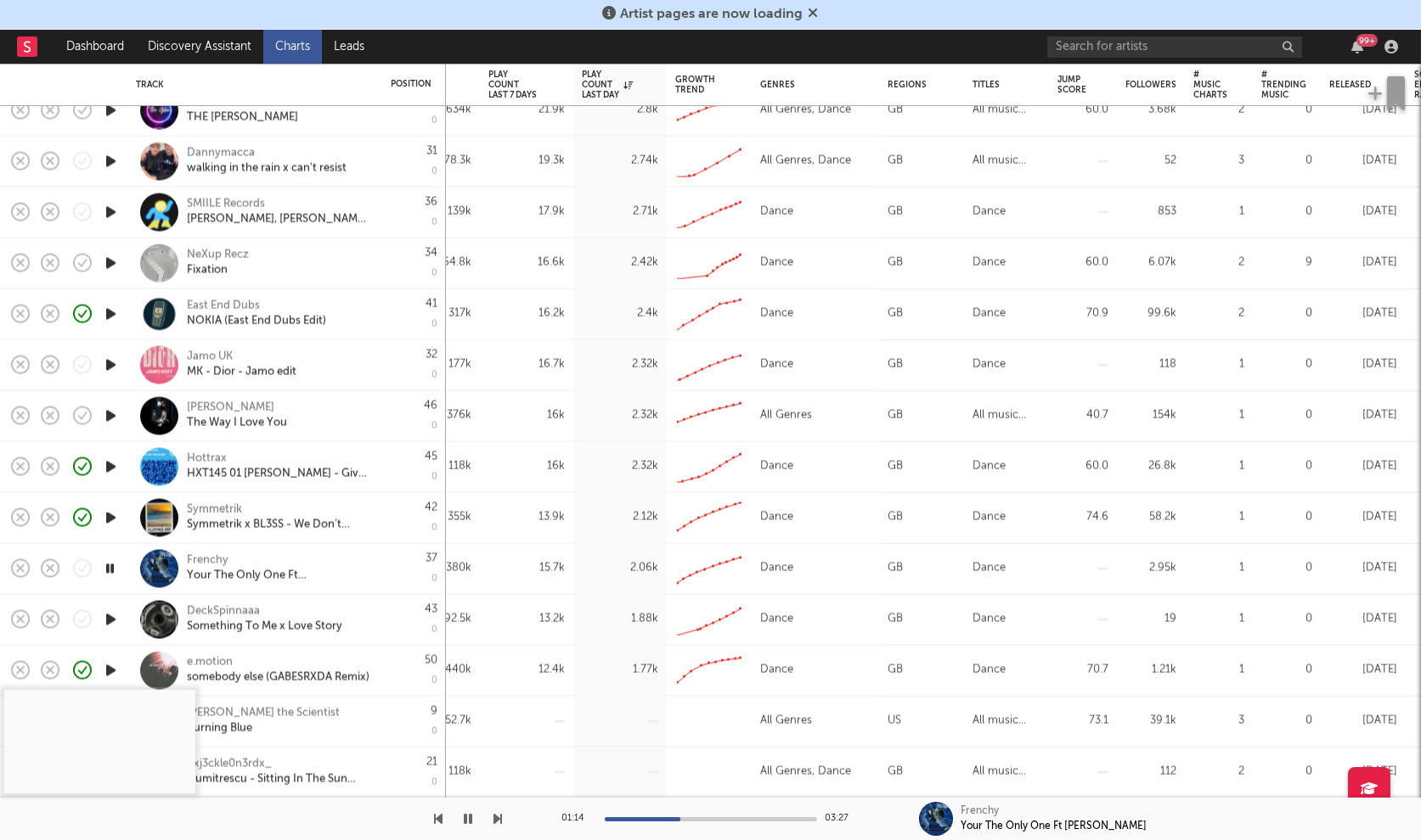
click at [108, 615] on icon "button" at bounding box center [111, 619] width 18 height 22
click at [634, 822] on div "00:02 03:27" at bounding box center [710, 818] width 297 height 42
click at [650, 818] on div at bounding box center [710, 819] width 213 height 5
click at [225, 620] on div "Something To Me x Love Story" at bounding box center [264, 627] width 155 height 15
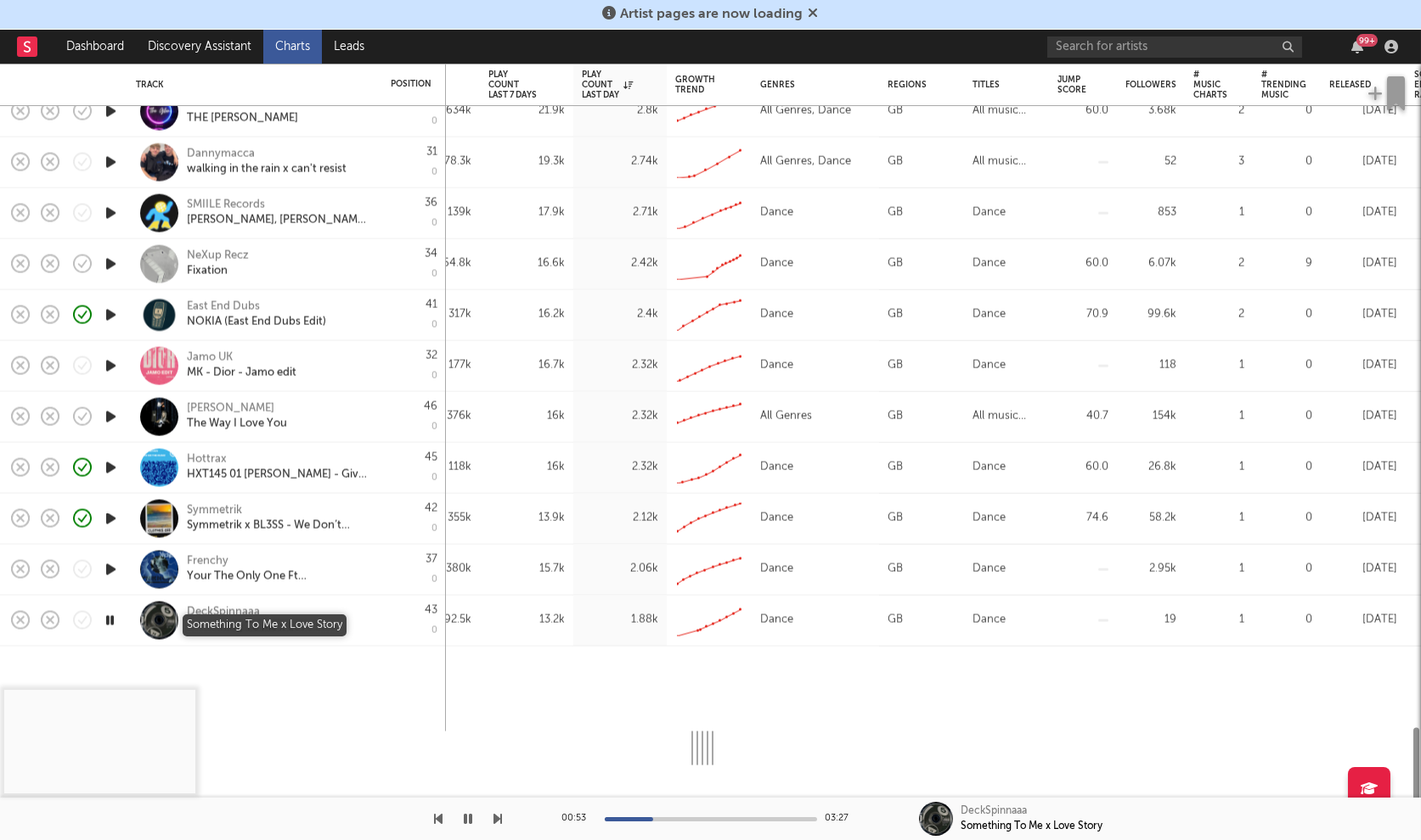
select select "1w"
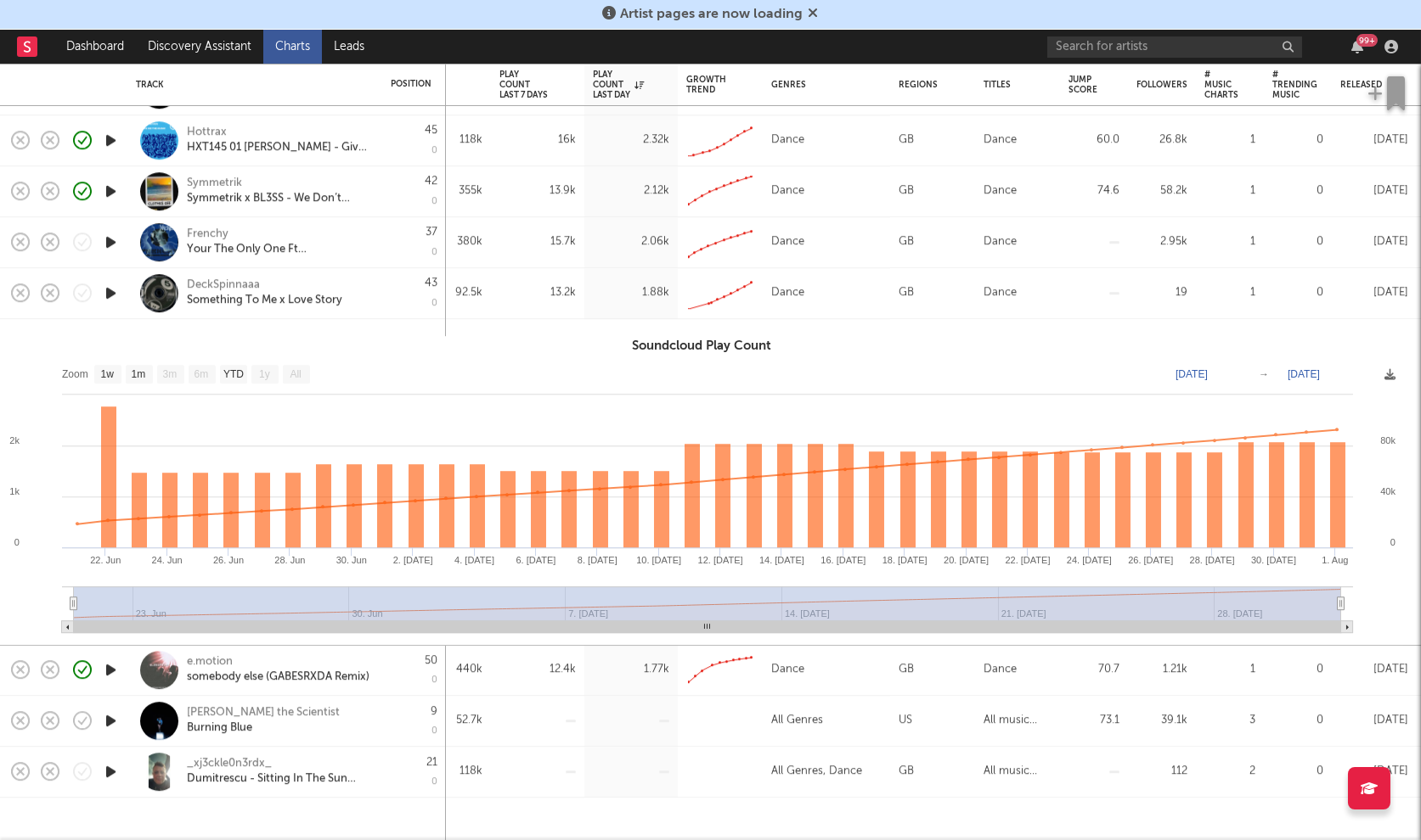
click at [116, 771] on icon "button" at bounding box center [111, 772] width 18 height 22
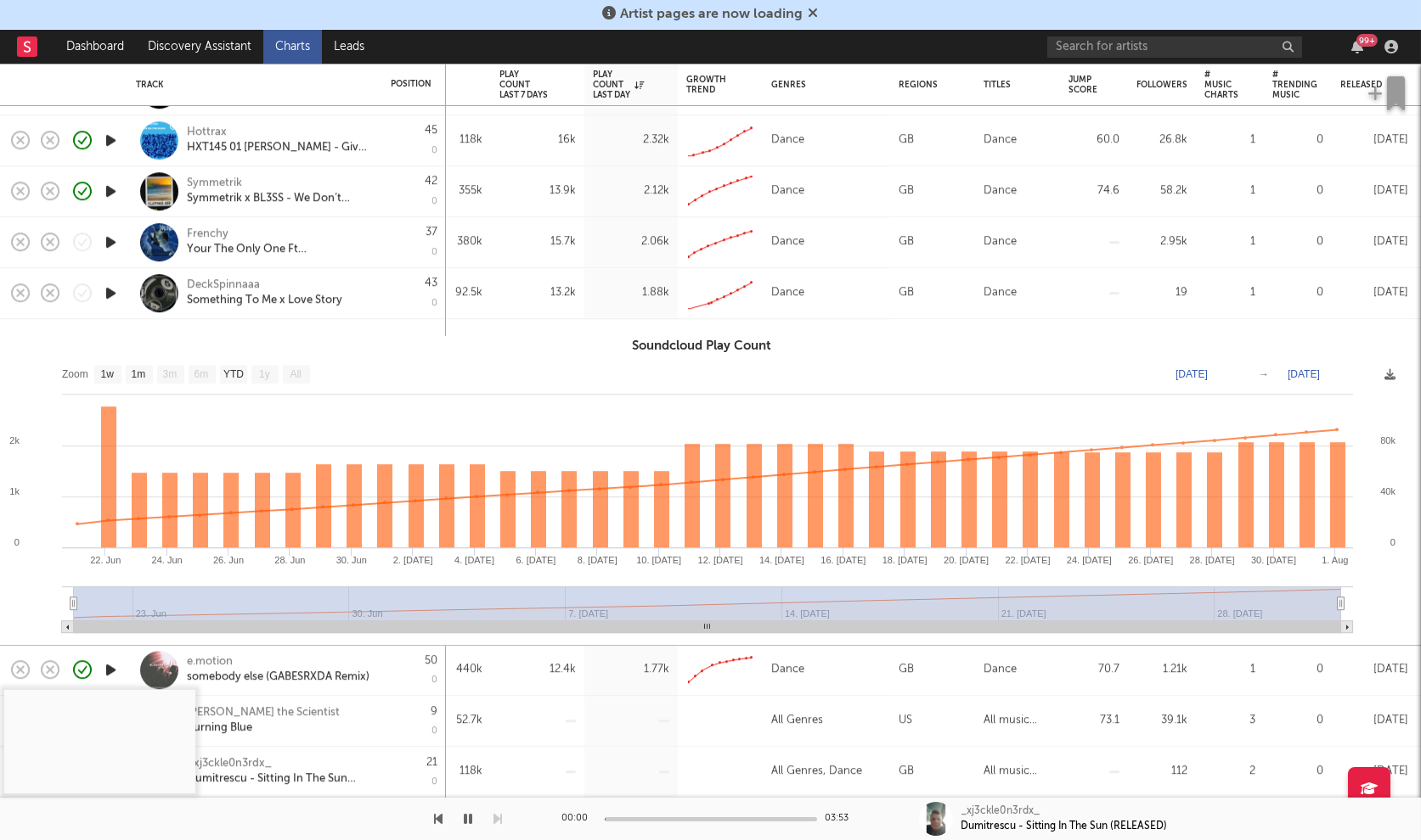
drag, startPoint x: 625, startPoint y: 811, endPoint x: 649, endPoint y: 818, distance: 25.0
click at [641, 815] on div "00:00 03:53" at bounding box center [710, 818] width 297 height 42
click at [649, 818] on div at bounding box center [710, 819] width 213 height 5
click at [669, 818] on div at bounding box center [710, 819] width 213 height 5
click at [473, 820] on button "button" at bounding box center [468, 818] width 17 height 42
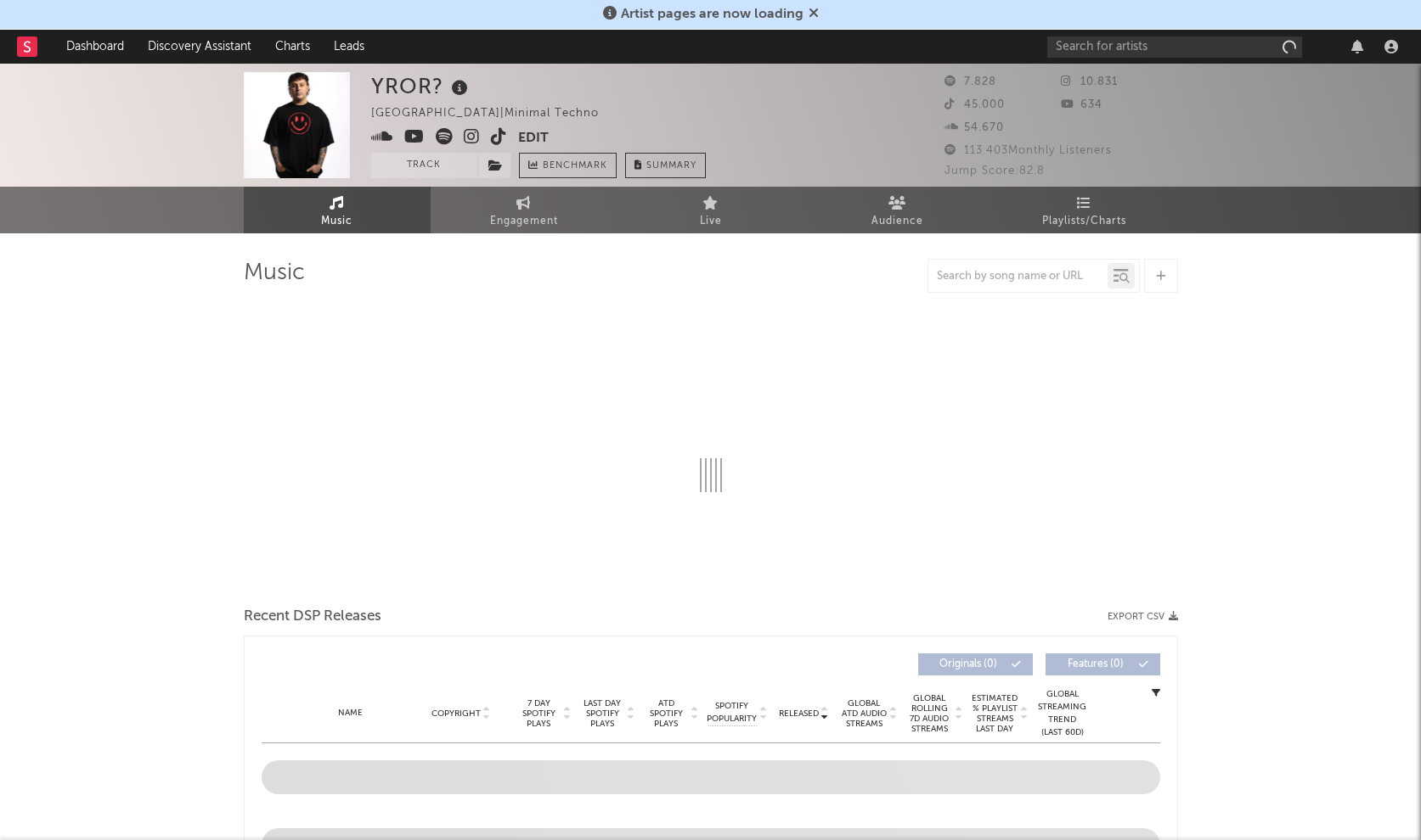
select select "6m"
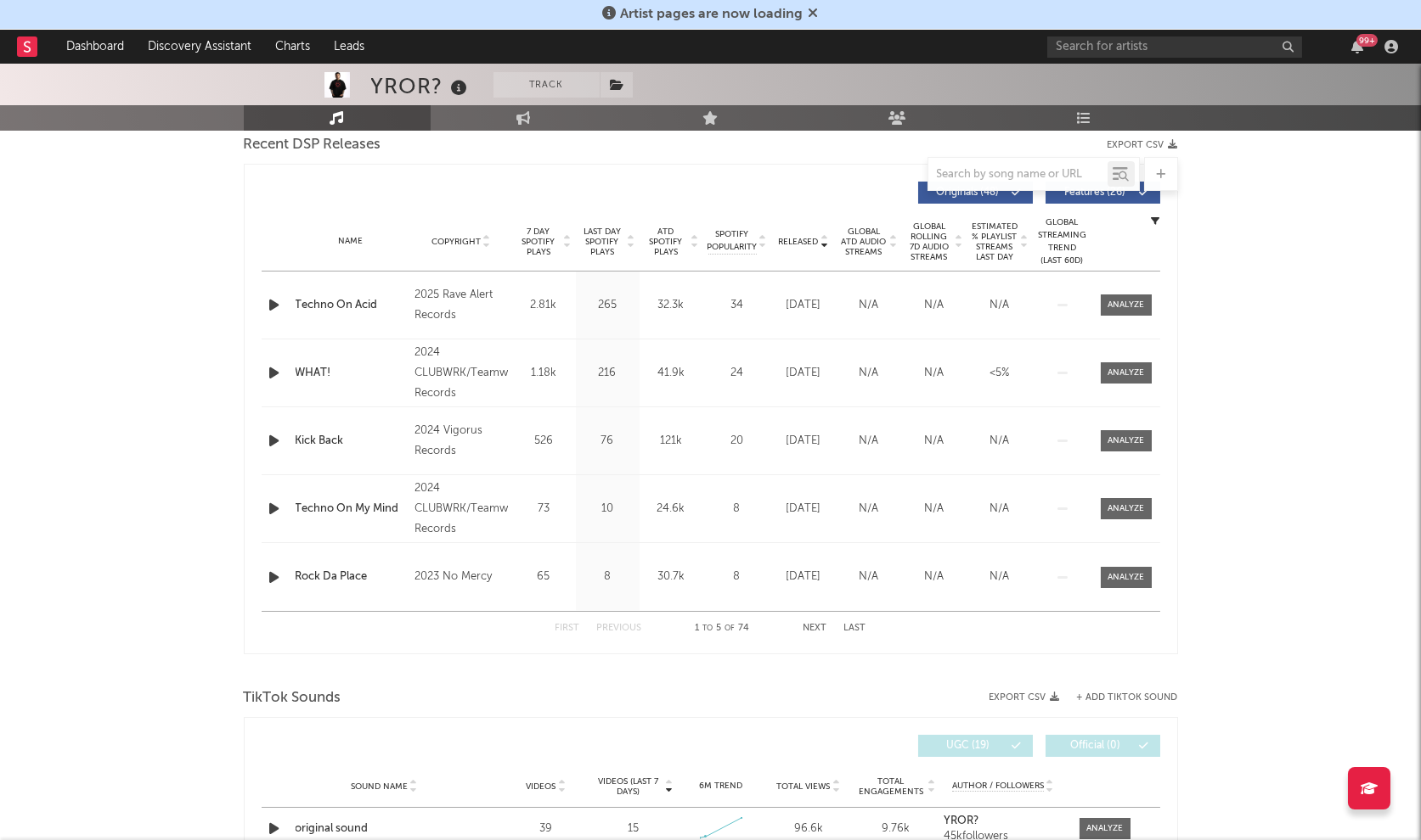
scroll to position [612, 0]
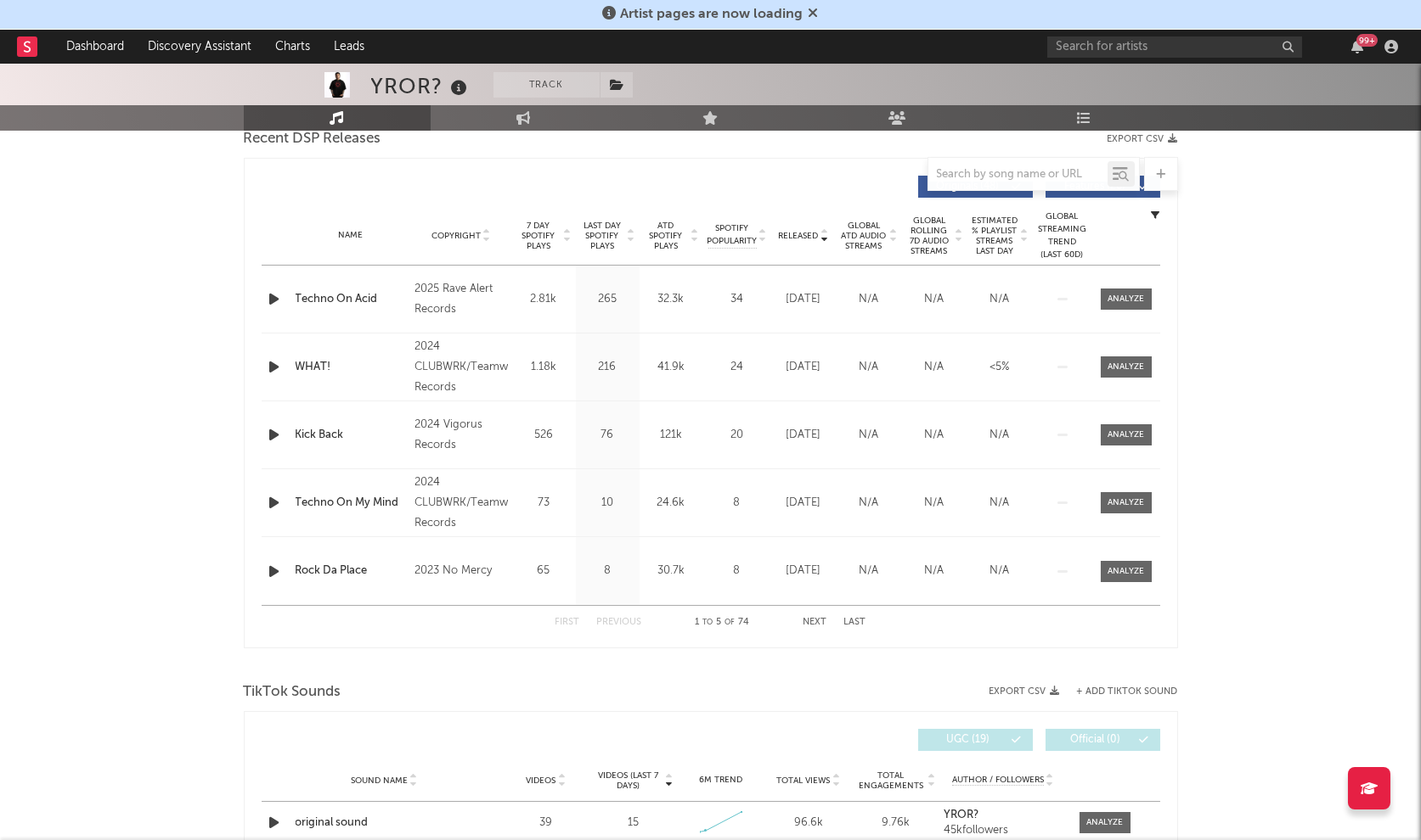
click at [804, 231] on span "Released" at bounding box center [798, 236] width 40 height 10
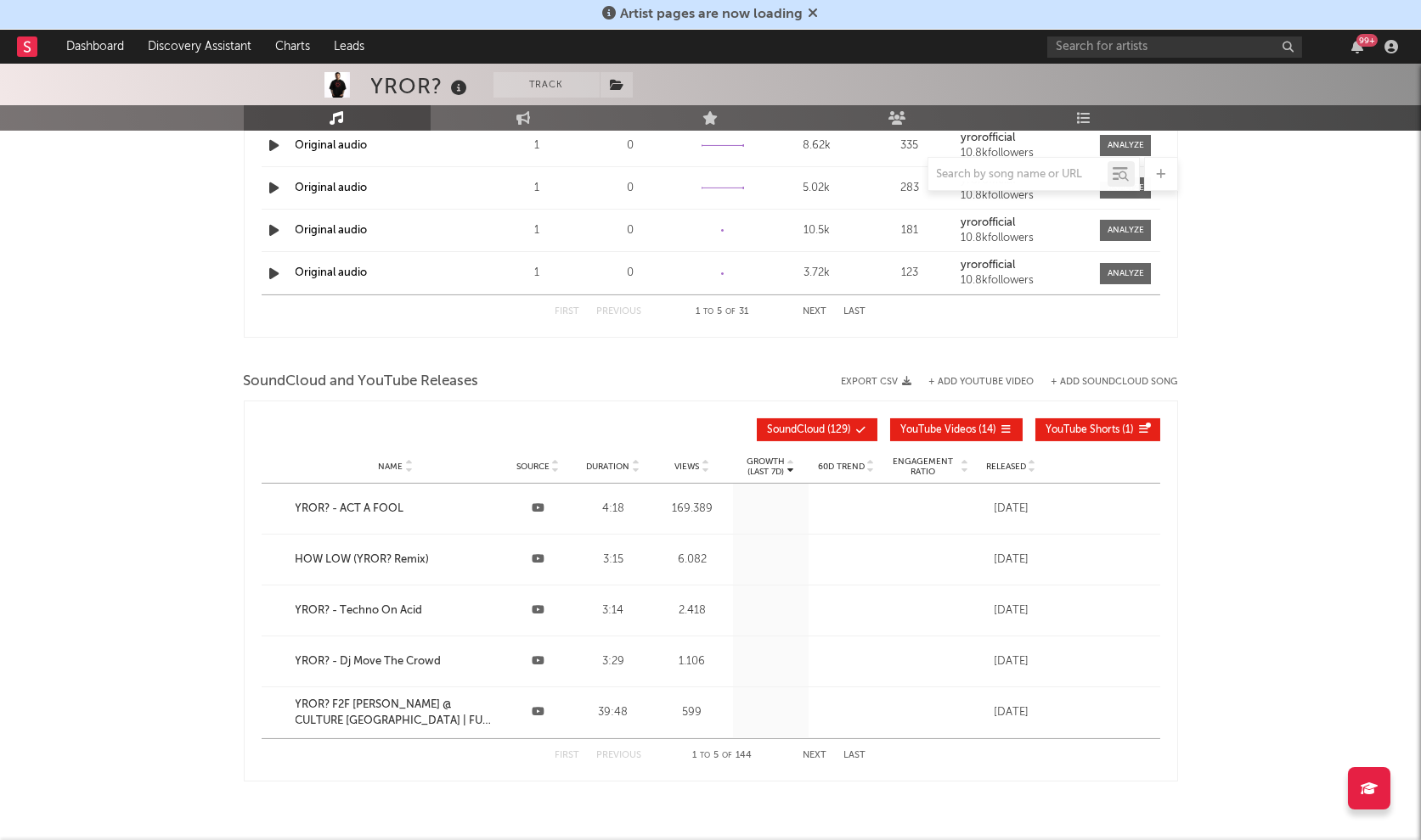
scroll to position [1757, 0]
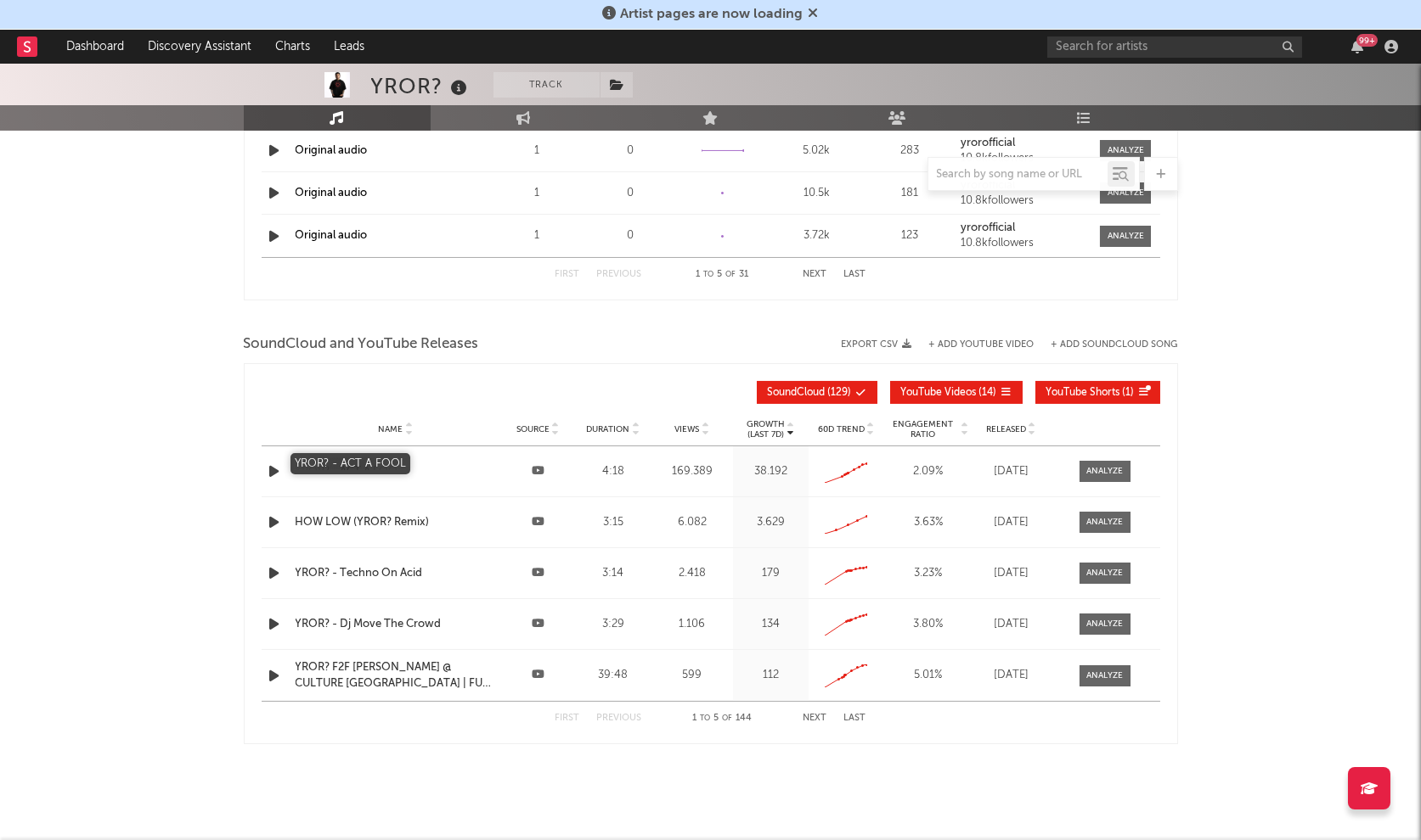
click at [482, 467] on div "YROR? - ACT A FOOL" at bounding box center [395, 472] width 200 height 17
click at [999, 168] on input "text" at bounding box center [1017, 174] width 179 height 14
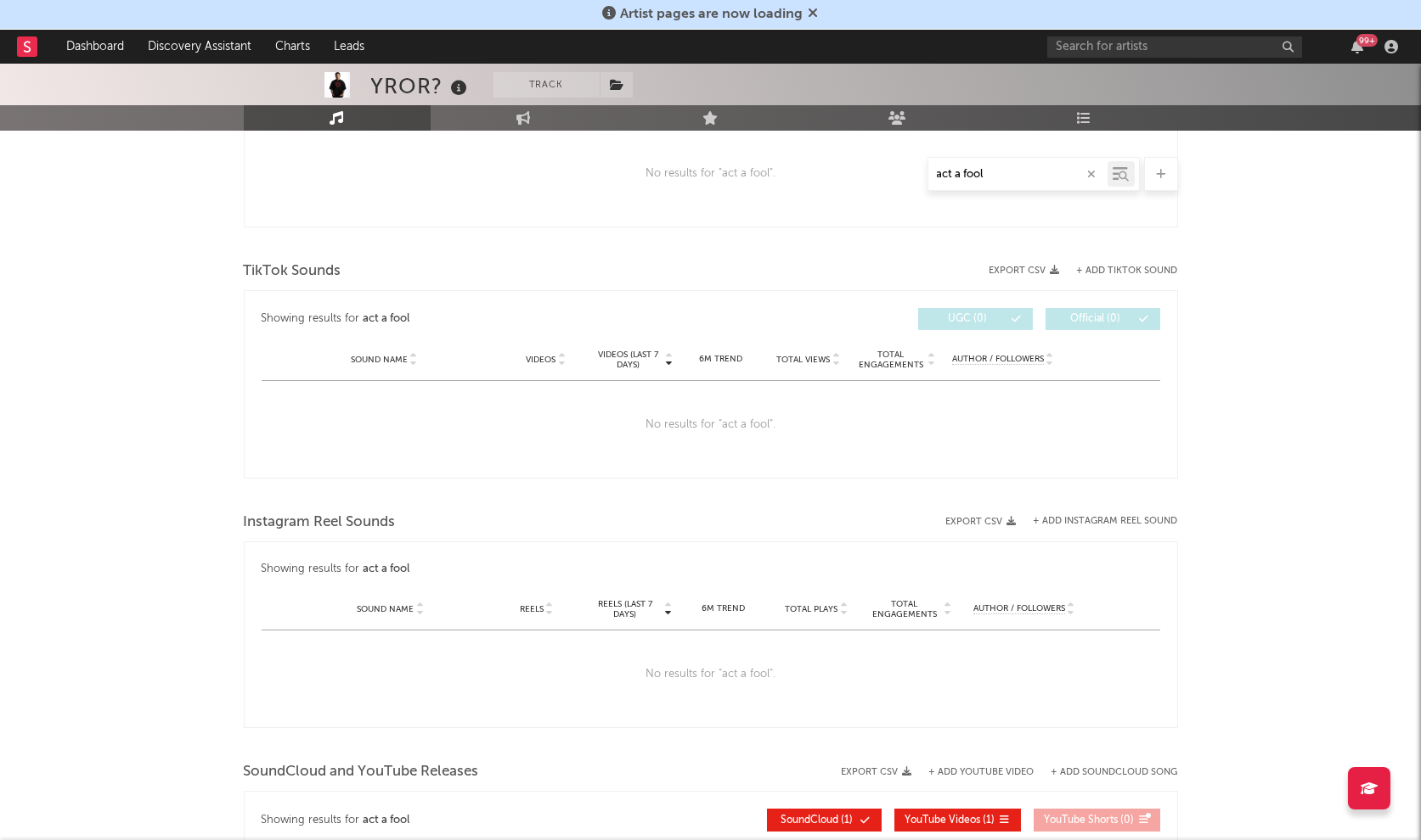
scroll to position [1033, 0]
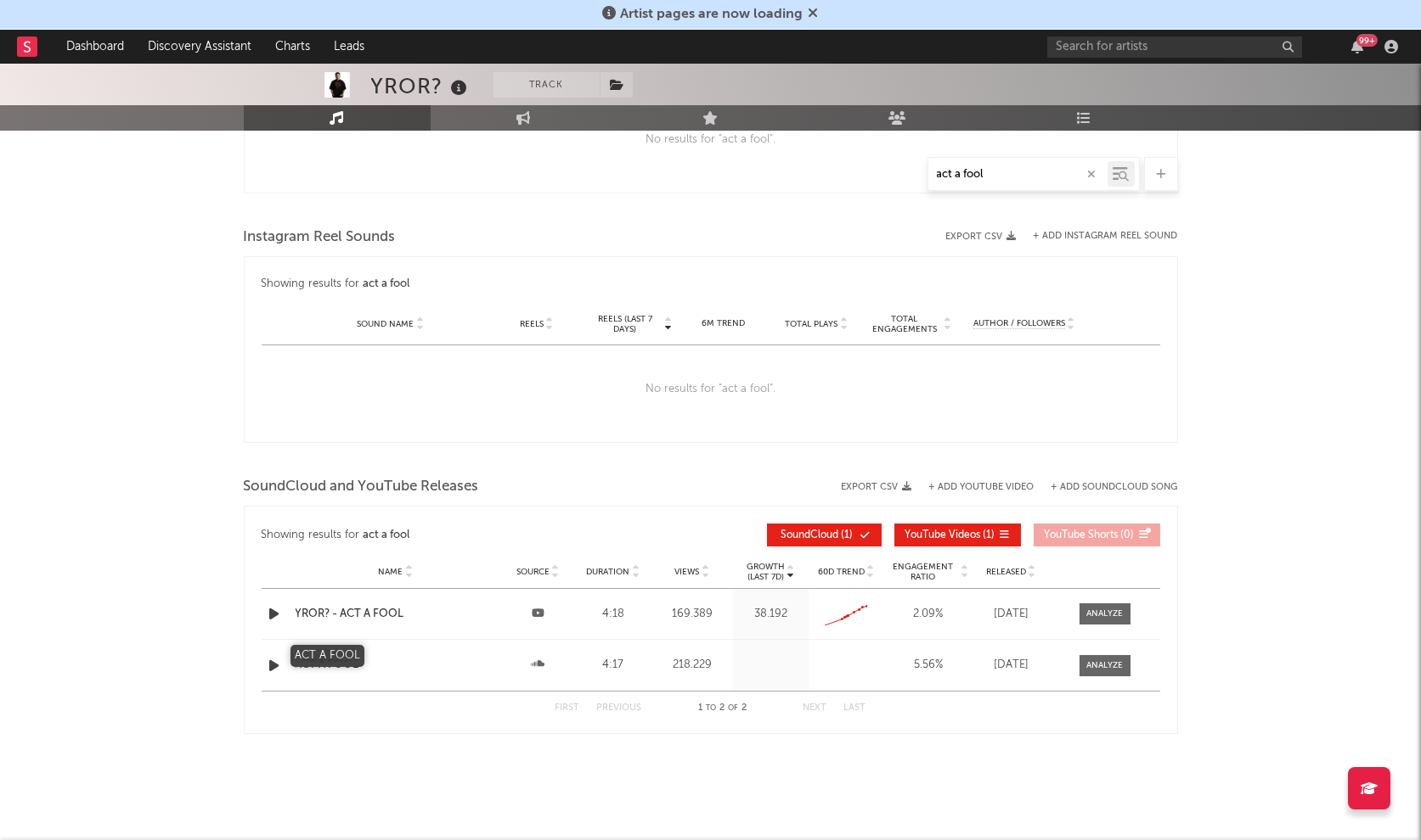
type input "act a fool"
click at [339, 657] on div "ACT A FOOL" at bounding box center [395, 666] width 200 height 17
click at [1103, 659] on div at bounding box center [1103, 666] width 37 height 13
select select "All"
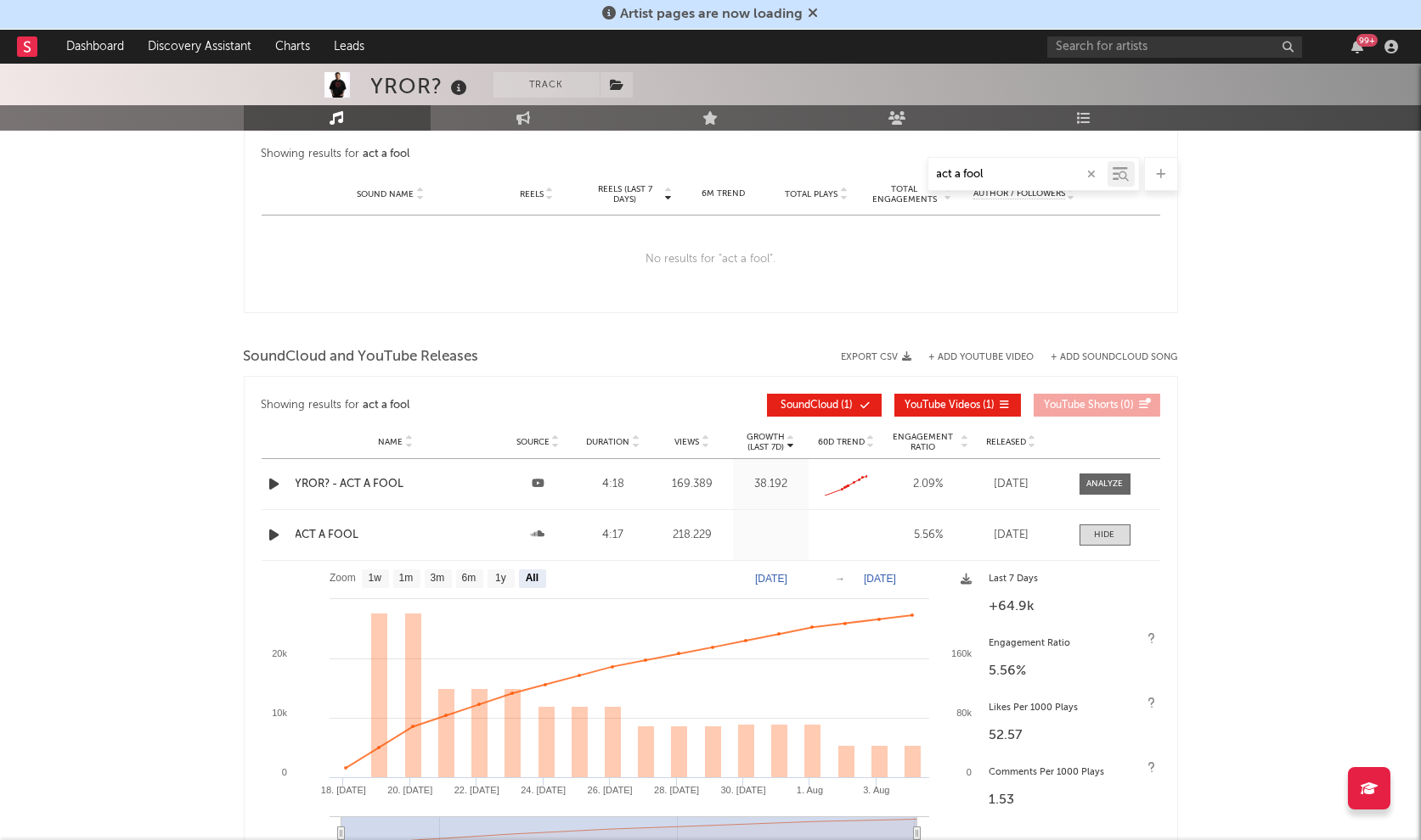
scroll to position [1236, 0]
